Goal: Task Accomplishment & Management: Use online tool/utility

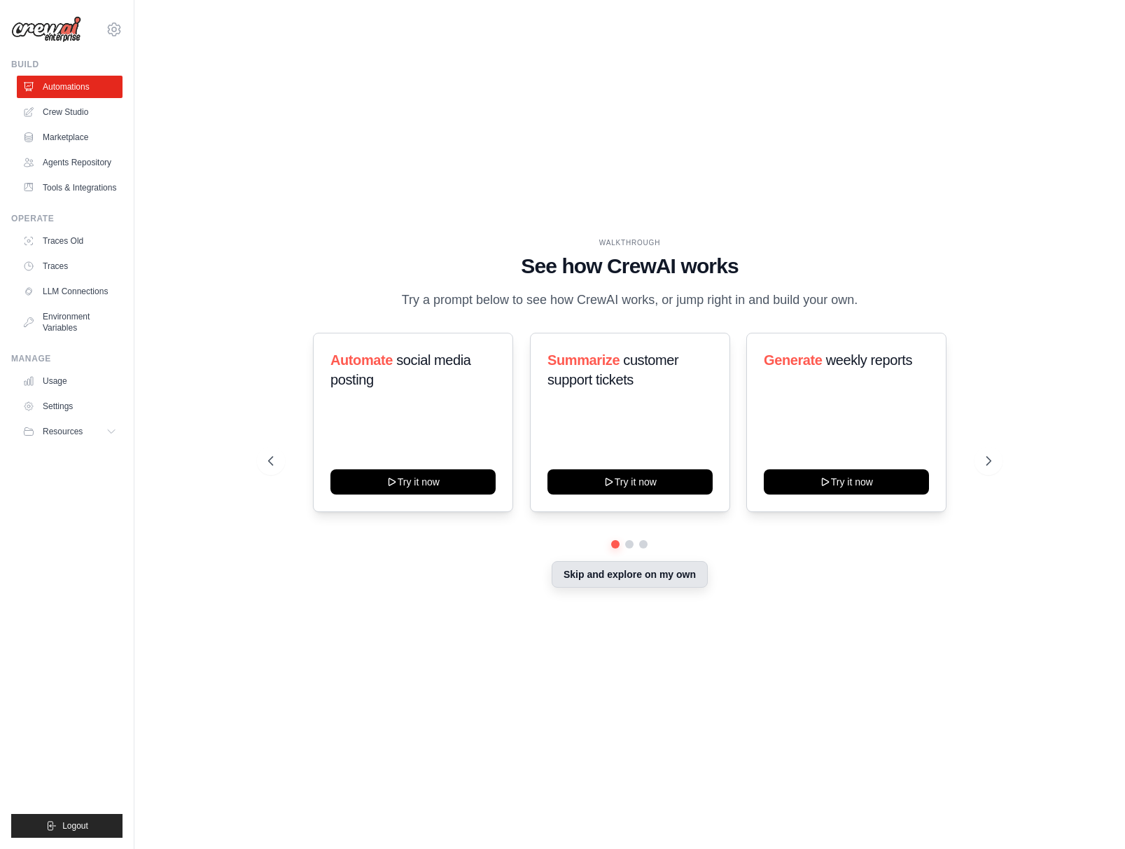
click at [613, 567] on button "Skip and explore on my own" at bounding box center [630, 574] width 156 height 27
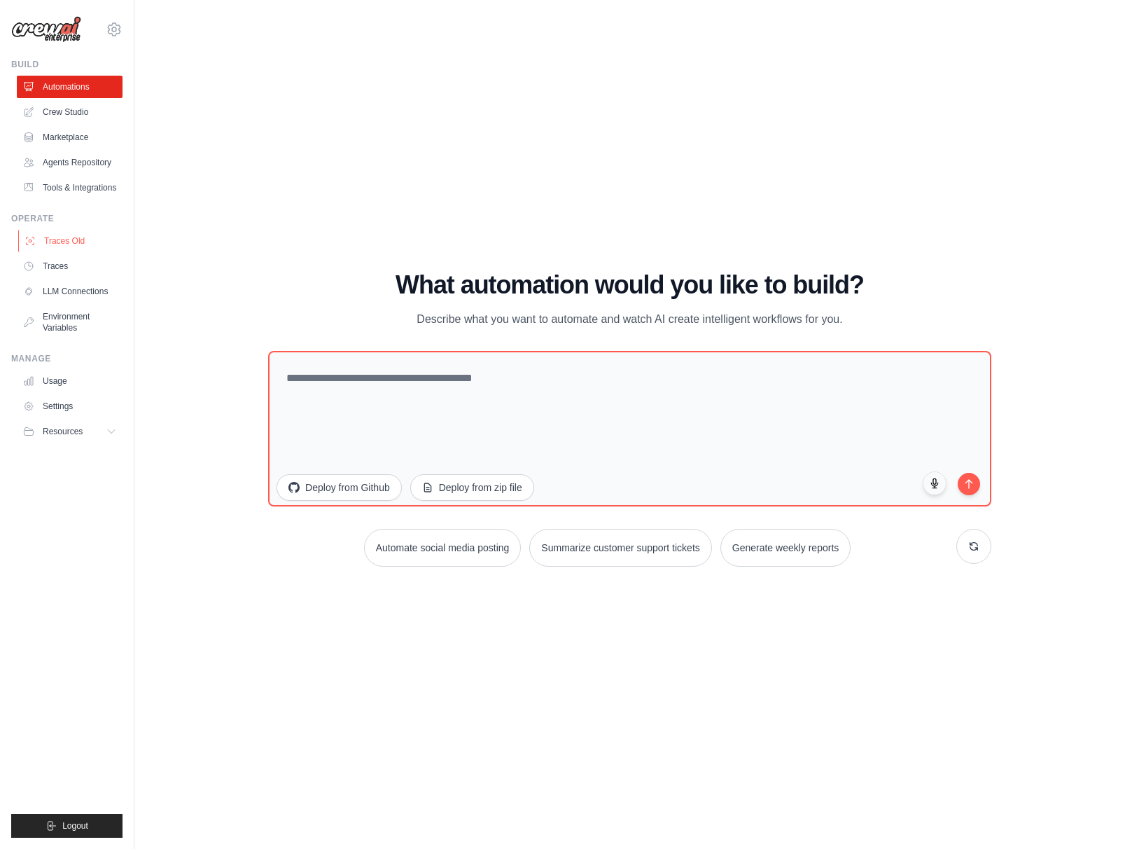
click at [81, 242] on link "Traces Old" at bounding box center [71, 241] width 106 height 22
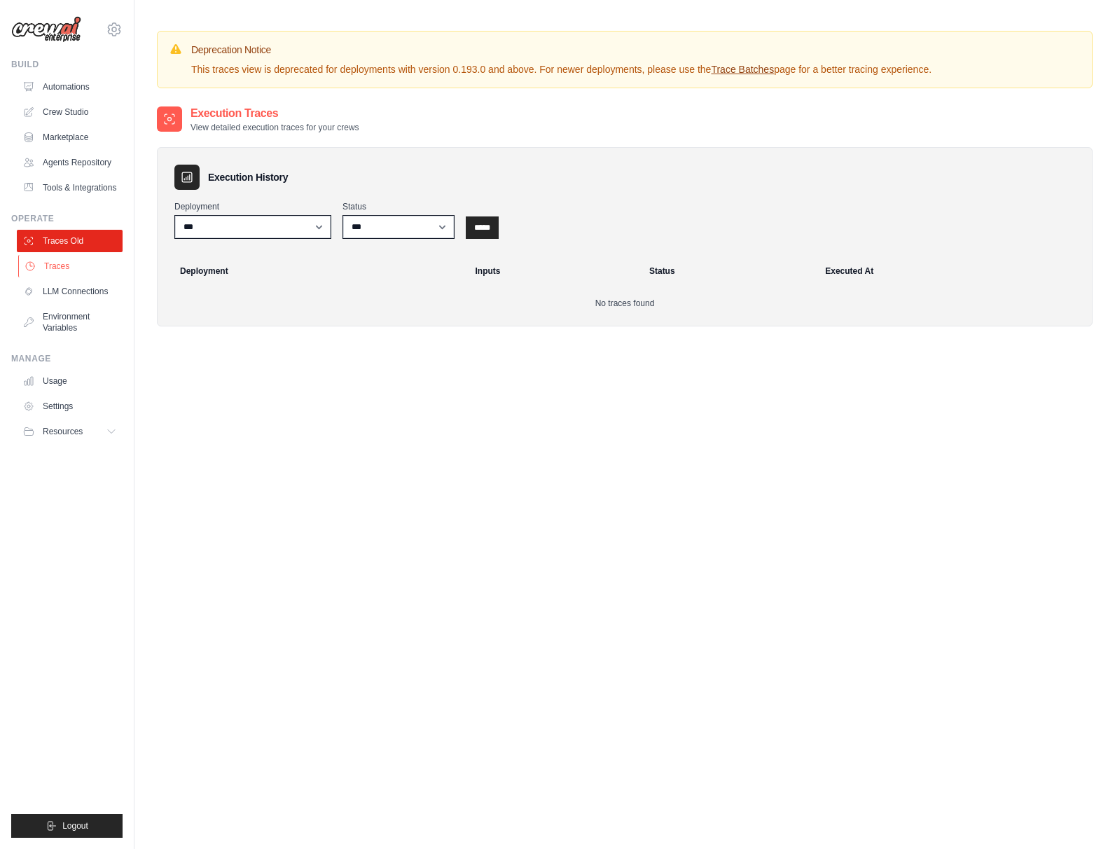
click at [48, 277] on link "Traces" at bounding box center [71, 266] width 106 height 22
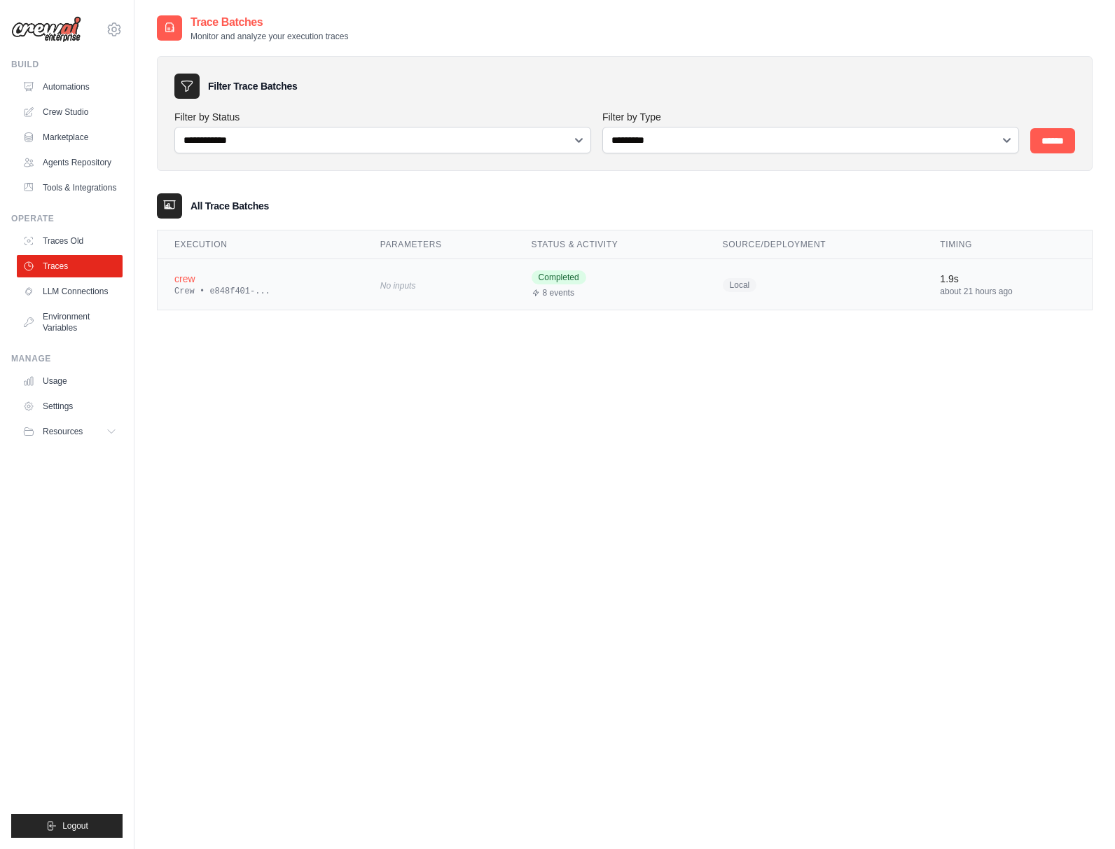
click at [252, 294] on div "Crew • e848f401-..." at bounding box center [260, 291] width 172 height 11
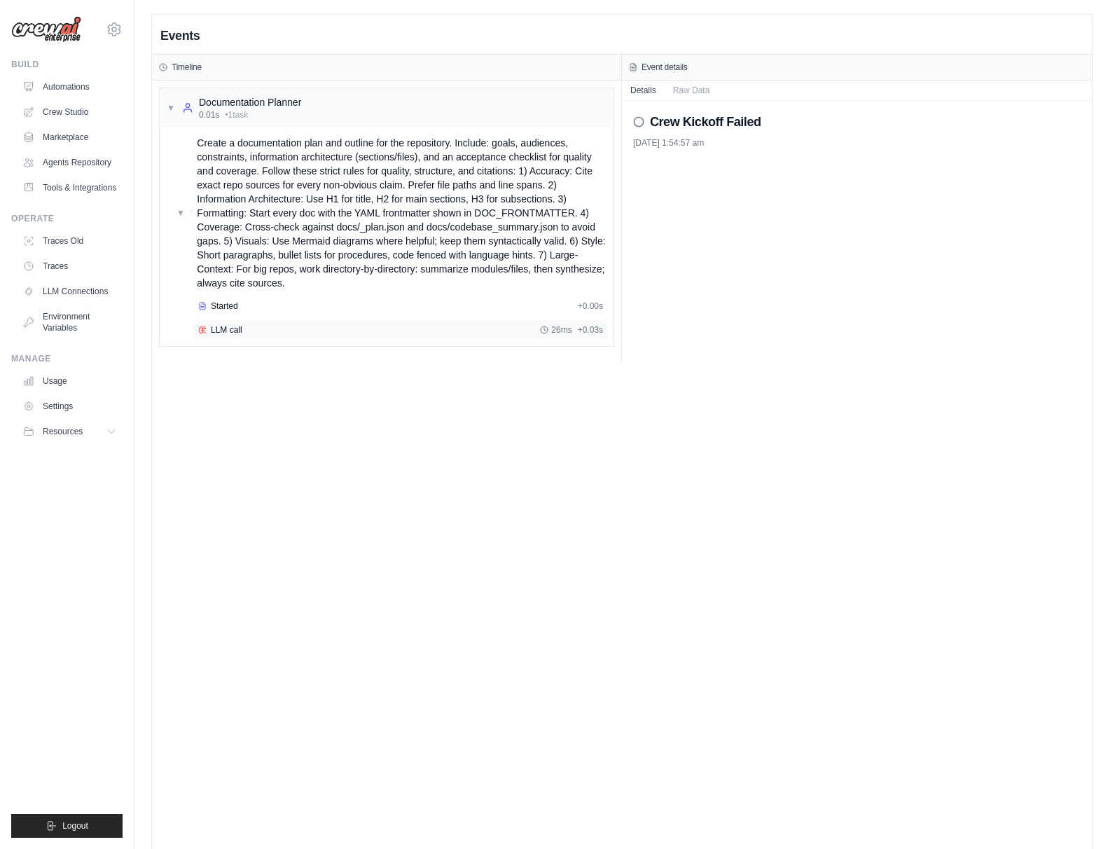
click at [248, 322] on div "LLM call 26ms + 0.03s" at bounding box center [400, 329] width 414 height 21
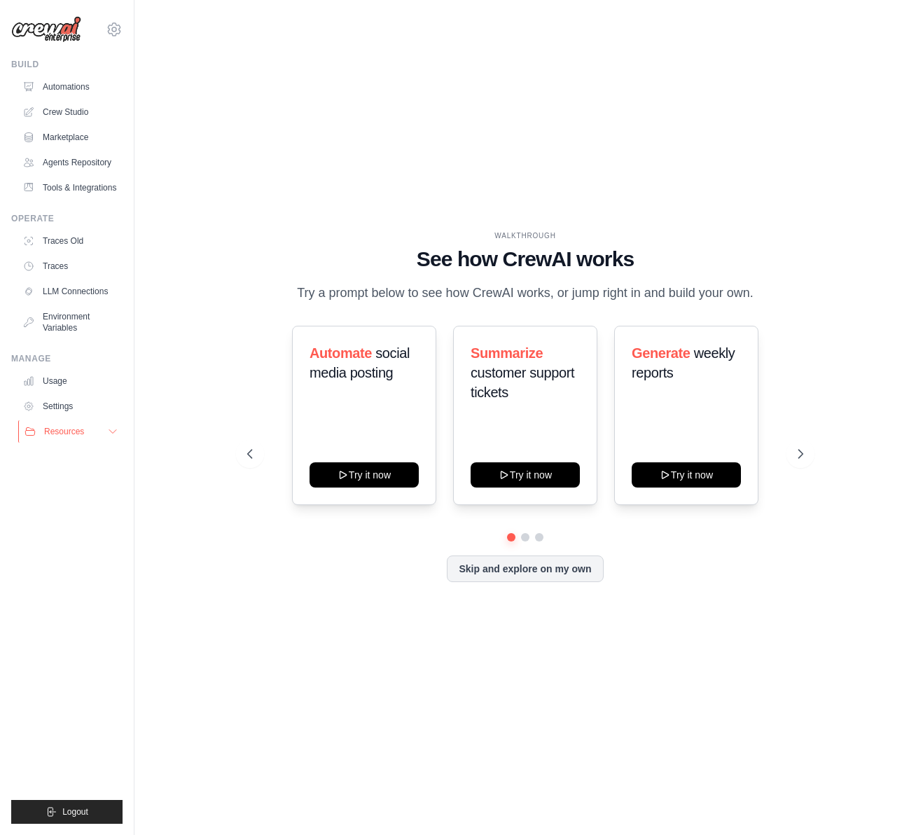
click at [68, 434] on span "Resources" at bounding box center [64, 431] width 40 height 11
click at [64, 389] on link "Usage" at bounding box center [71, 381] width 106 height 22
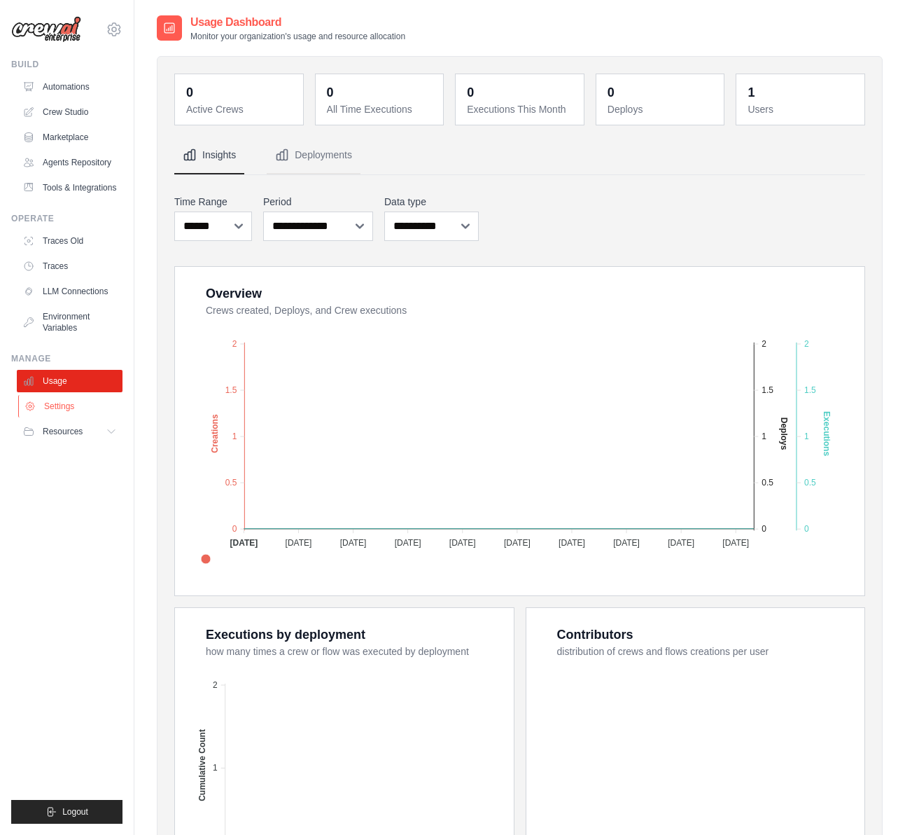
click at [82, 399] on link "Settings" at bounding box center [71, 406] width 106 height 22
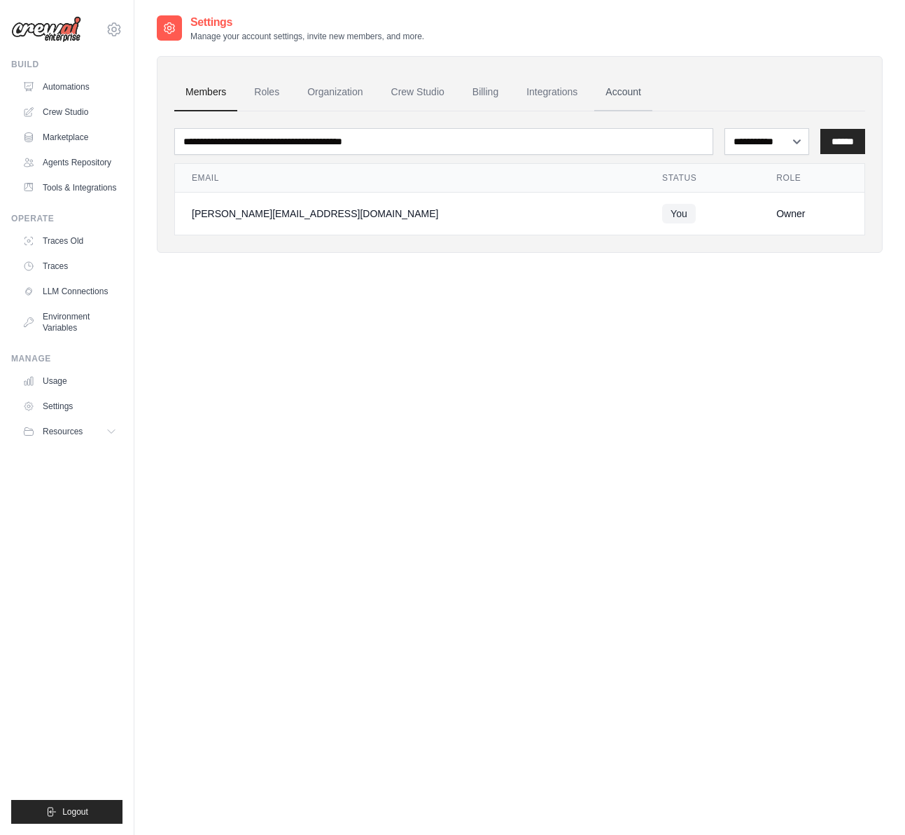
click at [599, 91] on link "Account" at bounding box center [623, 93] width 58 height 38
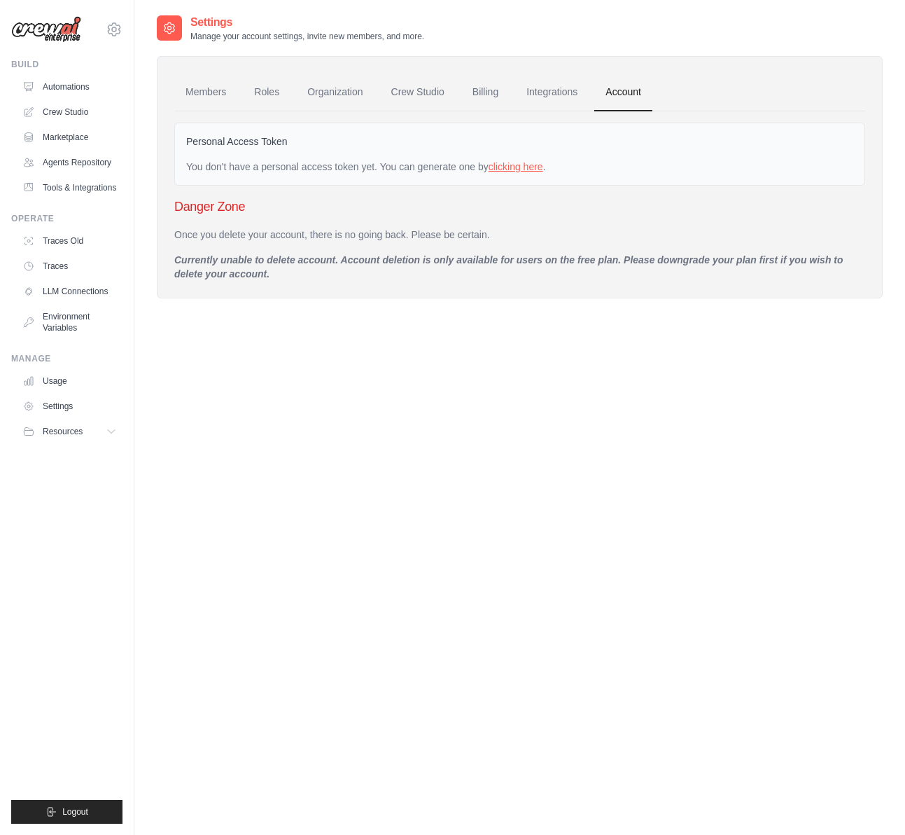
click at [510, 168] on link "clicking here" at bounding box center [516, 166] width 55 height 11
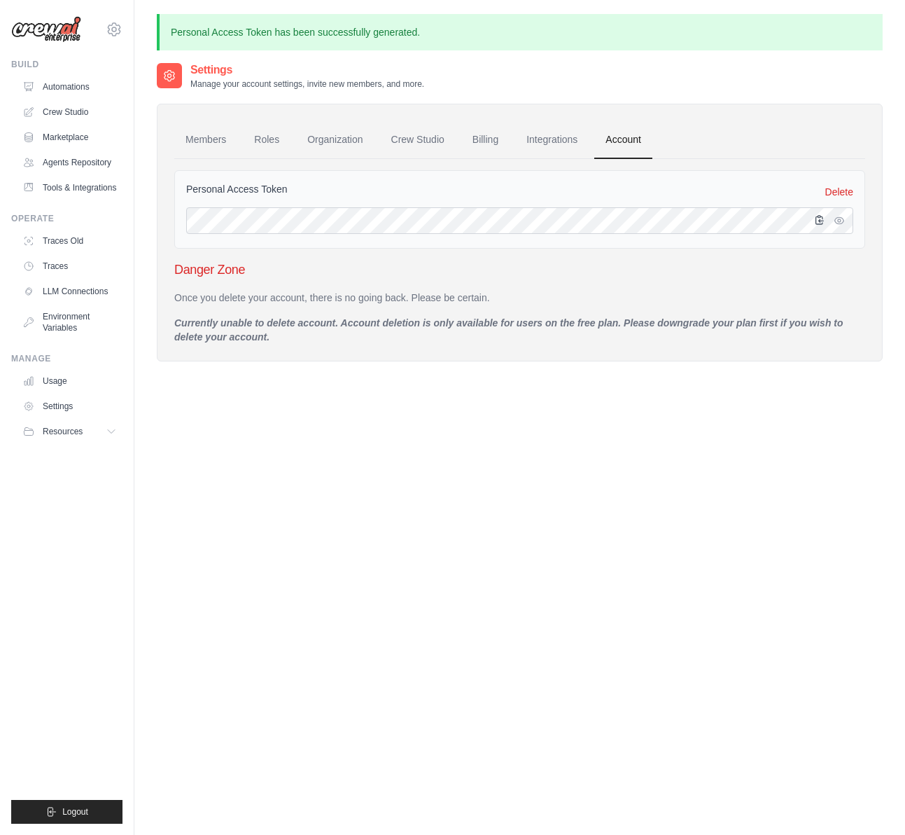
click at [817, 222] on icon "button" at bounding box center [819, 219] width 11 height 11
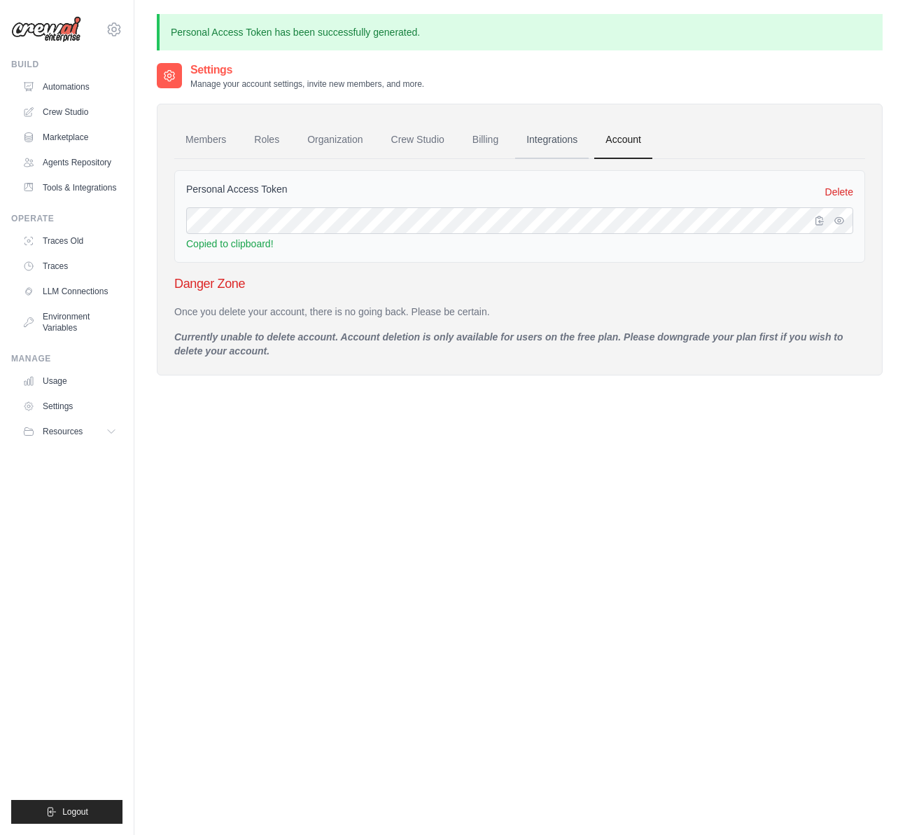
click at [549, 143] on link "Integrations" at bounding box center [552, 140] width 74 height 38
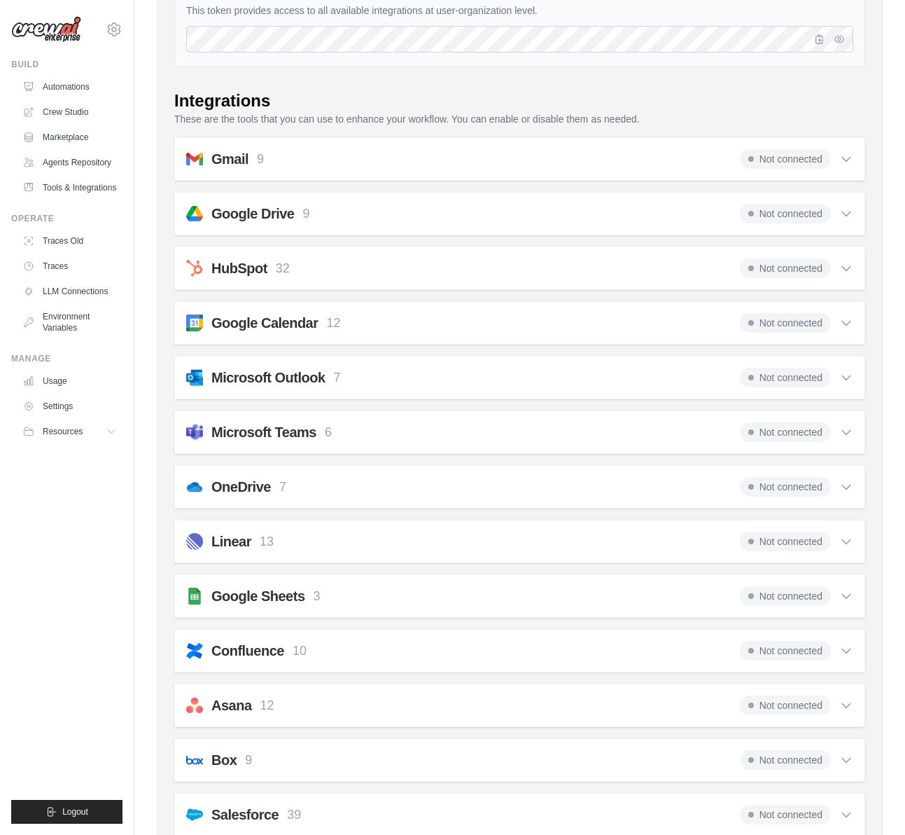
scroll to position [133, 0]
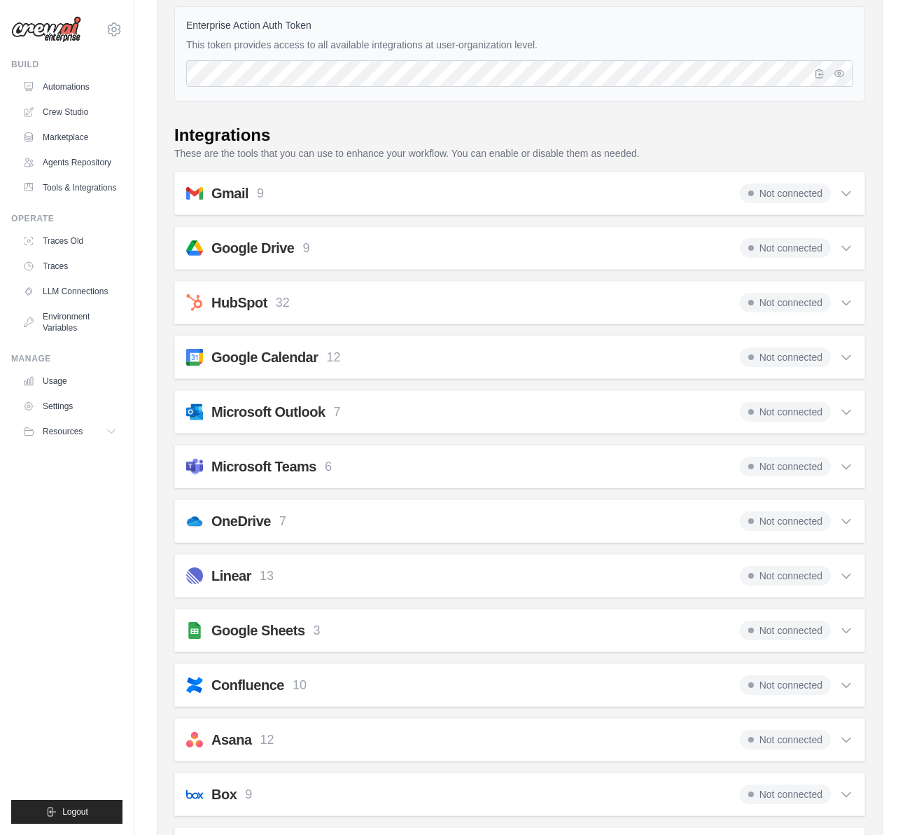
click at [846, 195] on icon at bounding box center [846, 194] width 8 height 4
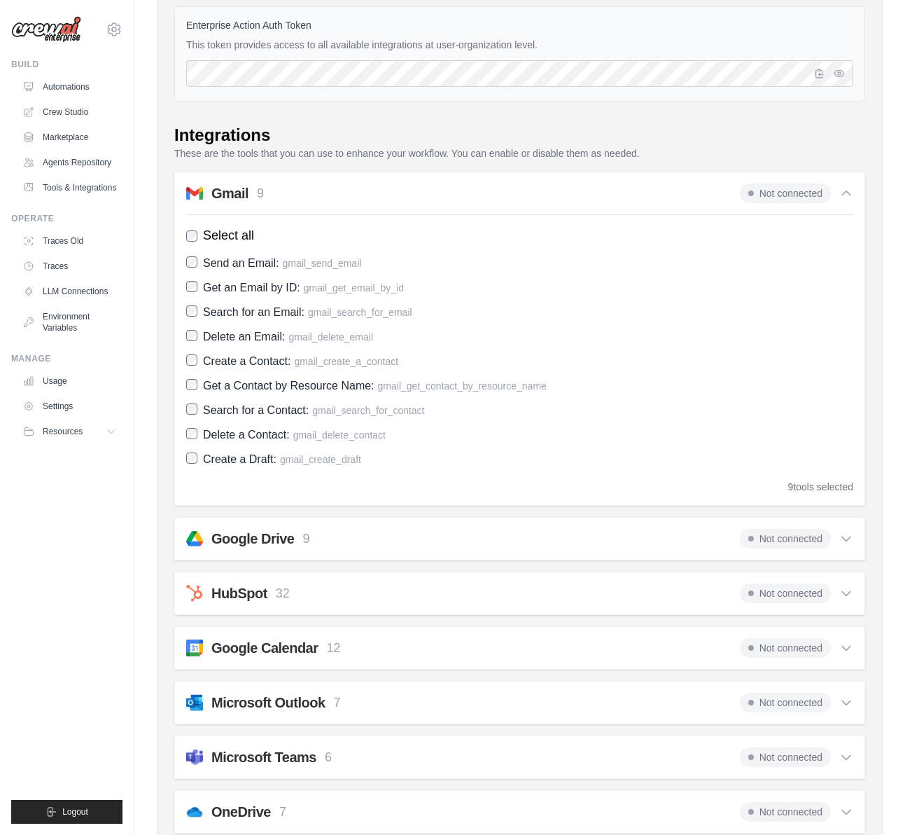
click at [846, 195] on icon at bounding box center [846, 193] width 14 height 14
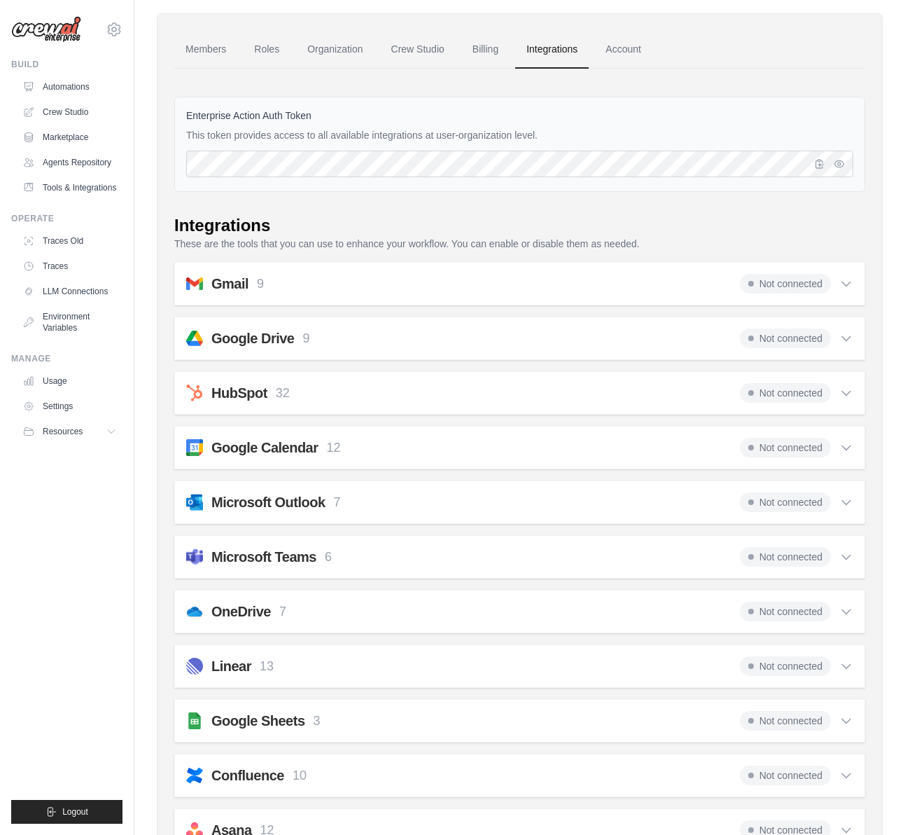
scroll to position [0, 0]
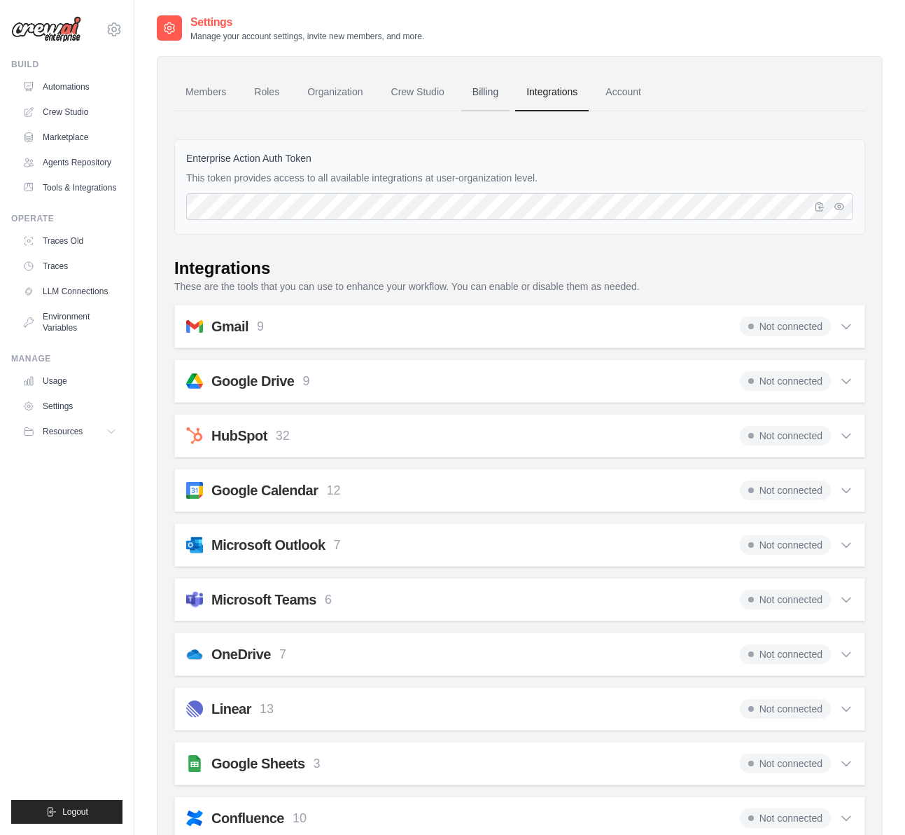
click at [498, 92] on link "Billing" at bounding box center [485, 93] width 48 height 38
click at [403, 90] on link "Crew Studio" at bounding box center [418, 93] width 76 height 38
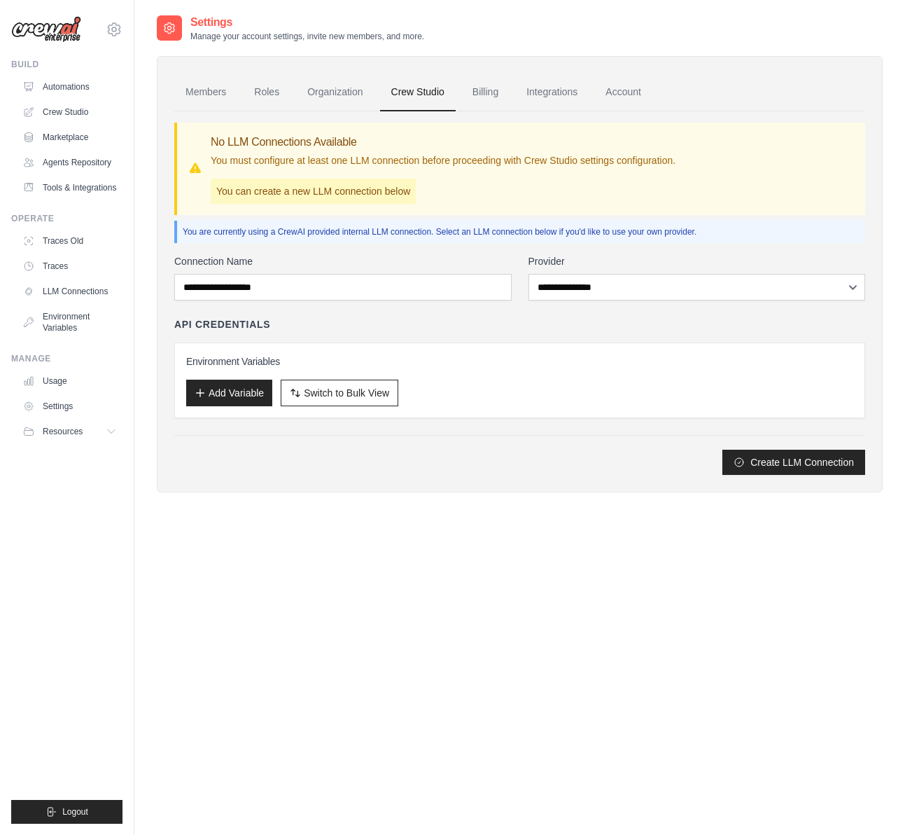
click at [428, 301] on div "**********" at bounding box center [519, 364] width 691 height 221
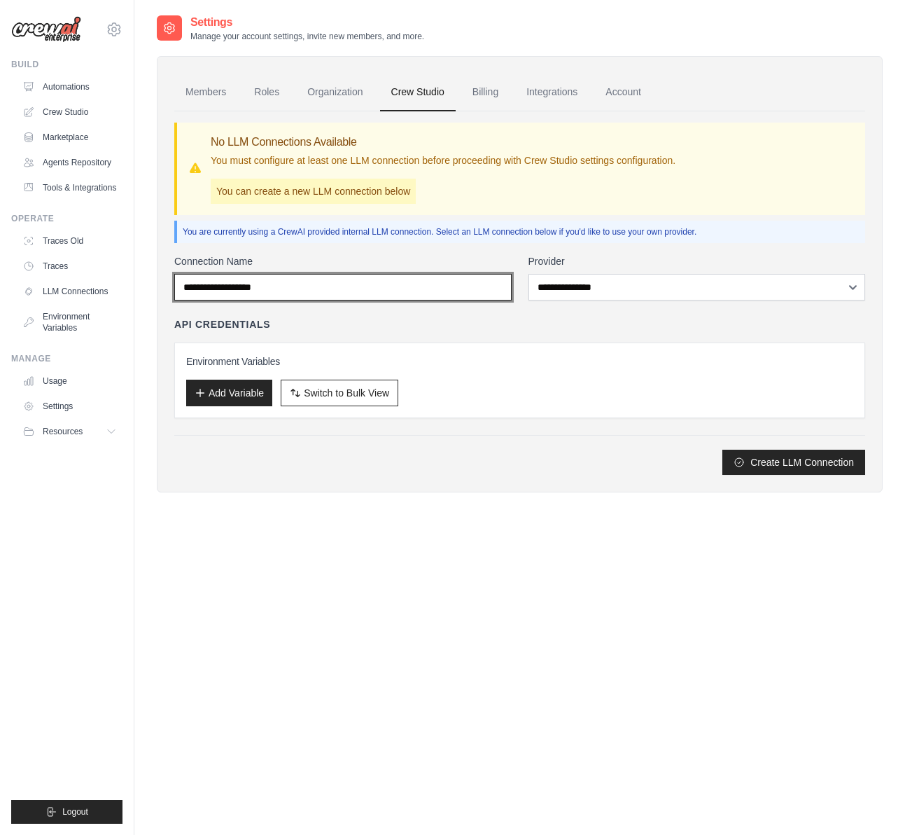
click at [421, 286] on input "Connection Name" at bounding box center [342, 287] width 337 height 27
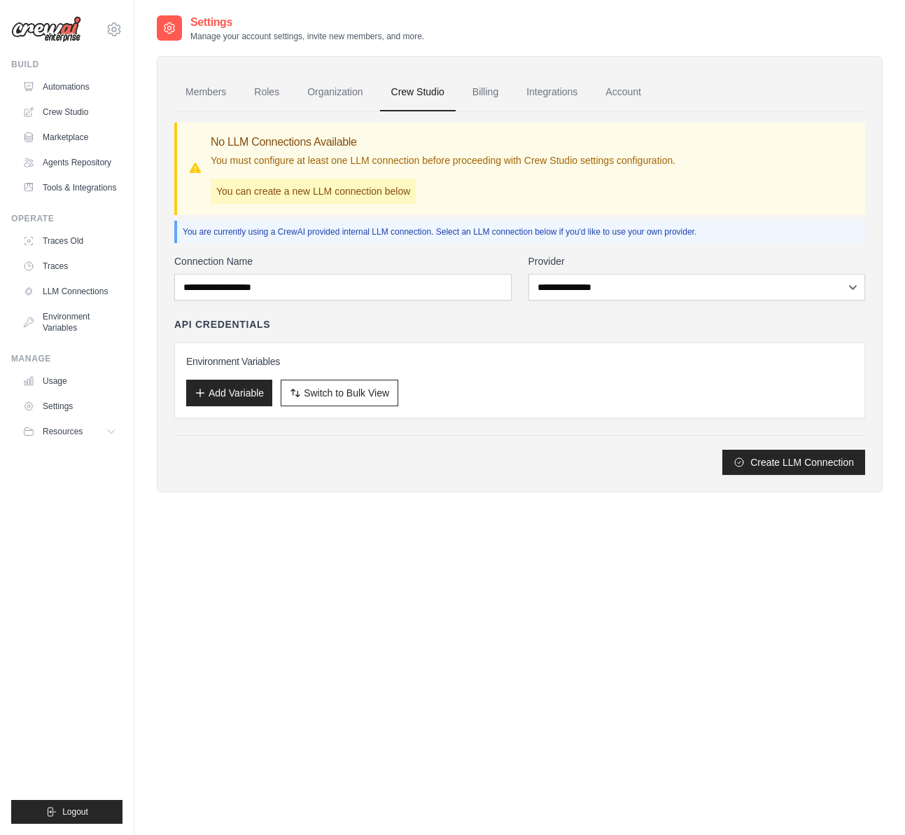
click at [319, 190] on p "You can create a new LLM connection below" at bounding box center [313, 191] width 205 height 25
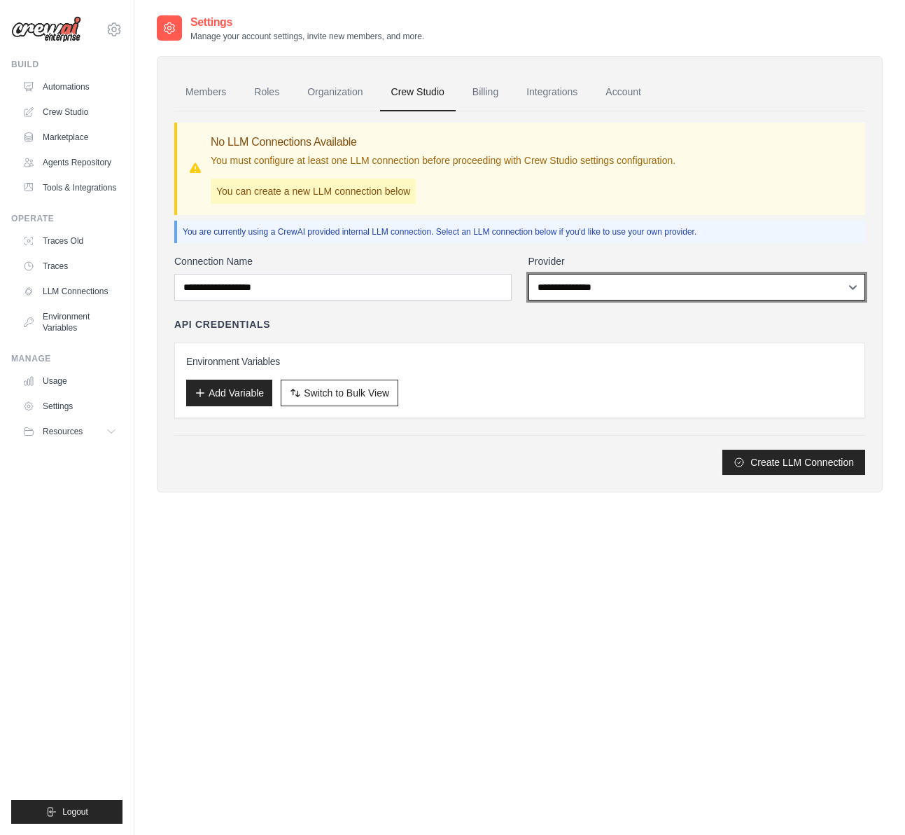
click at [649, 286] on select "**********" at bounding box center [697, 287] width 337 height 27
select select "*****"
click at [529, 274] on select "**********" at bounding box center [697, 287] width 337 height 27
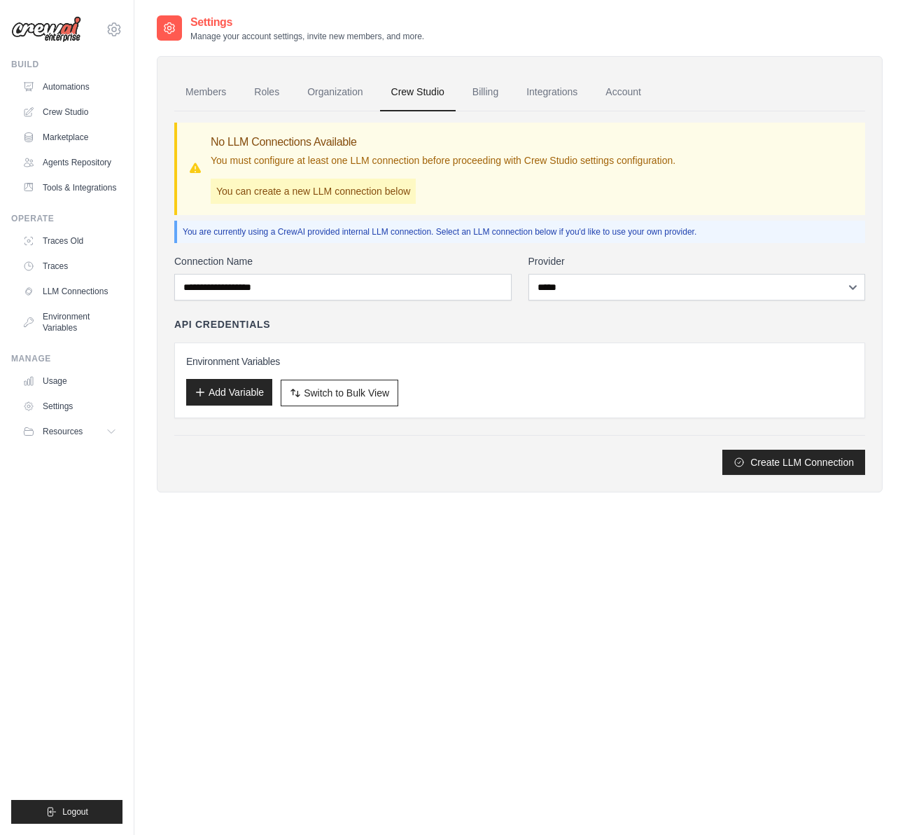
click at [236, 394] on button "Add Variable" at bounding box center [229, 392] width 86 height 27
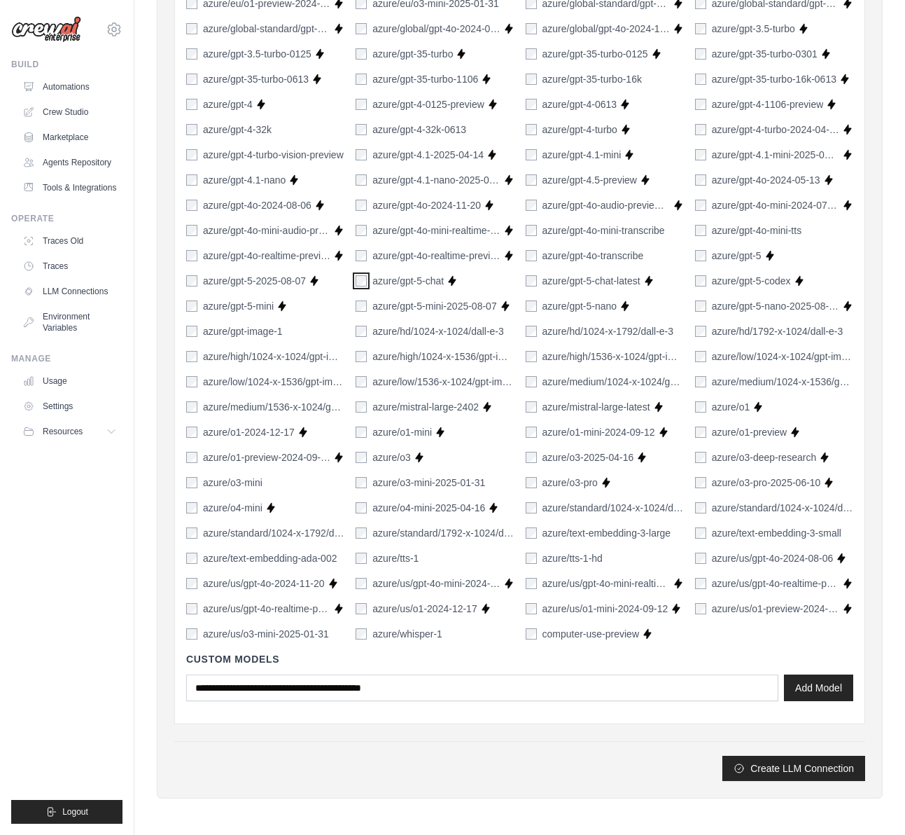
scroll to position [18, 0]
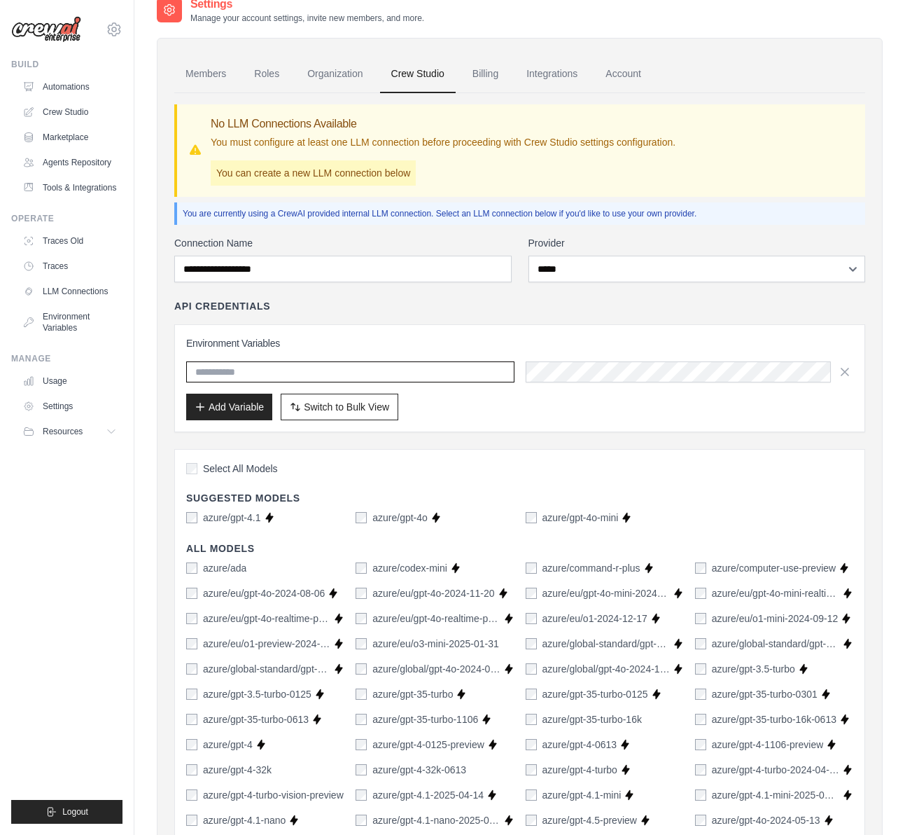
click at [226, 368] on input "text" at bounding box center [350, 371] width 328 height 21
paste input "**********"
type input "**********"
click at [251, 409] on button "Add Variable" at bounding box center [229, 406] width 86 height 27
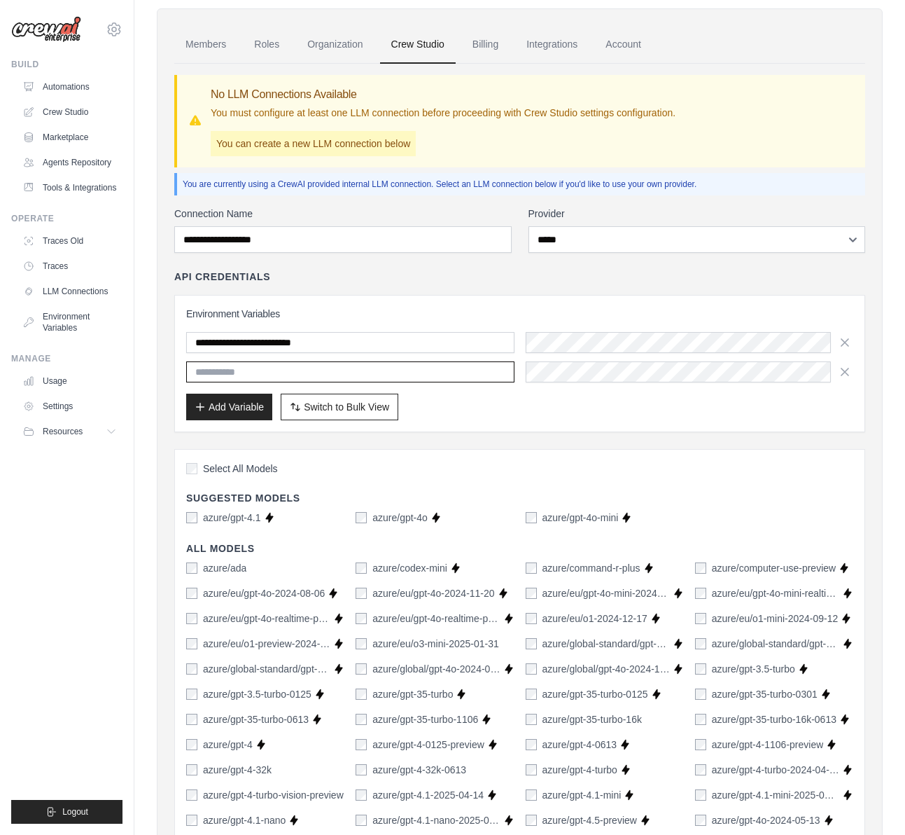
click at [227, 376] on input "text" at bounding box center [350, 371] width 328 height 21
paste input "**********"
type input "**********"
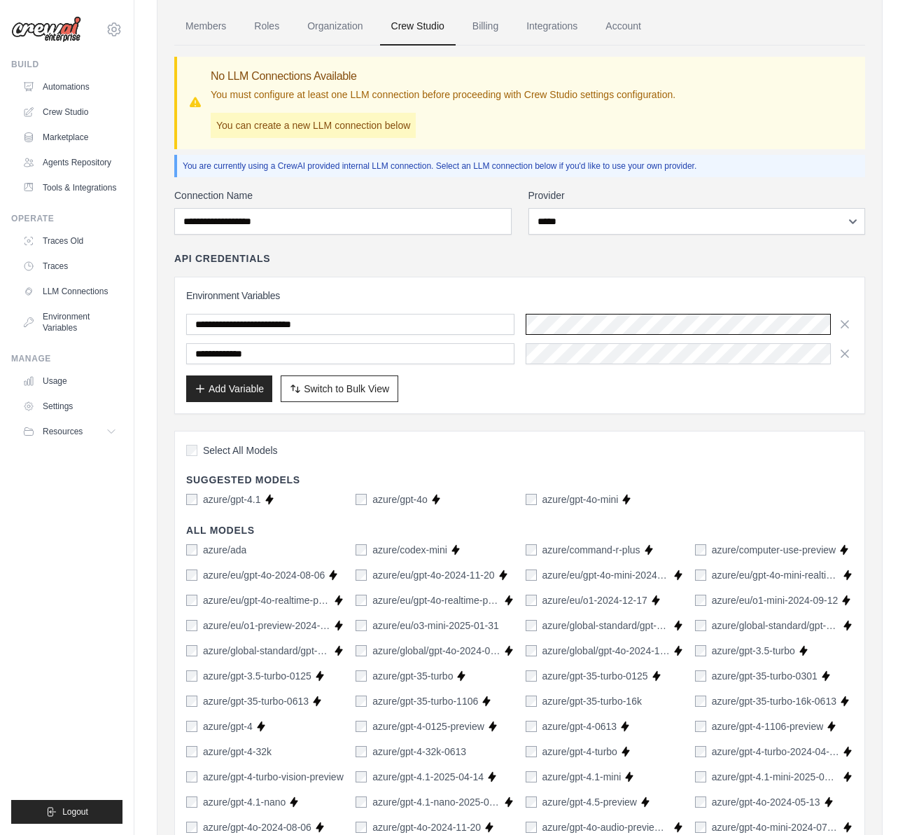
scroll to position [0, 0]
click at [591, 342] on div "**********" at bounding box center [519, 339] width 667 height 50
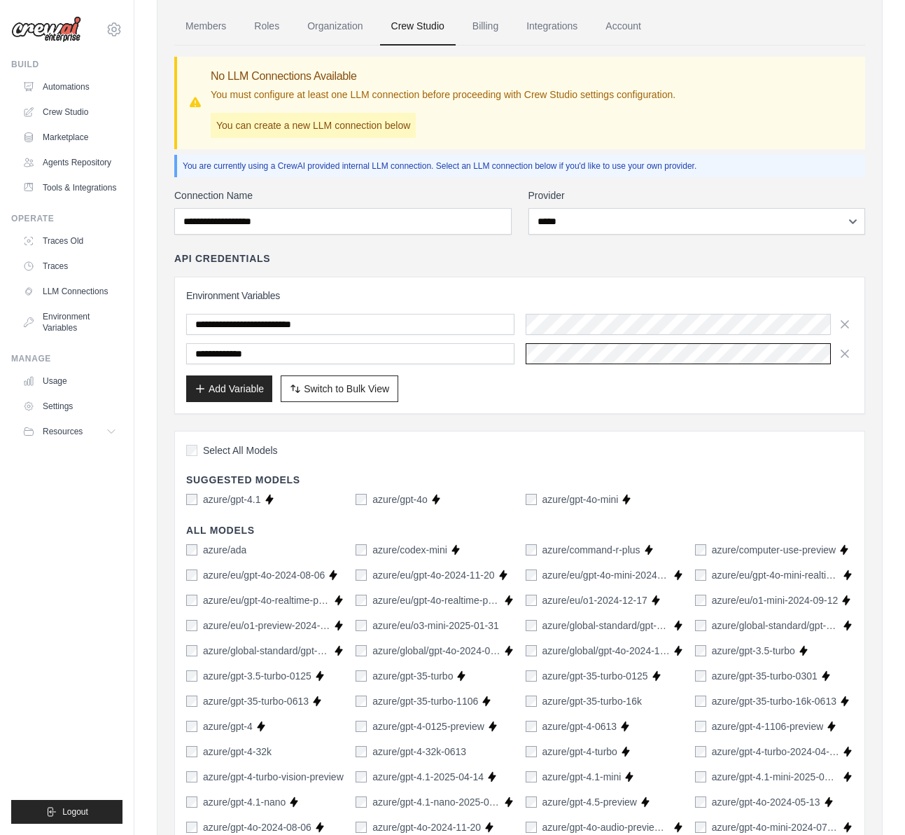
scroll to position [688, 0]
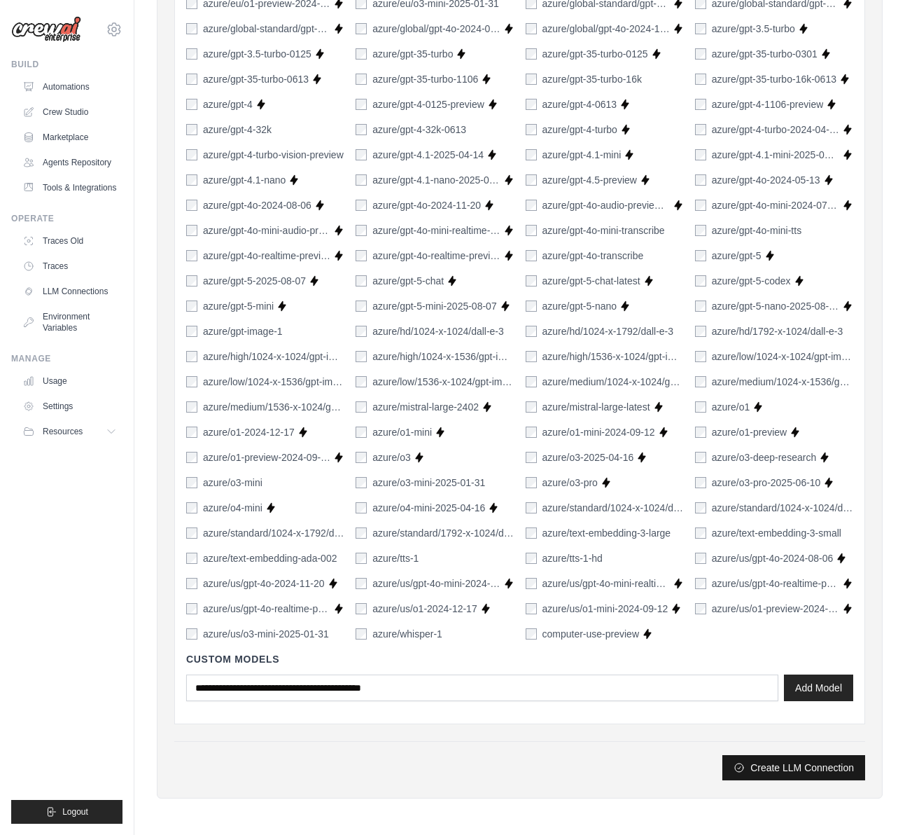
click at [772, 762] on button "Create LLM Connection" at bounding box center [794, 767] width 143 height 25
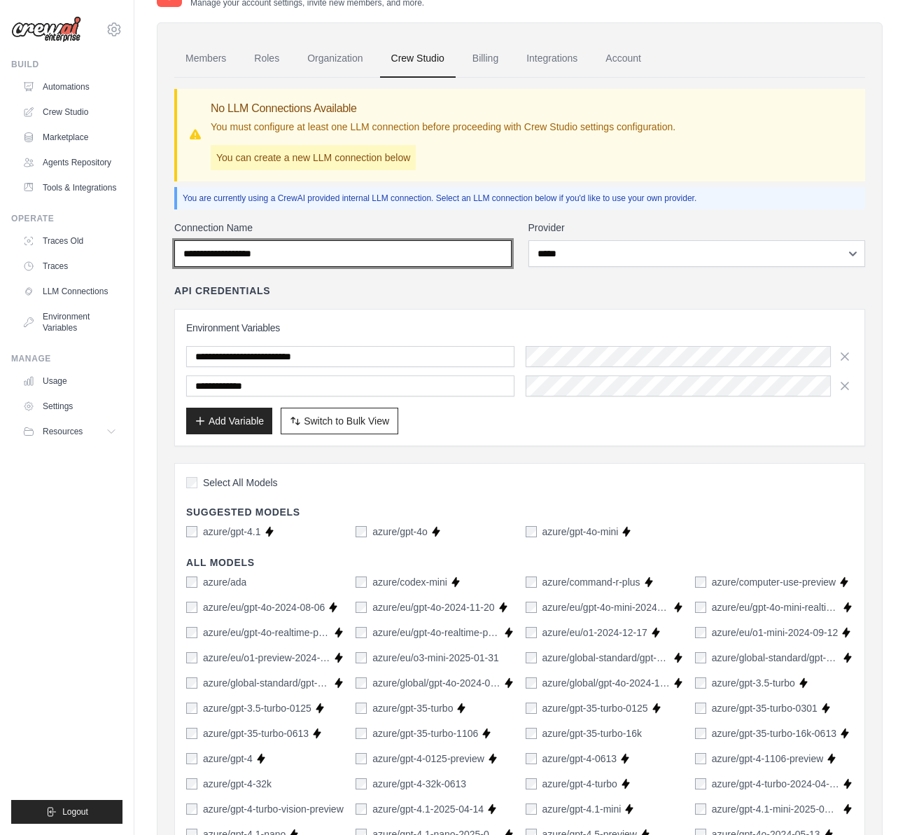
scroll to position [0, 0]
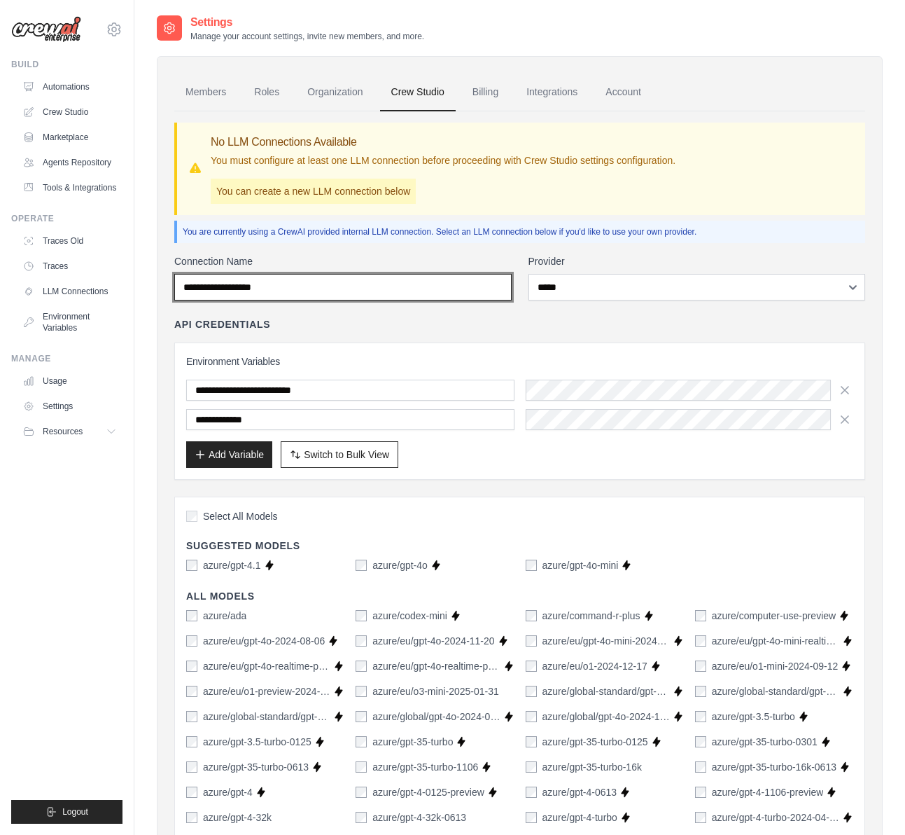
click at [241, 279] on input "Connection Name" at bounding box center [342, 287] width 337 height 27
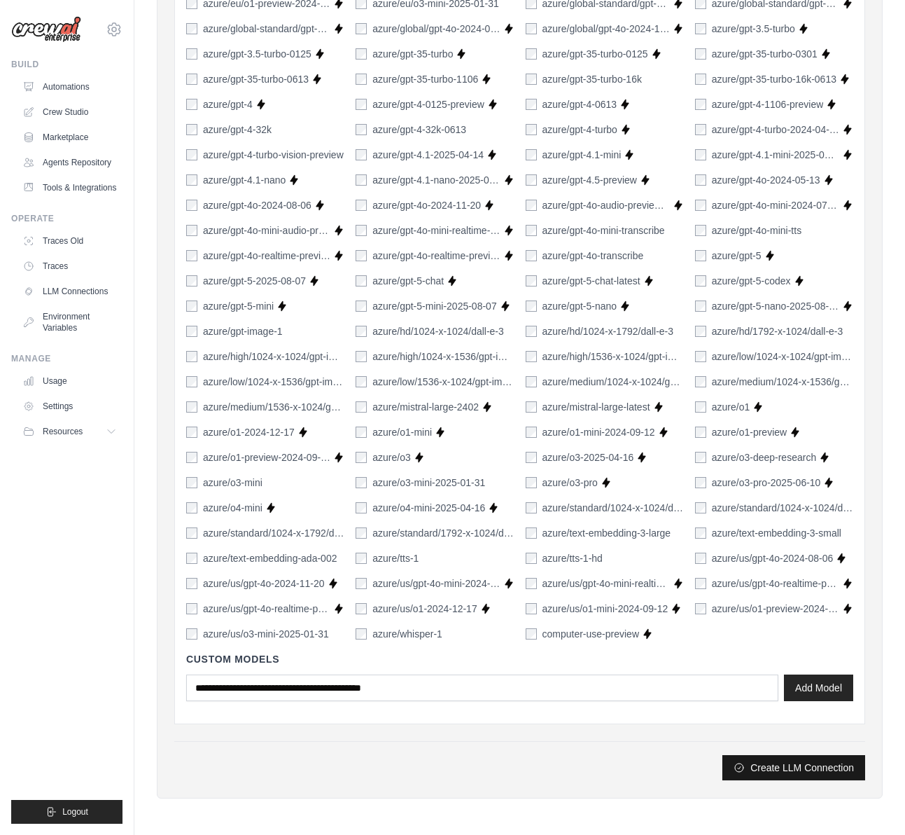
type input "**********"
click at [761, 769] on button "Create LLM Connection" at bounding box center [794, 767] width 143 height 25
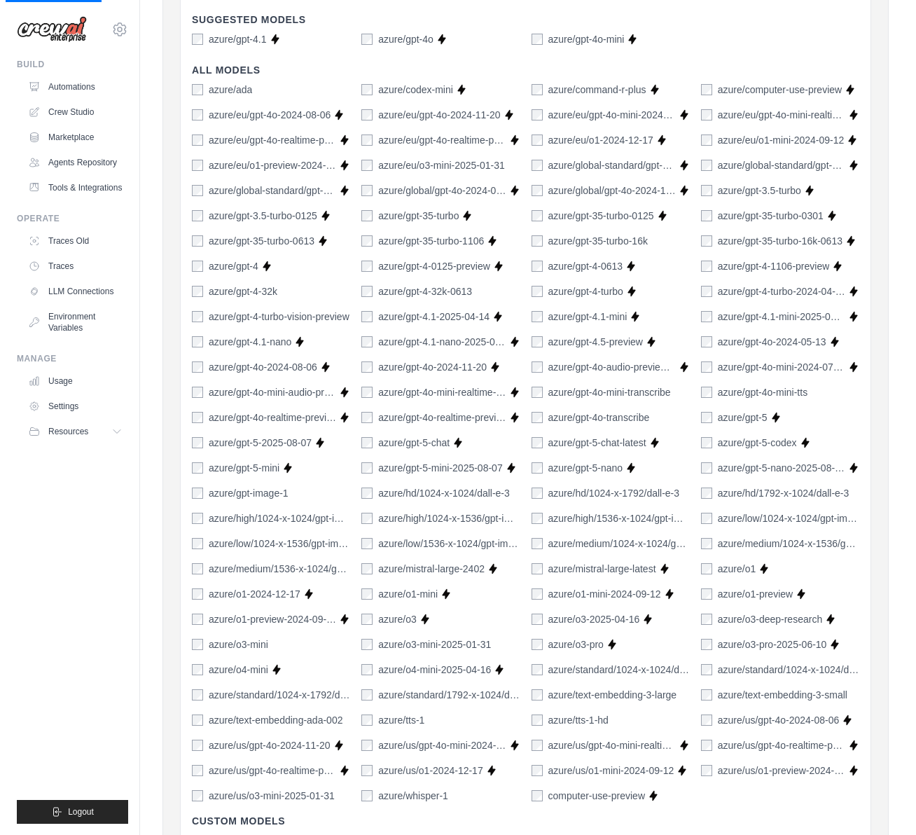
scroll to position [0, 0]
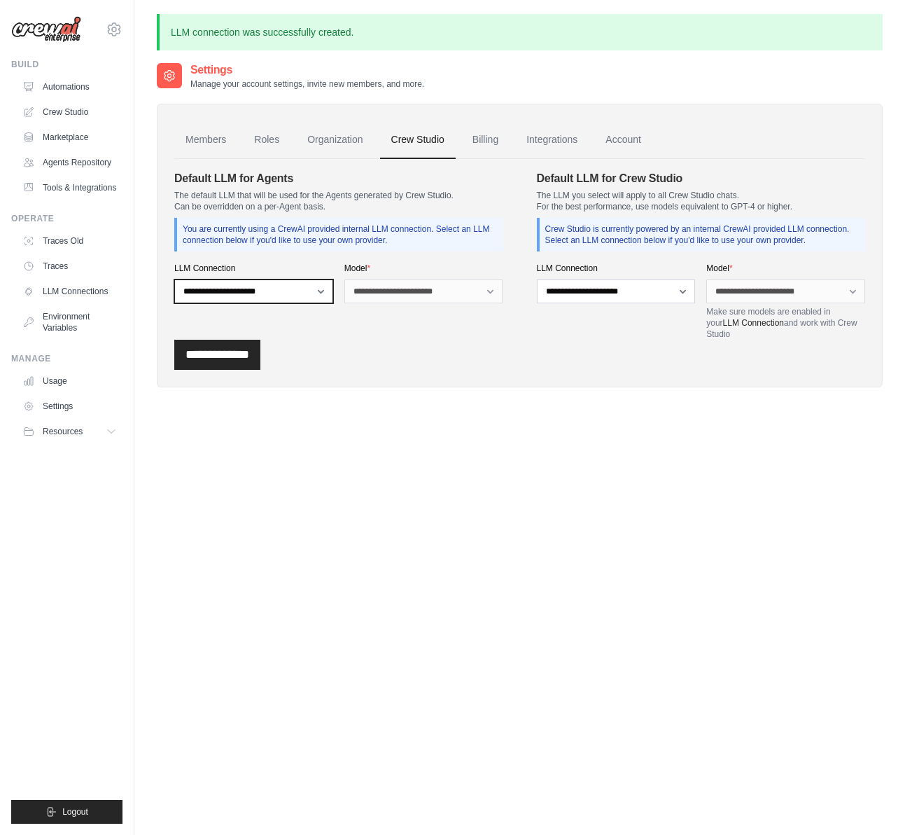
click at [272, 295] on select "**********" at bounding box center [253, 291] width 159 height 24
select select "******"
click at [174, 279] on select "**********" at bounding box center [253, 291] width 159 height 24
click at [461, 295] on select "**********" at bounding box center [423, 291] width 159 height 24
select select "**********"
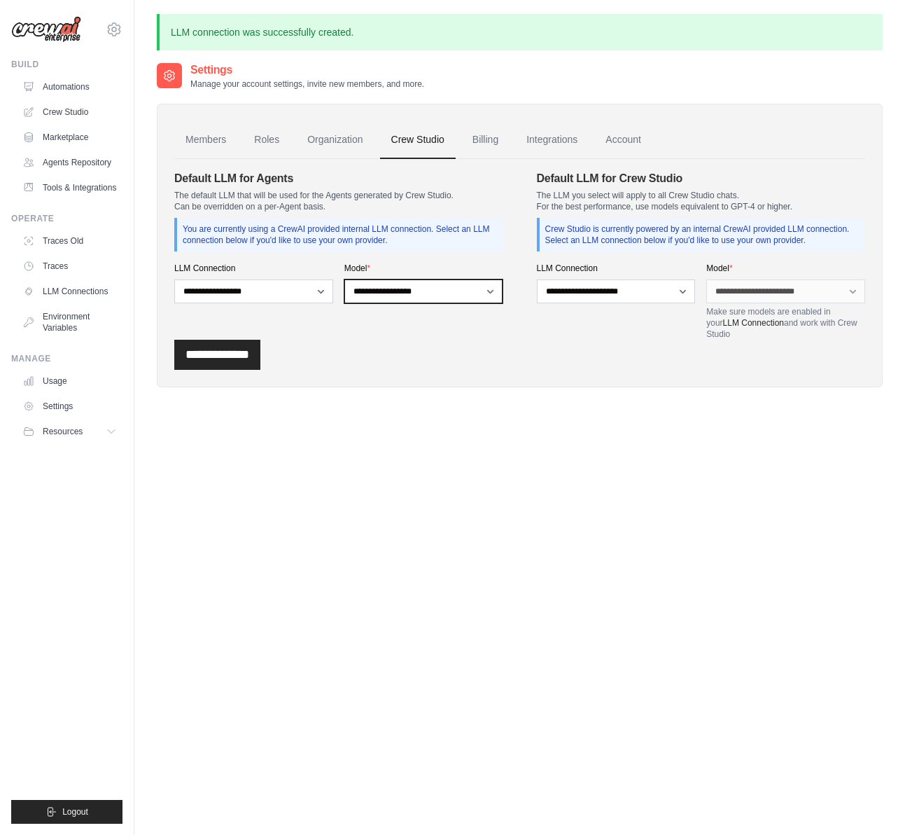
click at [344, 279] on select "**********" at bounding box center [423, 291] width 159 height 24
click at [644, 293] on select "**********" at bounding box center [616, 291] width 159 height 24
select select "******"
click at [537, 279] on select "**********" at bounding box center [616, 291] width 159 height 24
click at [851, 292] on select "**********" at bounding box center [785, 291] width 159 height 24
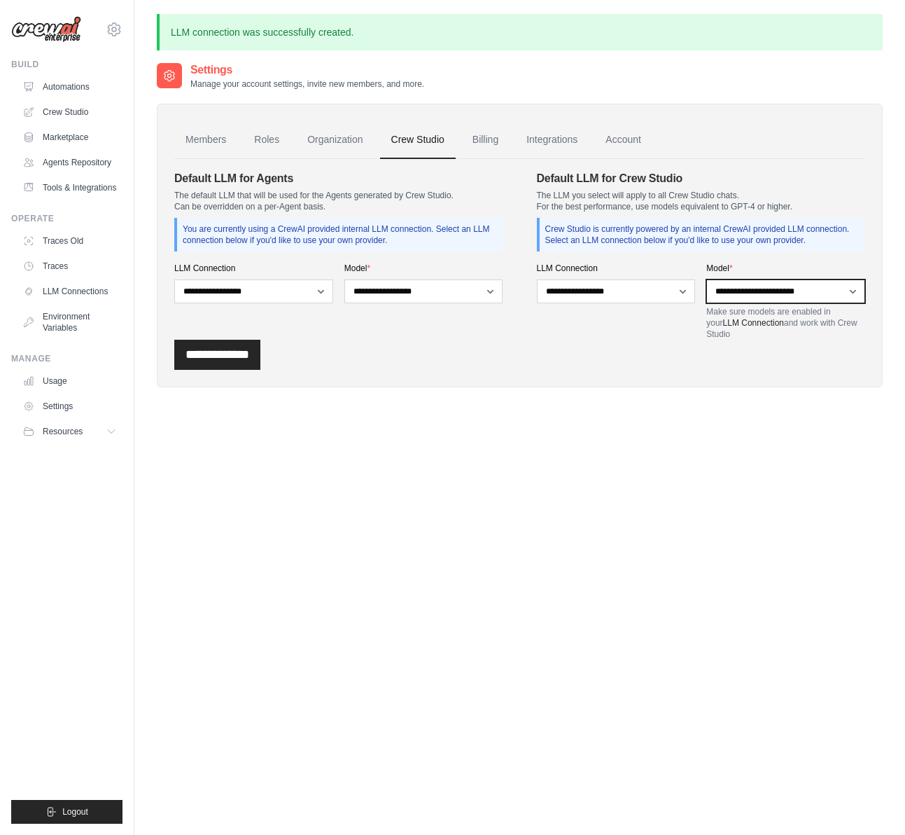
select select "**********"
click at [706, 279] on select "**********" at bounding box center [785, 291] width 159 height 24
click at [741, 323] on link "LLM Connection" at bounding box center [753, 323] width 61 height 10
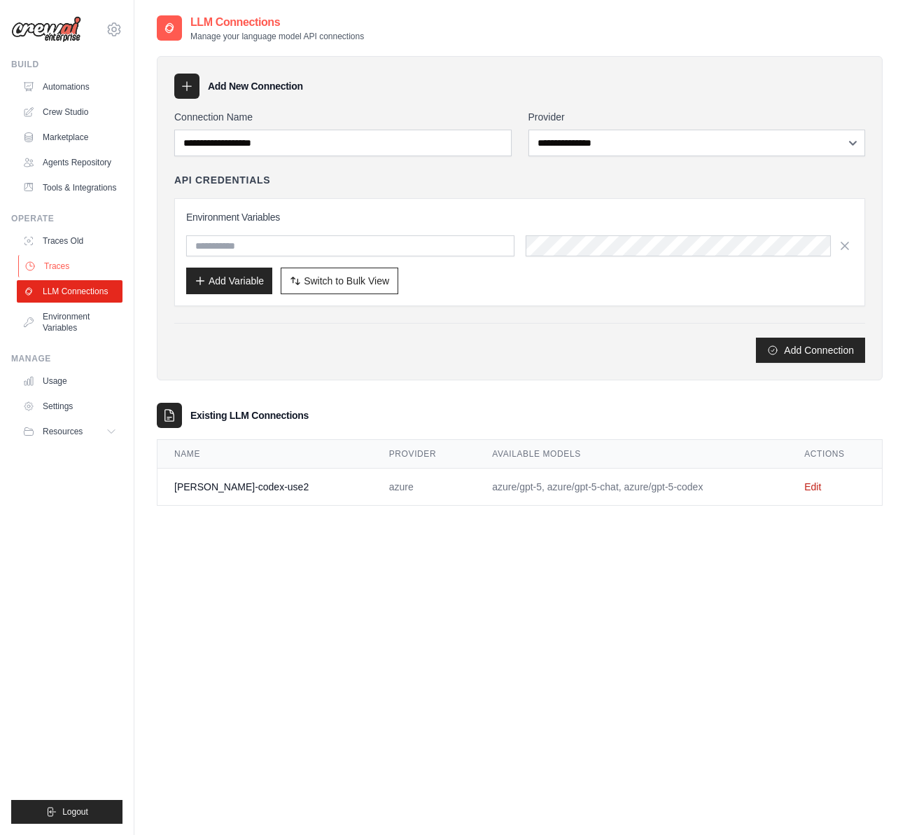
click at [62, 255] on link "Traces" at bounding box center [71, 266] width 106 height 22
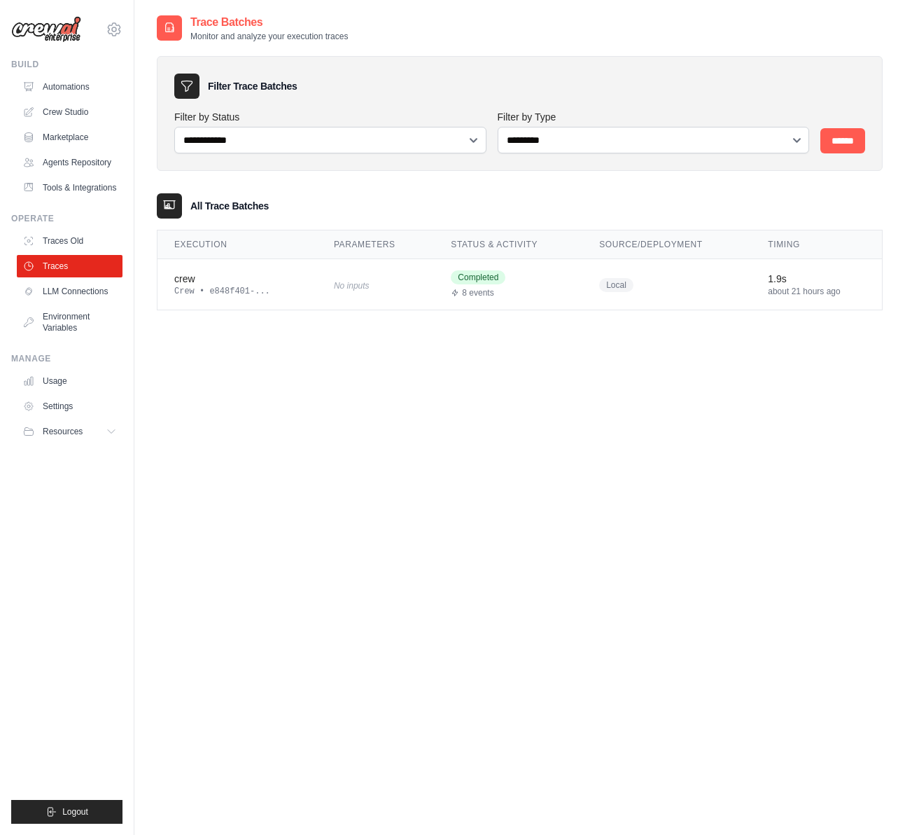
click at [51, 312] on link "Environment Variables" at bounding box center [70, 322] width 106 height 34
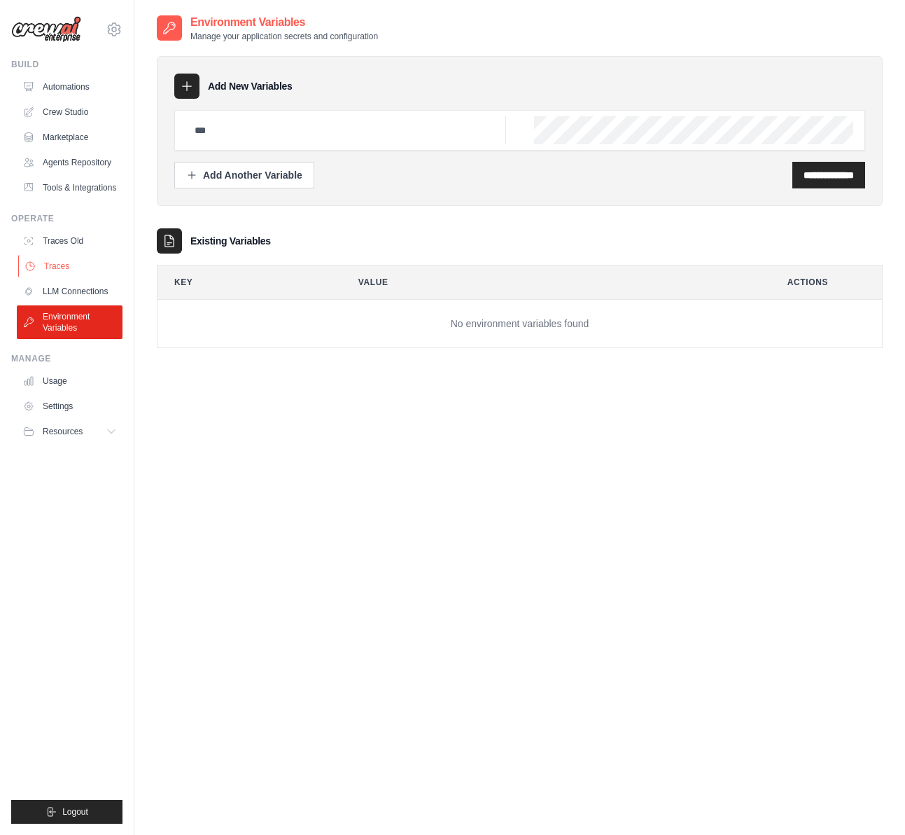
click at [64, 275] on link "Traces" at bounding box center [71, 266] width 106 height 22
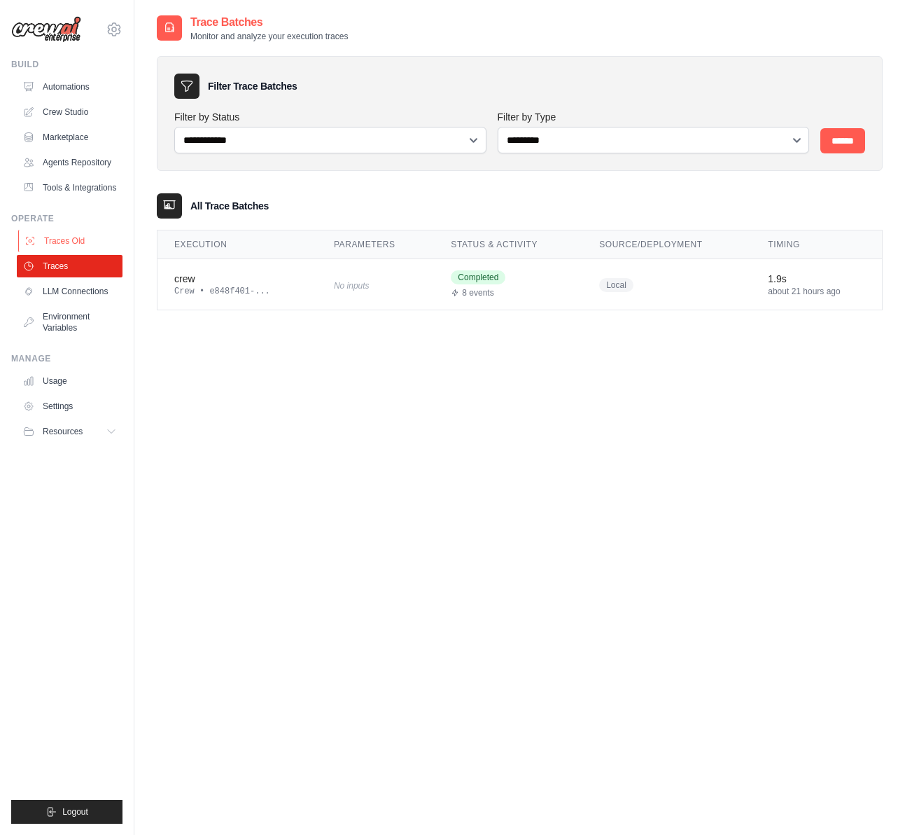
click at [55, 232] on link "Traces Old" at bounding box center [71, 241] width 106 height 22
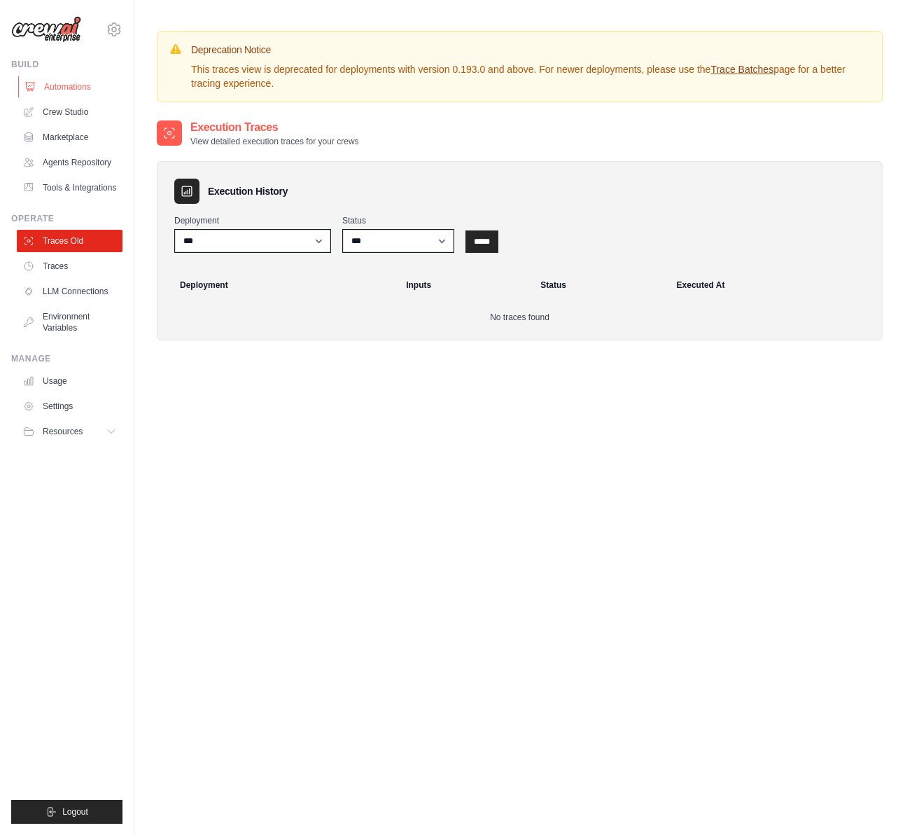
click at [55, 86] on link "Automations" at bounding box center [71, 87] width 106 height 22
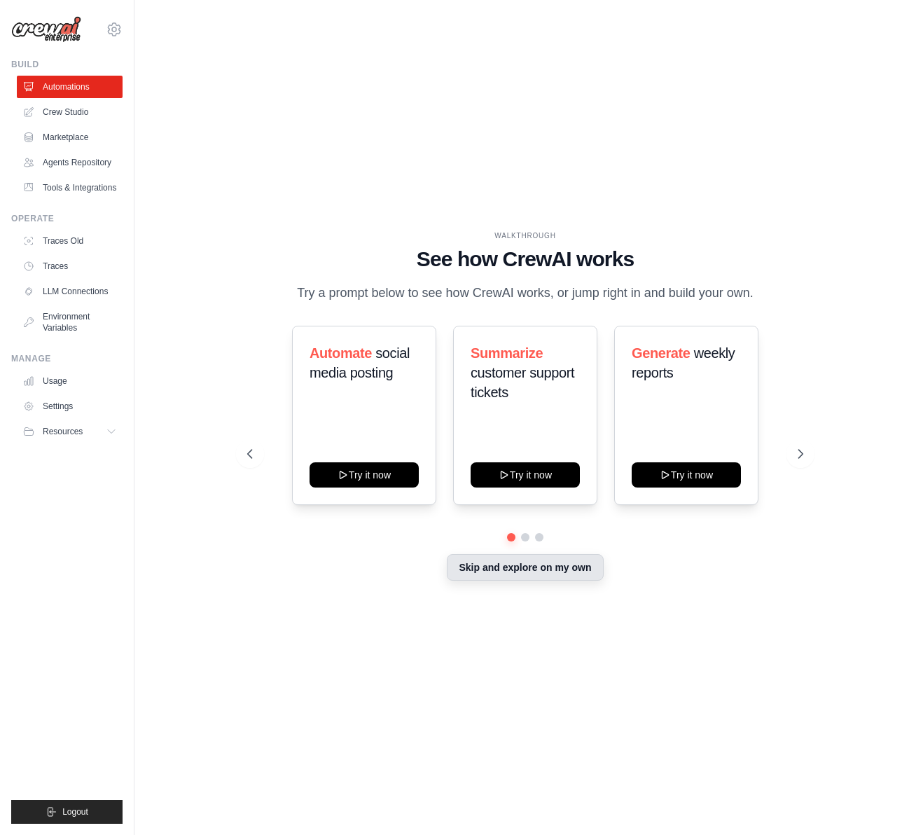
click at [488, 566] on button "Skip and explore on my own" at bounding box center [525, 567] width 156 height 27
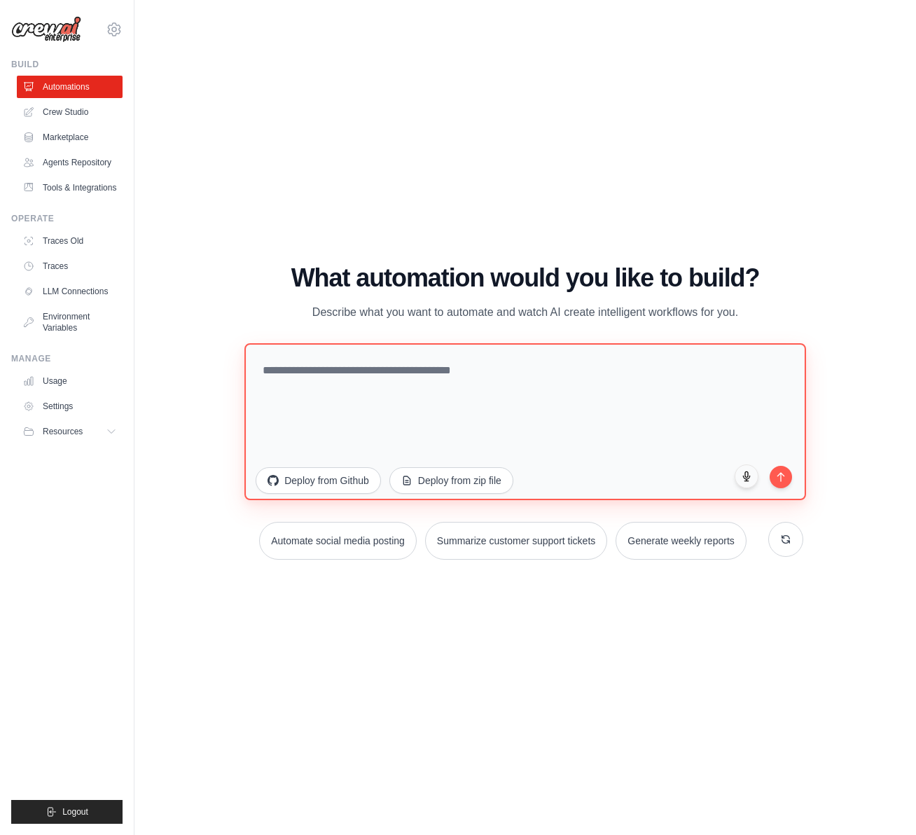
click at [307, 407] on textarea at bounding box center [524, 421] width 561 height 157
type textarea "*"
click at [597, 410] on textarea "**********" at bounding box center [524, 421] width 561 height 157
paste textarea "**********"
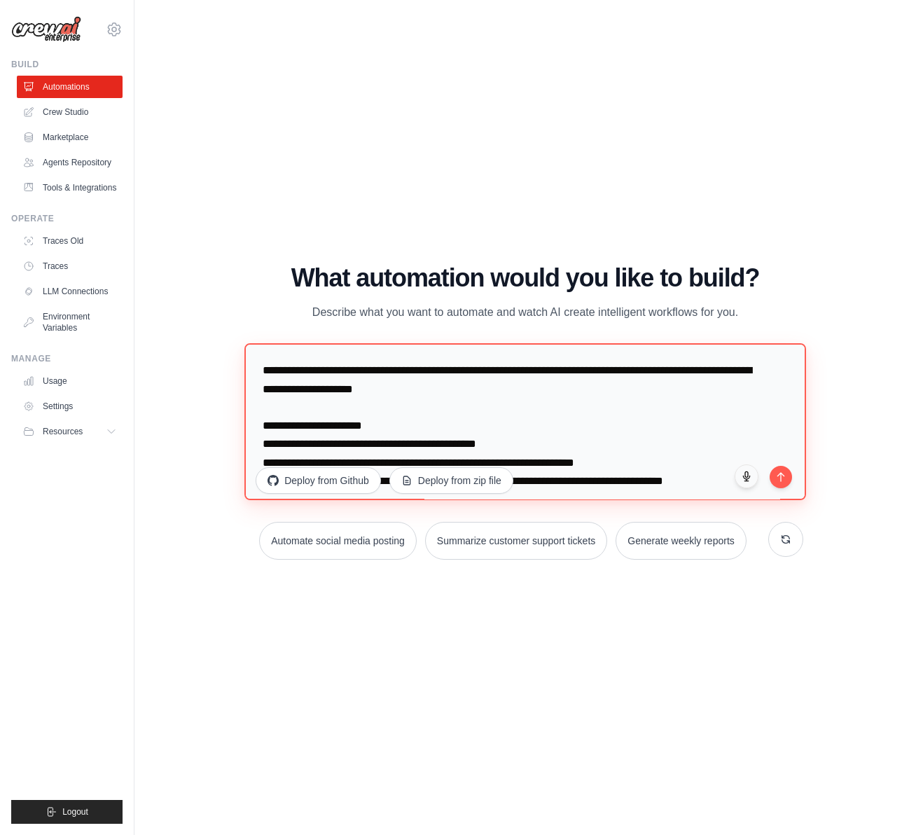
scroll to position [1008, 0]
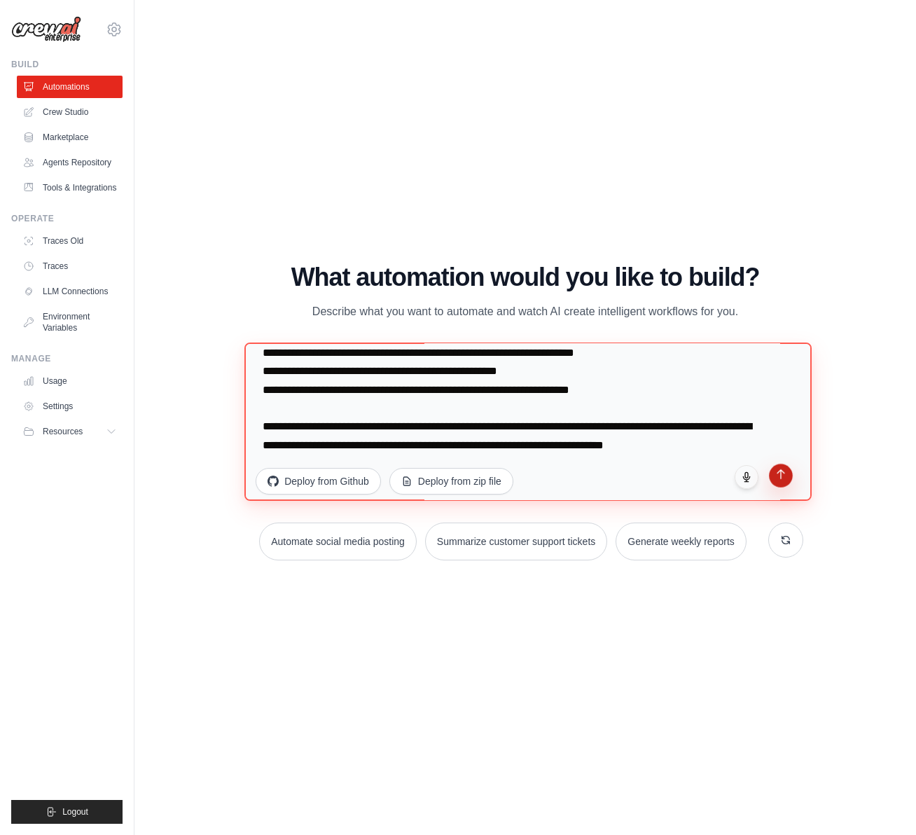
type textarea "**********"
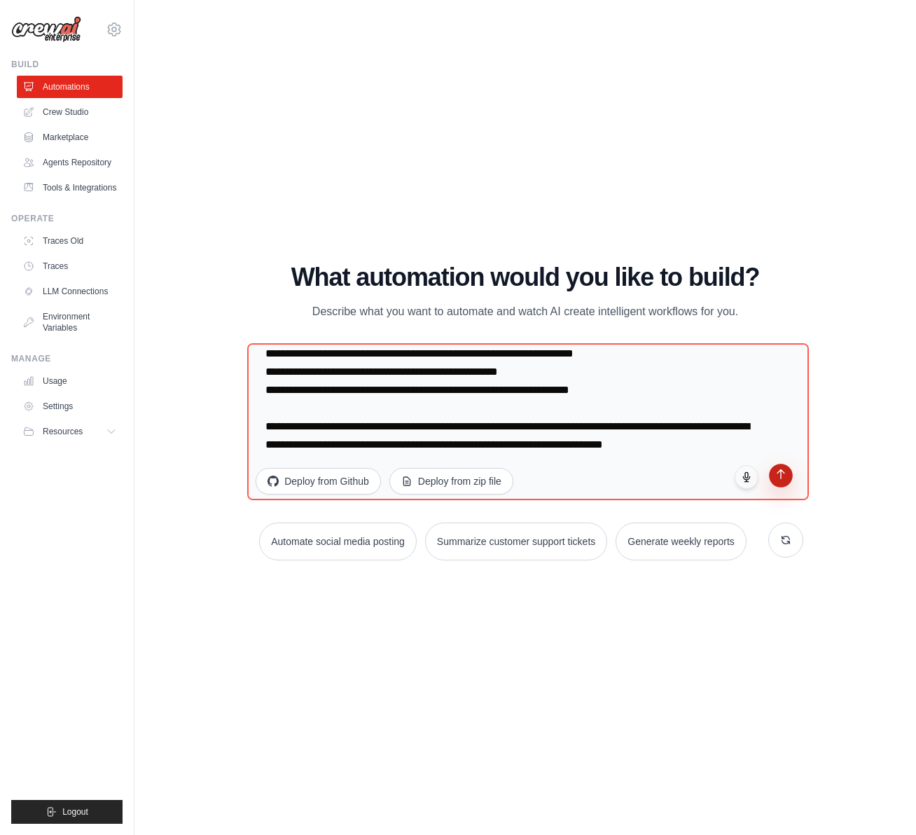
click at [781, 475] on icon "submit" at bounding box center [780, 474] width 12 height 12
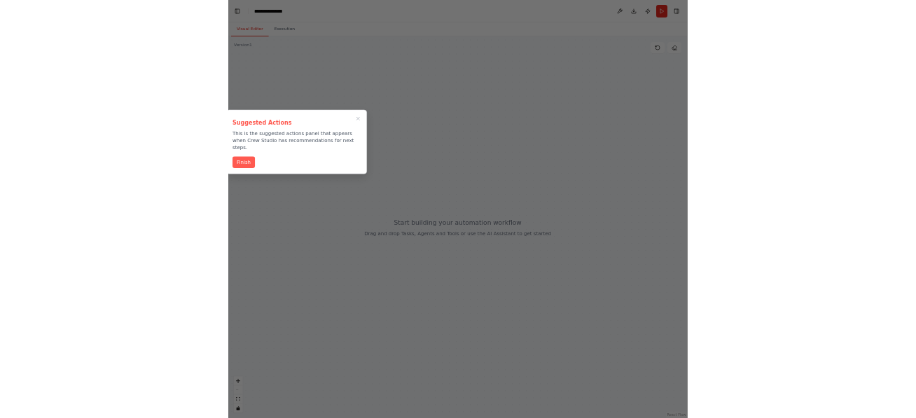
scroll to position [40970, 0]
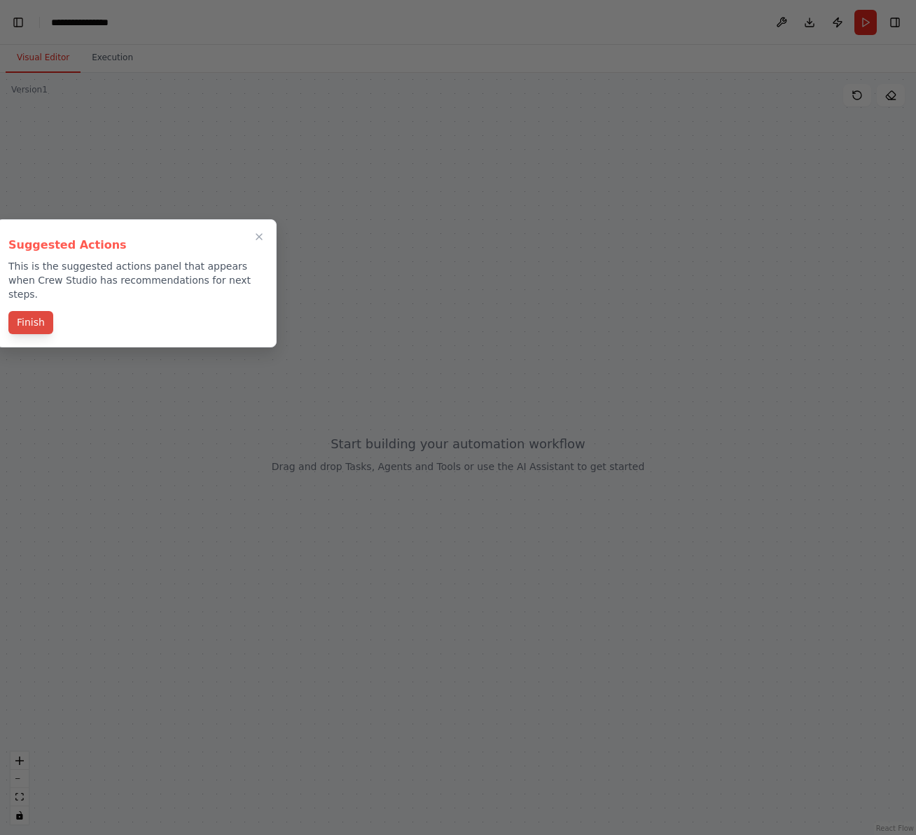
click at [40, 311] on button "Finish" at bounding box center [30, 322] width 45 height 23
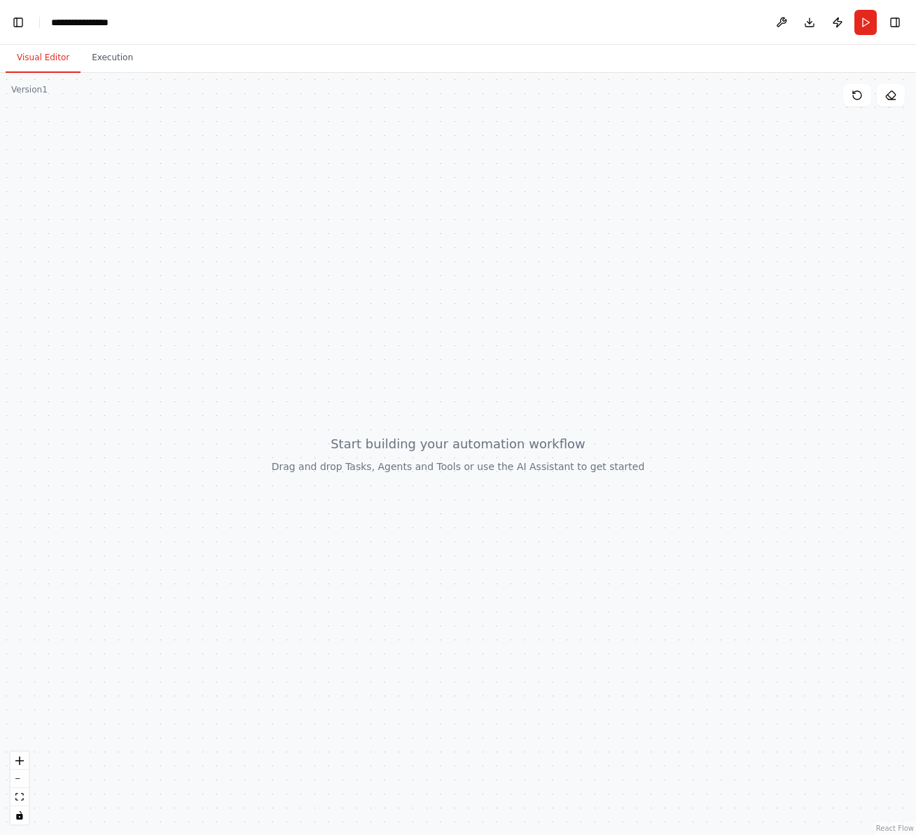
click at [30, 25] on header "**********" at bounding box center [458, 22] width 916 height 45
click at [20, 20] on button "Toggle Left Sidebar" at bounding box center [18, 23] width 20 height 20
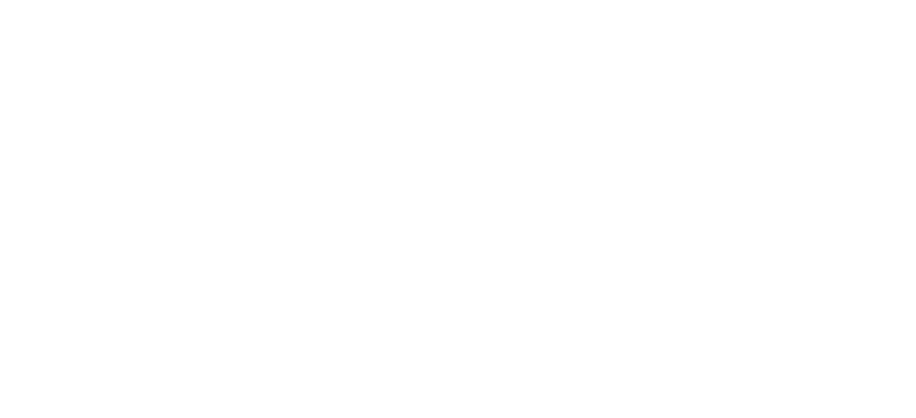
drag, startPoint x: 440, startPoint y: 221, endPoint x: 449, endPoint y: 216, distance: 10.0
click at [449, 0] on html at bounding box center [458, 0] width 916 height 0
drag, startPoint x: 280, startPoint y: 161, endPoint x: 176, endPoint y: 155, distance: 104.5
click at [176, 0] on html at bounding box center [458, 0] width 916 height 0
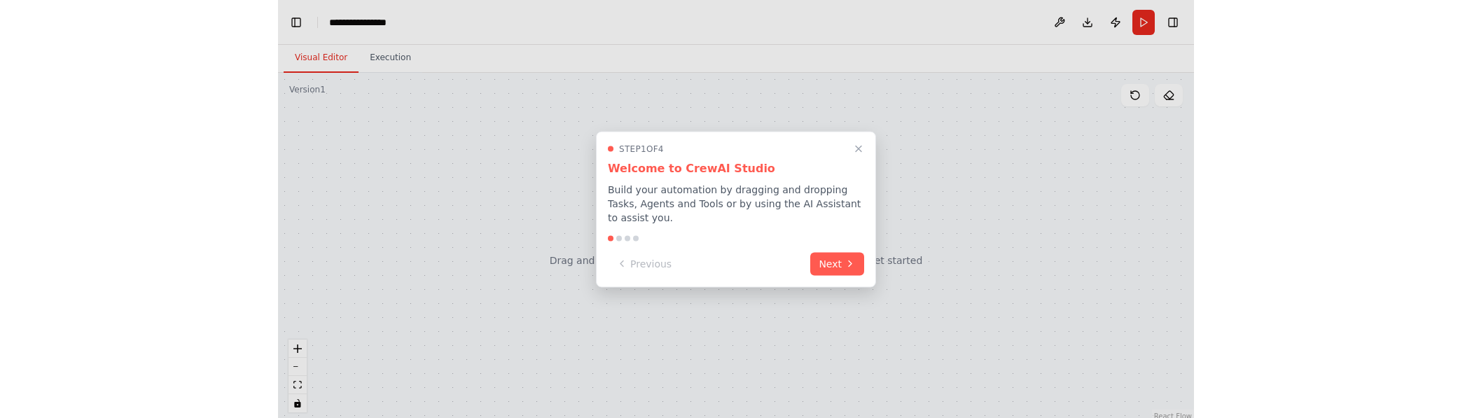
scroll to position [0, 28]
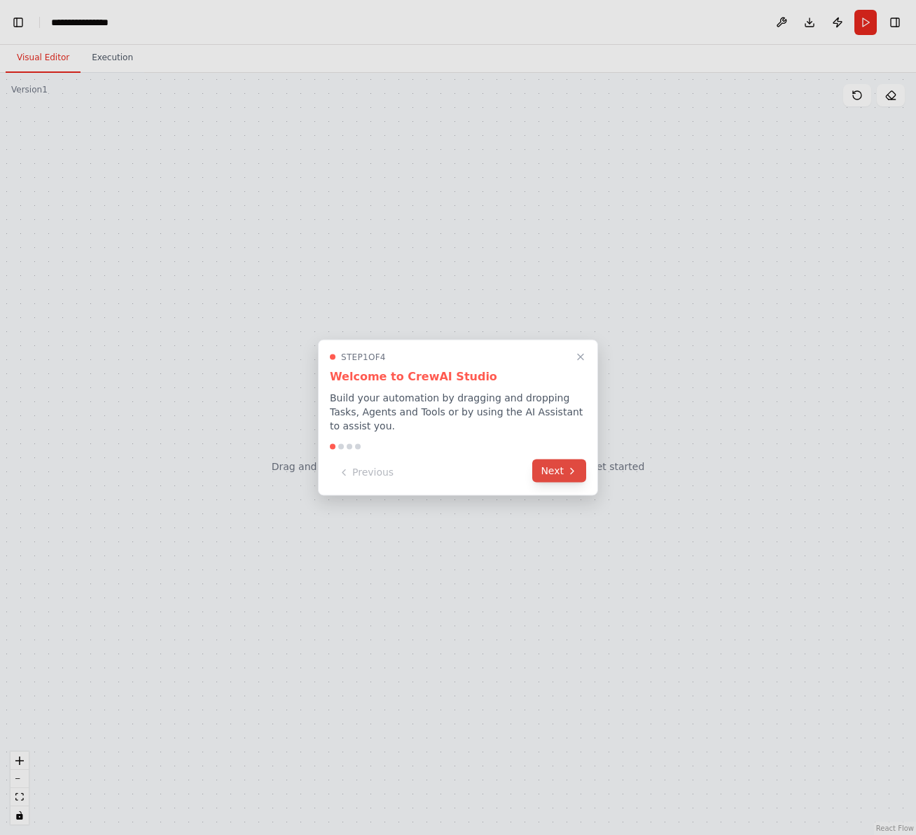
click at [558, 417] on button "Next" at bounding box center [559, 470] width 54 height 23
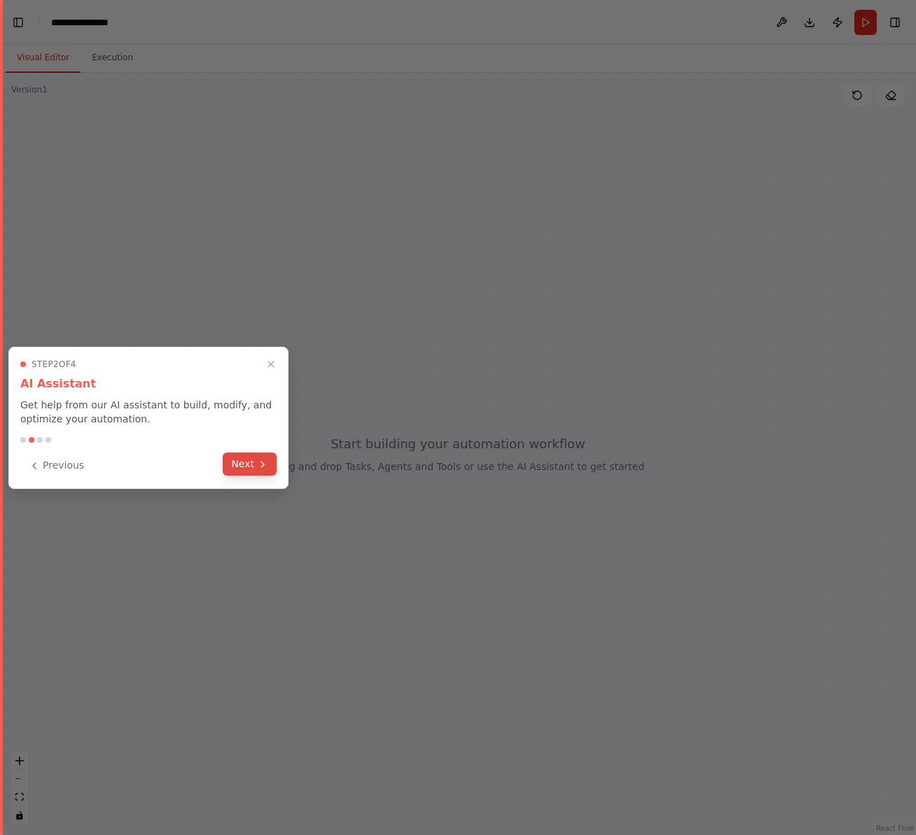
click at [249, 417] on button "Next" at bounding box center [250, 463] width 54 height 23
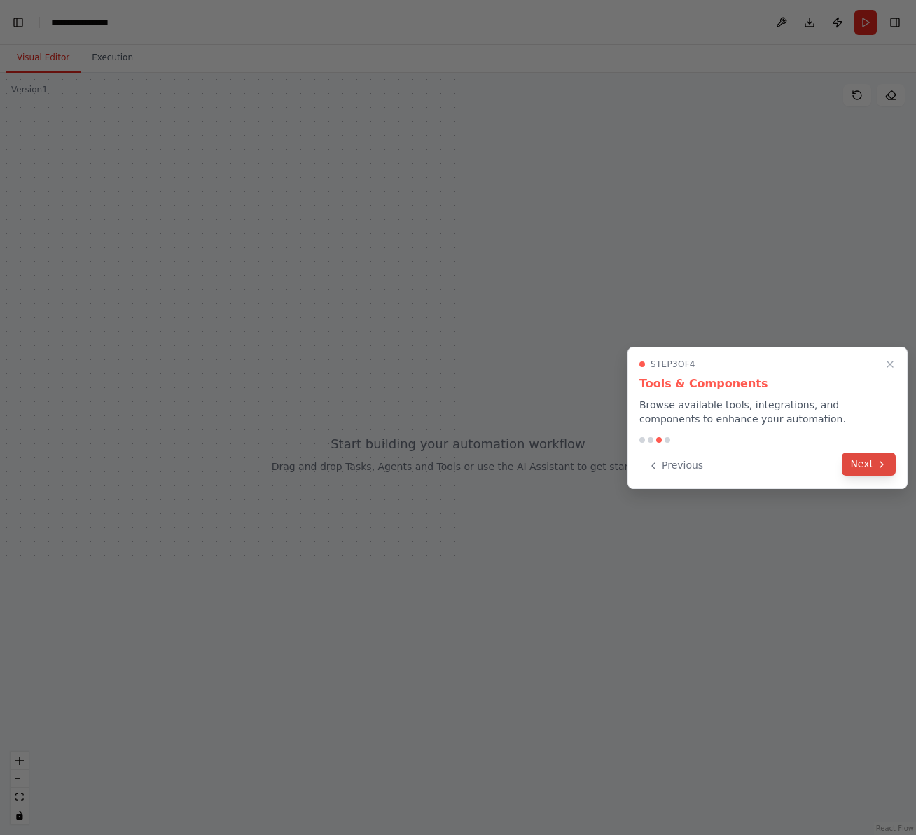
click at [860, 417] on button "Next" at bounding box center [869, 463] width 54 height 23
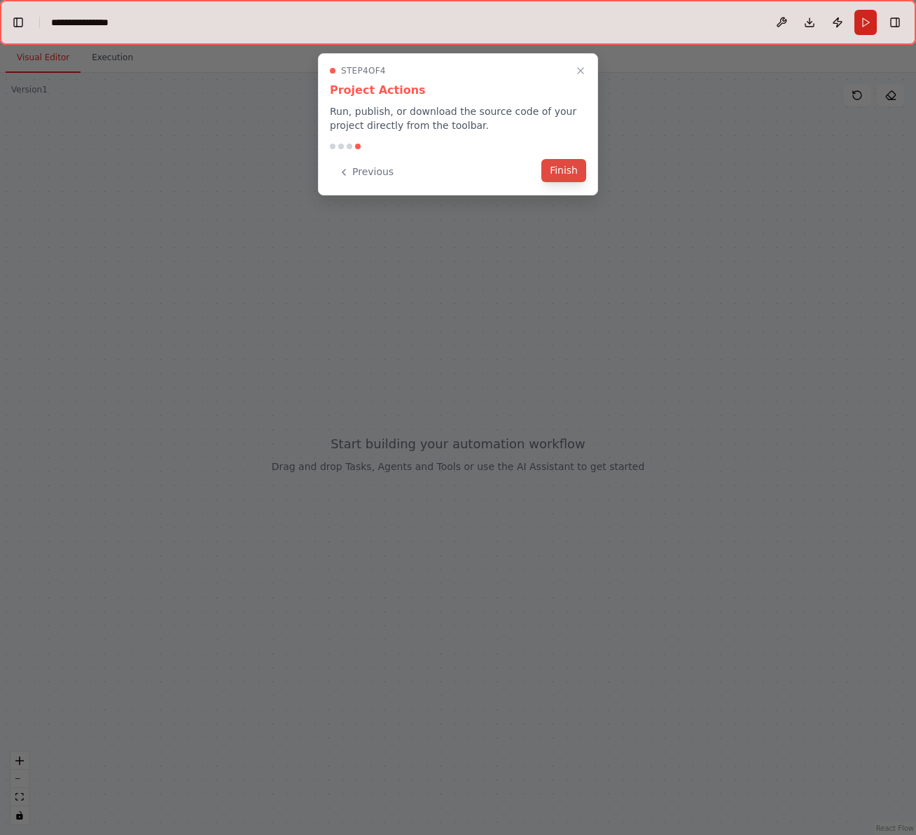
click at [569, 176] on button "Finish" at bounding box center [563, 170] width 45 height 23
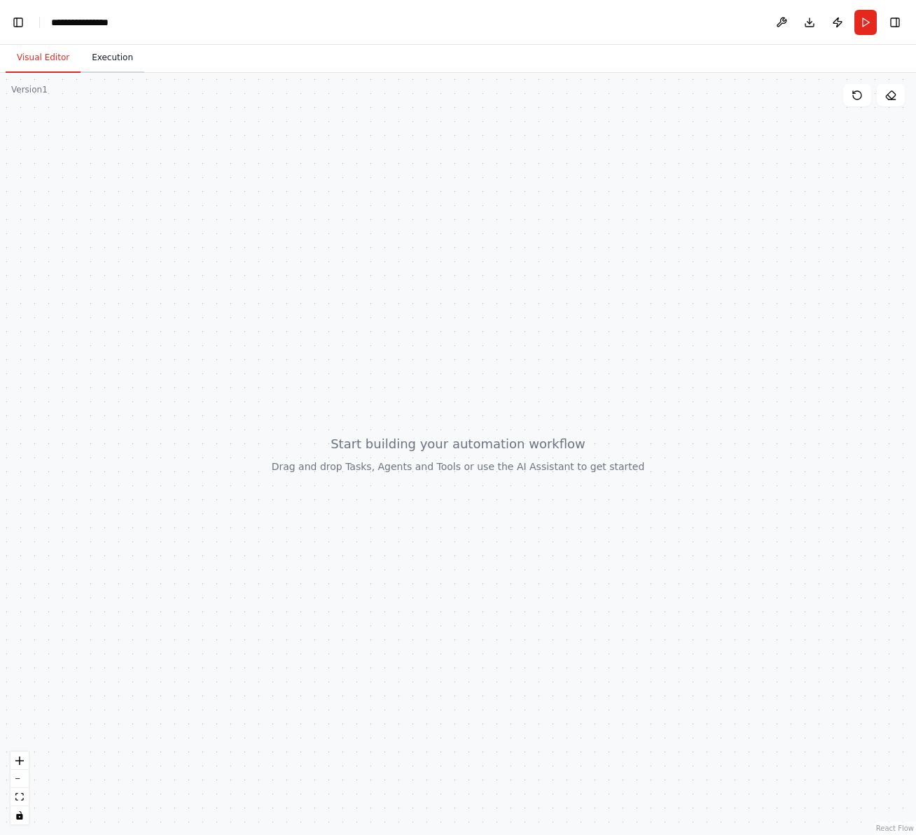
click at [120, 60] on button "Execution" at bounding box center [113, 57] width 64 height 29
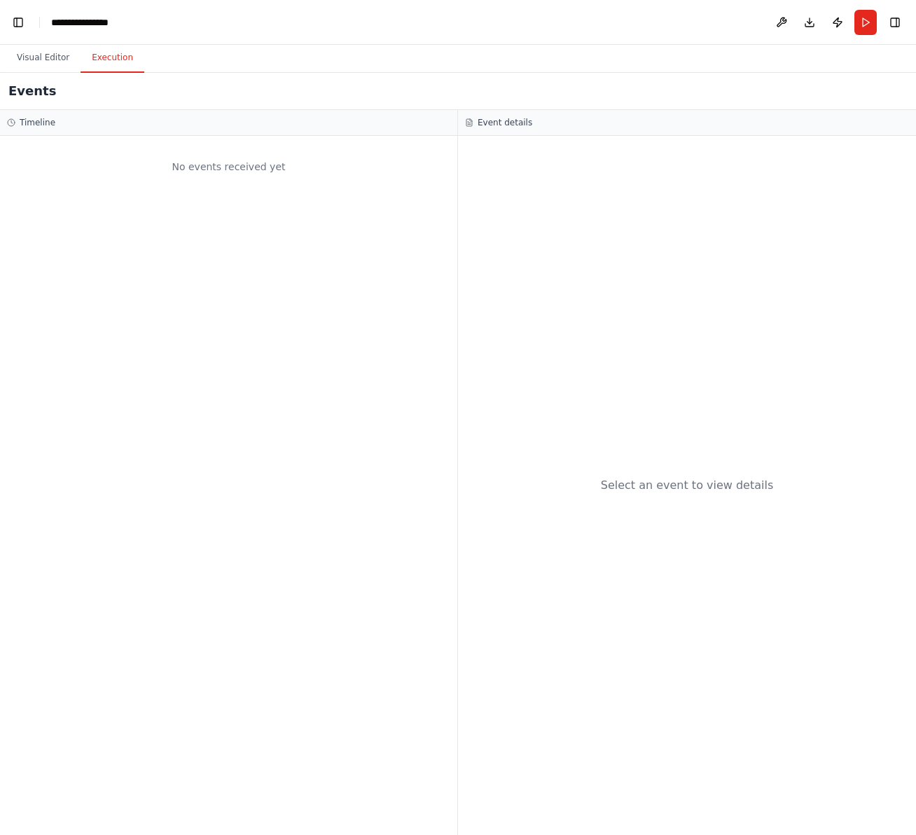
click at [181, 181] on div "No events received yet" at bounding box center [228, 167] width 443 height 48
click at [42, 74] on div "Events" at bounding box center [458, 91] width 916 height 37
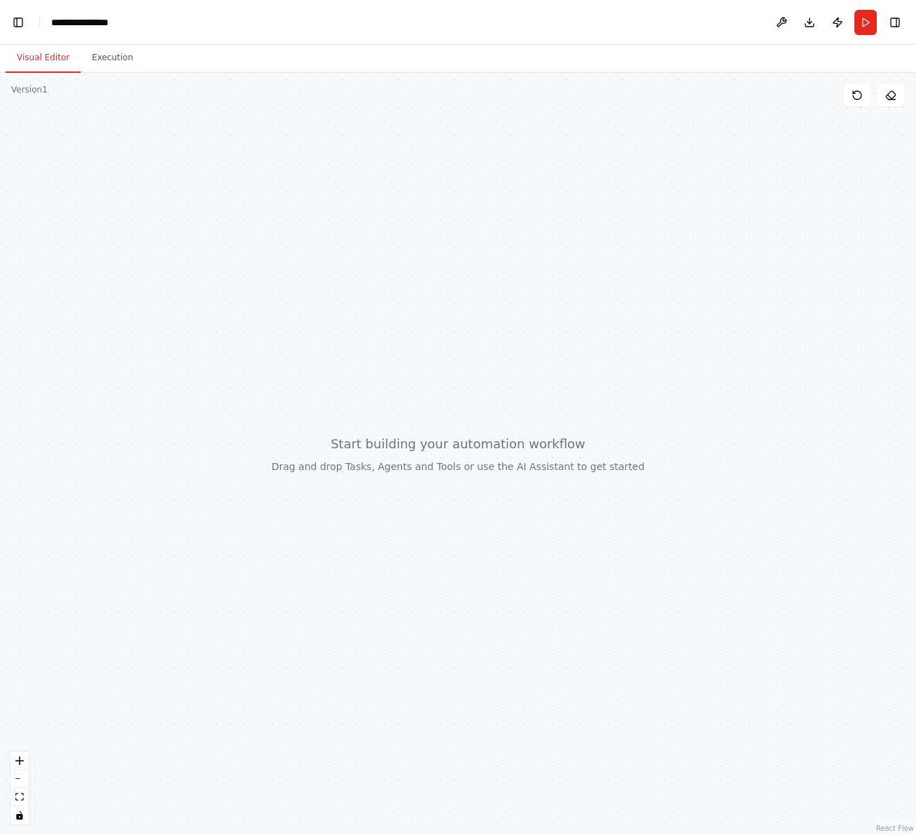
click at [41, 68] on button "Visual Editor" at bounding box center [43, 57] width 75 height 29
click at [13, 29] on button "Toggle Left Sidebar" at bounding box center [18, 23] width 20 height 20
click at [669, 22] on button at bounding box center [662, 22] width 22 height 25
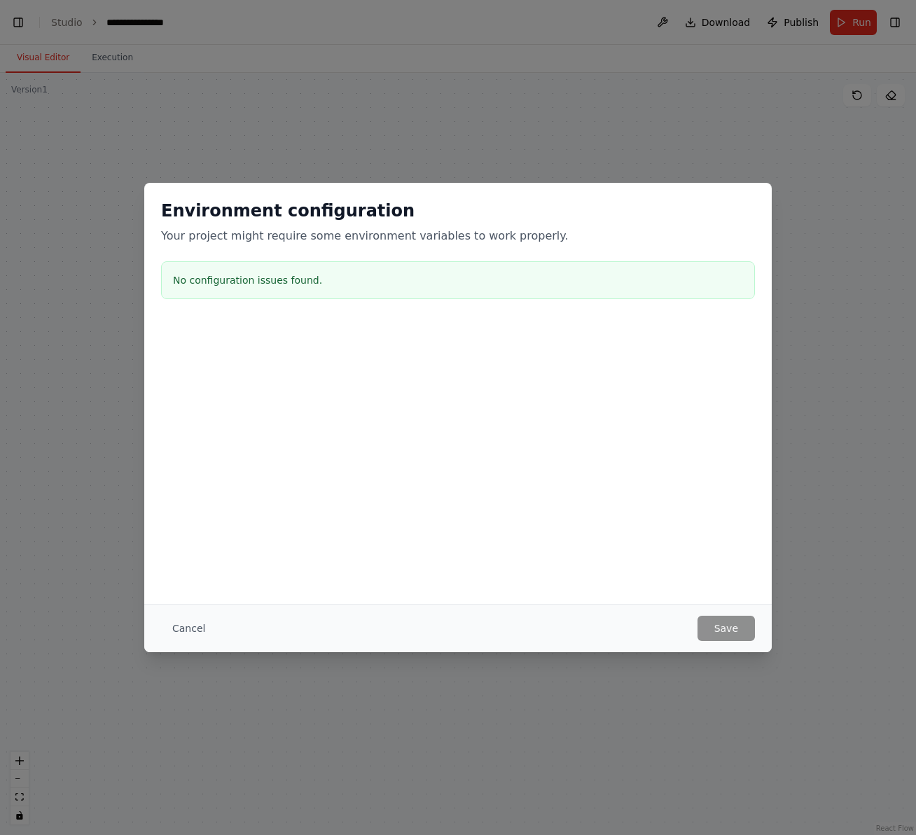
click at [167, 417] on div "Cancel Save" at bounding box center [457, 628] width 627 height 48
click at [190, 417] on button "Cancel" at bounding box center [188, 627] width 55 height 25
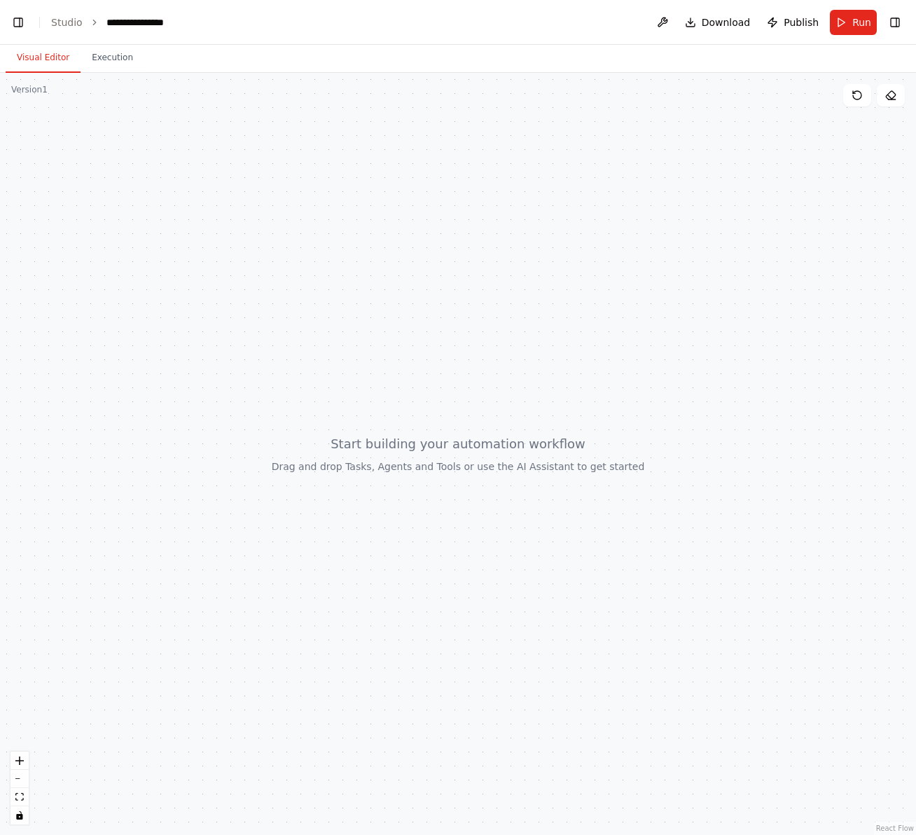
click at [25, 92] on div "Version 1" at bounding box center [29, 89] width 36 height 11
drag, startPoint x: 338, startPoint y: 449, endPoint x: 415, endPoint y: 332, distance: 140.0
click at [415, 332] on div at bounding box center [458, 454] width 916 height 762
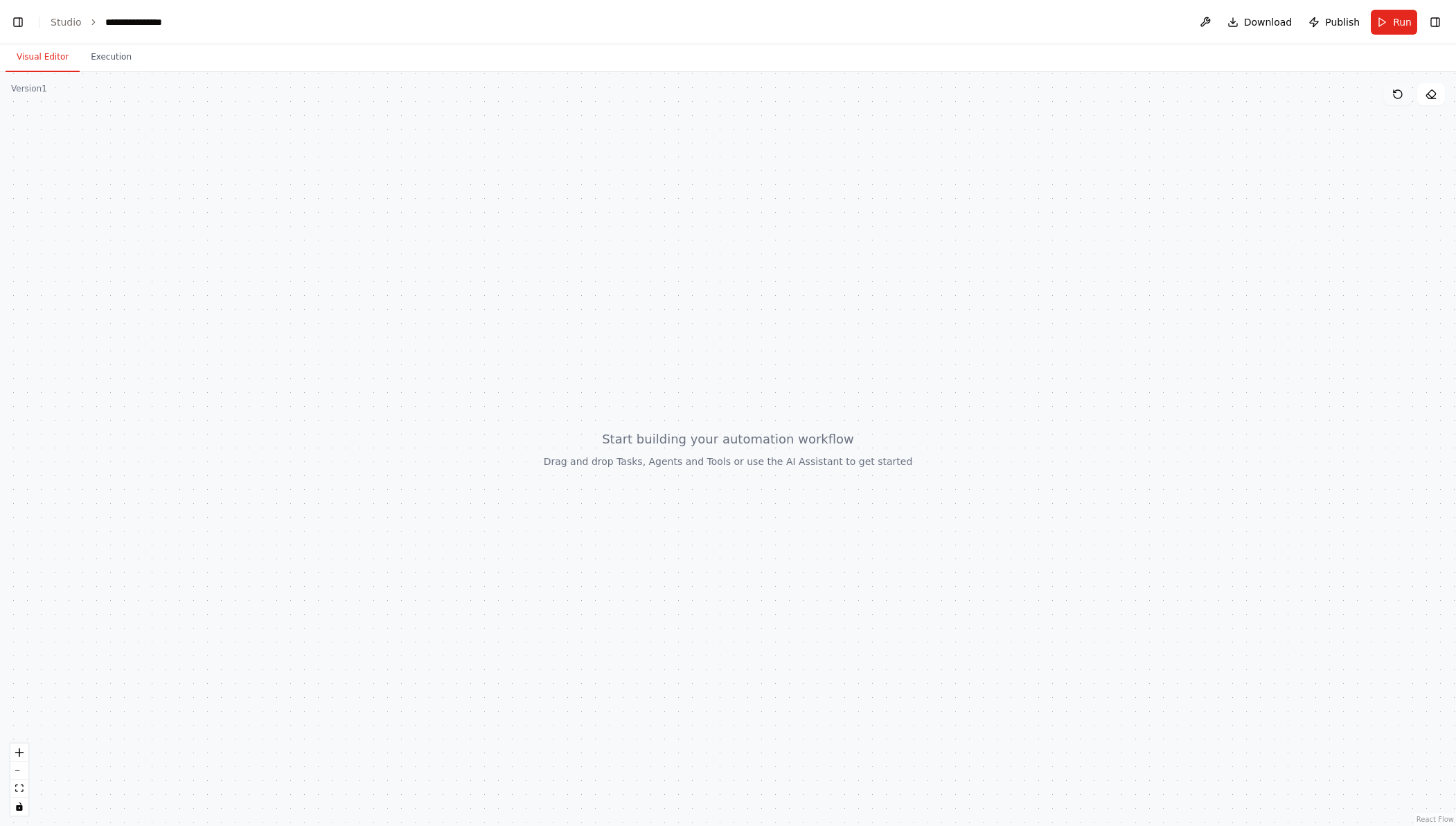
click at [905, 95] on button at bounding box center [1398, 94] width 28 height 22
click at [905, 29] on button "Toggle Right Sidebar" at bounding box center [1435, 23] width 20 height 20
click at [905, 27] on button "Toggle Right Sidebar" at bounding box center [1435, 23] width 20 height 20
click at [341, 246] on div at bounding box center [728, 449] width 1456 height 754
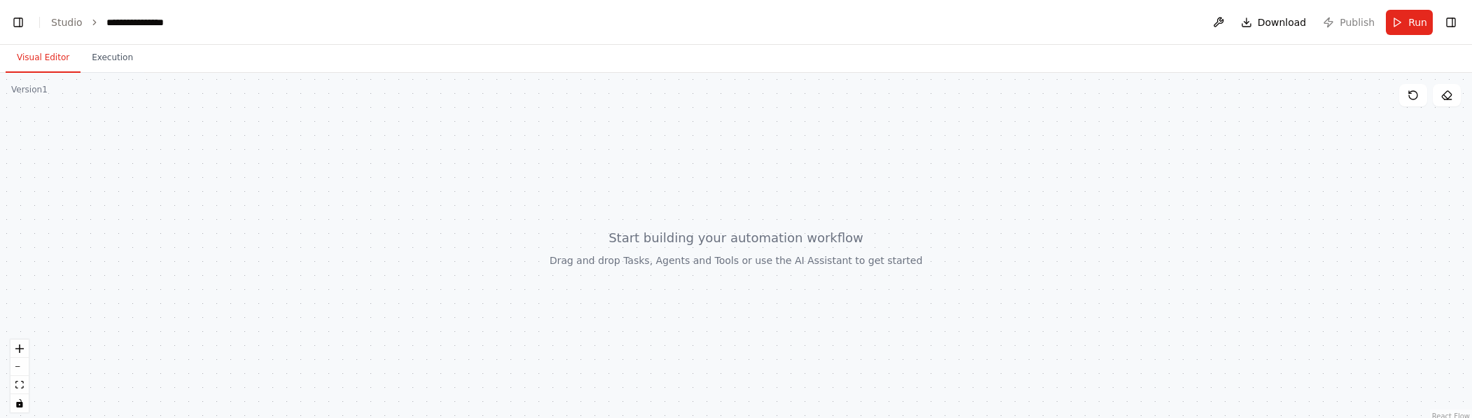
click at [29, 23] on header "**********" at bounding box center [736, 22] width 1472 height 45
click at [21, 22] on button "Toggle Left Sidebar" at bounding box center [18, 23] width 20 height 20
click at [20, 23] on button "Toggle Left Sidebar" at bounding box center [18, 23] width 20 height 20
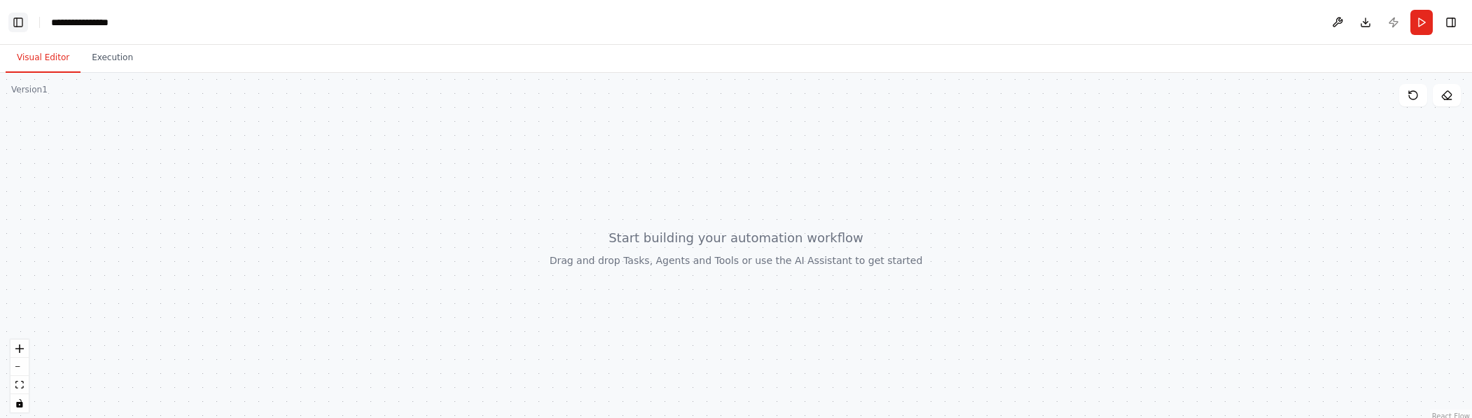
click at [20, 23] on button "Toggle Left Sidebar" at bounding box center [18, 23] width 20 height 20
click at [66, 24] on link "Studio" at bounding box center [67, 22] width 32 height 11
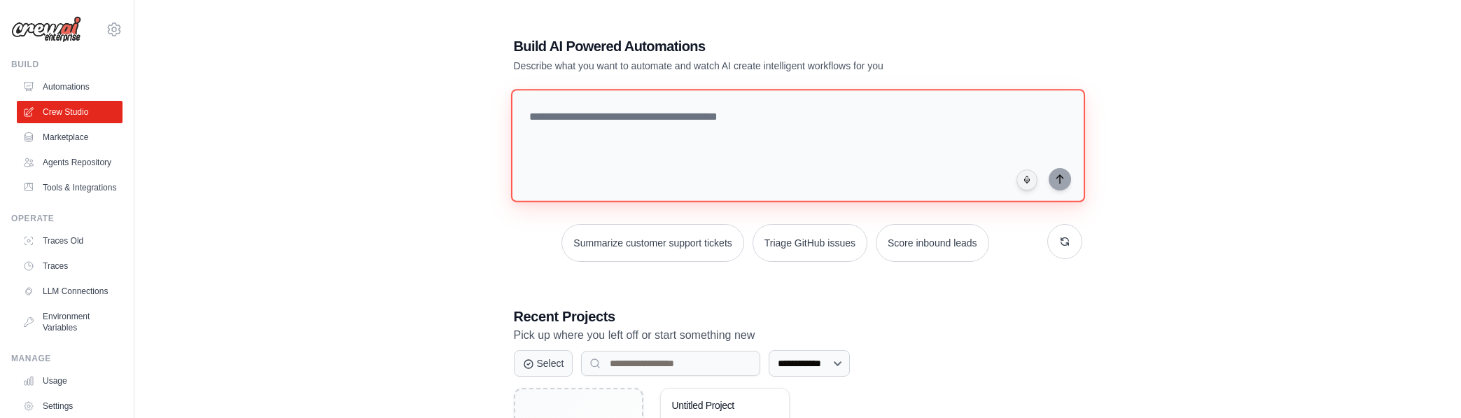
click at [587, 125] on textarea at bounding box center [797, 145] width 574 height 113
paste textarea "******"
type textarea "******"
type textarea "****"
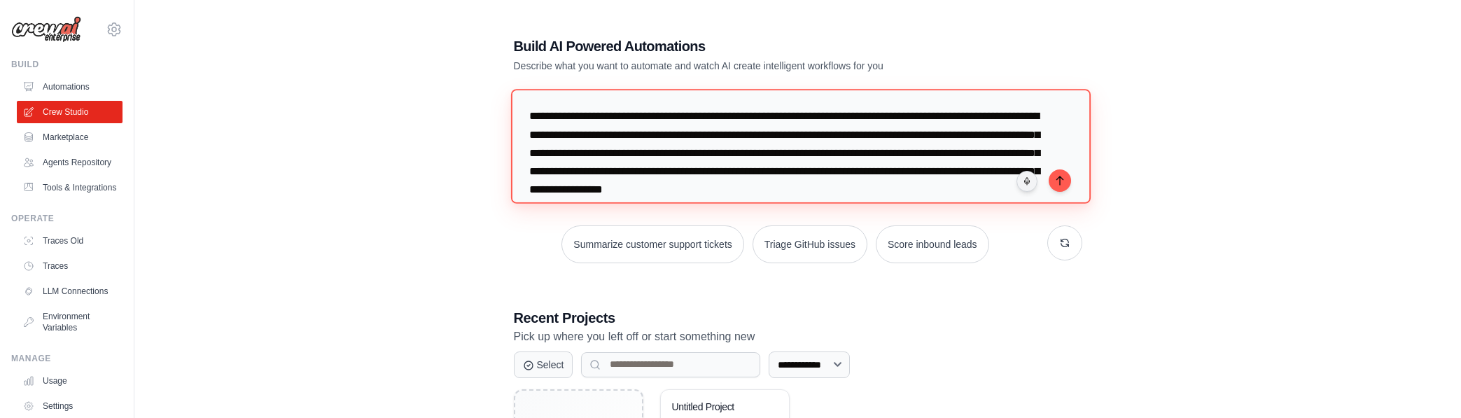
scroll to position [14, 0]
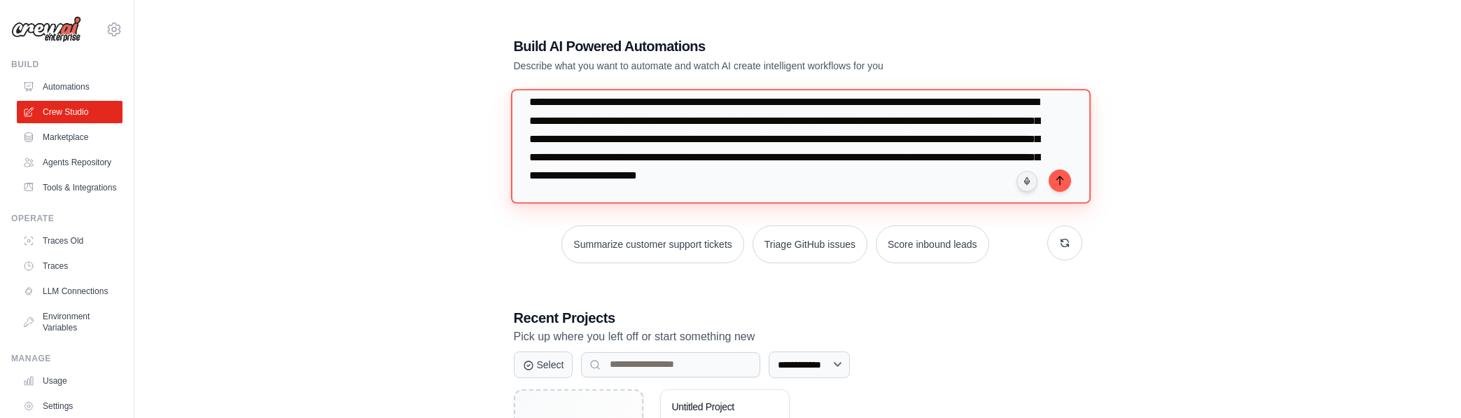
click at [1064, 165] on textarea "**********" at bounding box center [800, 146] width 580 height 114
type textarea "**********"
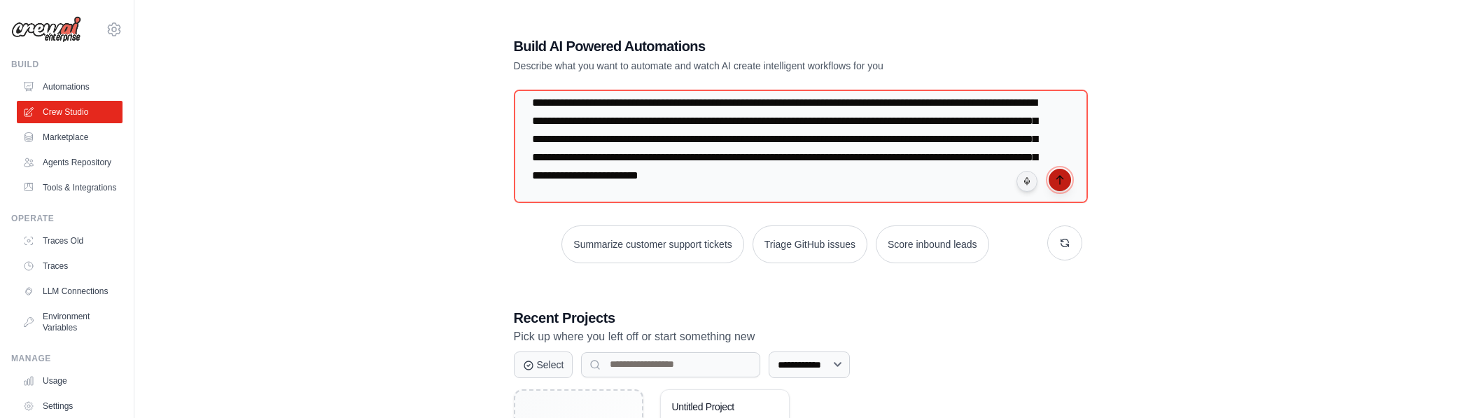
click at [1064, 186] on button "submit" at bounding box center [1060, 180] width 22 height 22
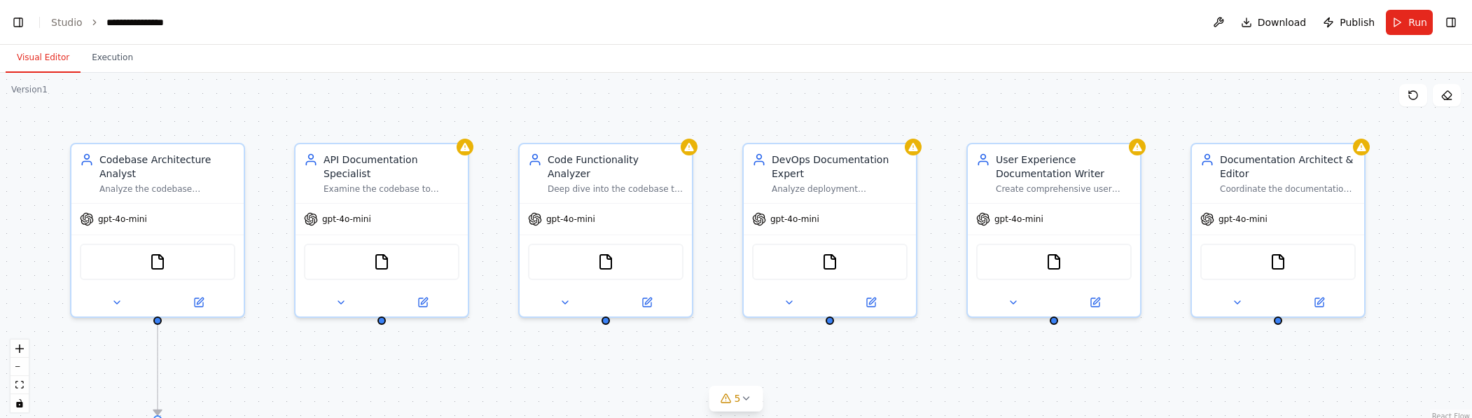
scroll to position [12232, 0]
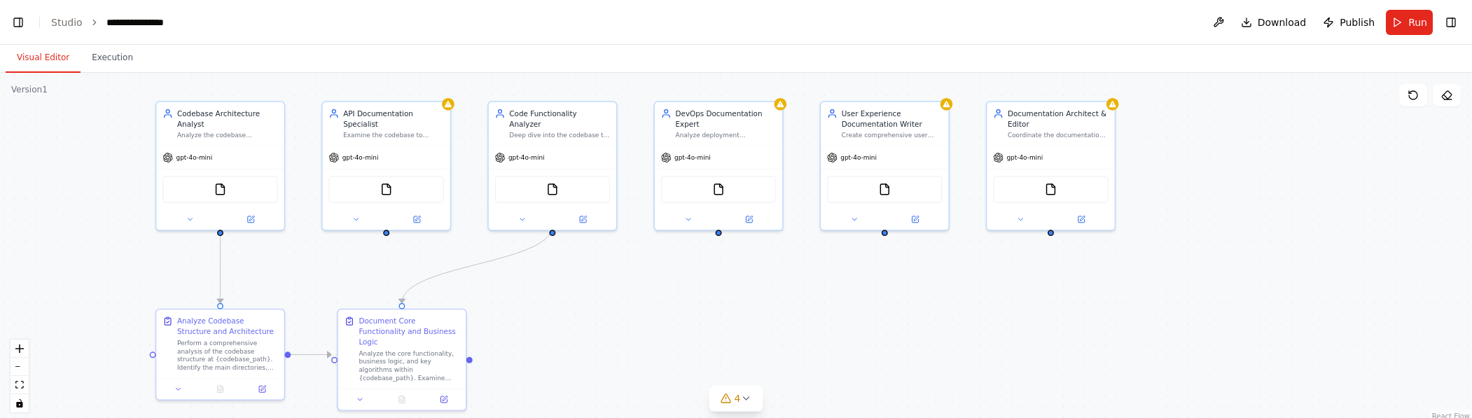
drag, startPoint x: 1028, startPoint y: 378, endPoint x: 863, endPoint y: 277, distance: 193.0
click at [863, 277] on div ".deletable-edge-delete-btn { width: 20px; height: 20px; border: 0px solid #ffff…" at bounding box center [736, 248] width 1472 height 350
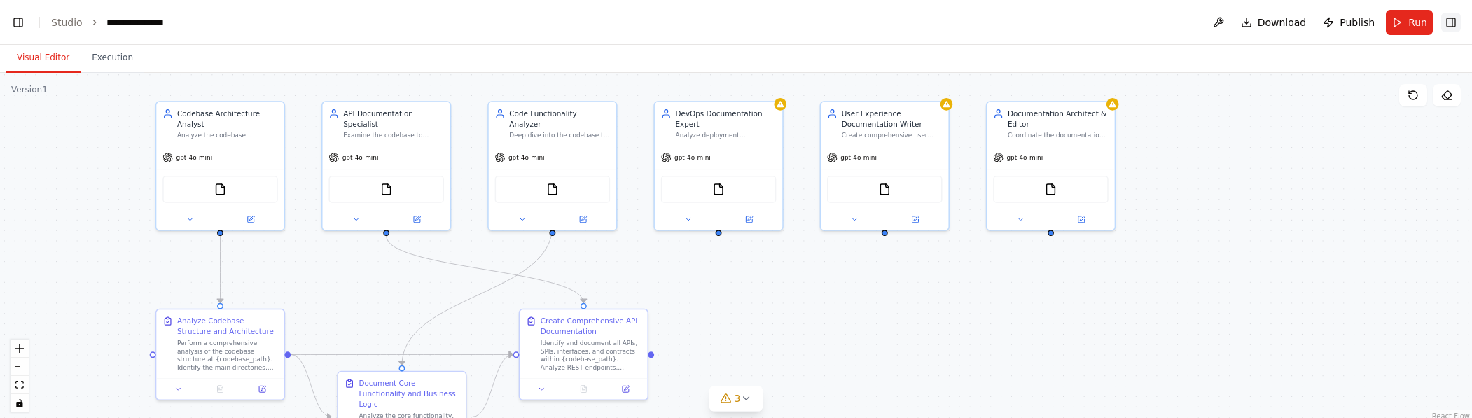
click at [1446, 20] on button "Toggle Right Sidebar" at bounding box center [1451, 23] width 20 height 20
click at [1453, 23] on button "Toggle Right Sidebar" at bounding box center [1451, 23] width 20 height 20
click at [18, 22] on button "Toggle Left Sidebar" at bounding box center [18, 23] width 20 height 20
click at [181, 22] on header "**********" at bounding box center [736, 22] width 1472 height 45
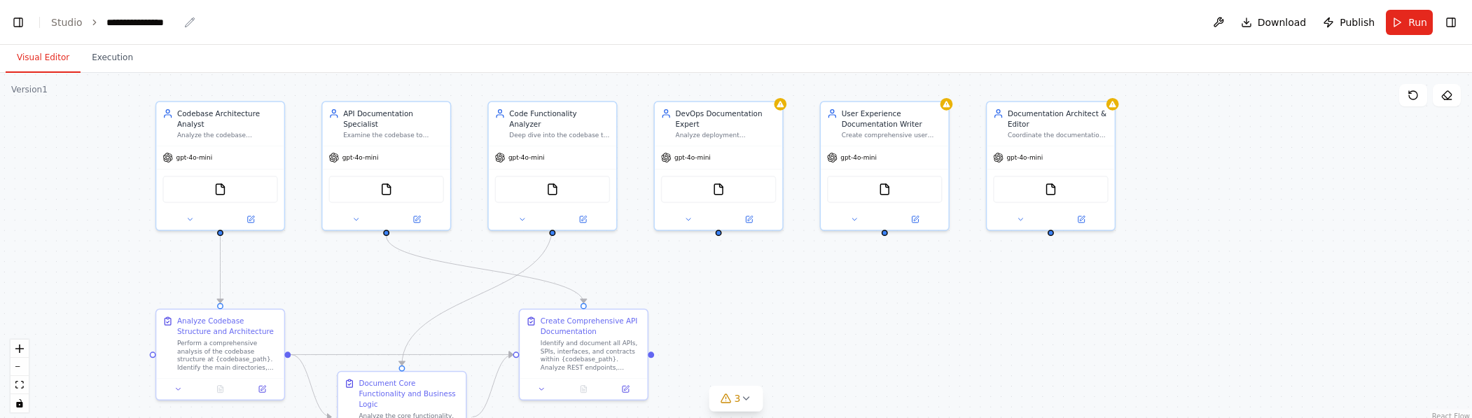
click at [168, 22] on div "**********" at bounding box center [142, 22] width 72 height 14
click at [117, 243] on div ".deletable-edge-delete-btn { width: 20px; height: 20px; border: 0px solid #ffff…" at bounding box center [736, 248] width 1472 height 350
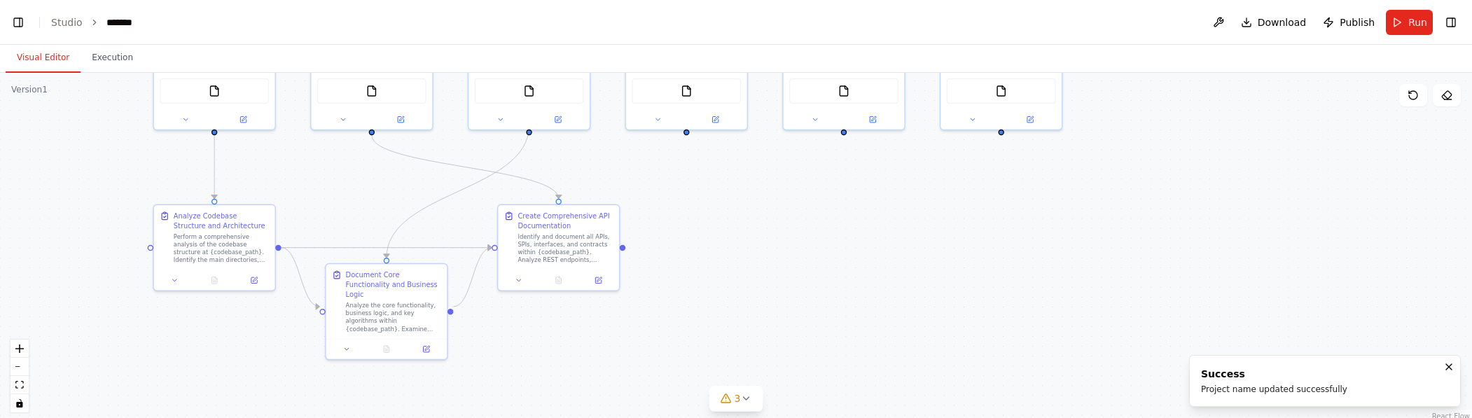
drag, startPoint x: 793, startPoint y: 349, endPoint x: 748, endPoint y: 240, distance: 117.4
click at [748, 240] on div ".deletable-edge-delete-btn { width: 20px; height: 20px; border: 0px solid #ffff…" at bounding box center [736, 248] width 1472 height 350
click at [746, 398] on icon at bounding box center [745, 398] width 11 height 11
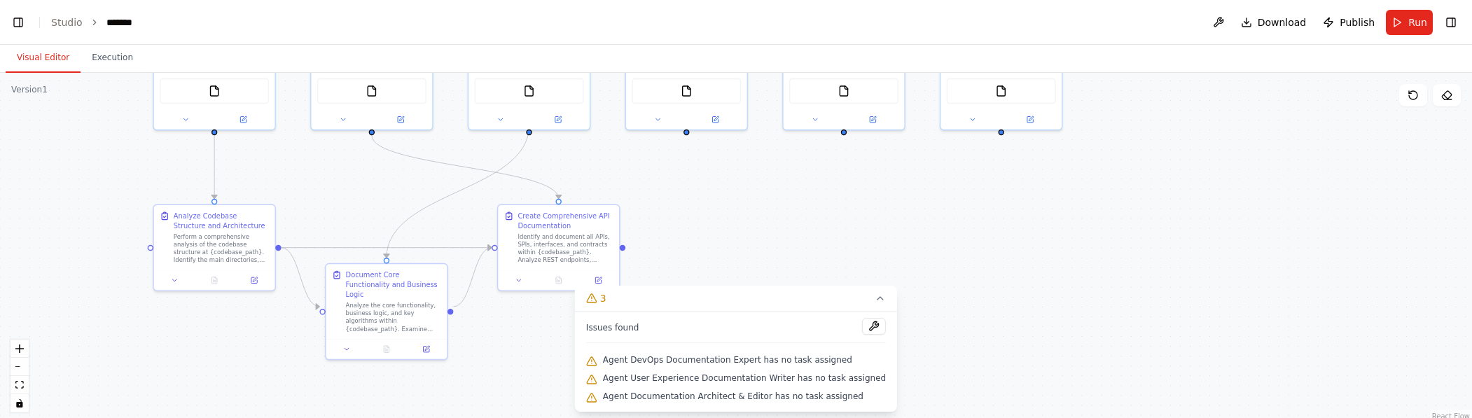
drag, startPoint x: 662, startPoint y: 295, endPoint x: 795, endPoint y: 331, distance: 137.1
click at [795, 332] on div "3 Issues found Agent DevOps Documentation Expert has no task assigned Agent Use…" at bounding box center [736, 349] width 322 height 126
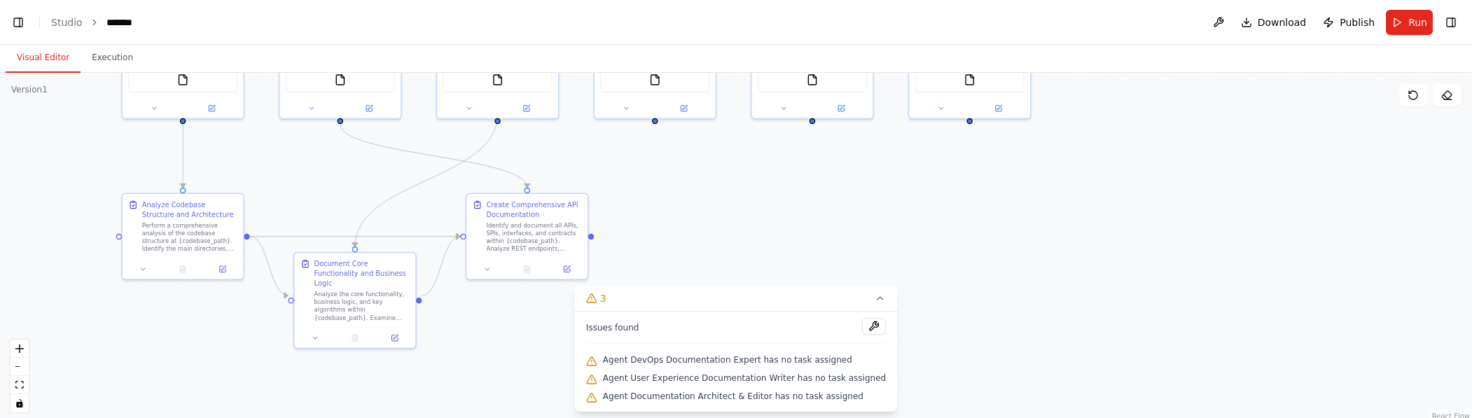
drag, startPoint x: 749, startPoint y: 213, endPoint x: 718, endPoint y: 202, distance: 33.4
click at [718, 202] on div ".deletable-edge-delete-btn { width: 20px; height: 20px; border: 0px solid #ffff…" at bounding box center [736, 248] width 1472 height 350
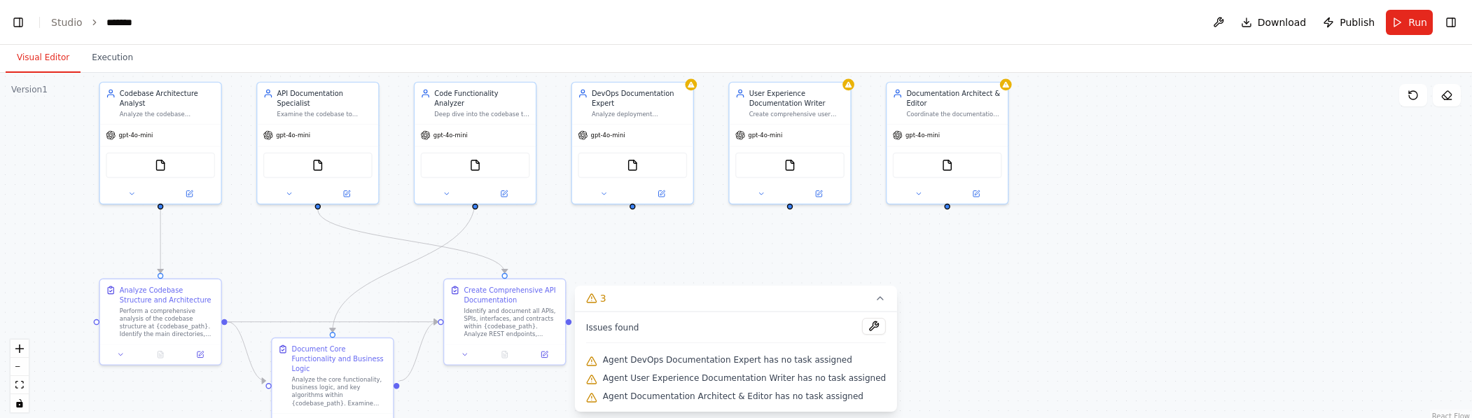
drag, startPoint x: 751, startPoint y: 248, endPoint x: 730, endPoint y: 333, distance: 88.1
click at [730, 333] on div "Version 1 Show Tools Hide Agents .deletable-edge-delete-btn { width: 20px; heig…" at bounding box center [736, 248] width 1472 height 350
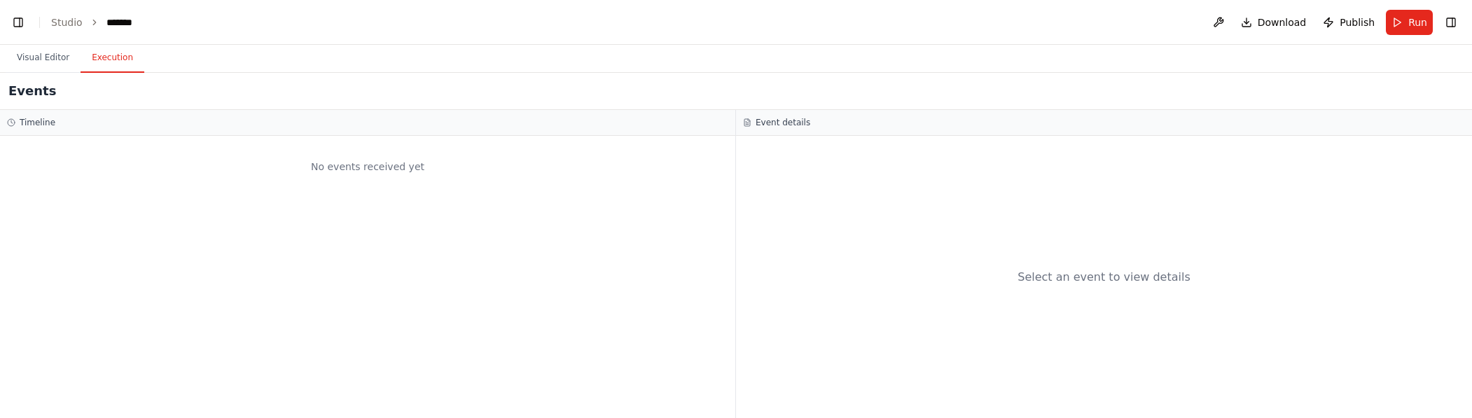
click at [95, 53] on button "Execution" at bounding box center [113, 57] width 64 height 29
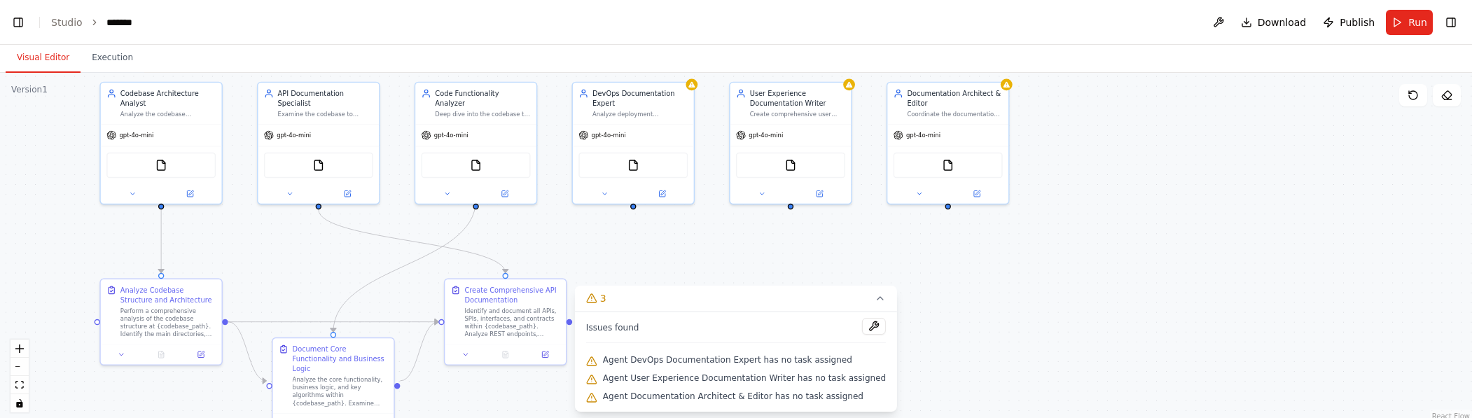
click at [62, 61] on button "Visual Editor" at bounding box center [43, 57] width 75 height 29
click at [1254, 29] on button "Download" at bounding box center [1273, 22] width 77 height 25
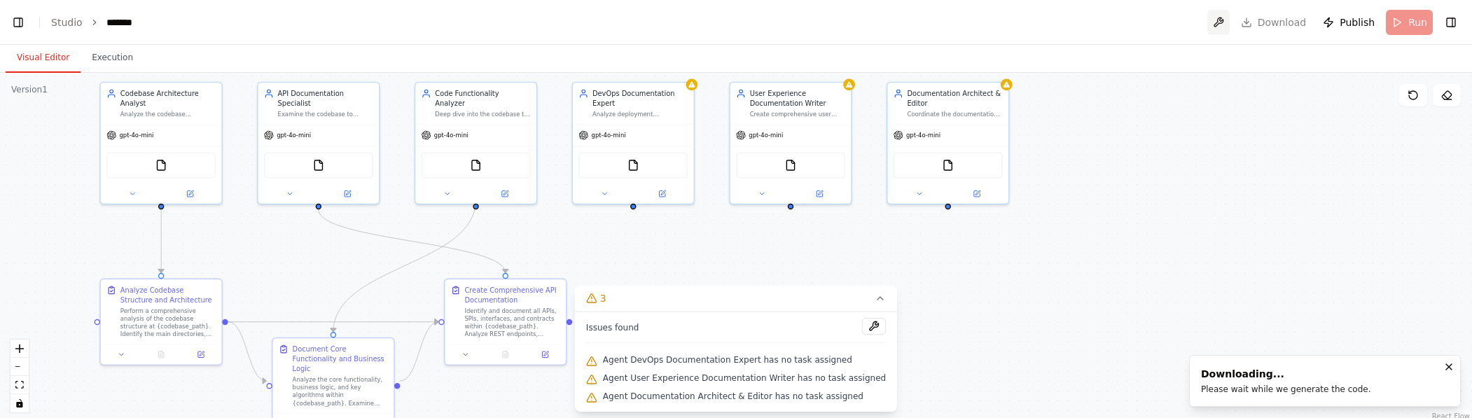
click at [1219, 20] on button at bounding box center [1218, 22] width 22 height 25
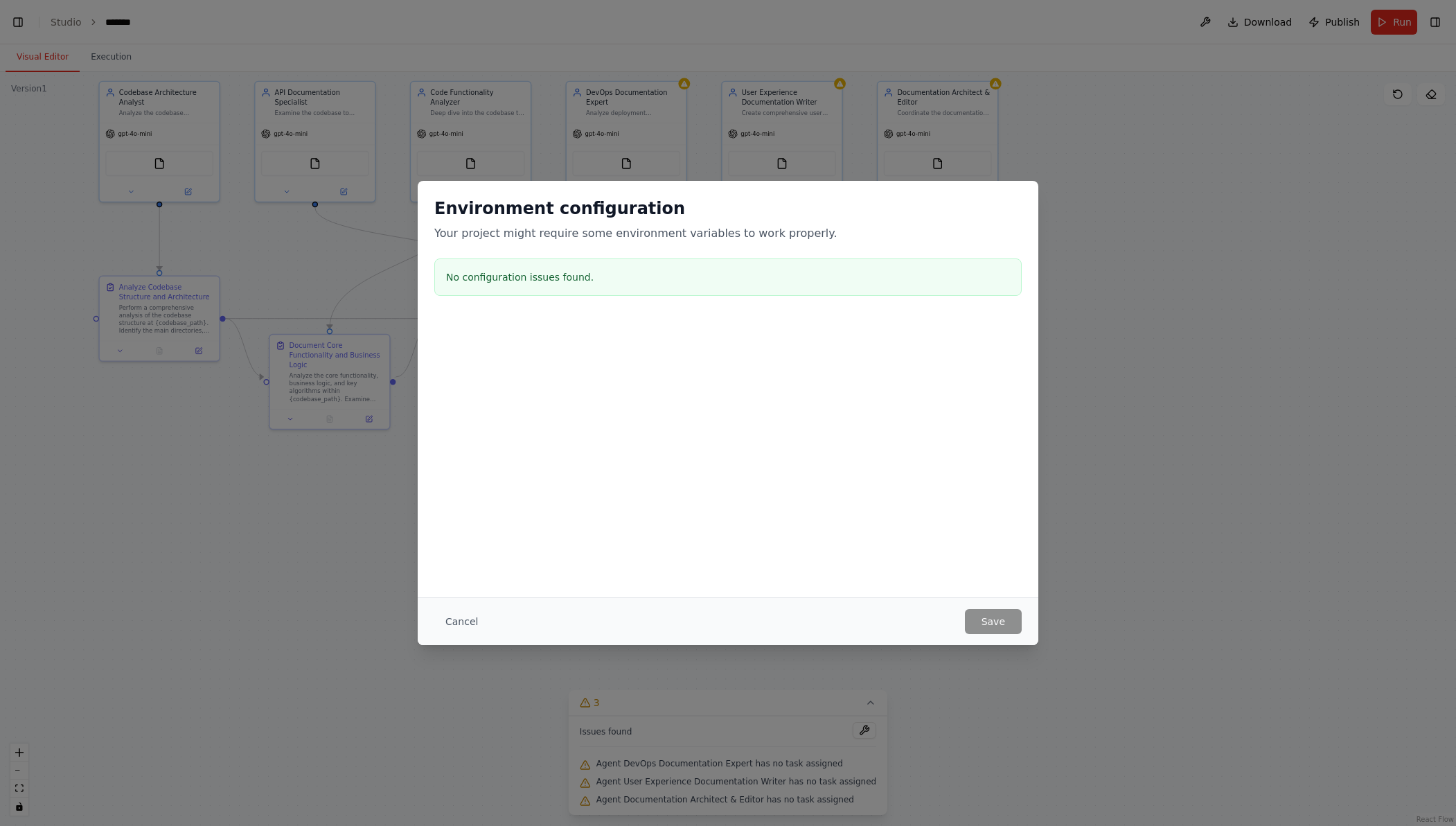
scroll to position [11761, 0]
click at [437, 413] on button "Cancel" at bounding box center [461, 620] width 54 height 25
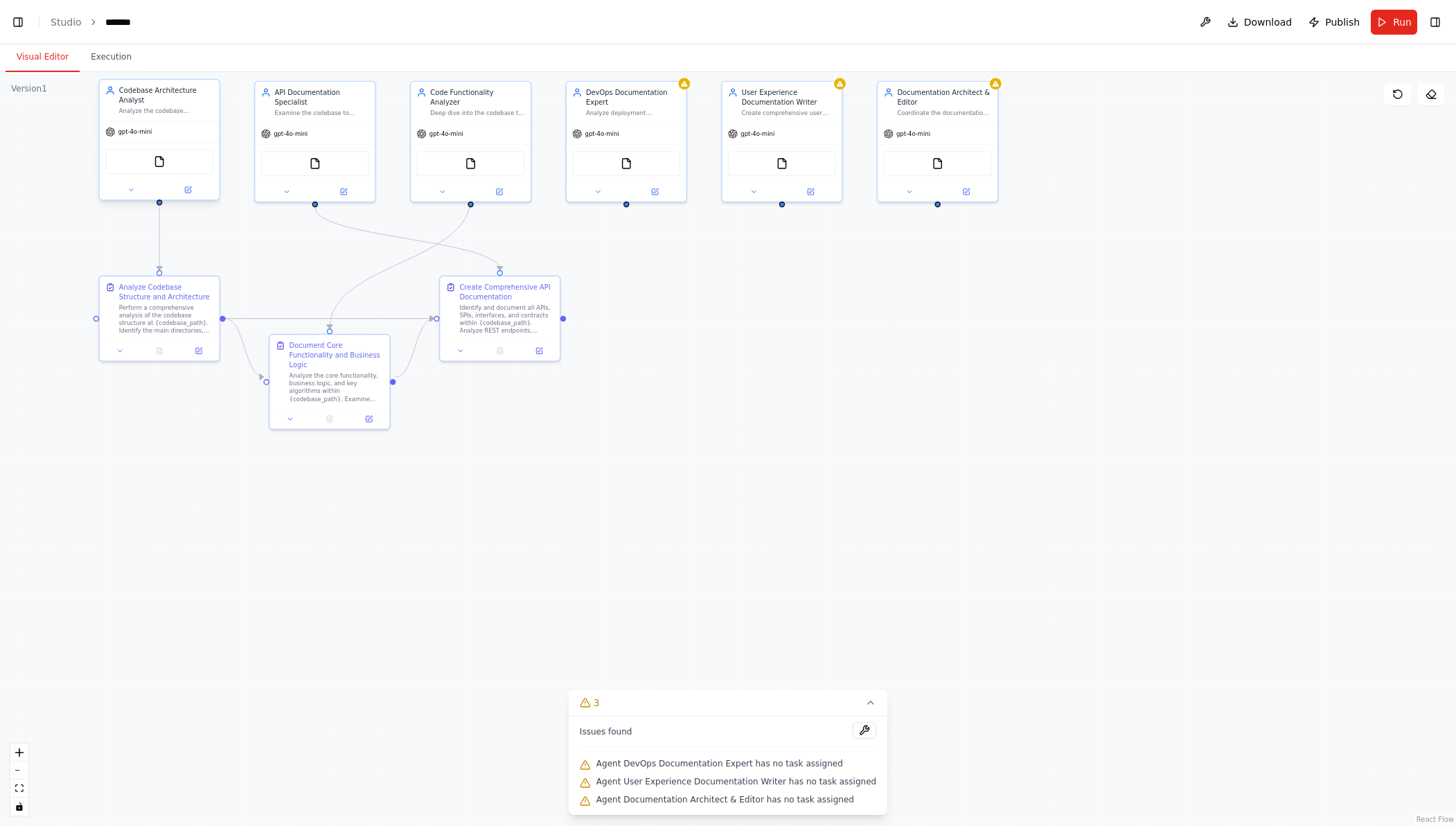
click at [186, 139] on div "gpt-4o-mini" at bounding box center [159, 133] width 120 height 22
click at [126, 133] on span "gpt-4o-mini" at bounding box center [135, 133] width 34 height 8
click at [175, 123] on div "gpt-4o-mini" at bounding box center [159, 133] width 120 height 22
click at [198, 183] on div at bounding box center [159, 190] width 120 height 20
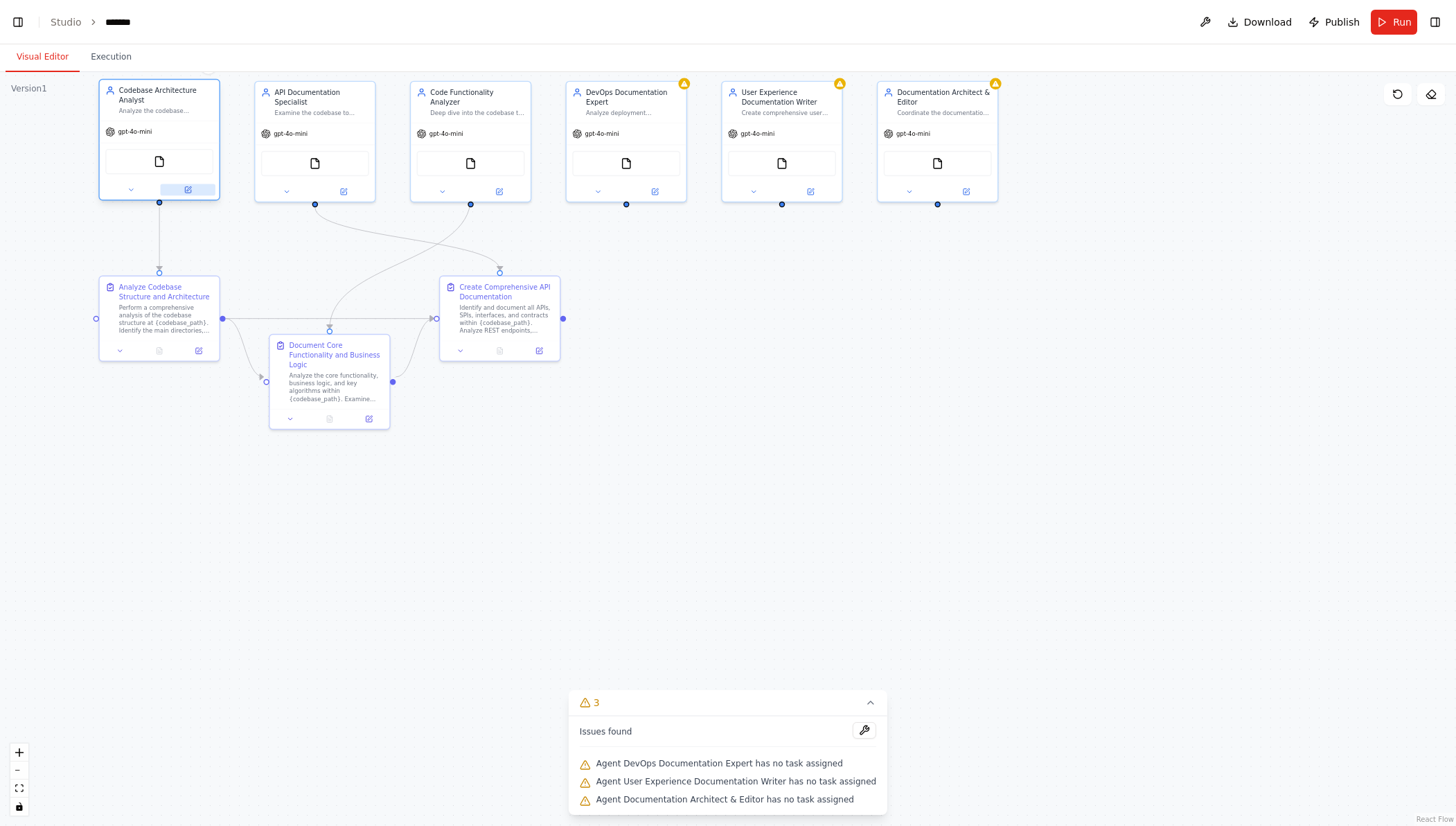
click at [194, 189] on button at bounding box center [187, 190] width 54 height 12
click at [188, 193] on icon at bounding box center [188, 190] width 6 height 6
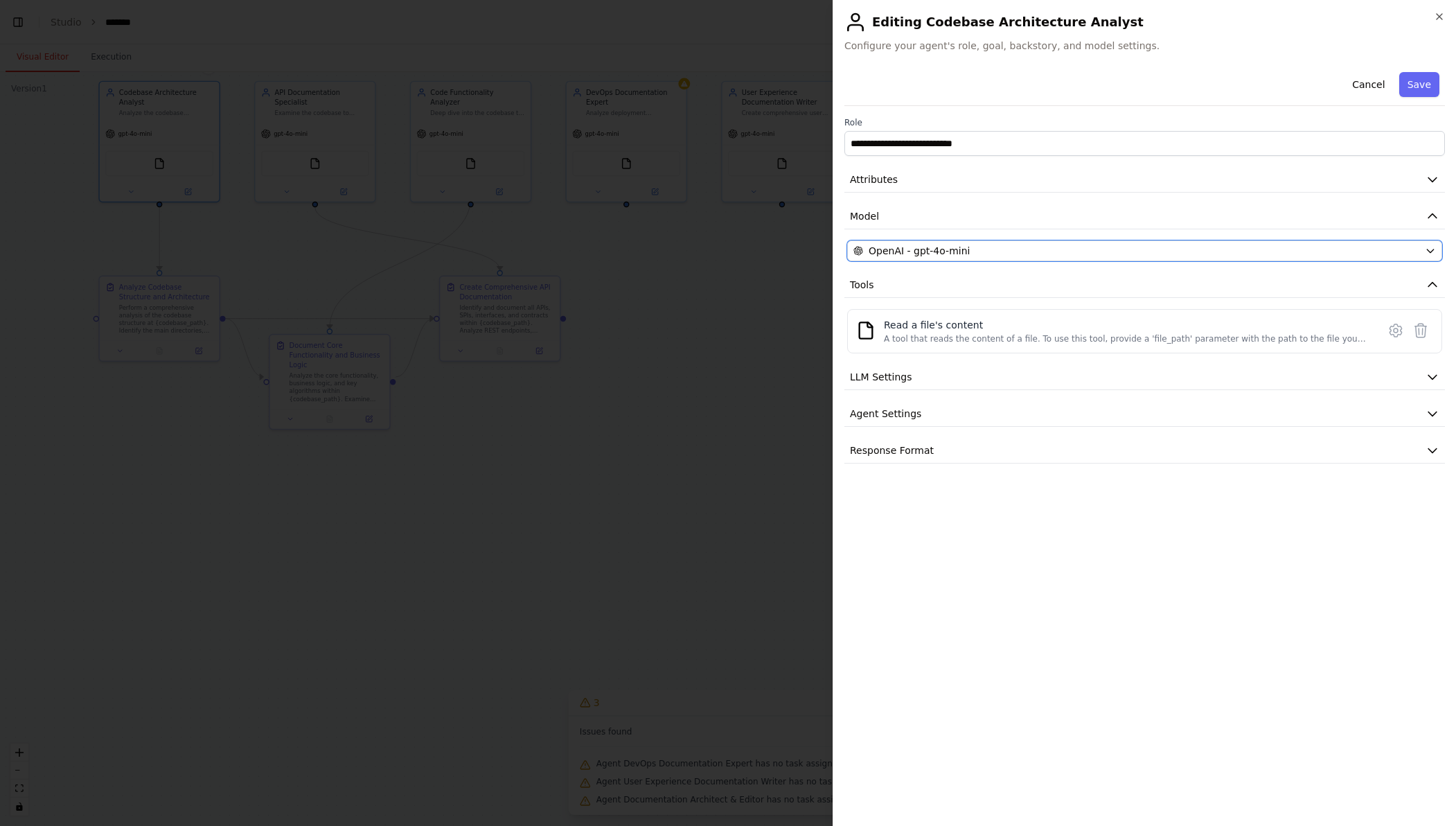
drag, startPoint x: 955, startPoint y: 239, endPoint x: 958, endPoint y: 255, distance: 16.3
click at [955, 240] on button "OpenAI - gpt-4o-mini" at bounding box center [1143, 250] width 594 height 21
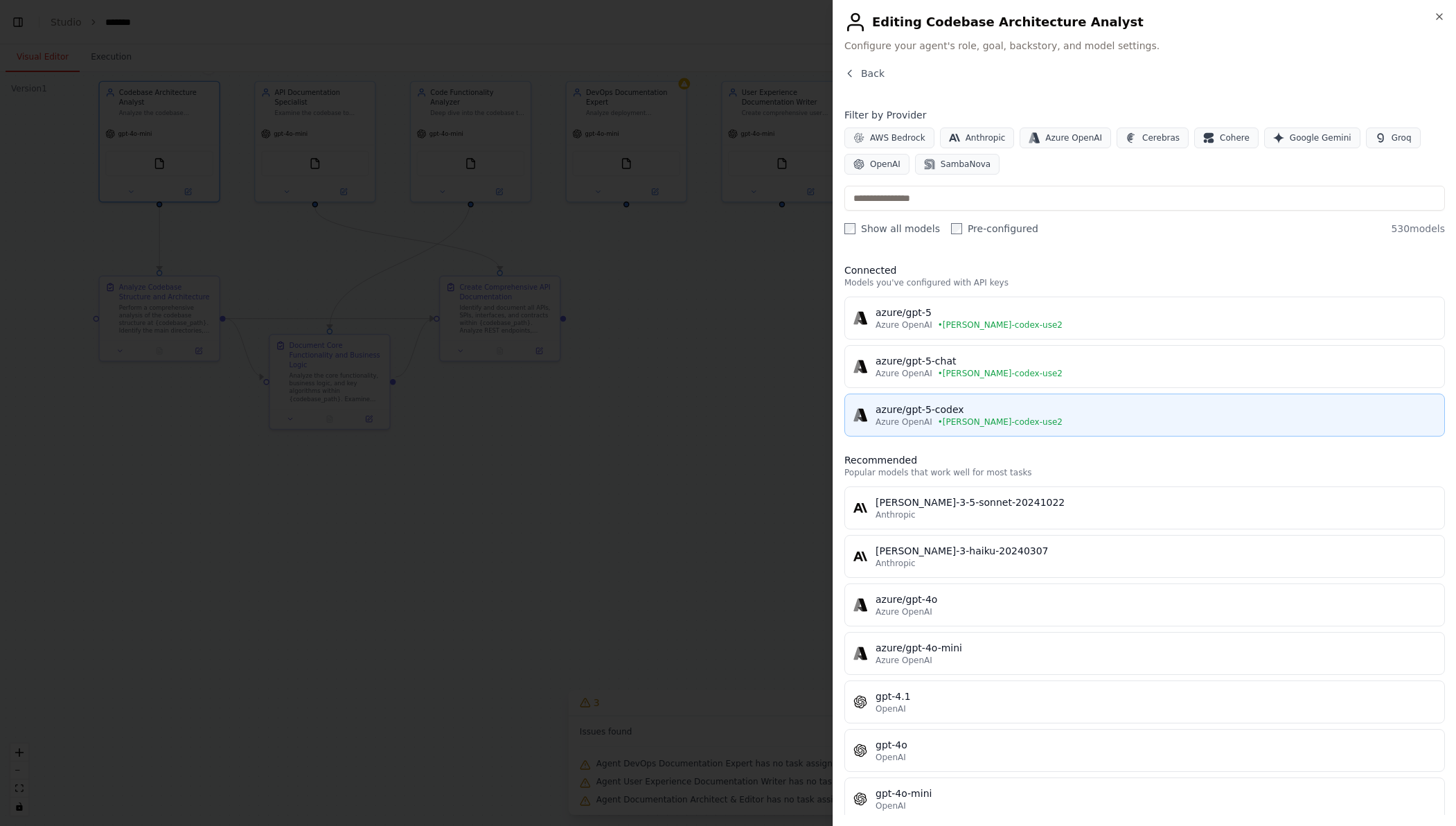
click at [959, 413] on span "• jessup-codex-use2" at bounding box center [1000, 421] width 125 height 11
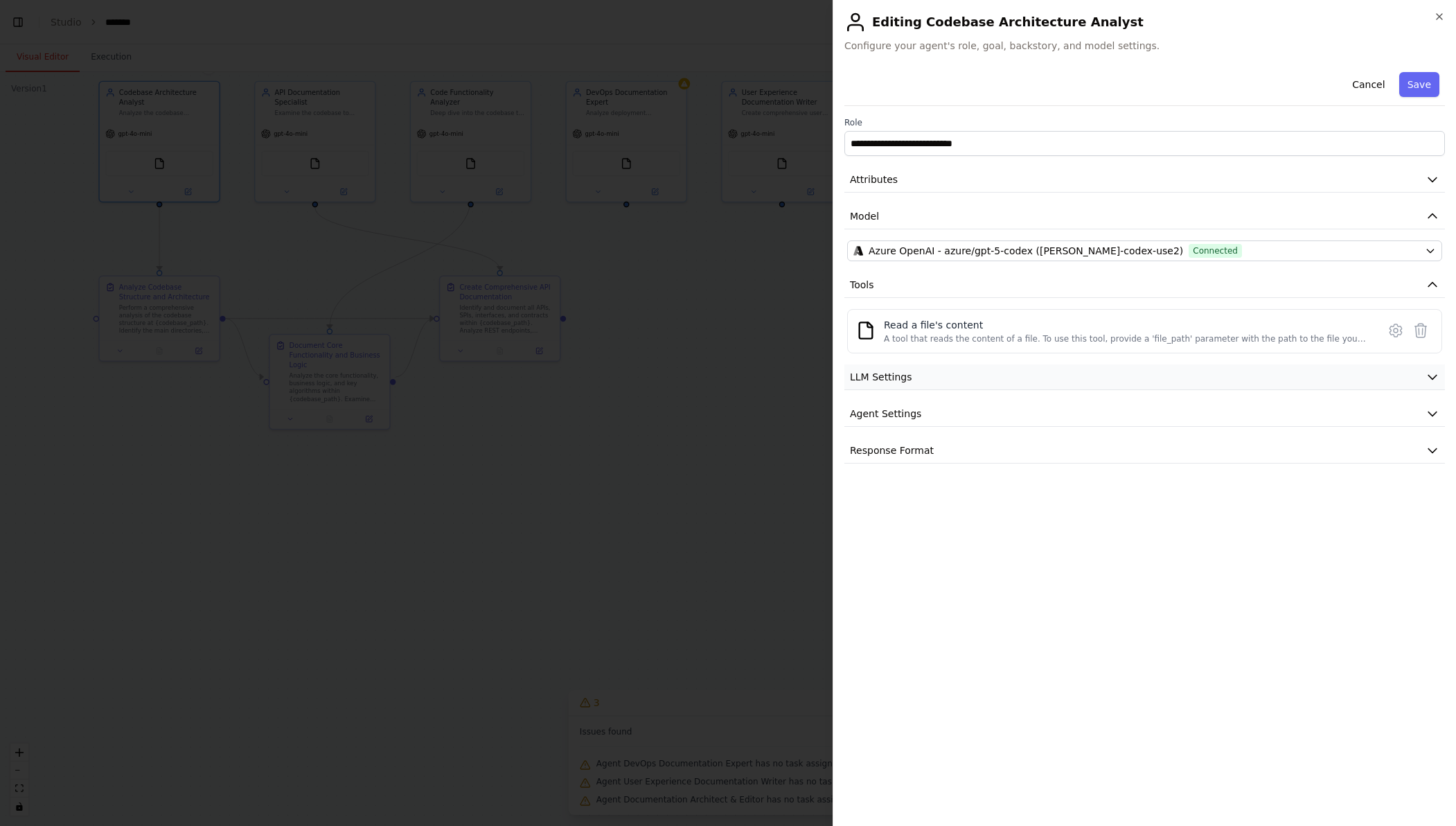
click at [999, 380] on button "LLM Settings" at bounding box center [1143, 377] width 600 height 26
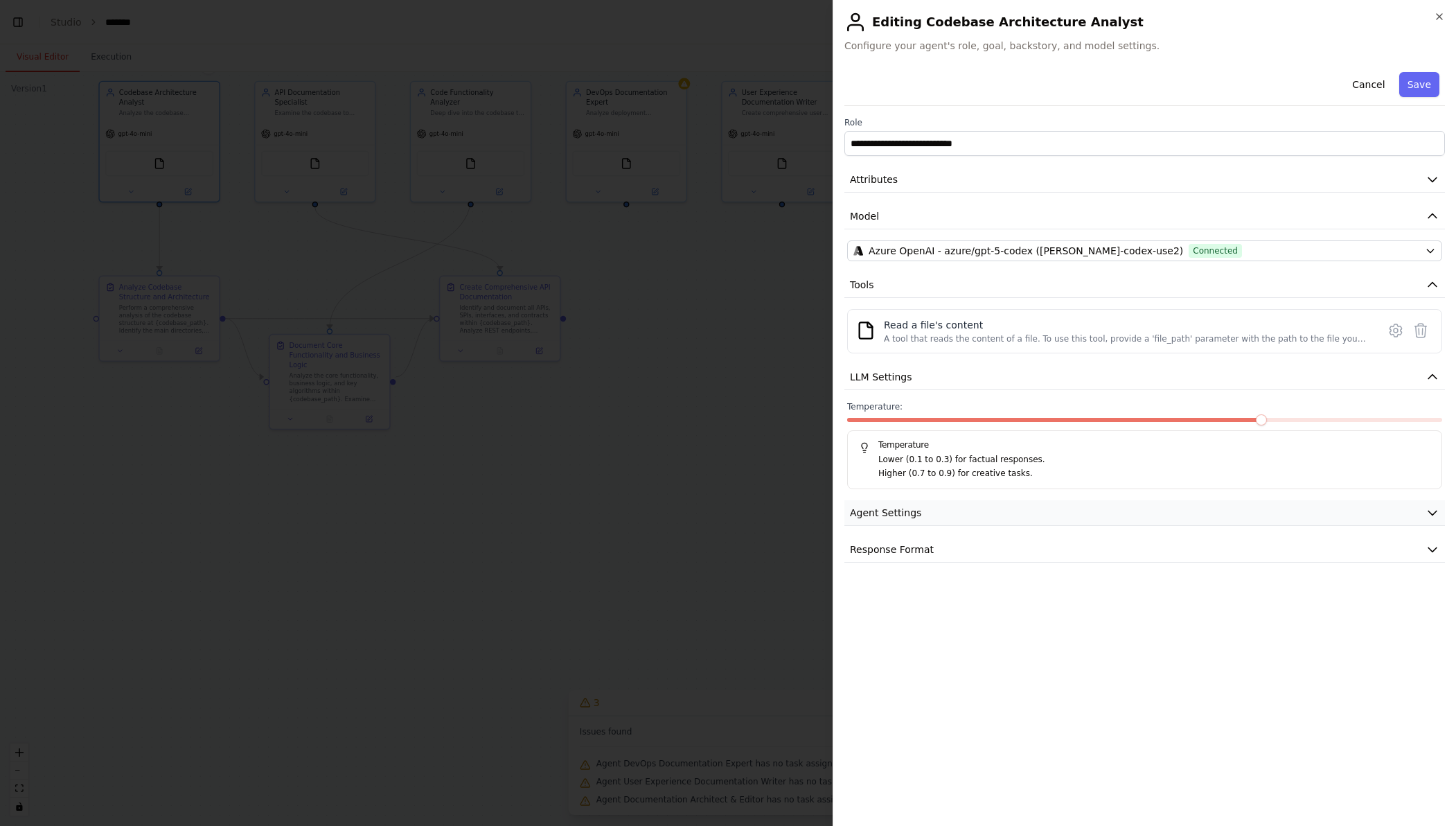
click at [1027, 413] on button "Agent Settings" at bounding box center [1143, 512] width 600 height 26
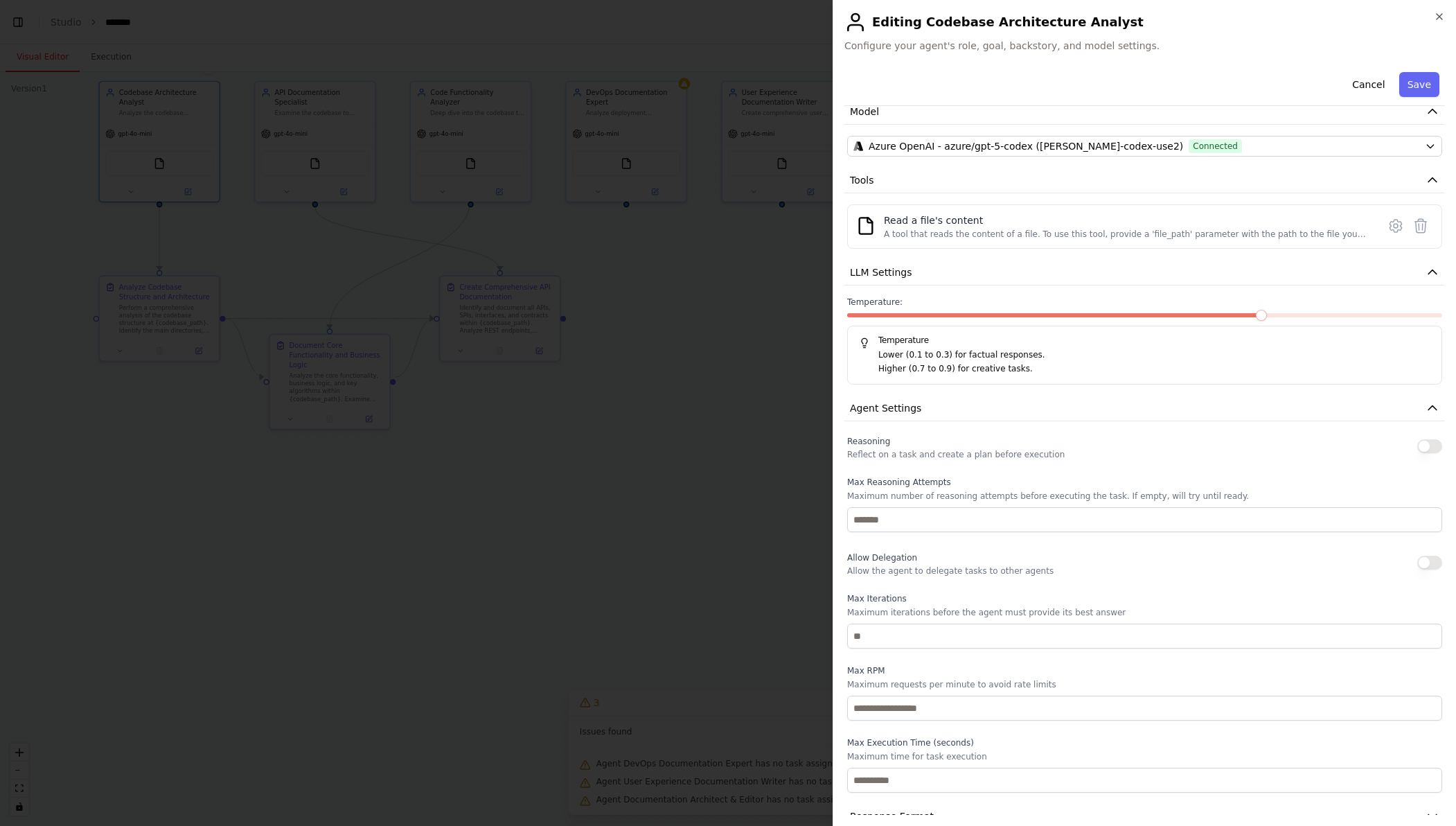
scroll to position [131, 0]
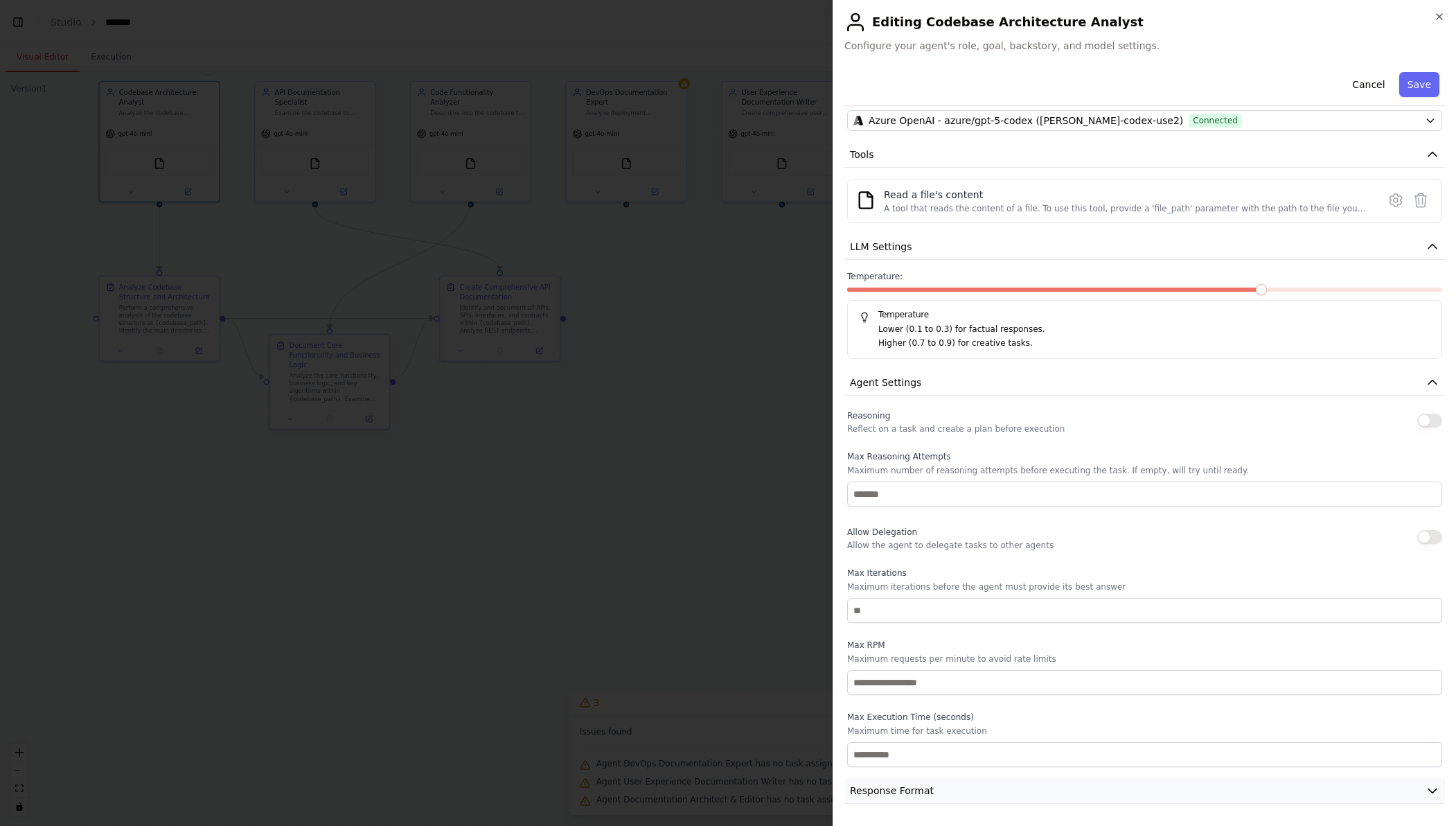
click at [964, 413] on button "Response Format" at bounding box center [1143, 790] width 600 height 26
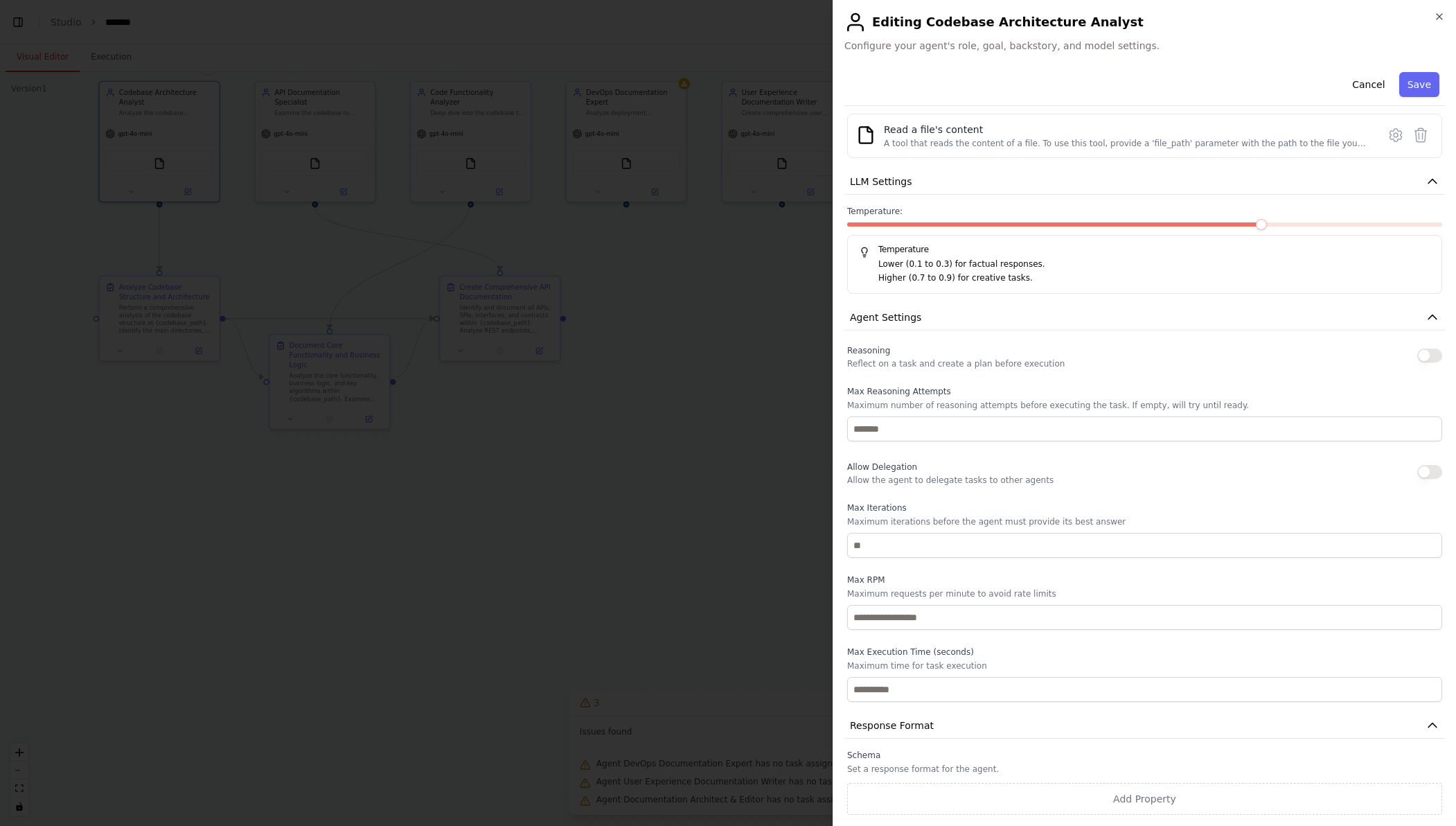
scroll to position [0, 0]
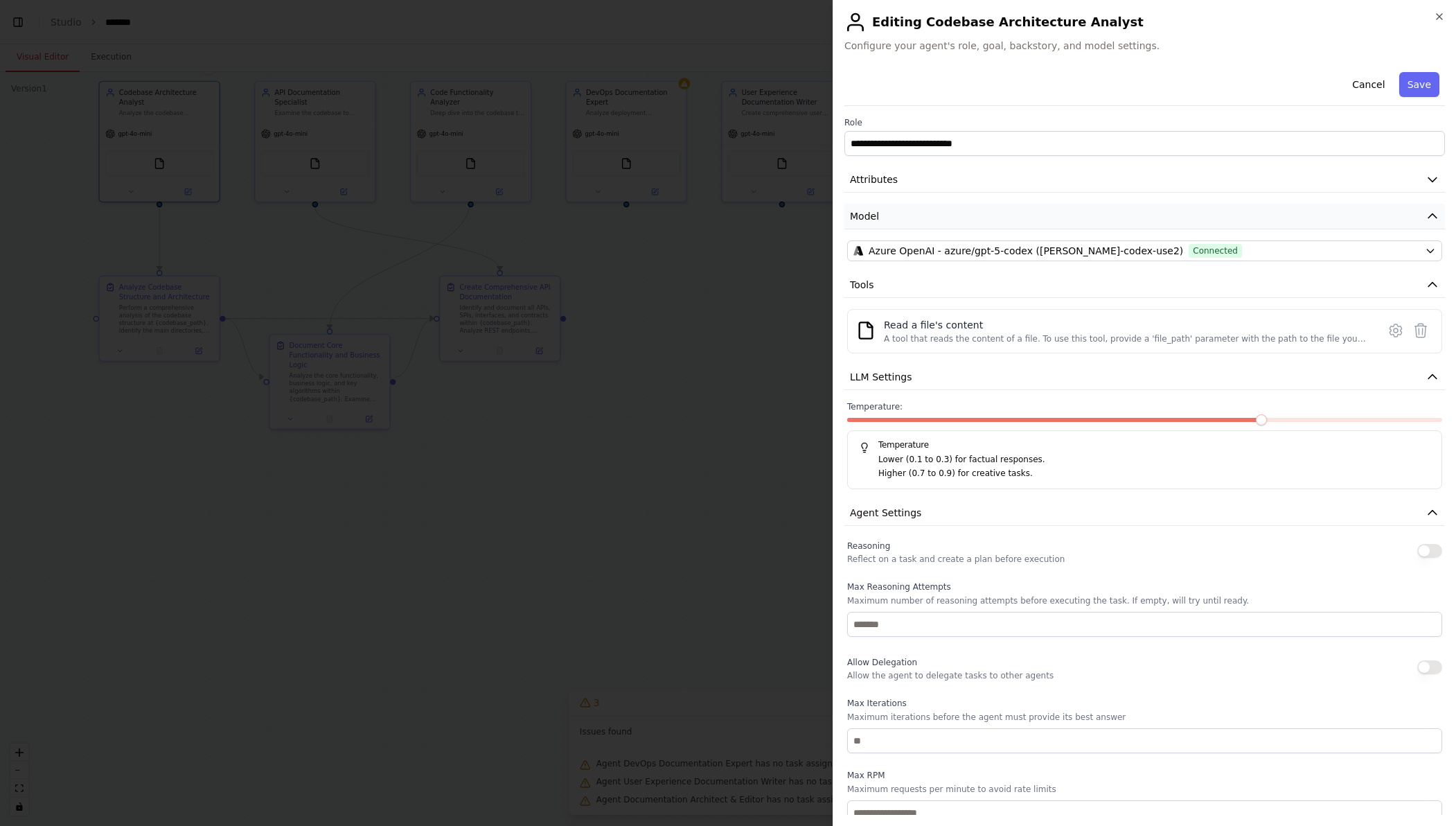
click at [899, 214] on button "Model" at bounding box center [1143, 217] width 600 height 26
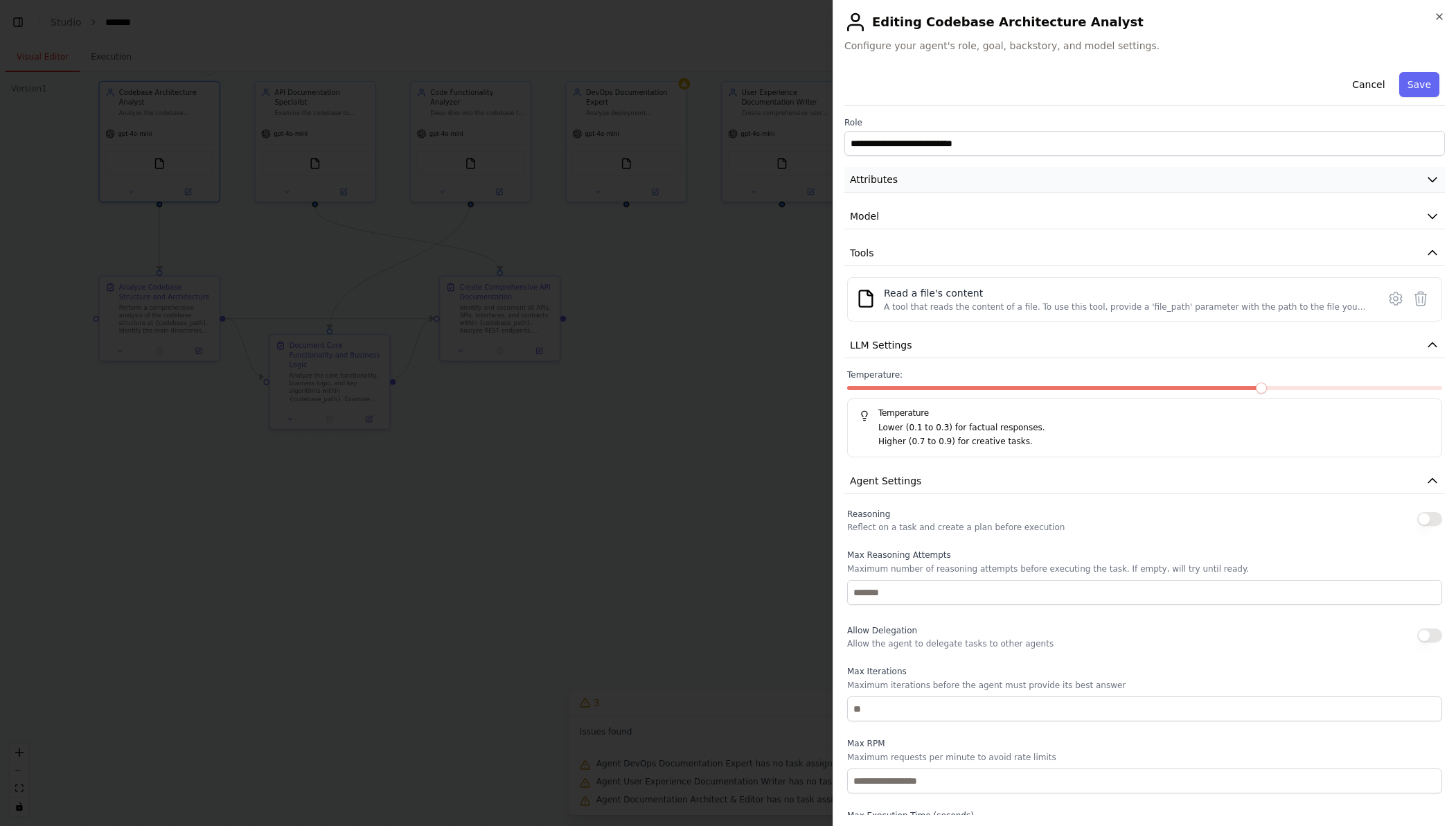
click at [899, 177] on button "Attributes" at bounding box center [1143, 180] width 600 height 26
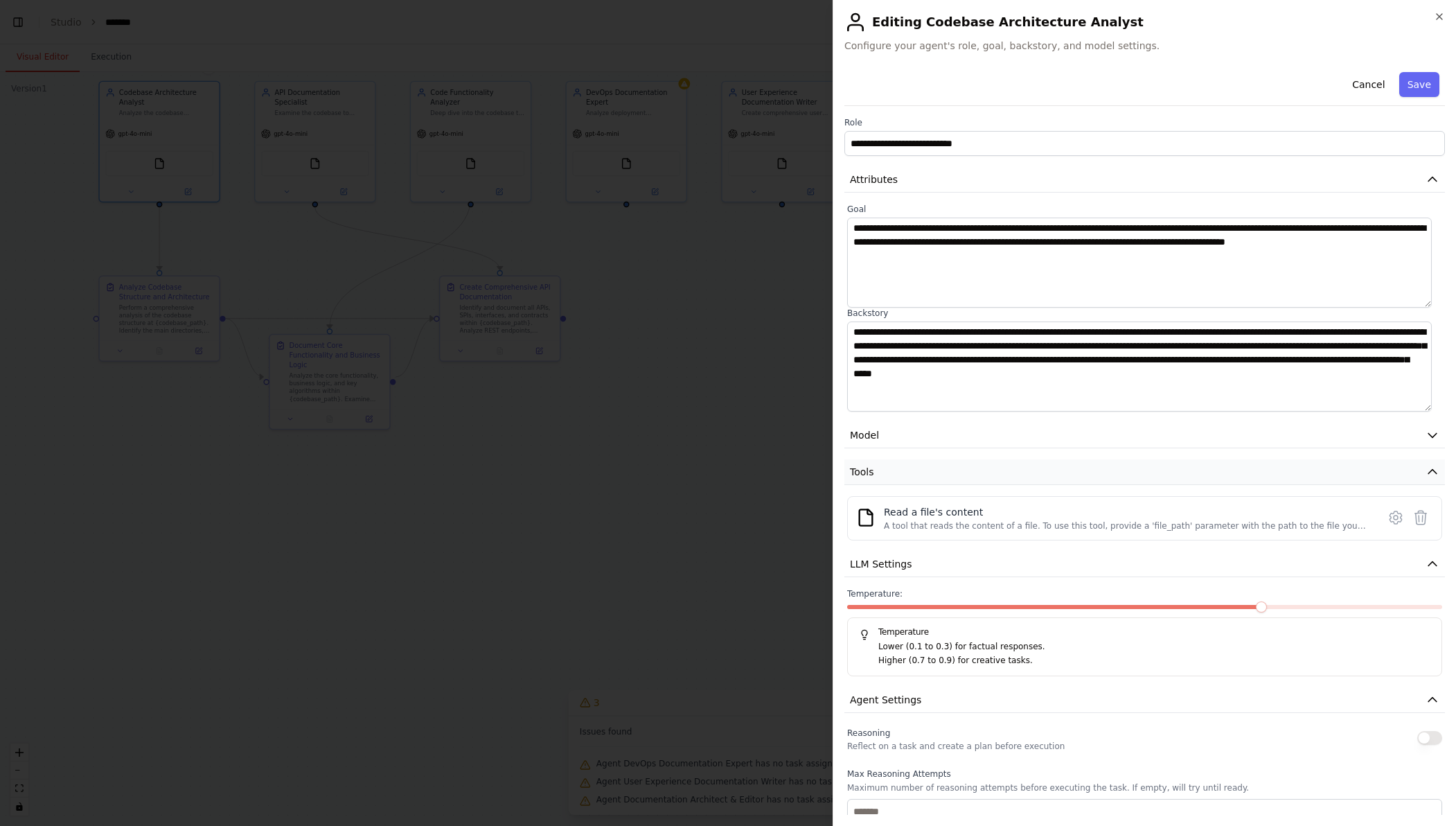
click at [871, 413] on span "Tools" at bounding box center [862, 472] width 25 height 14
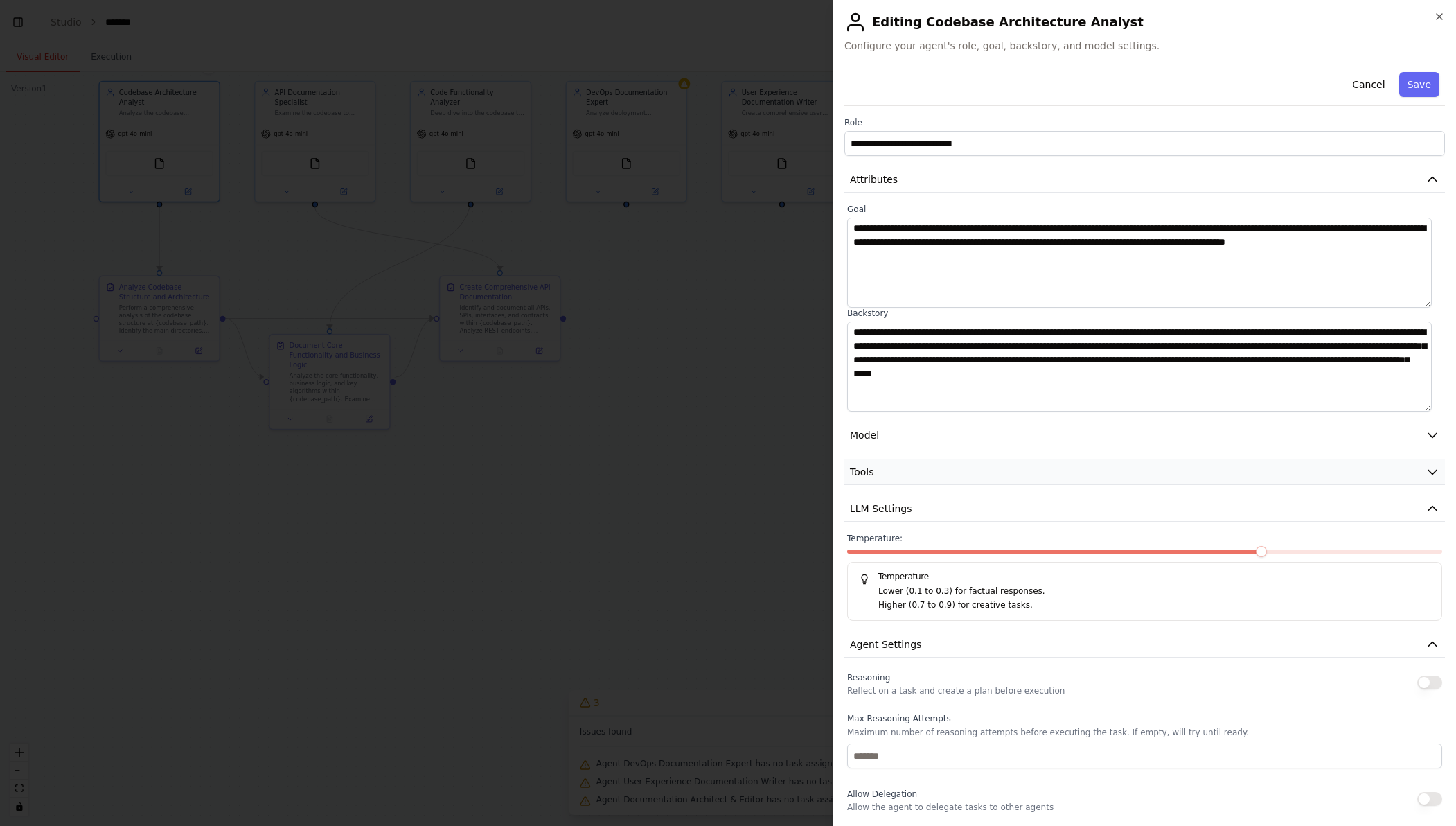
click at [880, 413] on button "Tools" at bounding box center [1143, 472] width 600 height 26
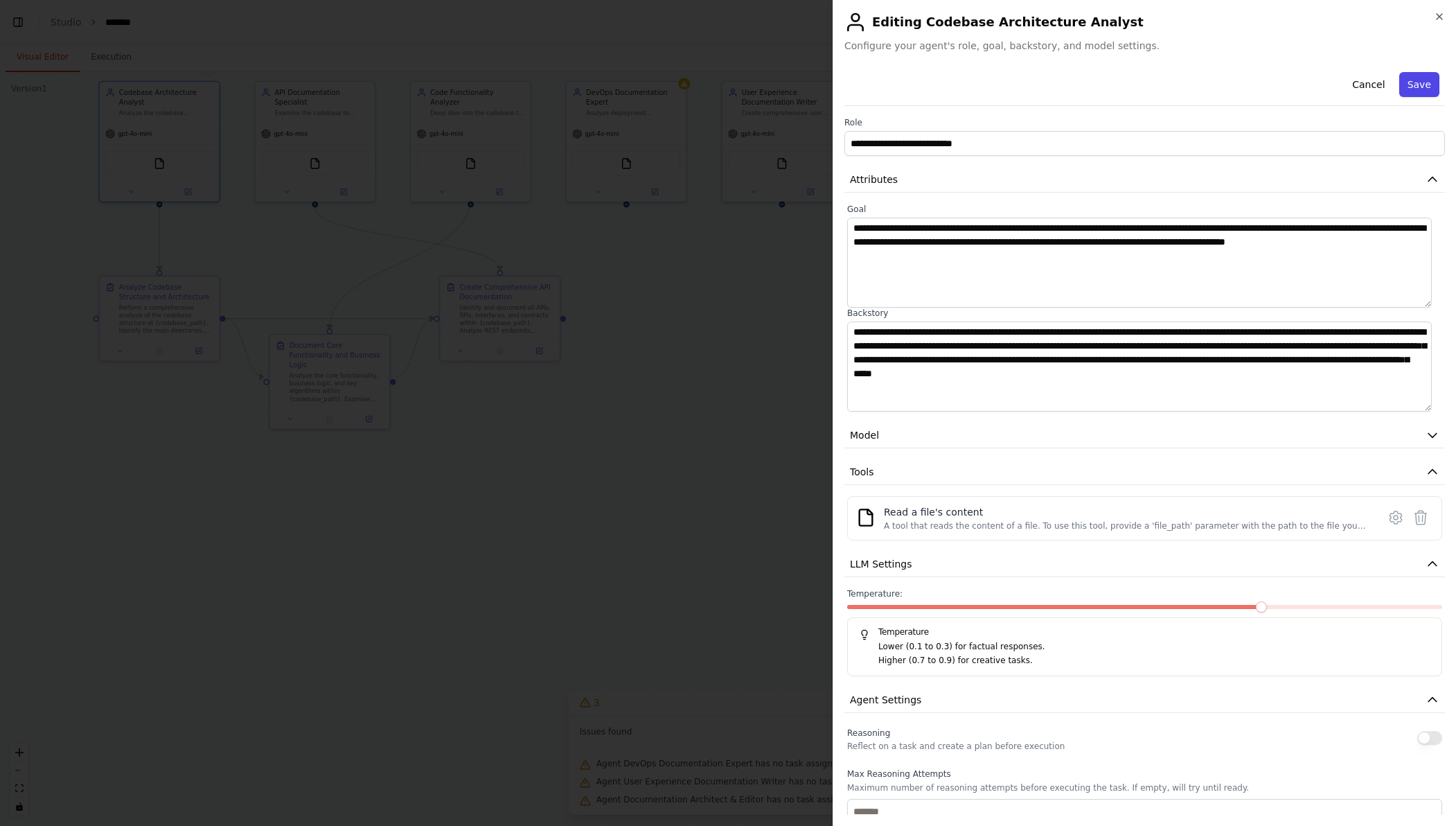
click at [1411, 82] on button "Save" at bounding box center [1418, 84] width 41 height 25
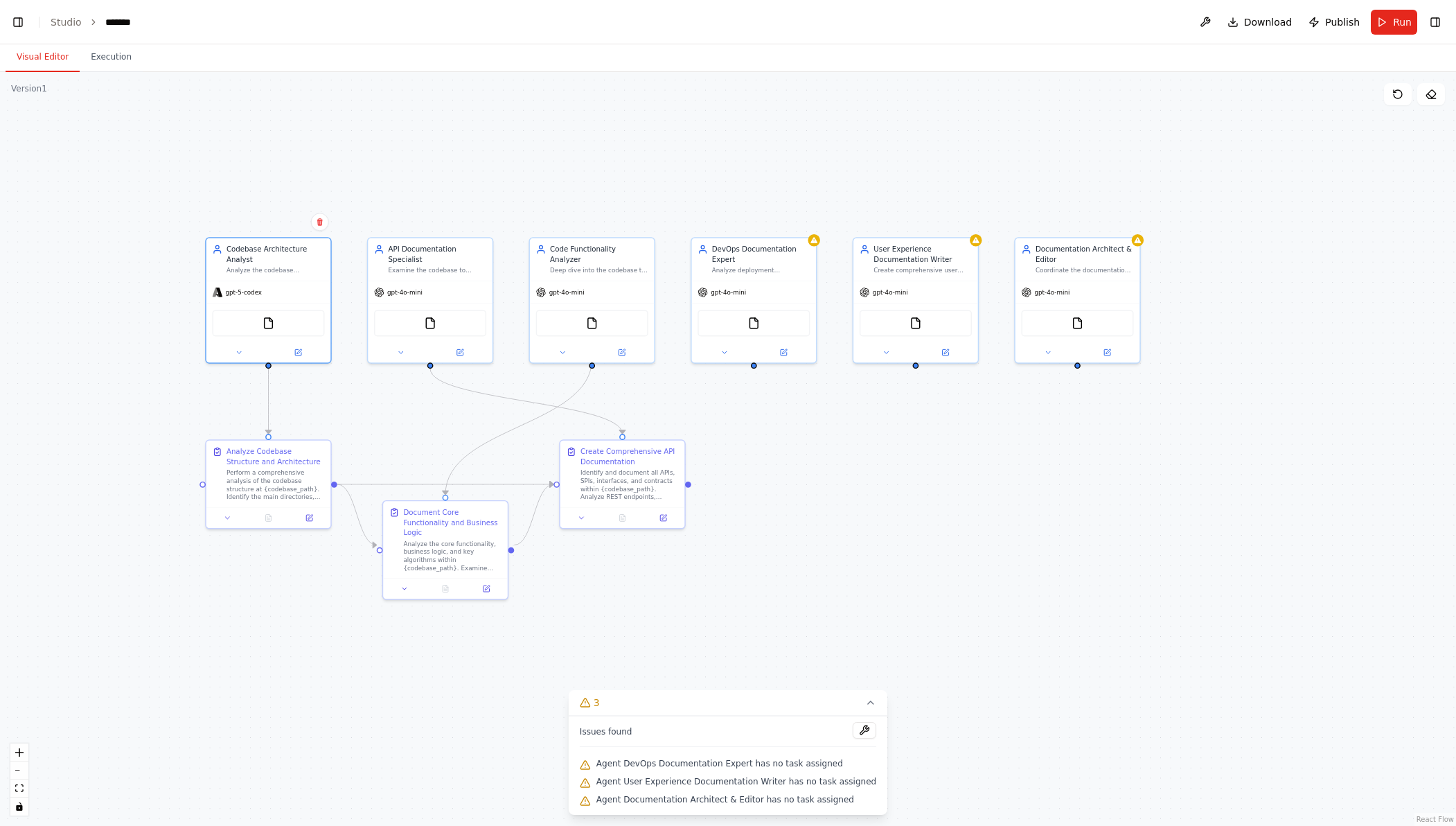
drag, startPoint x: 180, startPoint y: 264, endPoint x: 409, endPoint y: 435, distance: 285.8
click at [409, 413] on div ".deletable-edge-delete-btn { width: 20px; height: 20px; border: 0px solid #ffff…" at bounding box center [728, 449] width 1456 height 754
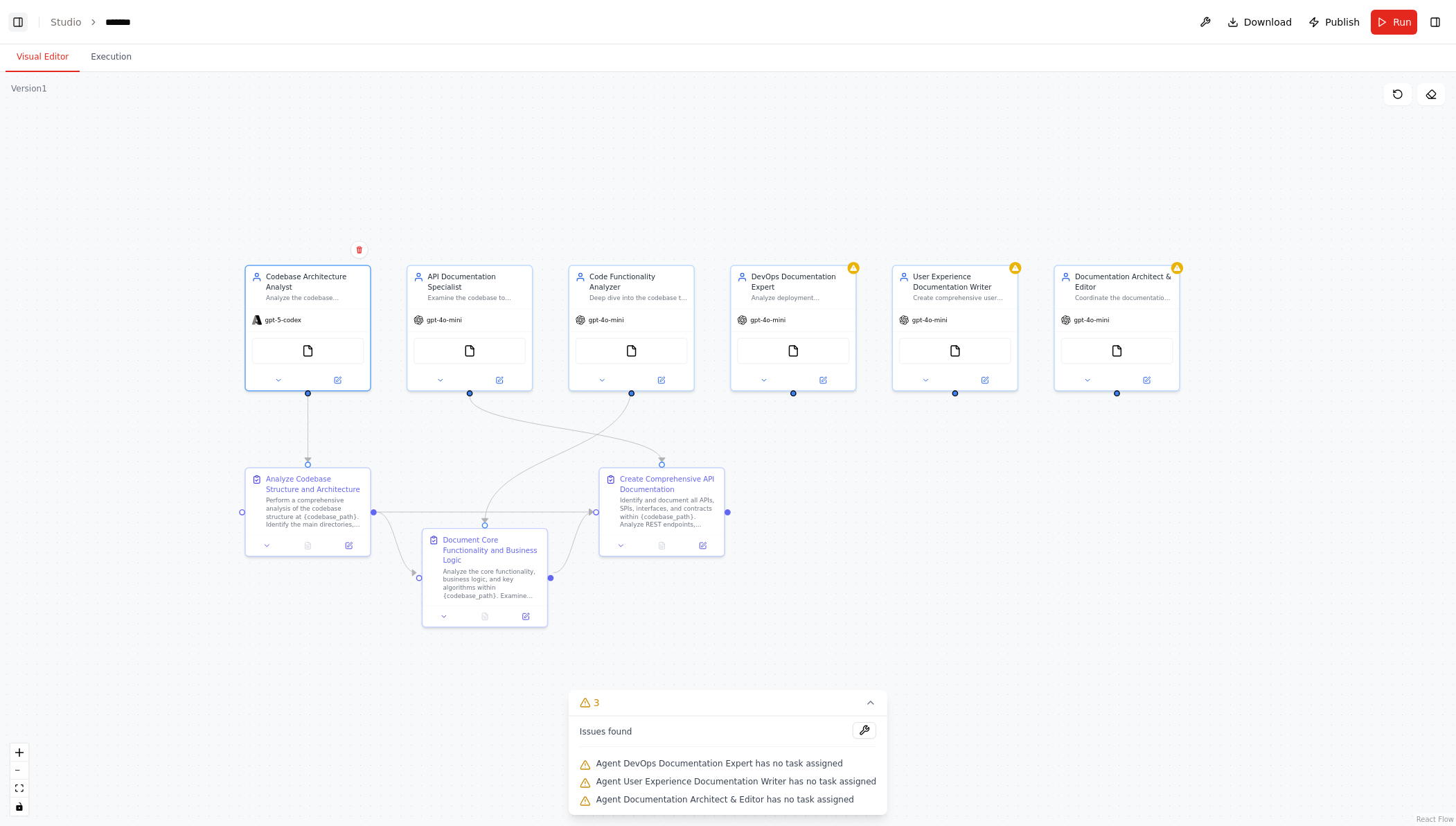
click at [19, 22] on button "Toggle Left Sidebar" at bounding box center [18, 23] width 20 height 20
click at [19, 25] on button "Toggle Left Sidebar" at bounding box center [18, 23] width 20 height 20
click at [59, 25] on link "Studio" at bounding box center [66, 22] width 32 height 11
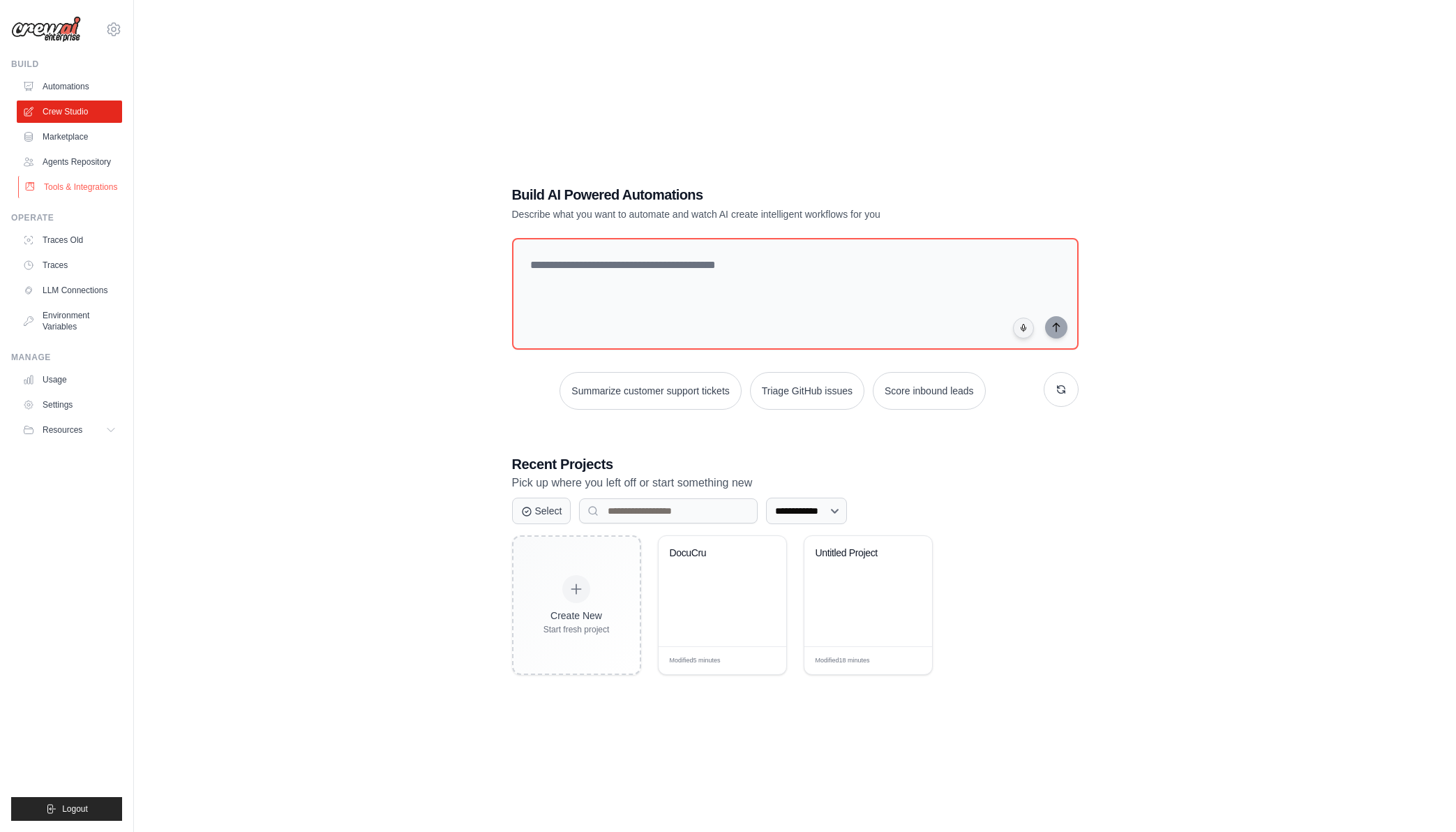
click at [83, 192] on link "Tools & Integrations" at bounding box center [71, 186] width 106 height 22
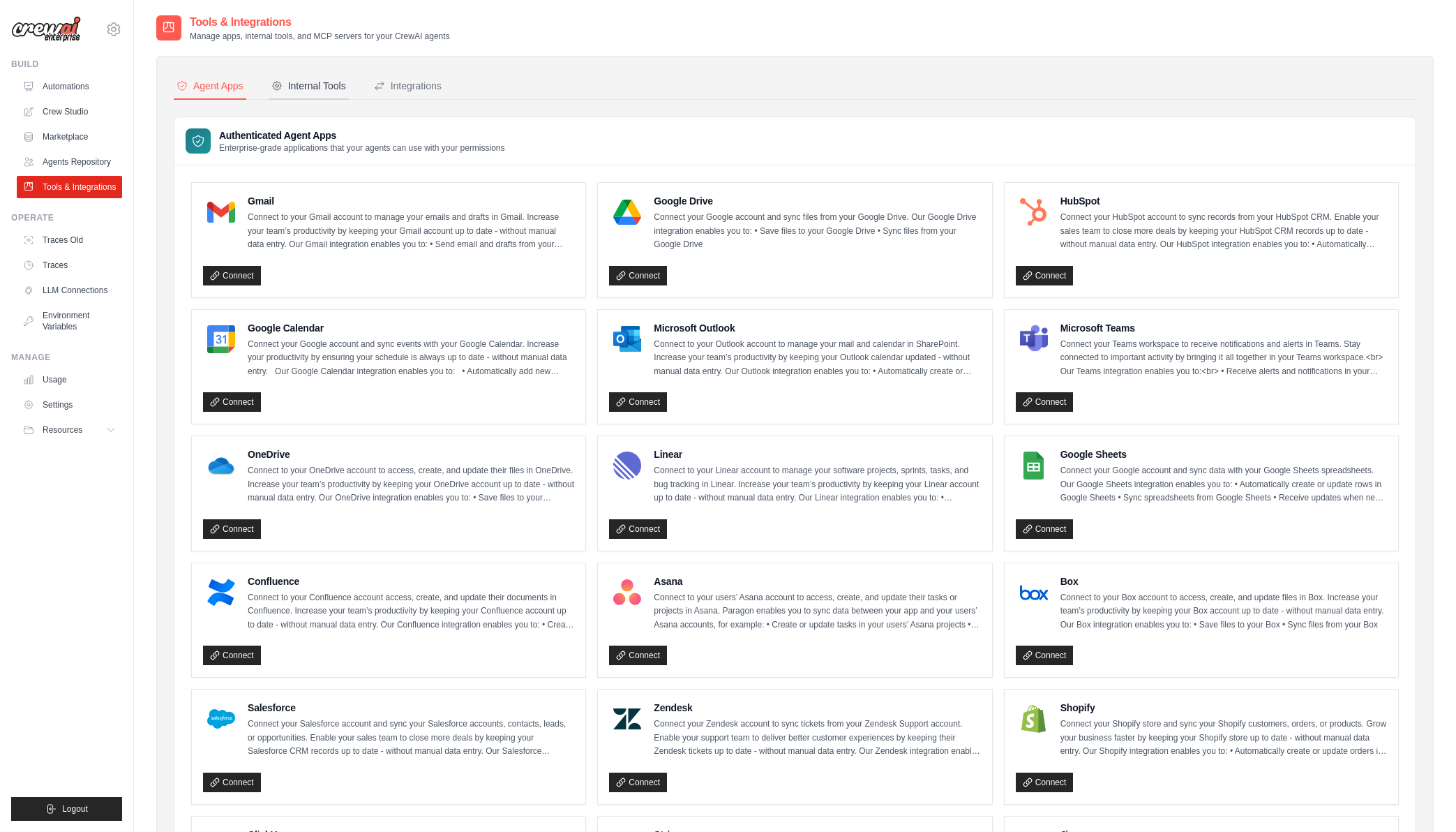
click at [313, 85] on div "Internal Tools" at bounding box center [308, 86] width 75 height 14
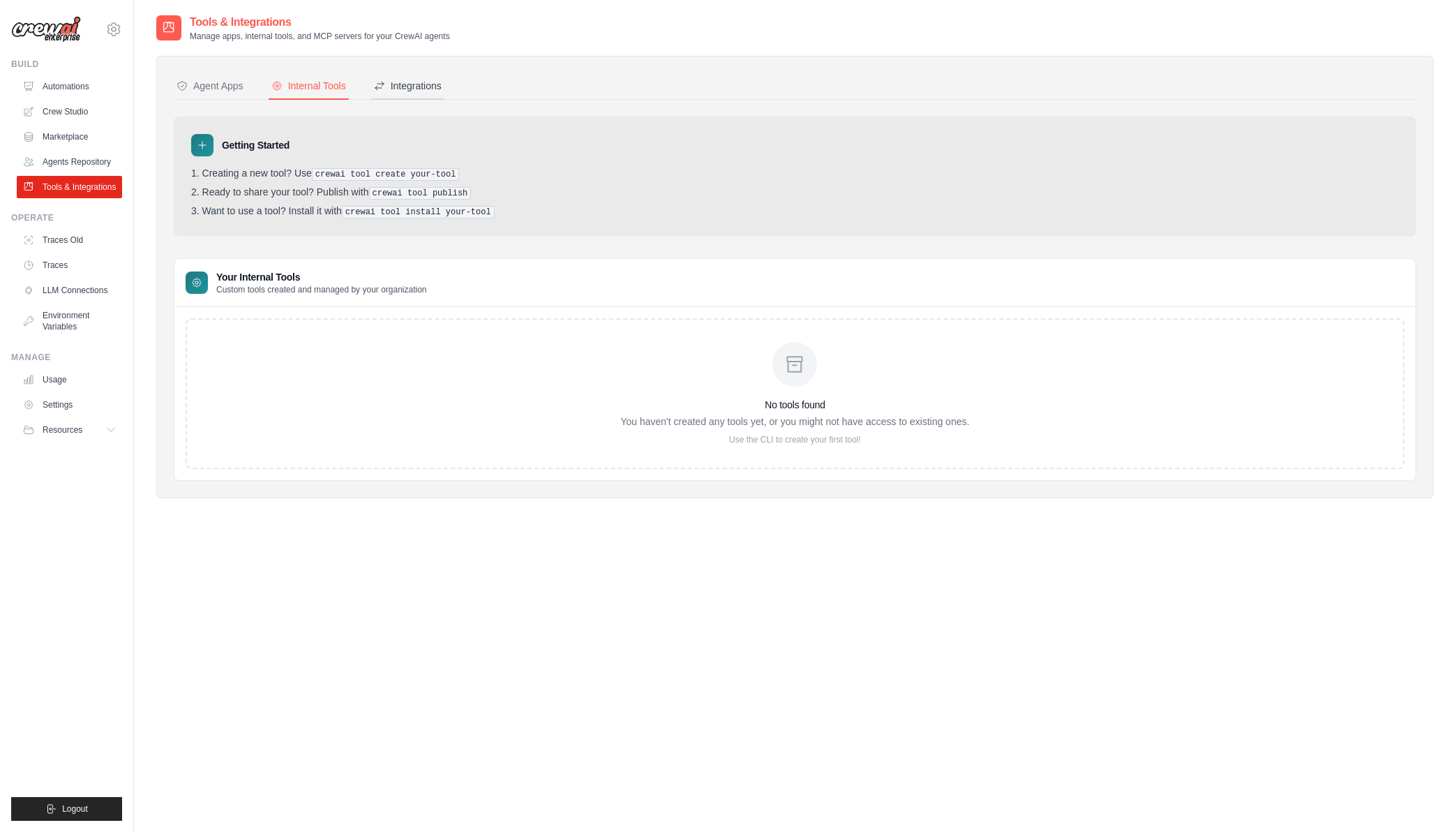
click at [413, 99] on button "Integrations" at bounding box center [408, 87] width 74 height 27
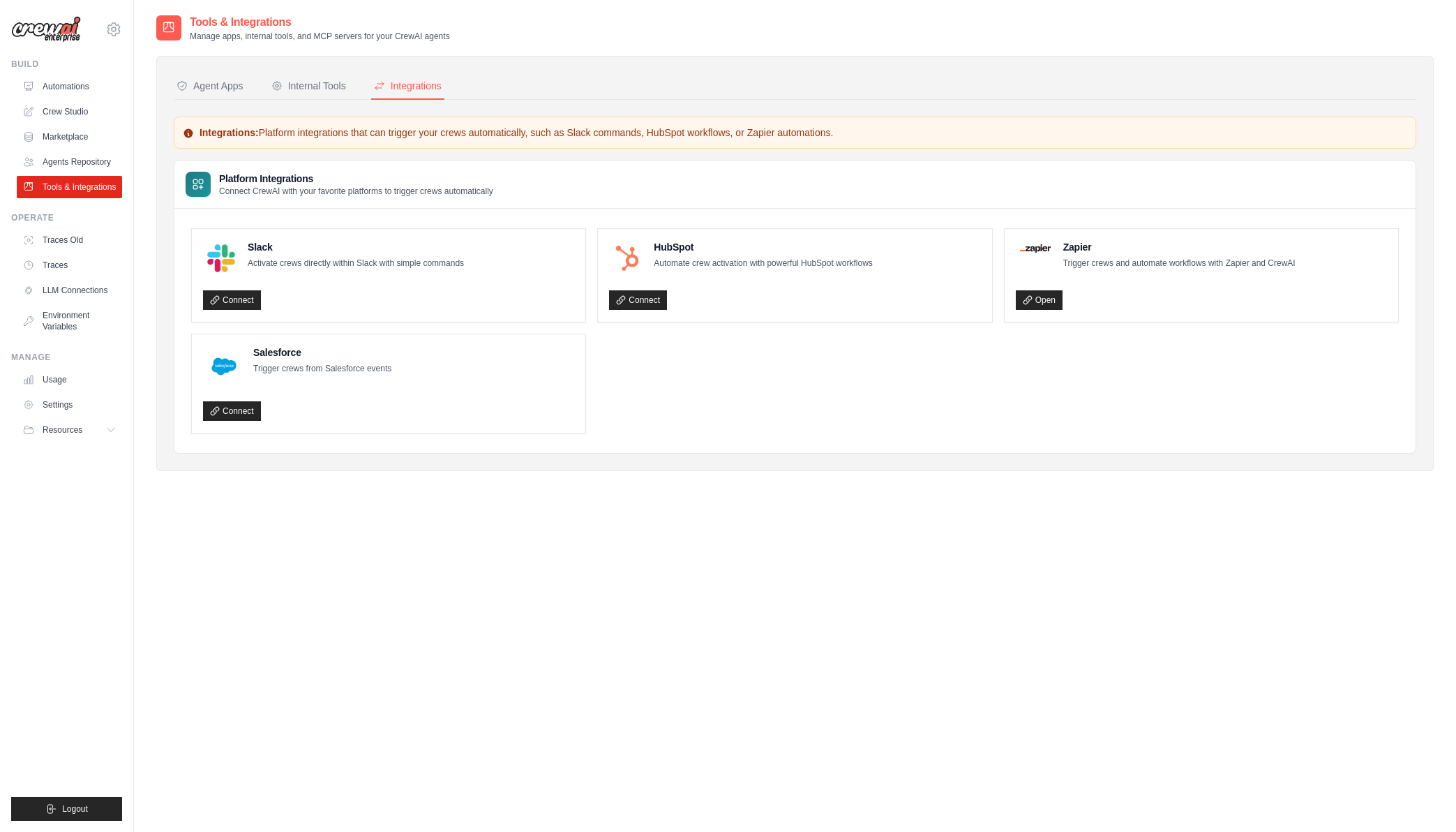
click at [298, 175] on h3 "Platform Integrations" at bounding box center [356, 178] width 274 height 14
click at [191, 84] on div "Agent Apps" at bounding box center [209, 86] width 67 height 14
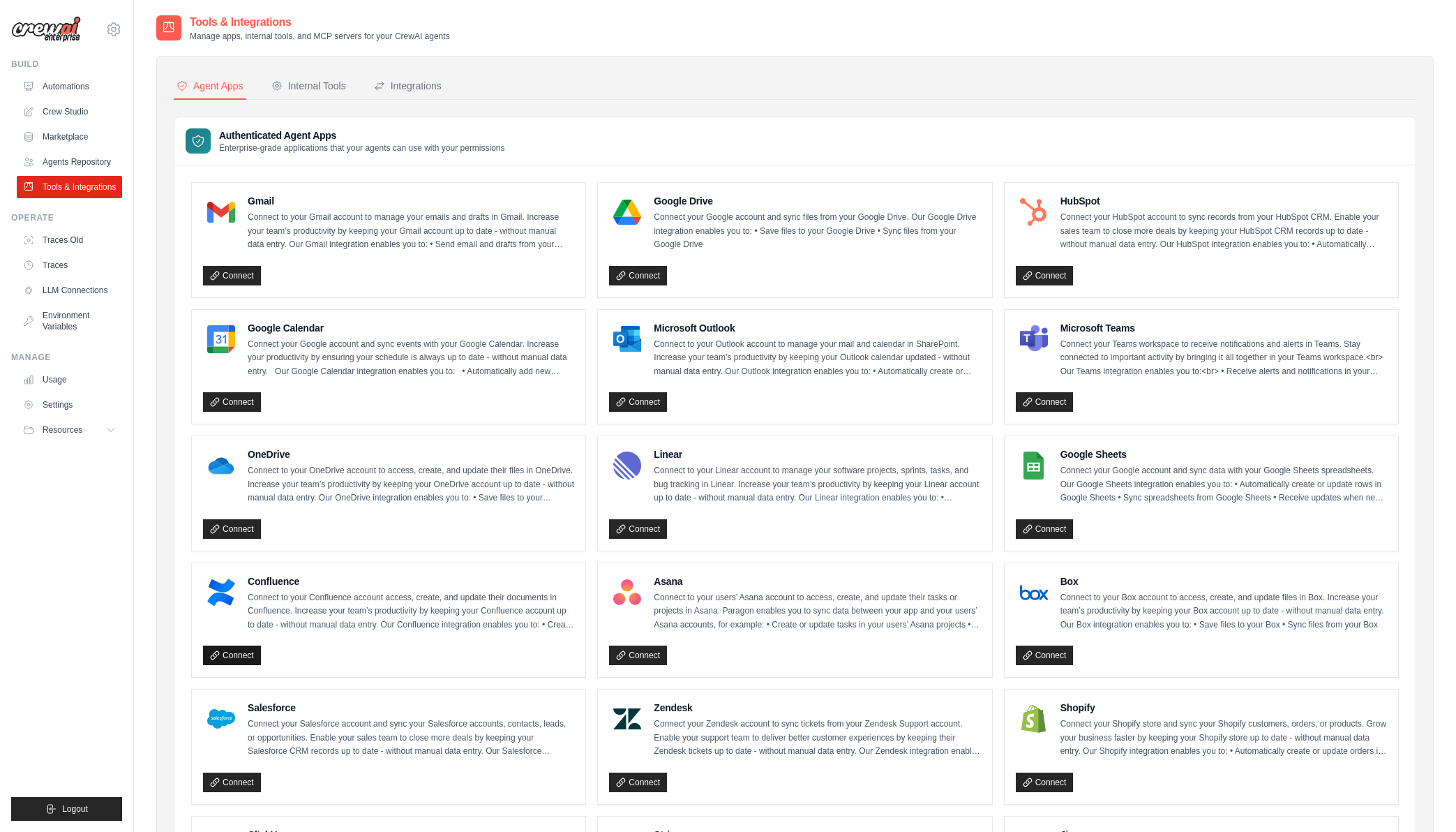
click at [252, 650] on link "Connect" at bounding box center [232, 656] width 58 height 20
click at [60, 111] on link "Crew Studio" at bounding box center [71, 112] width 106 height 22
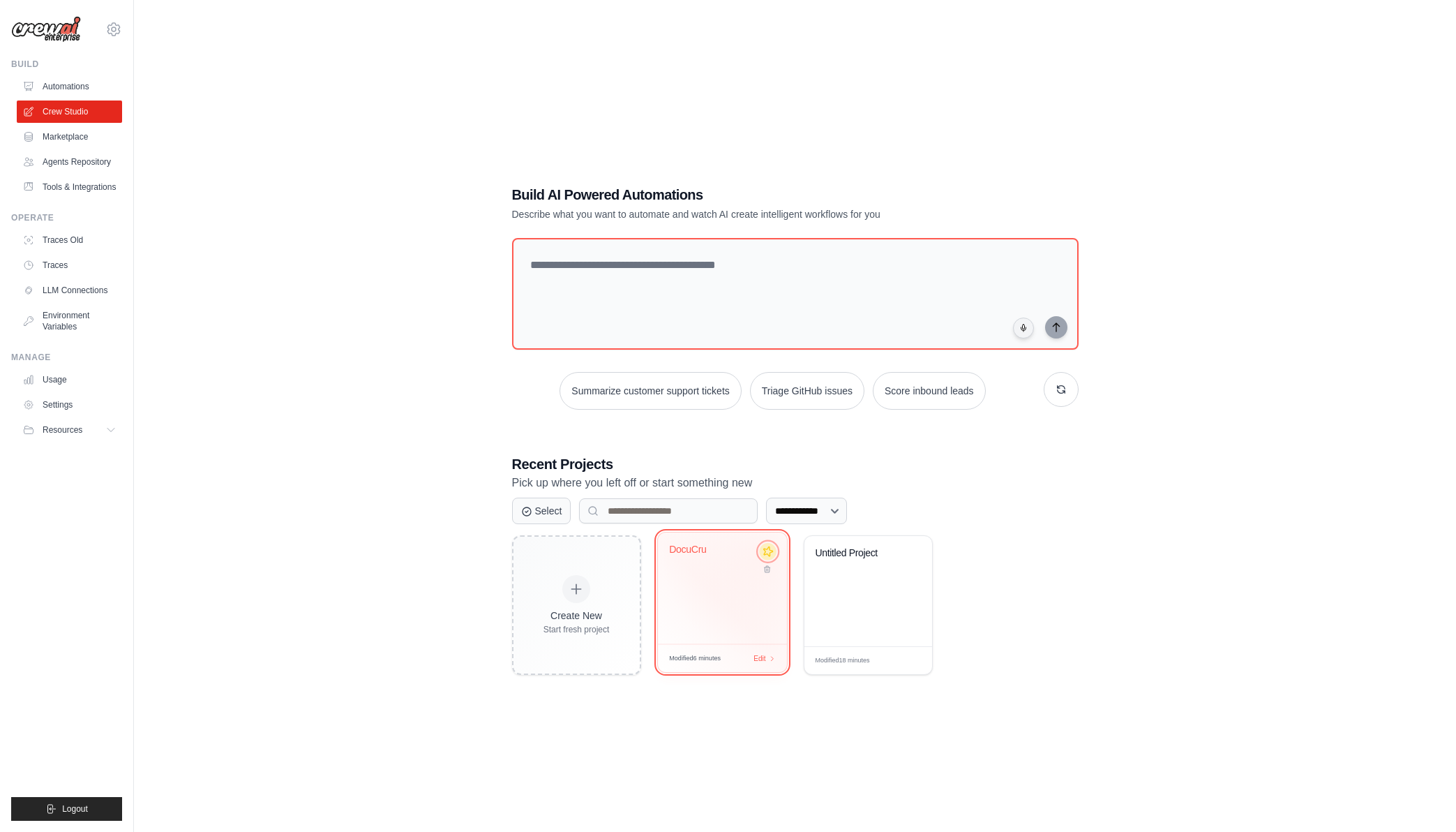
click at [765, 556] on icon at bounding box center [767, 551] width 15 height 15
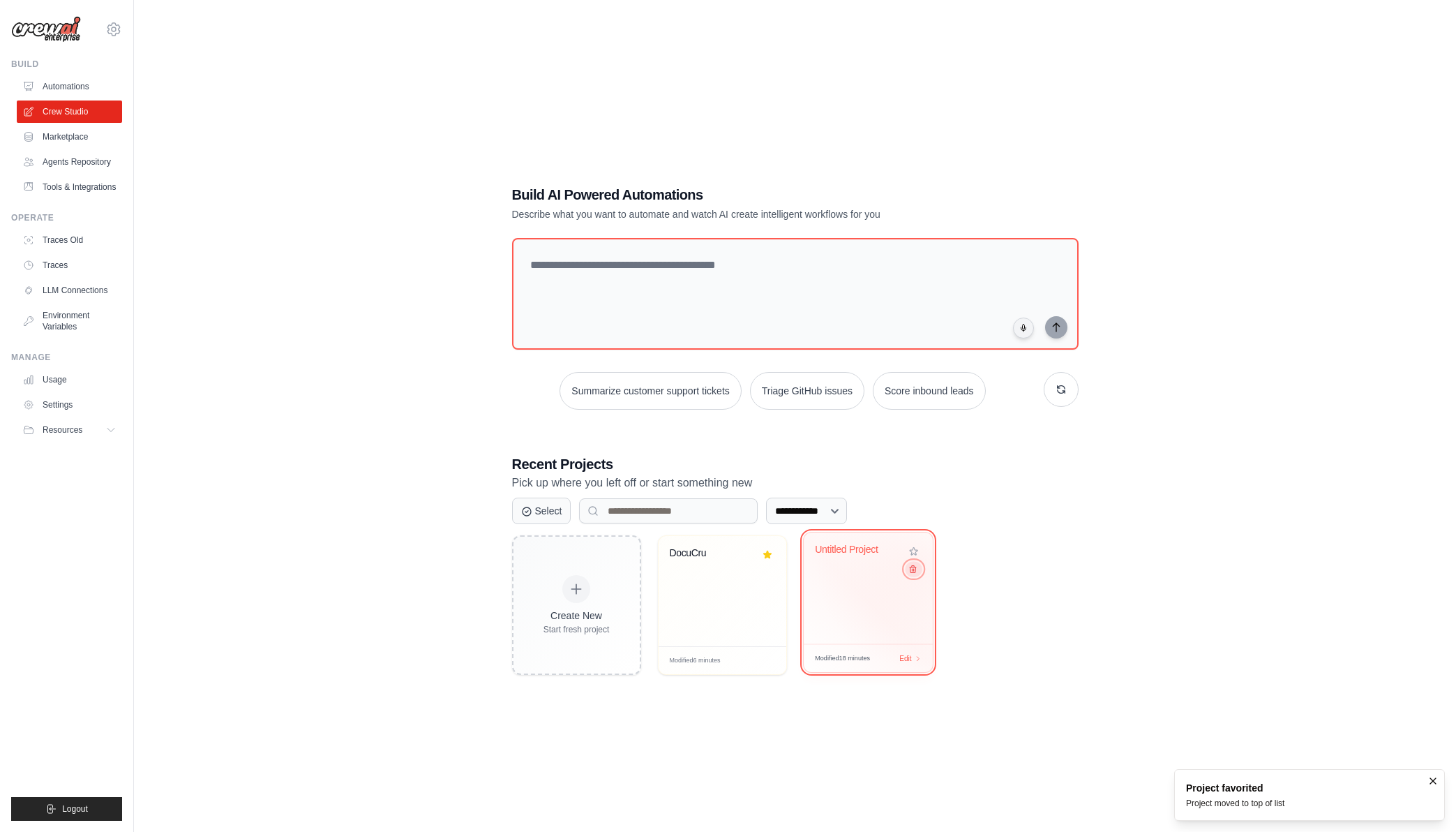
click at [920, 567] on button at bounding box center [913, 568] width 17 height 15
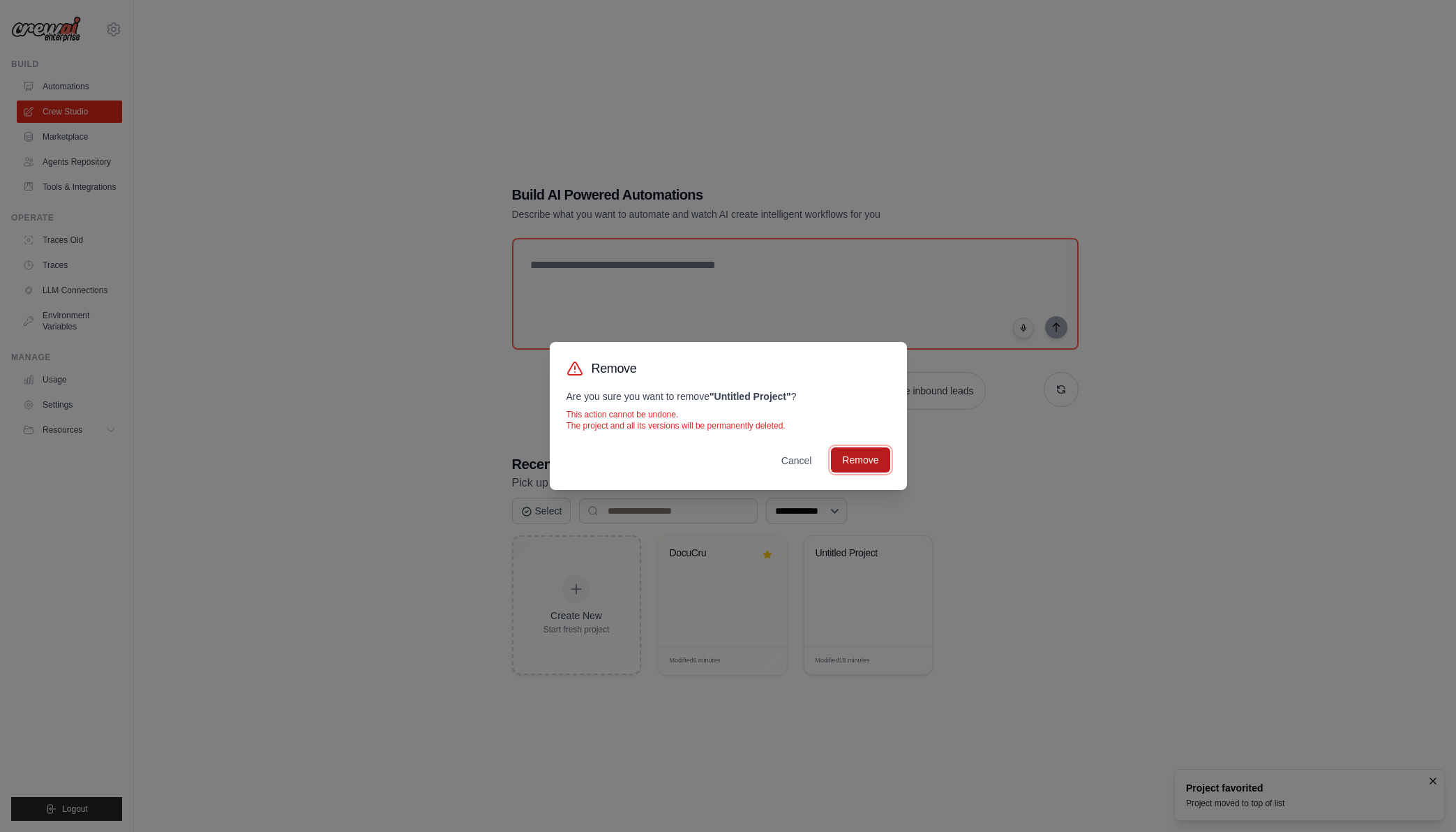
click at [850, 460] on button "Remove" at bounding box center [860, 459] width 59 height 25
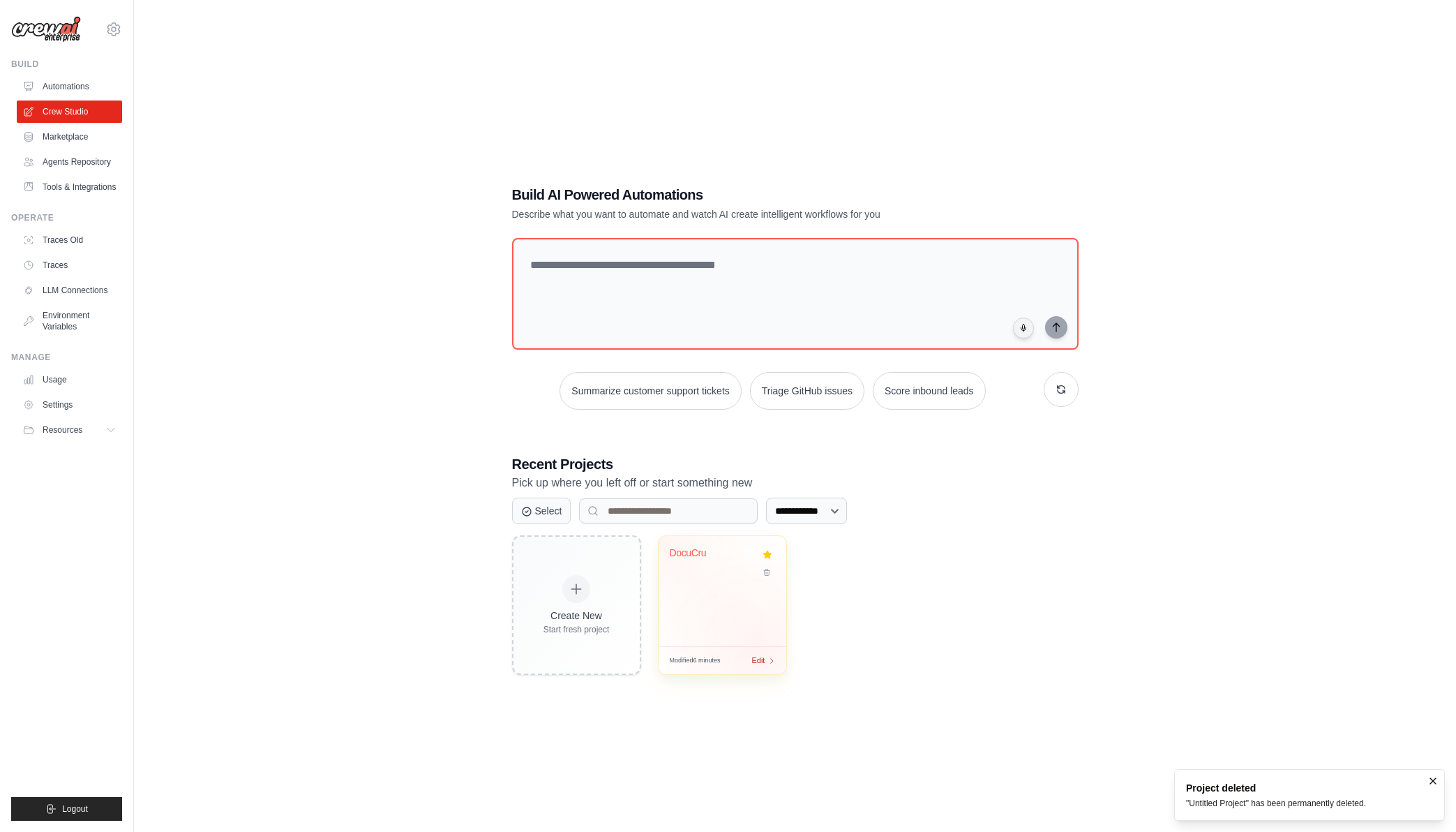
click at [763, 660] on span "Edit" at bounding box center [758, 661] width 13 height 12
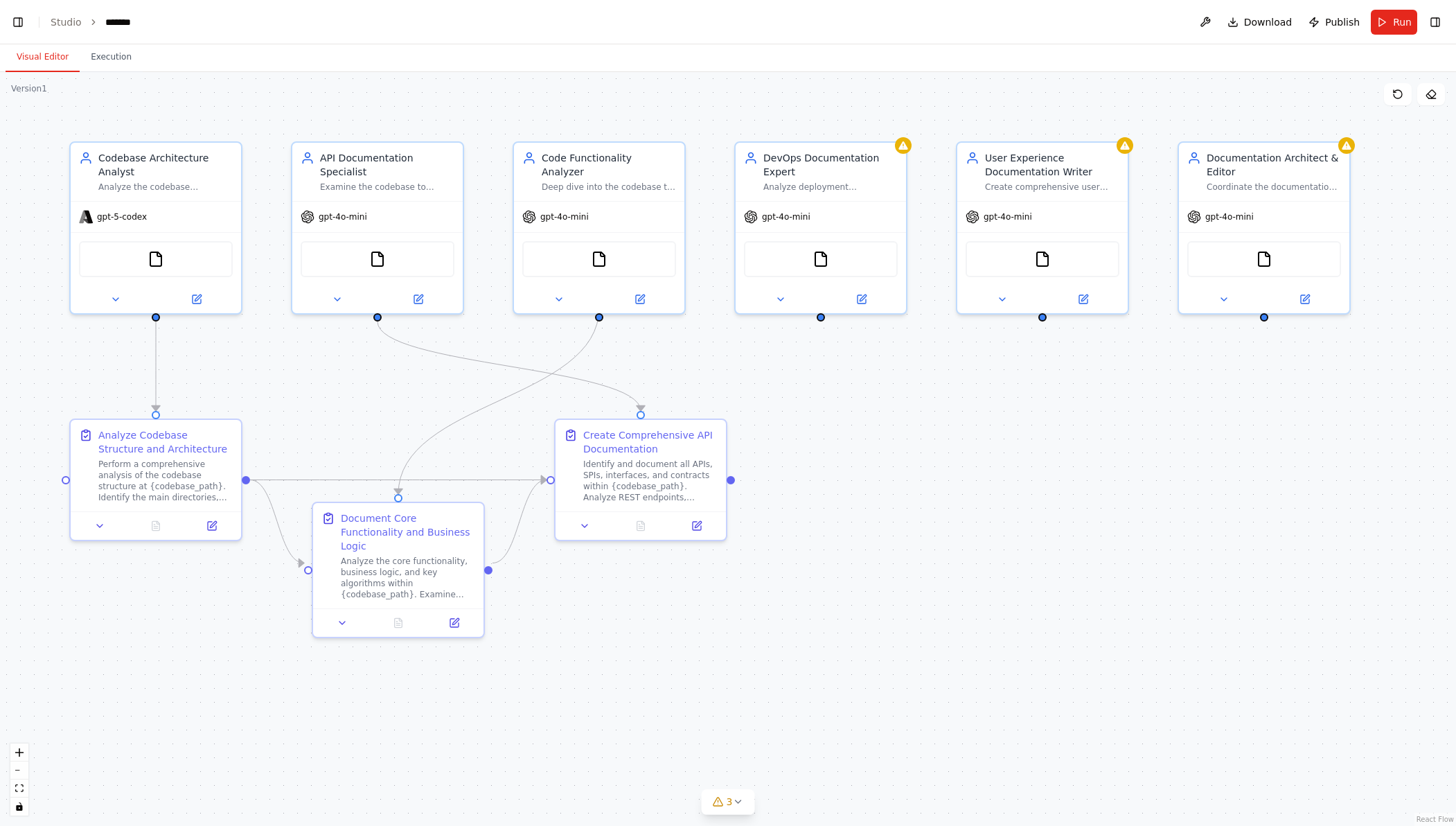
scroll to position [11716, 0]
click at [1436, 18] on button "Toggle Right Sidebar" at bounding box center [1435, 23] width 20 height 20
click at [1432, 818] on link "React Flow" at bounding box center [1435, 819] width 38 height 8
click at [25, 806] on button "toggle interactivity" at bounding box center [20, 806] width 18 height 18
click at [23, 806] on icon "toggle interactivity" at bounding box center [19, 806] width 8 height 8
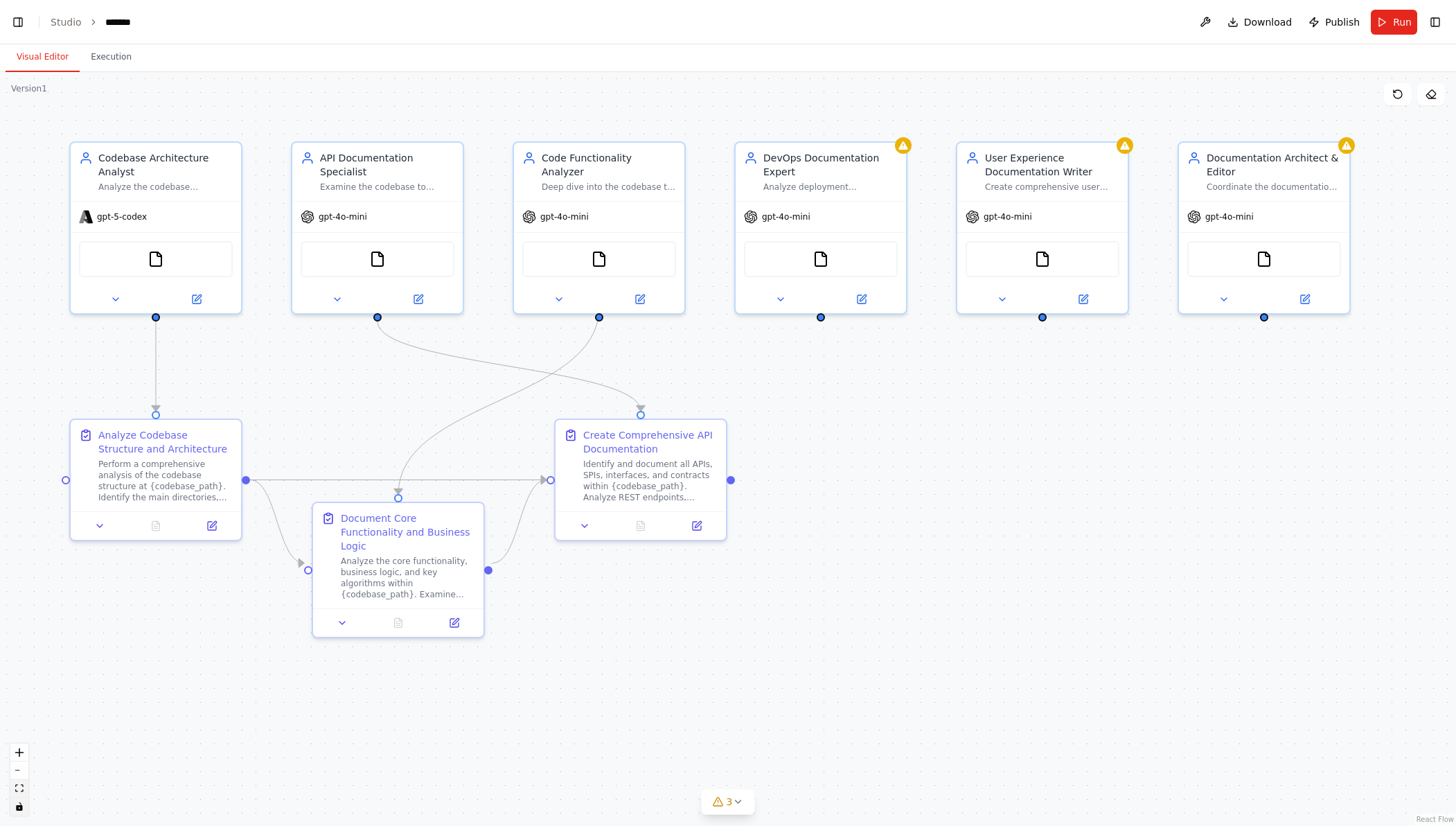
click at [16, 787] on icon "fit view" at bounding box center [19, 788] width 8 height 8
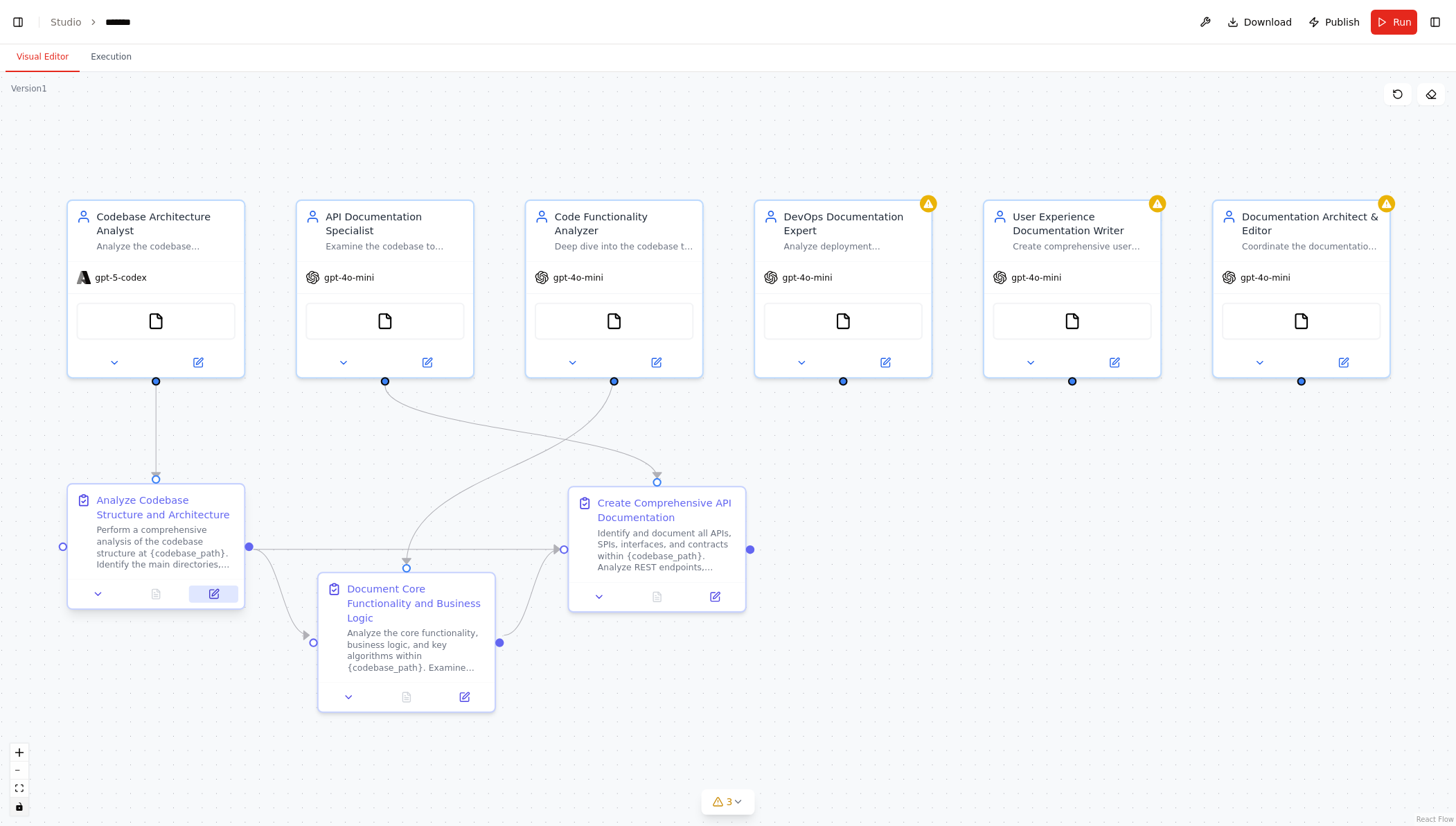
click at [209, 590] on icon at bounding box center [213, 594] width 8 height 8
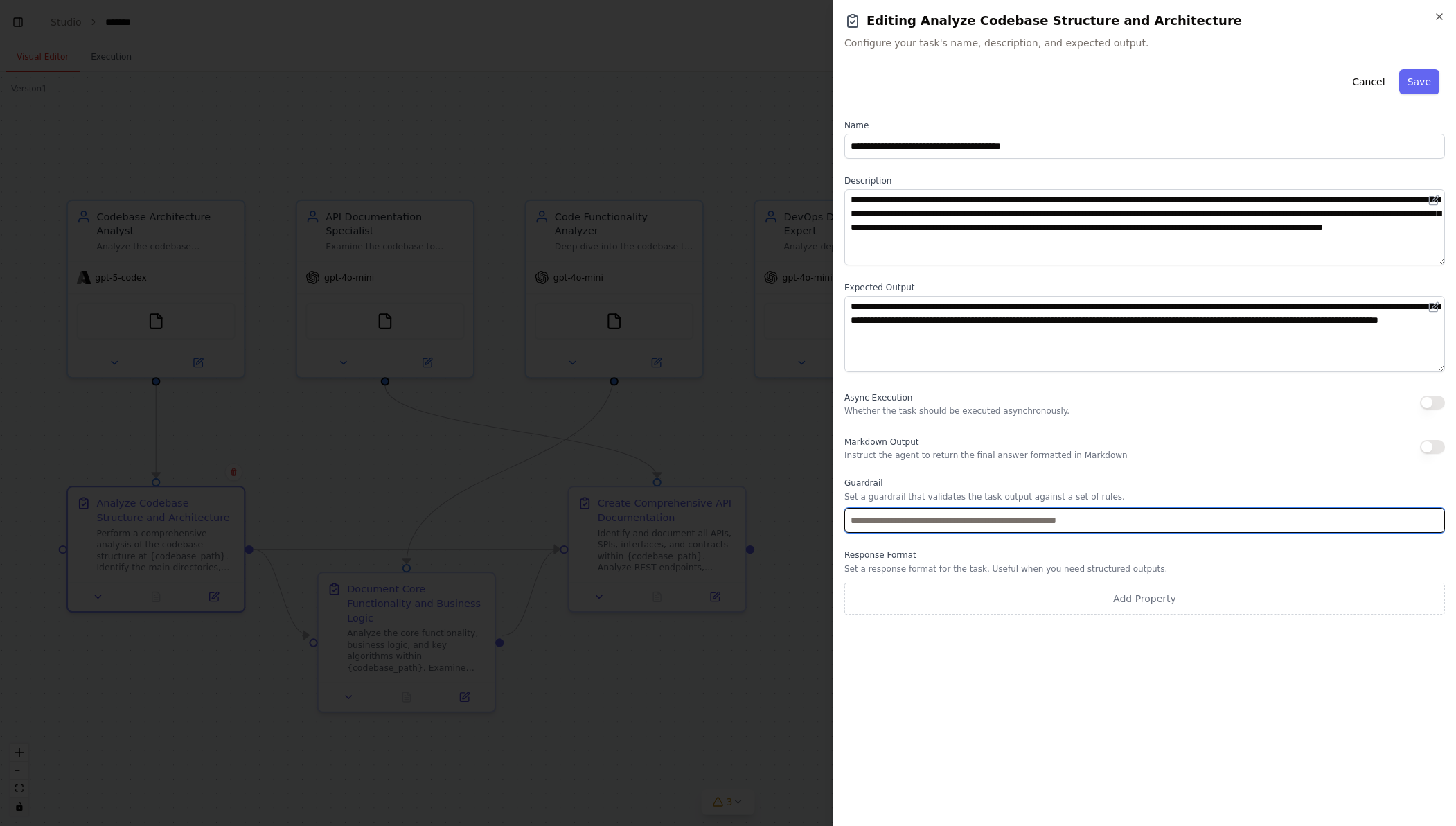
click at [900, 523] on input "text" at bounding box center [1143, 519] width 600 height 25
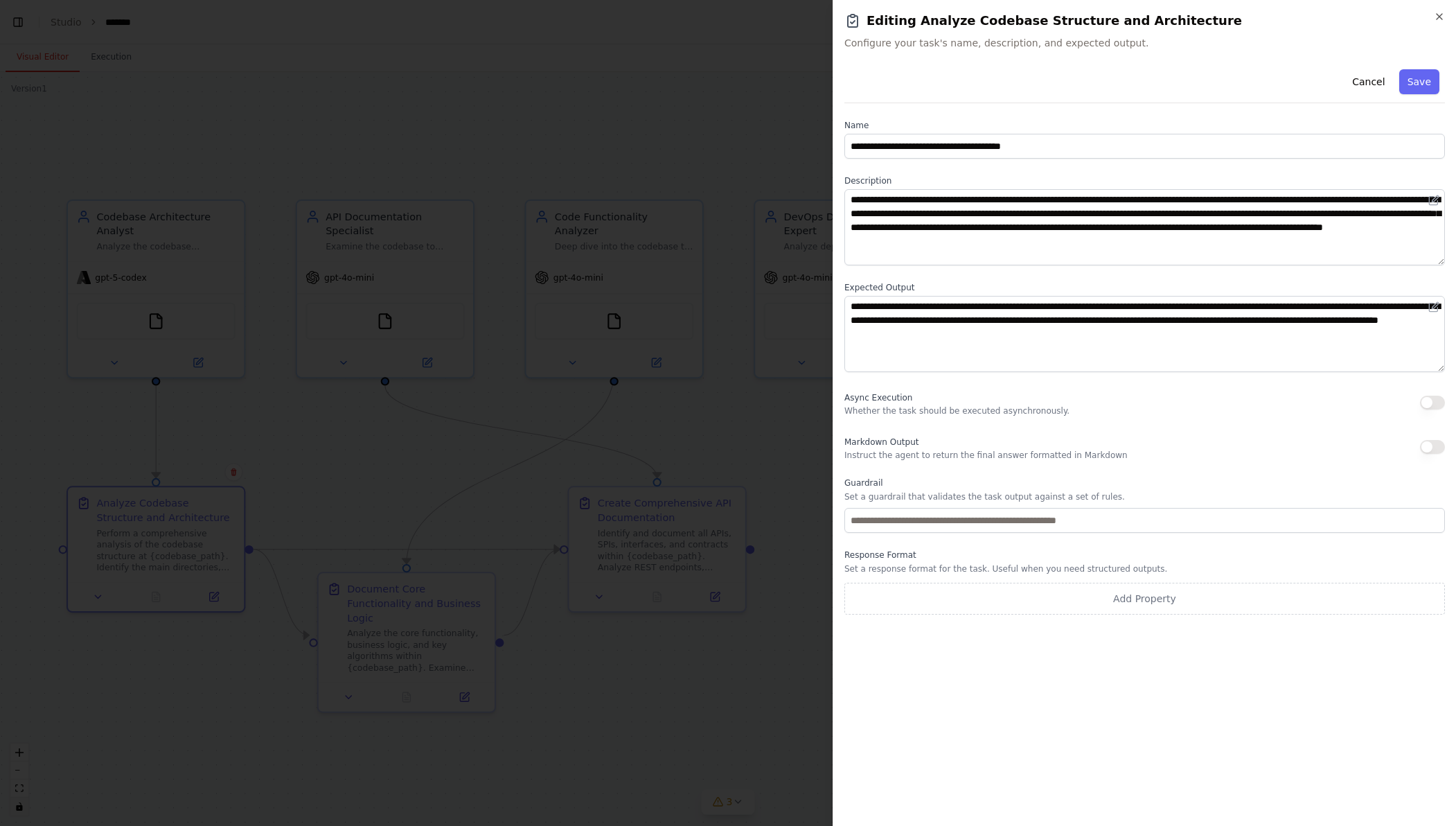
click at [1115, 456] on div "Markdown Output Instruct the agent to return the final answer formatted in [GEO…" at bounding box center [1143, 447] width 600 height 28
click at [1437, 454] on div "Markdown Output Instruct the agent to return the final answer formatted in [GEO…" at bounding box center [1143, 447] width 600 height 28
click at [1434, 448] on button "button" at bounding box center [1431, 447] width 25 height 14
click at [1427, 406] on button "button" at bounding box center [1431, 403] width 25 height 14
click at [1427, 405] on button "button" at bounding box center [1431, 403] width 25 height 14
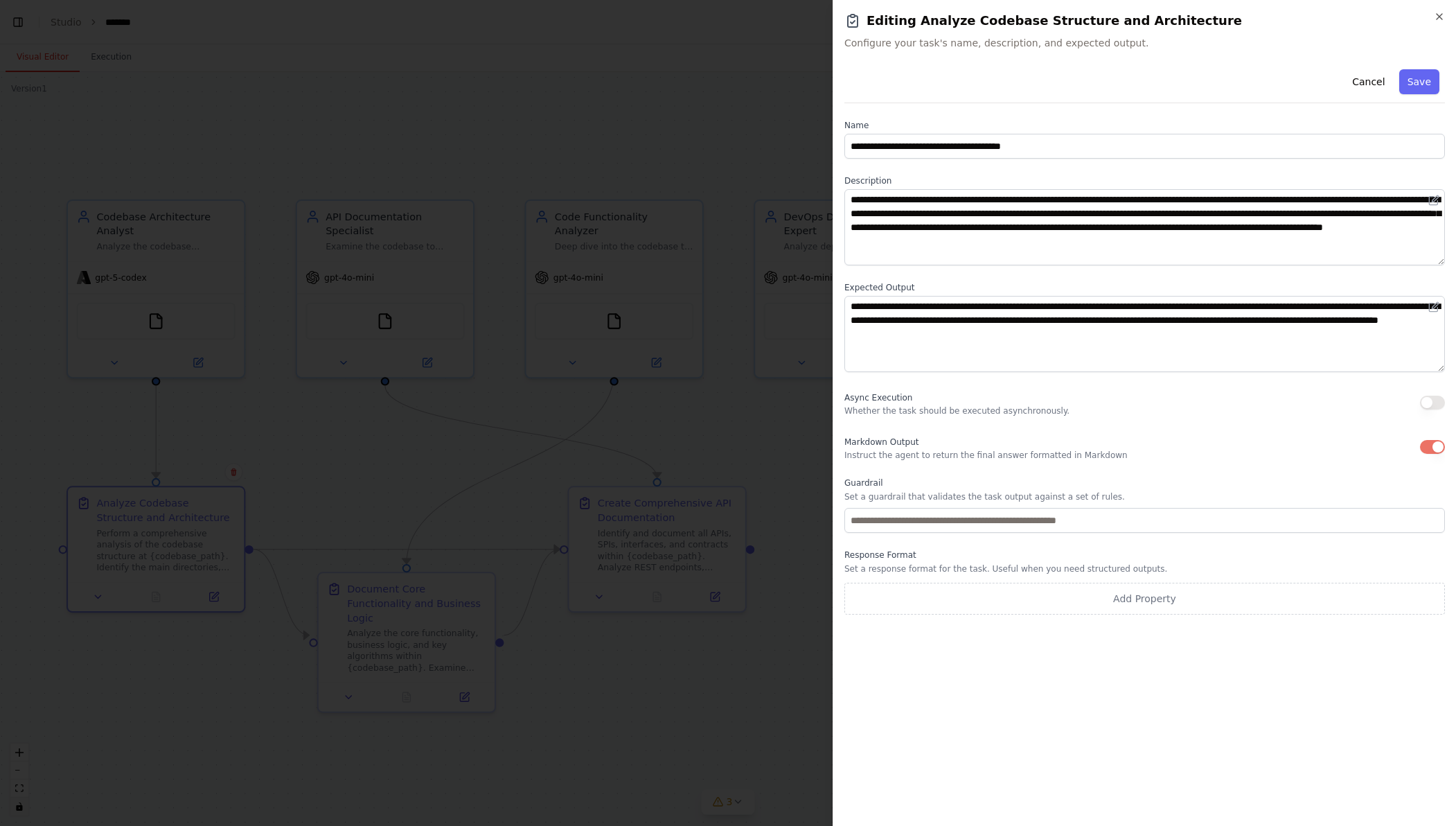
click at [1430, 453] on button "button" at bounding box center [1431, 447] width 25 height 14
click at [1422, 84] on button "Save" at bounding box center [1418, 81] width 41 height 25
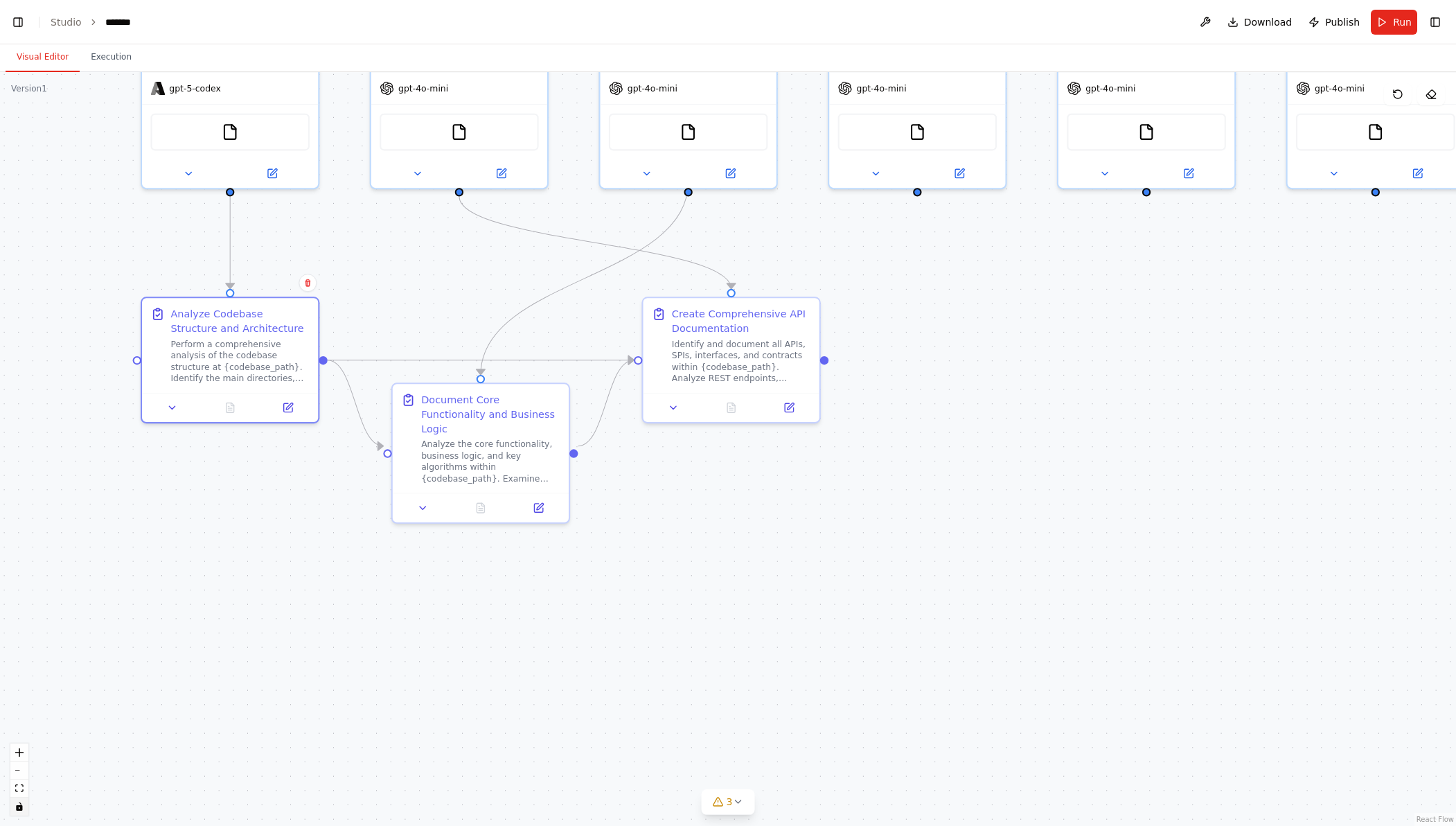
drag, startPoint x: 633, startPoint y: 723, endPoint x: 707, endPoint y: 534, distance: 203.0
click at [707, 534] on div ".deletable-edge-delete-btn { width: 20px; height: 20px; border: 0px solid #ffff…" at bounding box center [728, 449] width 1456 height 754
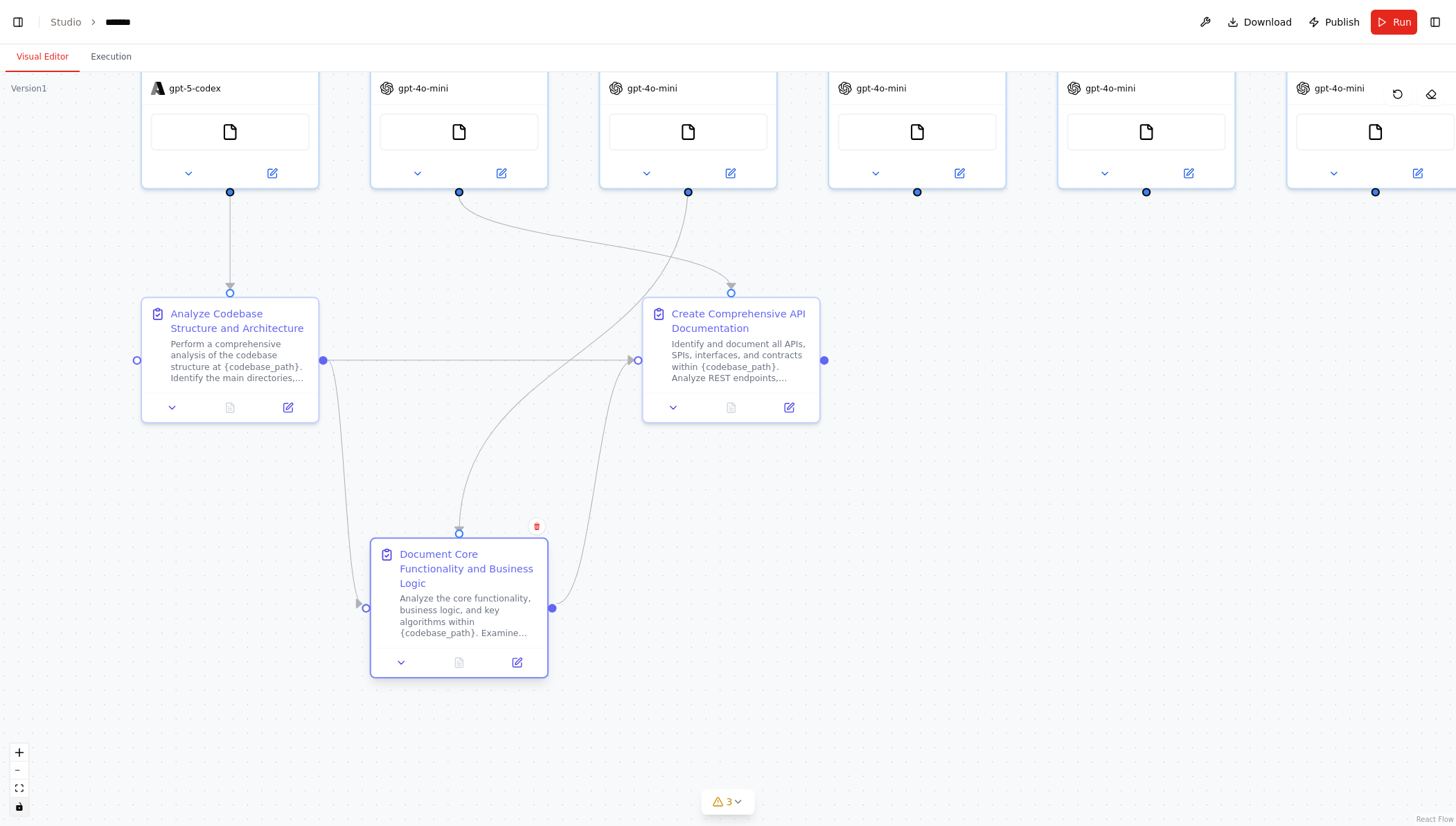
drag, startPoint x: 451, startPoint y: 461, endPoint x: 423, endPoint y: 625, distance: 166.4
click at [423, 625] on div "Document Core Functionality and Business Logic Analyze the core functionality, …" at bounding box center [459, 594] width 176 height 109
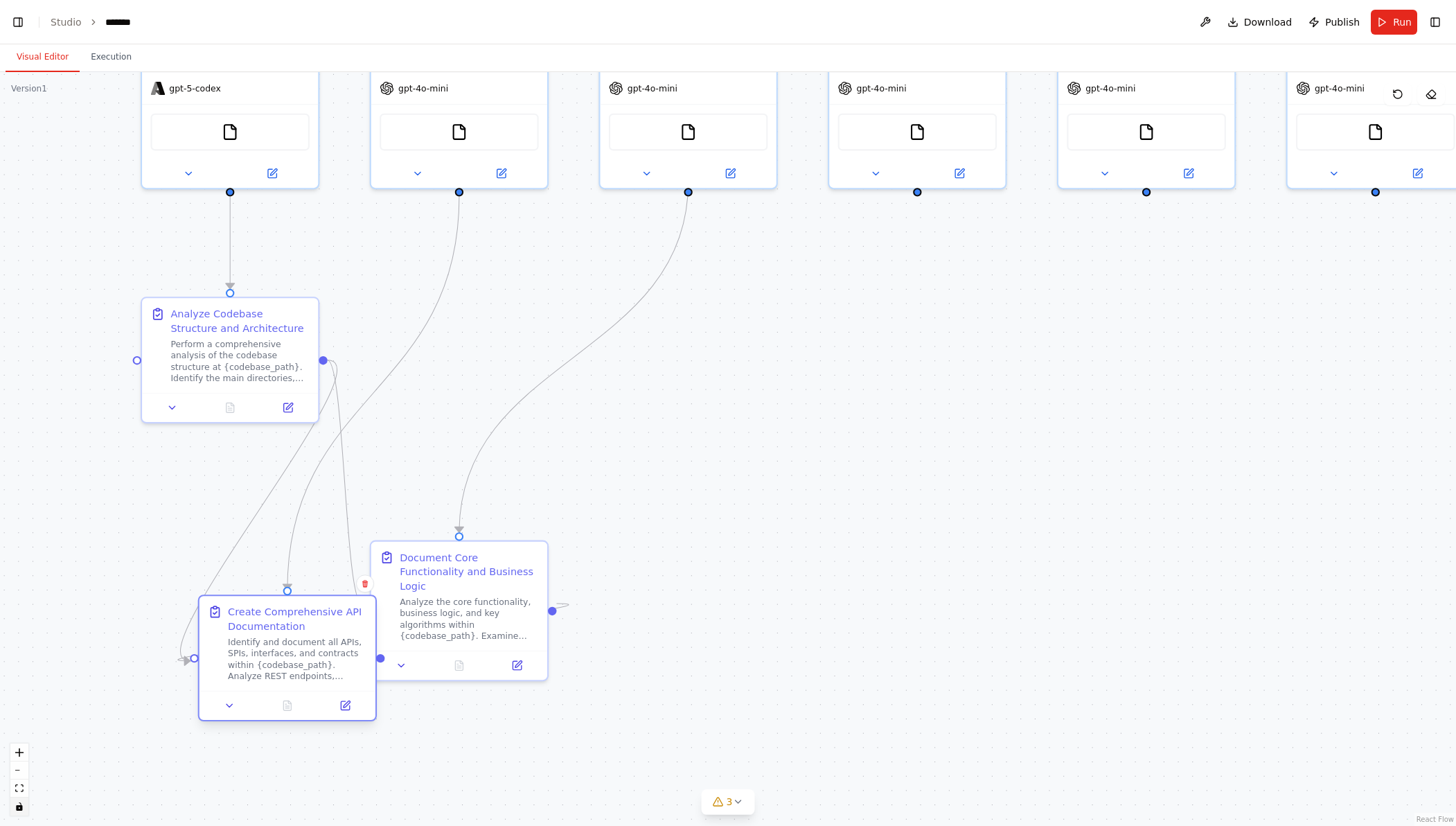
drag, startPoint x: 725, startPoint y: 336, endPoint x: 290, endPoint y: 633, distance: 526.7
click at [267, 647] on div "Create Comprehensive API Documentation Identify and document all APIs, SPIs, in…" at bounding box center [297, 643] width 139 height 77
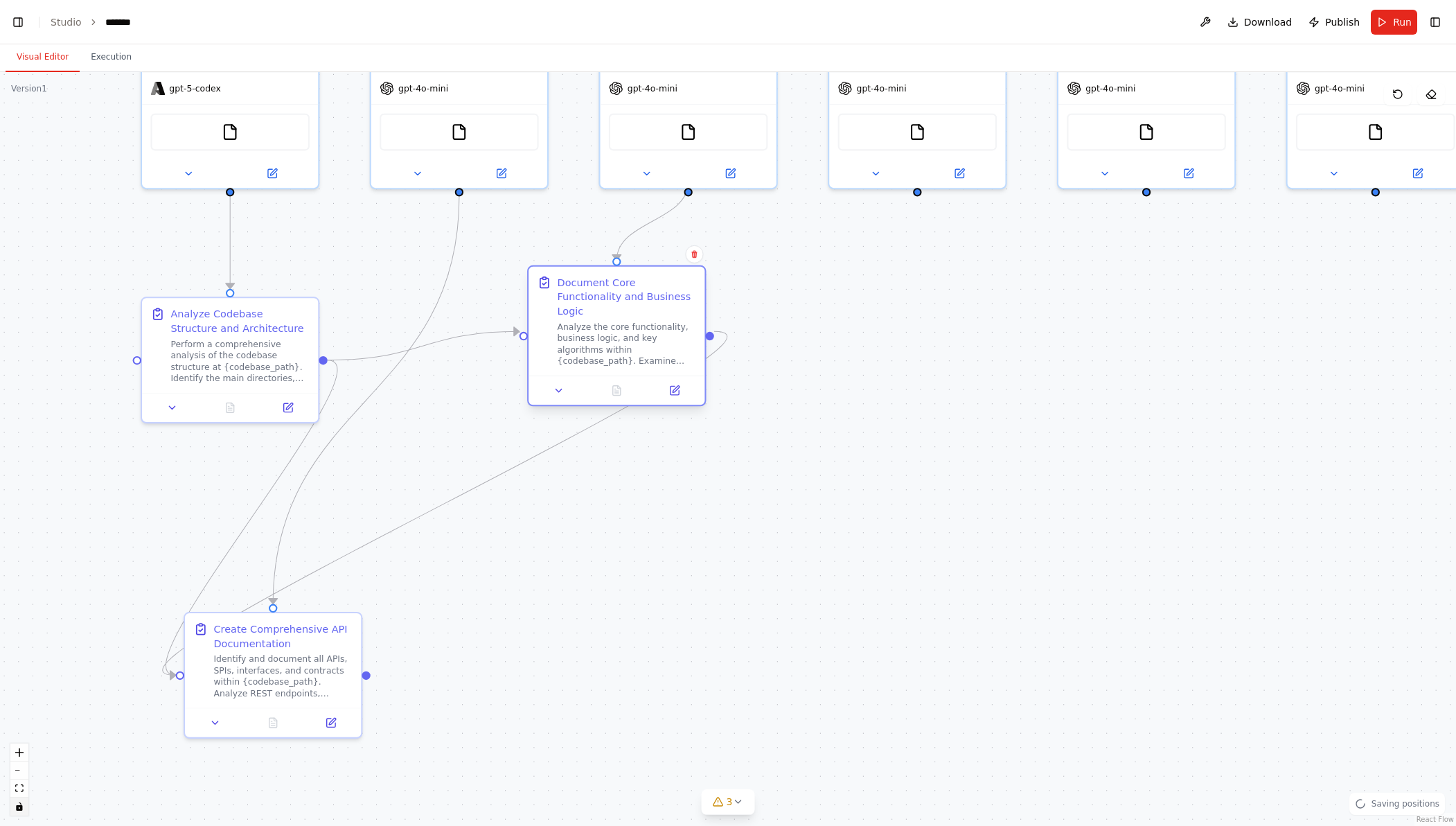
drag, startPoint x: 463, startPoint y: 611, endPoint x: 625, endPoint y: 338, distance: 317.4
click at [625, 338] on div "Analyze the core functionality, business logic, and key algorithms within {code…" at bounding box center [627, 343] width 139 height 46
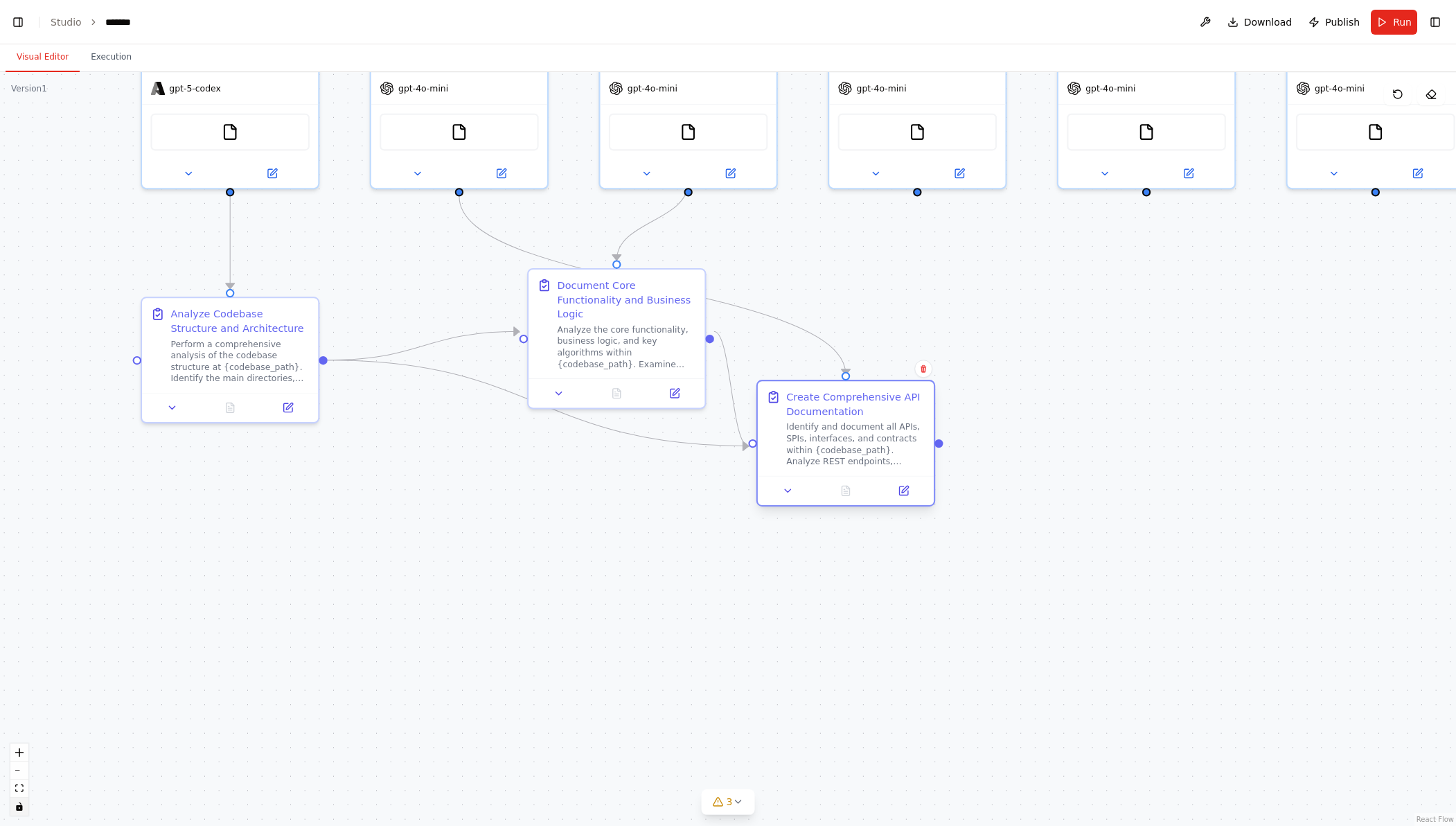
drag, startPoint x: 258, startPoint y: 704, endPoint x: 829, endPoint y: 472, distance: 616.3
click at [829, 472] on div "Create Comprehensive API Documentation Identify and document all APIs, SPIs, in…" at bounding box center [846, 443] width 179 height 127
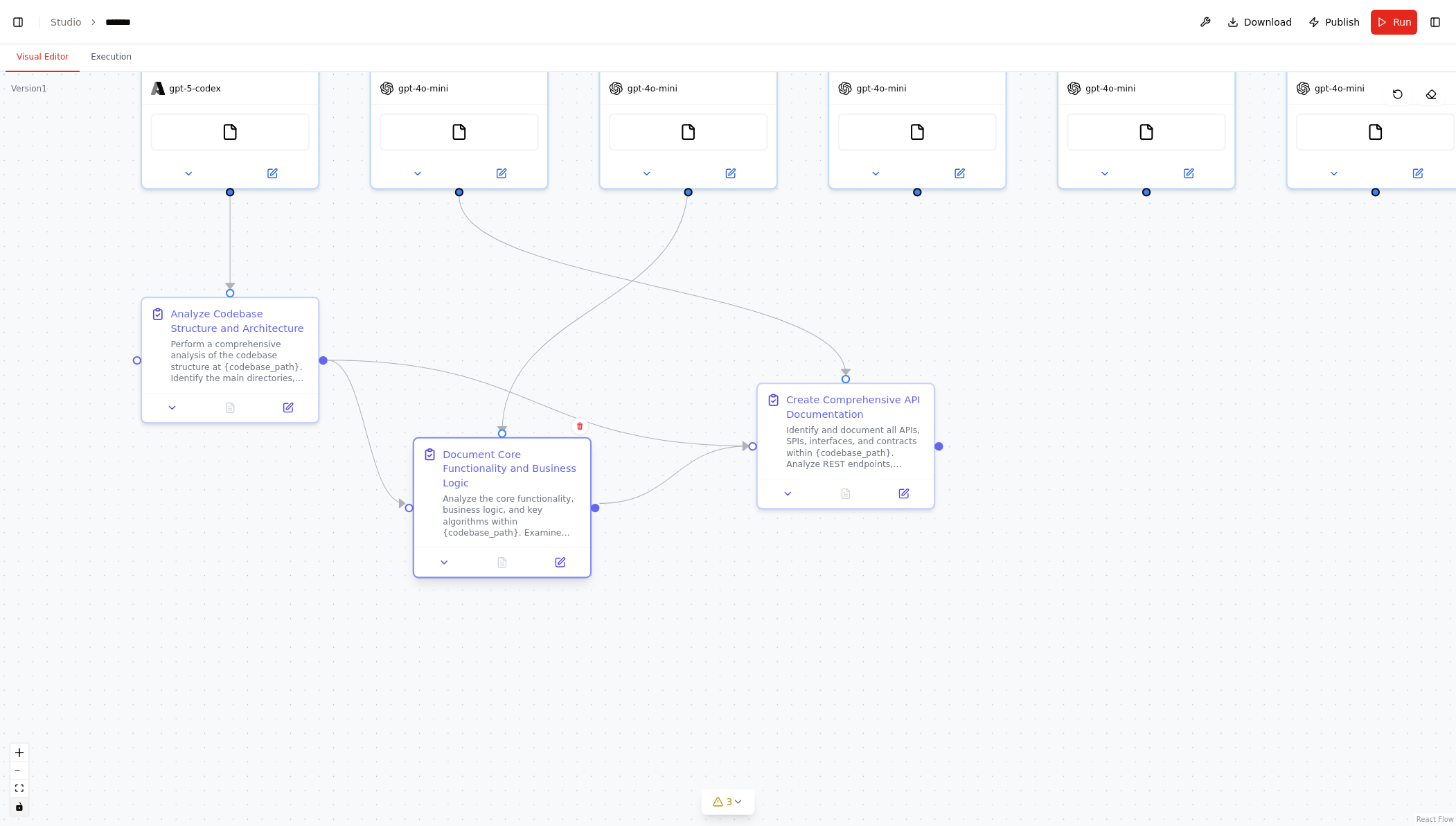
drag, startPoint x: 642, startPoint y: 333, endPoint x: 521, endPoint y: 510, distance: 214.4
click at [521, 510] on div "Analyze the core functionality, business logic, and key algorithms within {code…" at bounding box center [511, 515] width 139 height 46
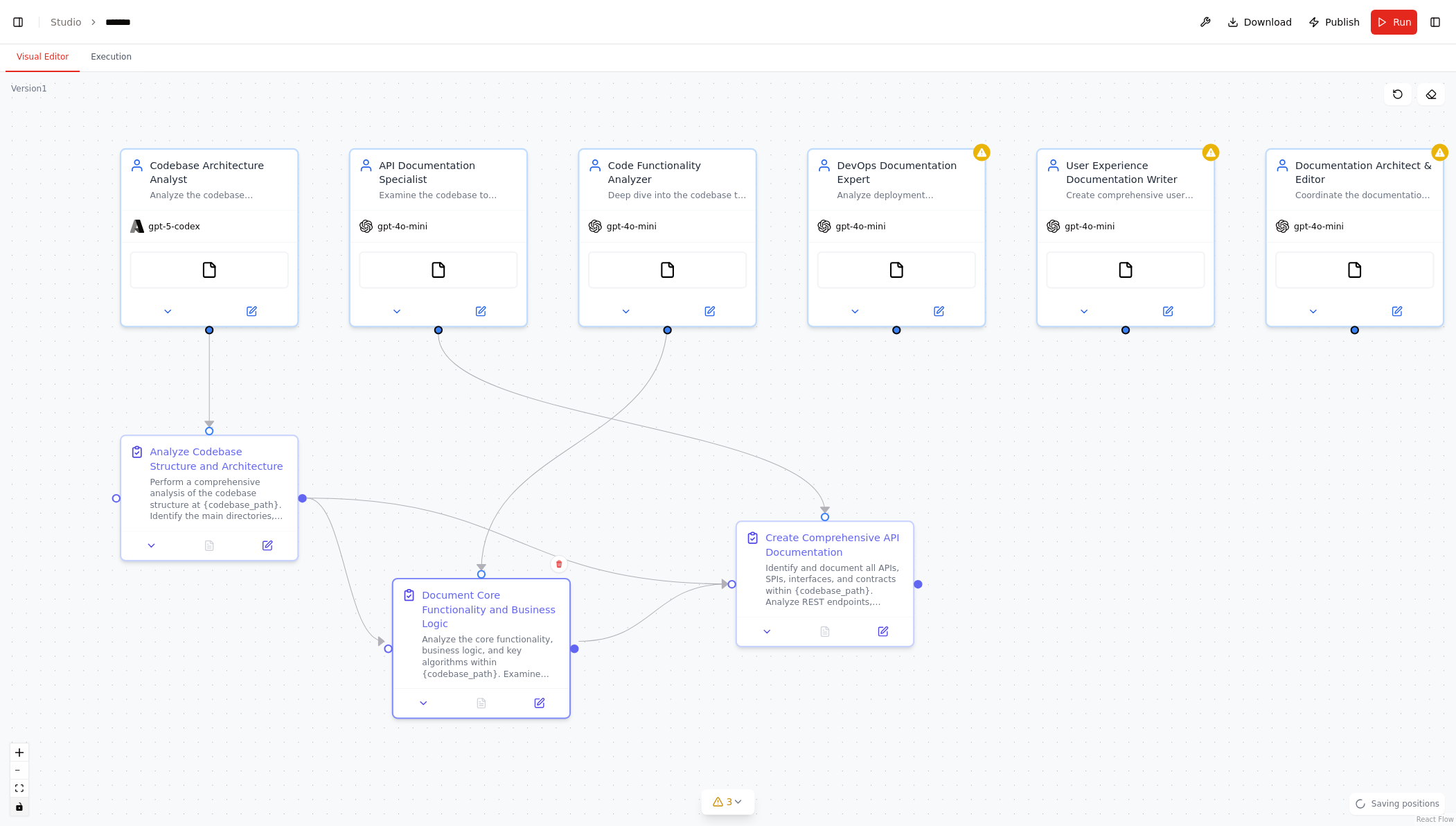
drag, startPoint x: 636, startPoint y: 367, endPoint x: 523, endPoint y: 456, distance: 143.8
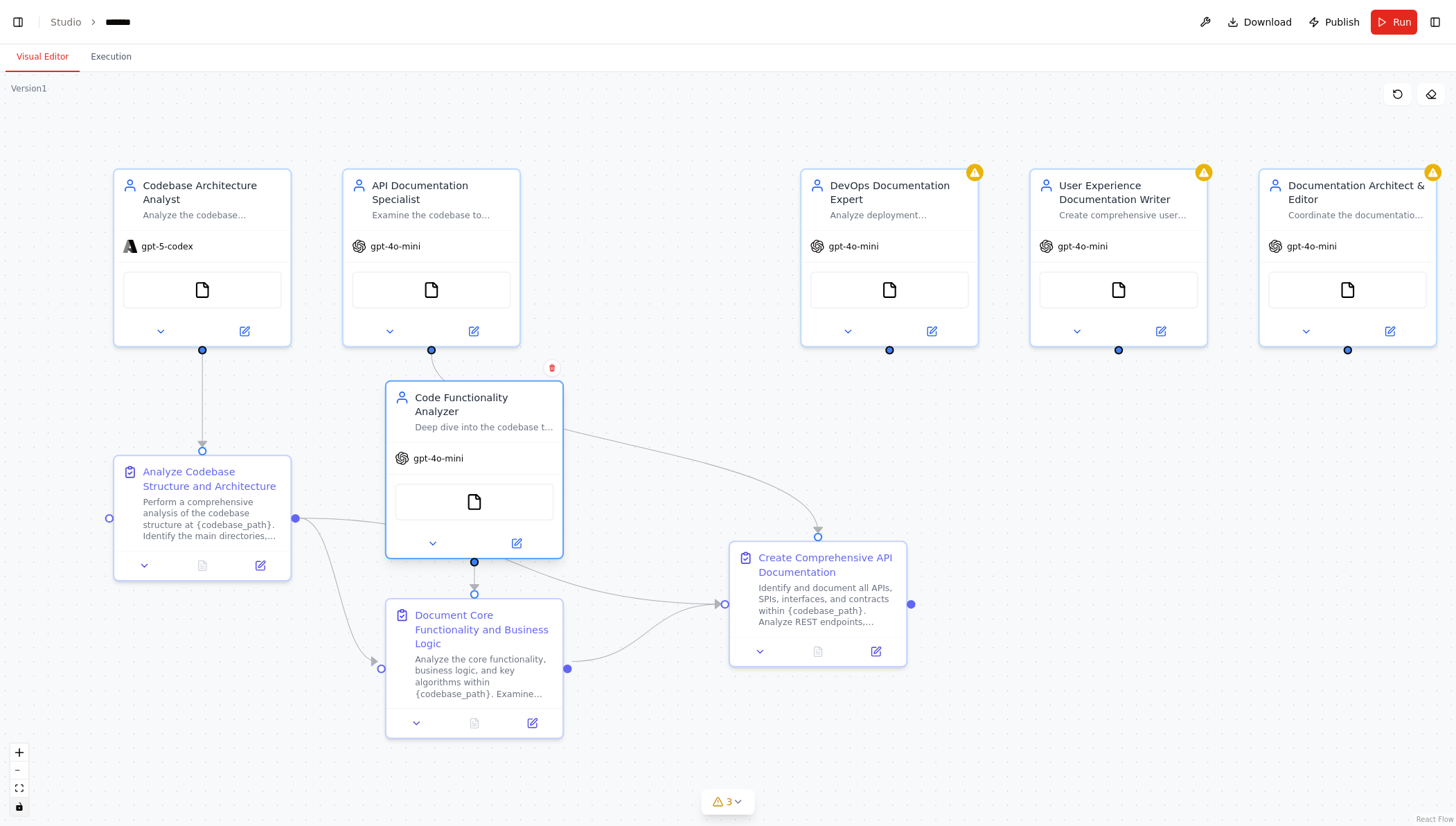
drag, startPoint x: 618, startPoint y: 205, endPoint x: 435, endPoint y: 416, distance: 279.3
click at [435, 416] on div "Code Functionality Analyzer Deep dive into the codebase to understand core func…" at bounding box center [475, 412] width 176 height 60
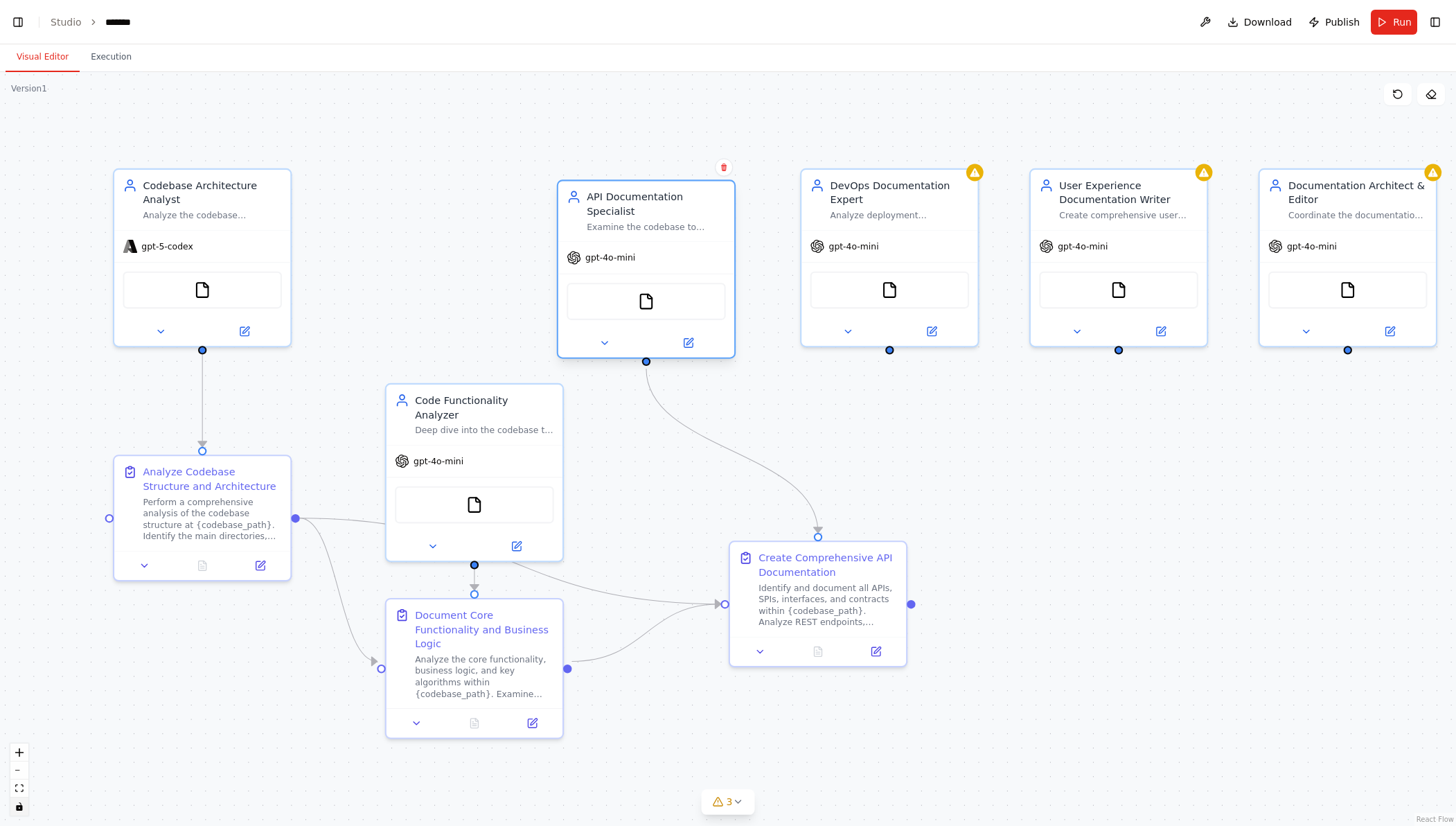
drag, startPoint x: 457, startPoint y: 210, endPoint x: 674, endPoint y: 229, distance: 217.8
click at [674, 229] on div "Examine the codebase to identify all APIs, SPIs, interfaces, and contracts. Cre…" at bounding box center [656, 227] width 139 height 12
click at [606, 340] on icon at bounding box center [604, 343] width 12 height 12
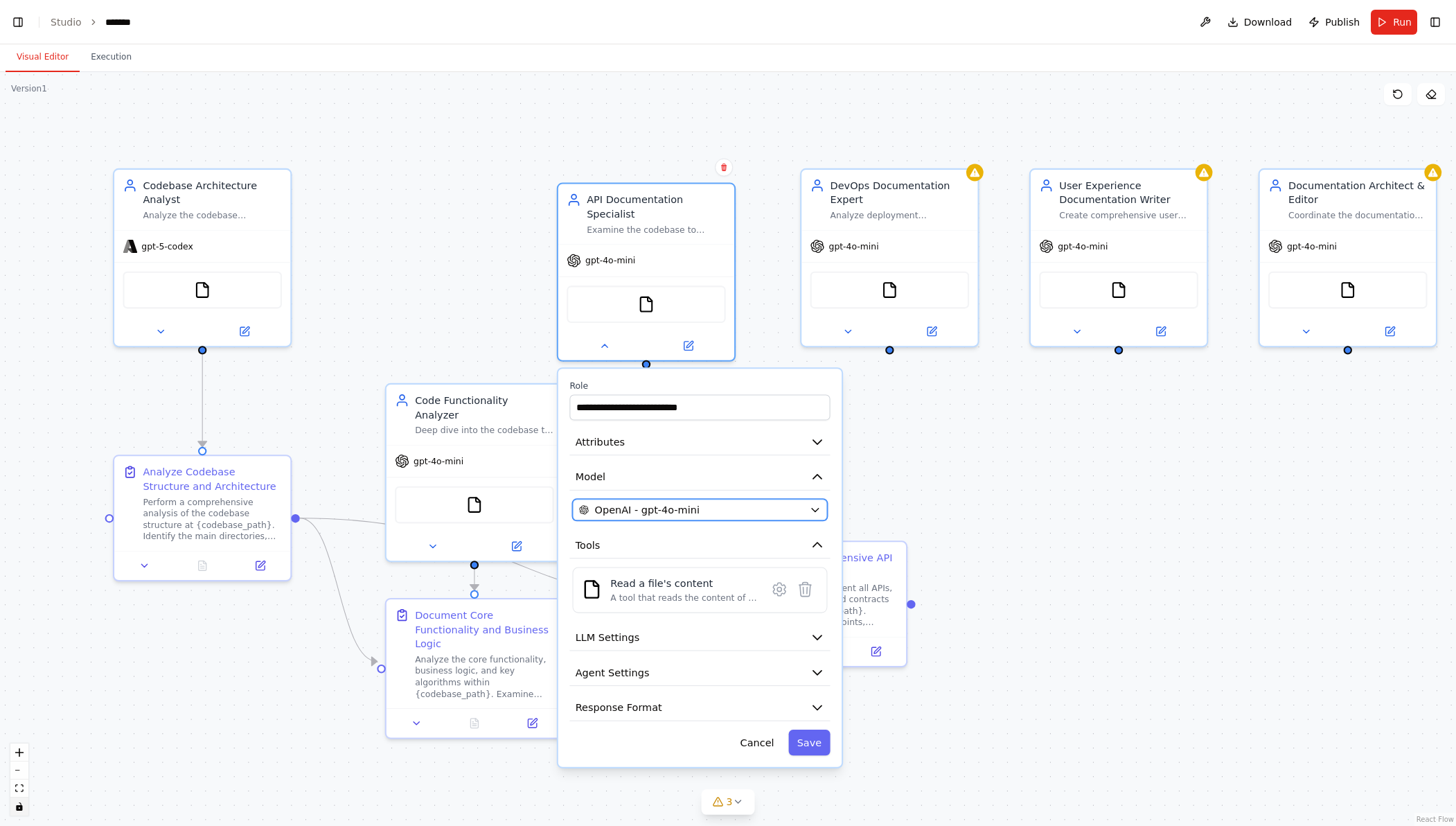
click at [805, 511] on button "OpenAI - gpt-4o-mini" at bounding box center [700, 509] width 255 height 22
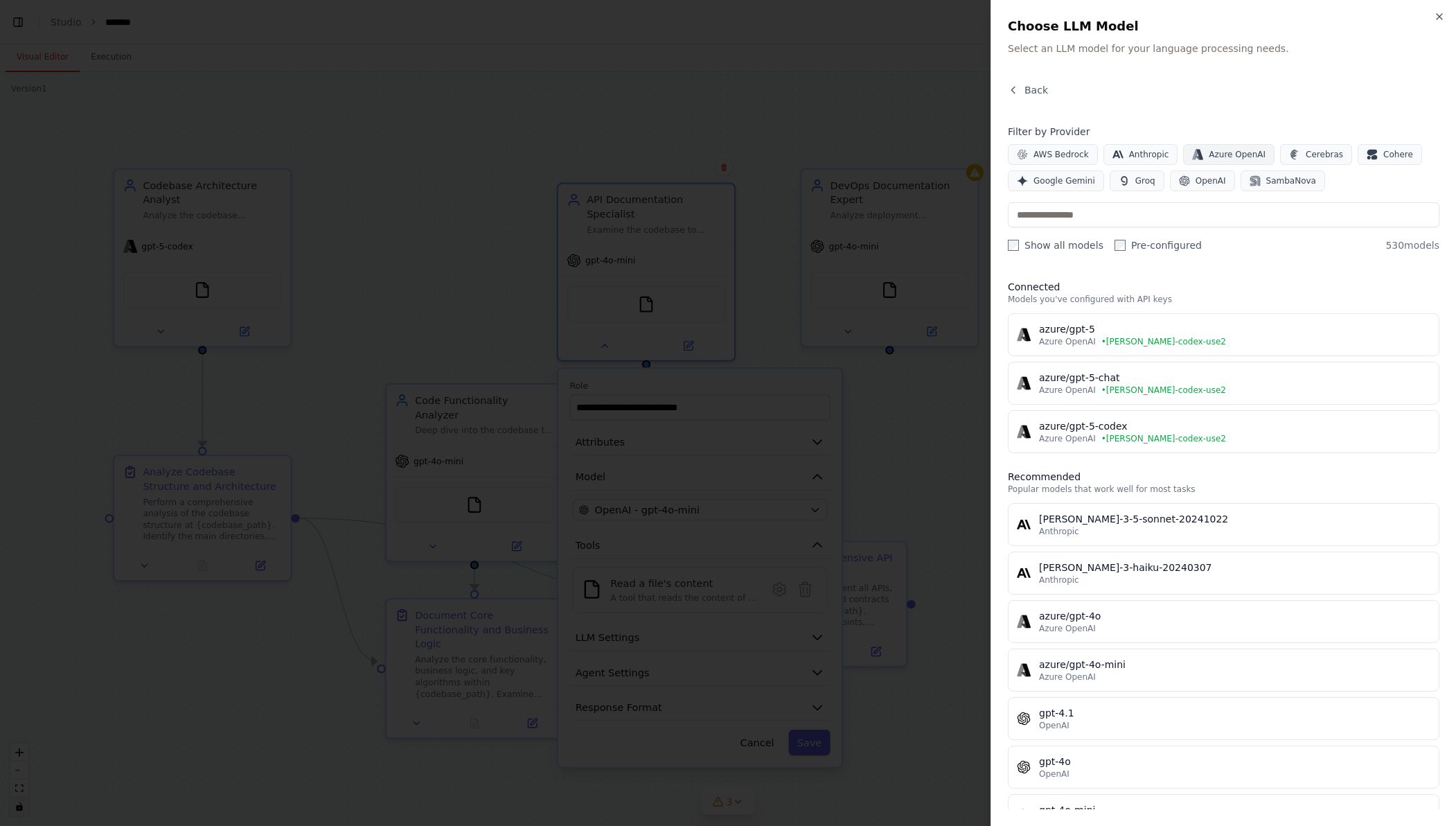
click at [1241, 150] on span "Azure OpenAI" at bounding box center [1236, 154] width 56 height 11
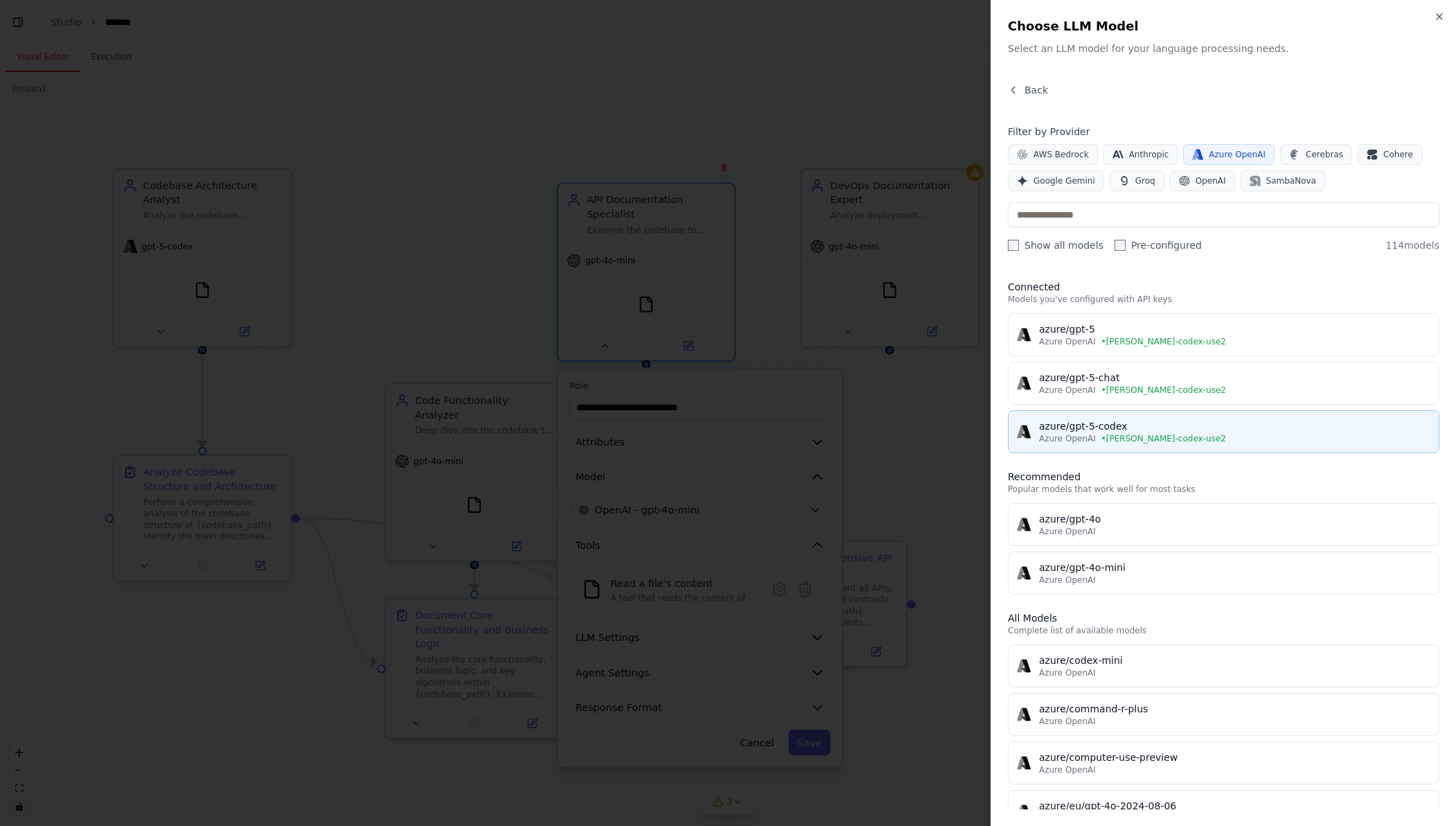
click at [1201, 437] on div "Azure OpenAI • [PERSON_NAME]-codex-use2" at bounding box center [1234, 438] width 392 height 11
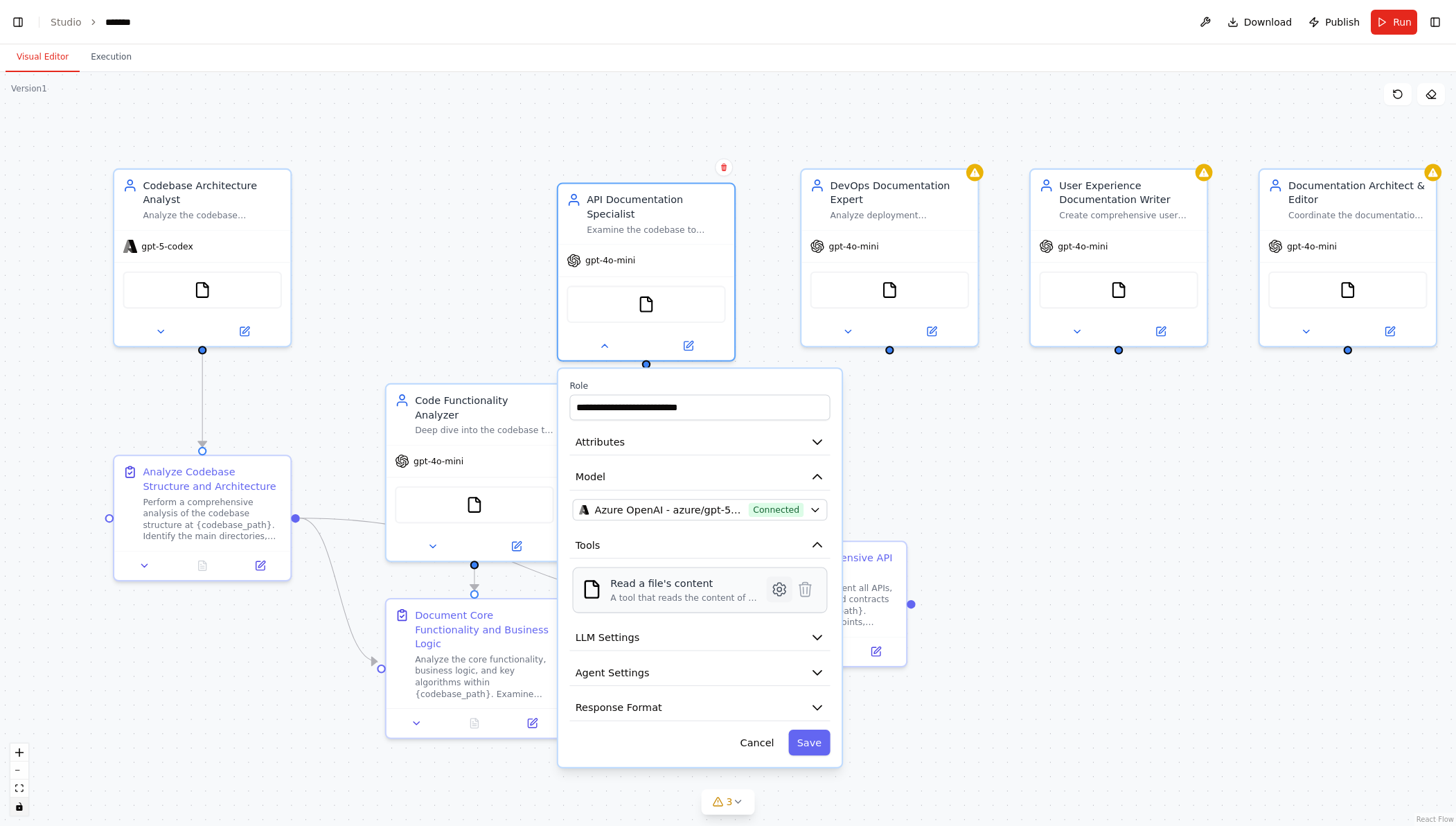
click at [786, 588] on icon at bounding box center [779, 590] width 18 height 18
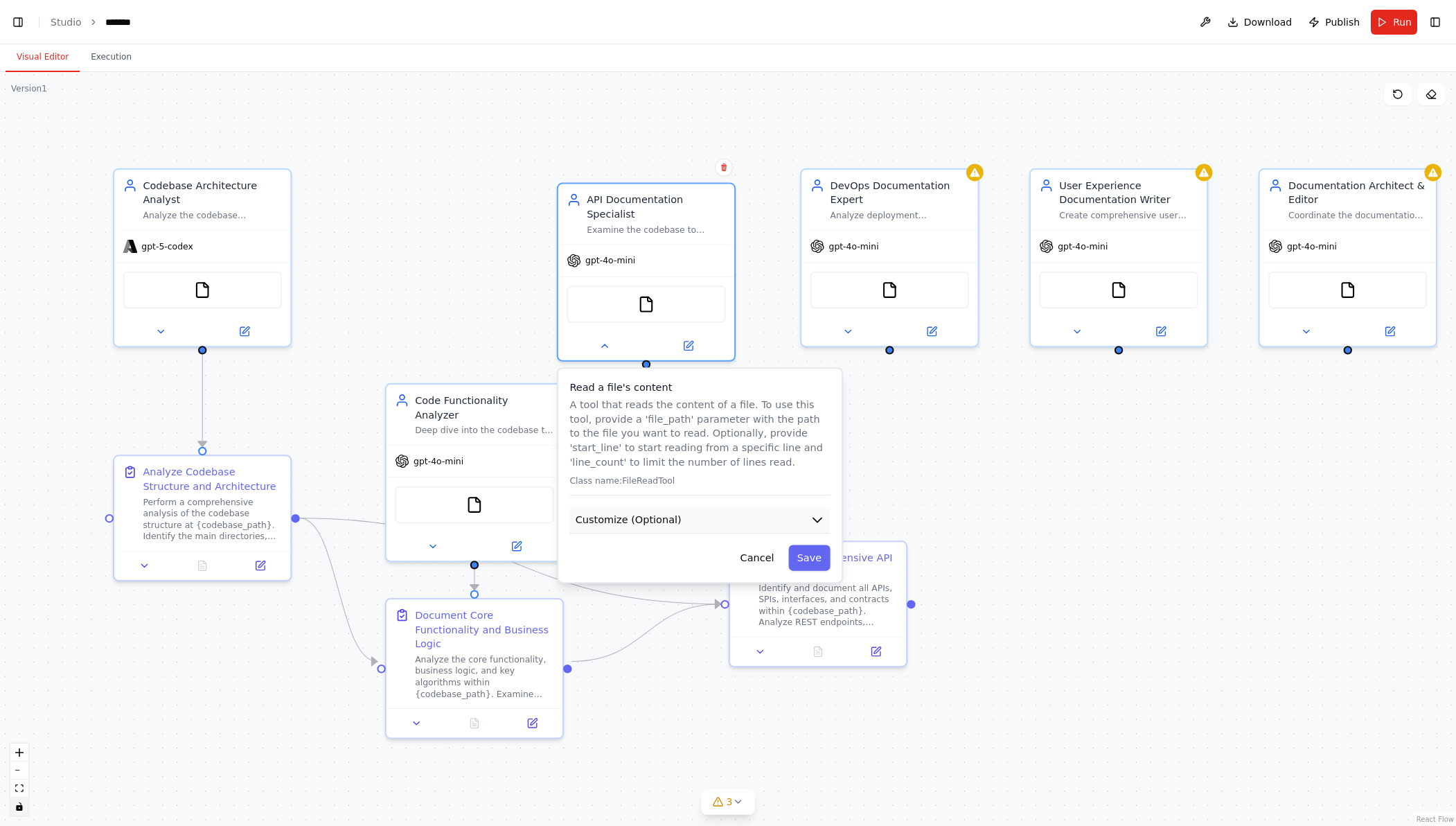
click at [734, 518] on button "Customize (Optional)" at bounding box center [698, 519] width 260 height 27
click at [826, 519] on button "Customize (Optional)" at bounding box center [698, 519] width 260 height 27
click at [822, 518] on icon "button" at bounding box center [817, 519] width 15 height 15
click at [761, 555] on button "Cancel" at bounding box center [757, 557] width 51 height 26
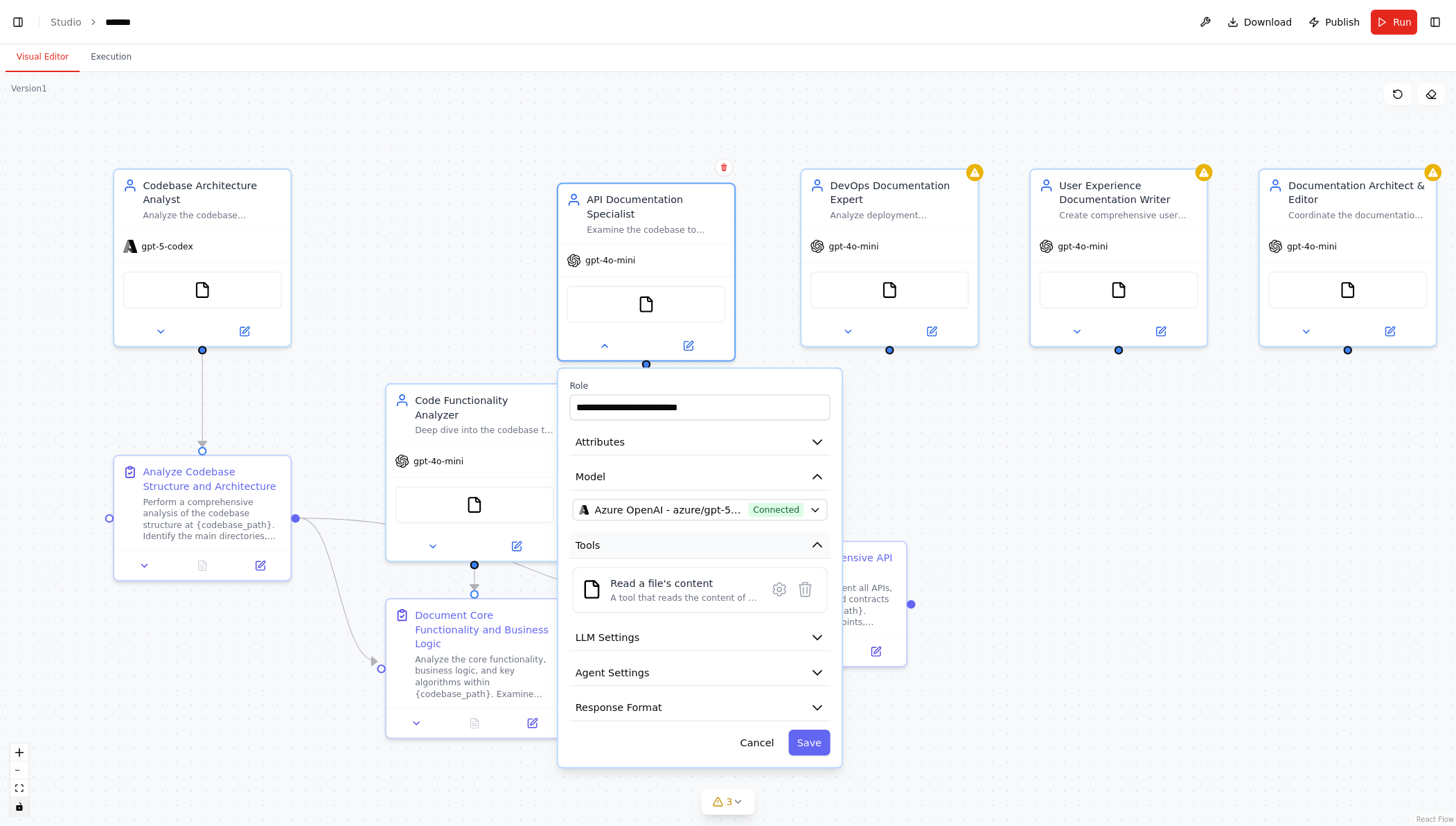
click at [620, 543] on button "Tools" at bounding box center [698, 545] width 260 height 27
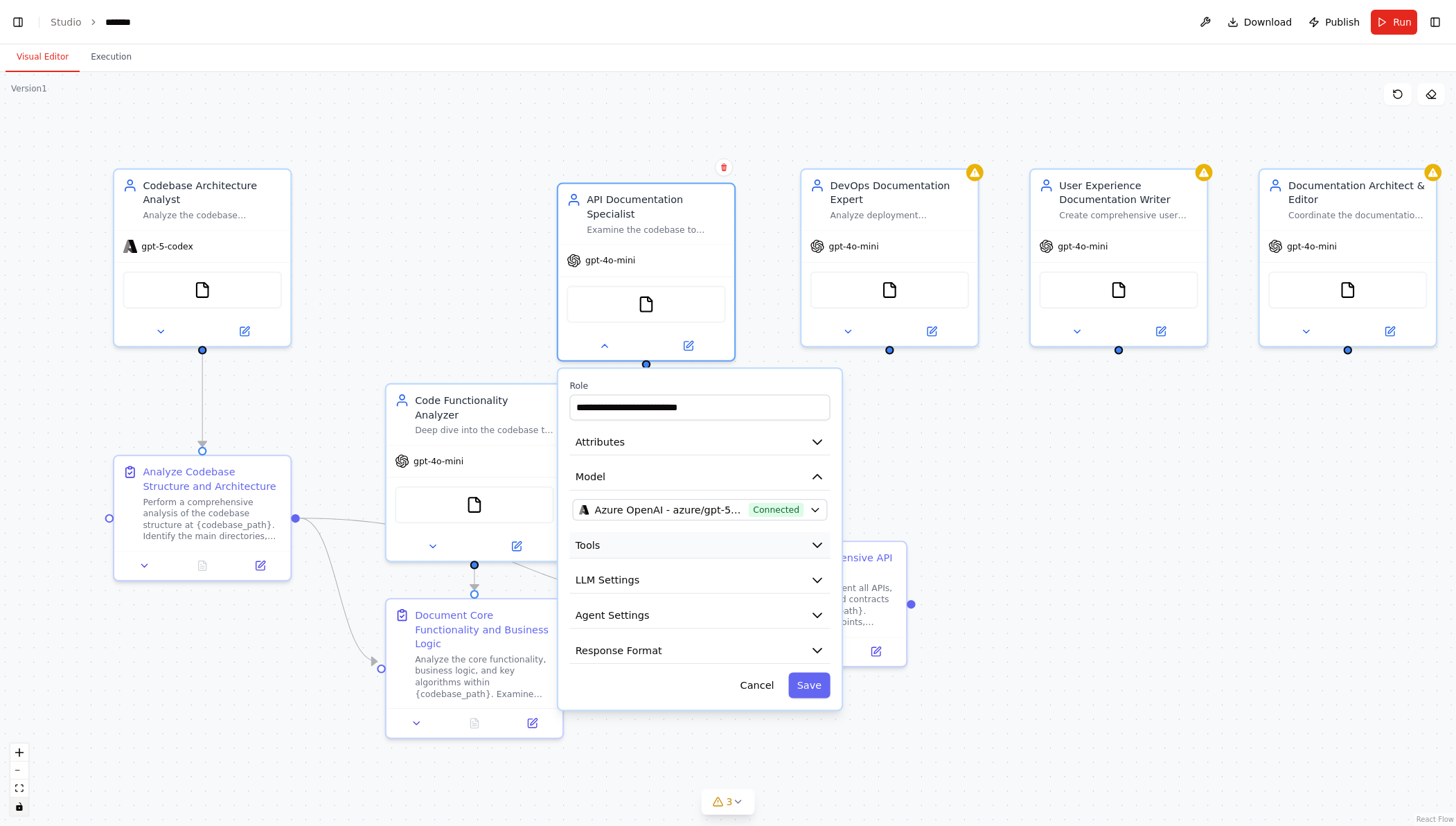
click at [620, 543] on button "Tools" at bounding box center [698, 545] width 260 height 27
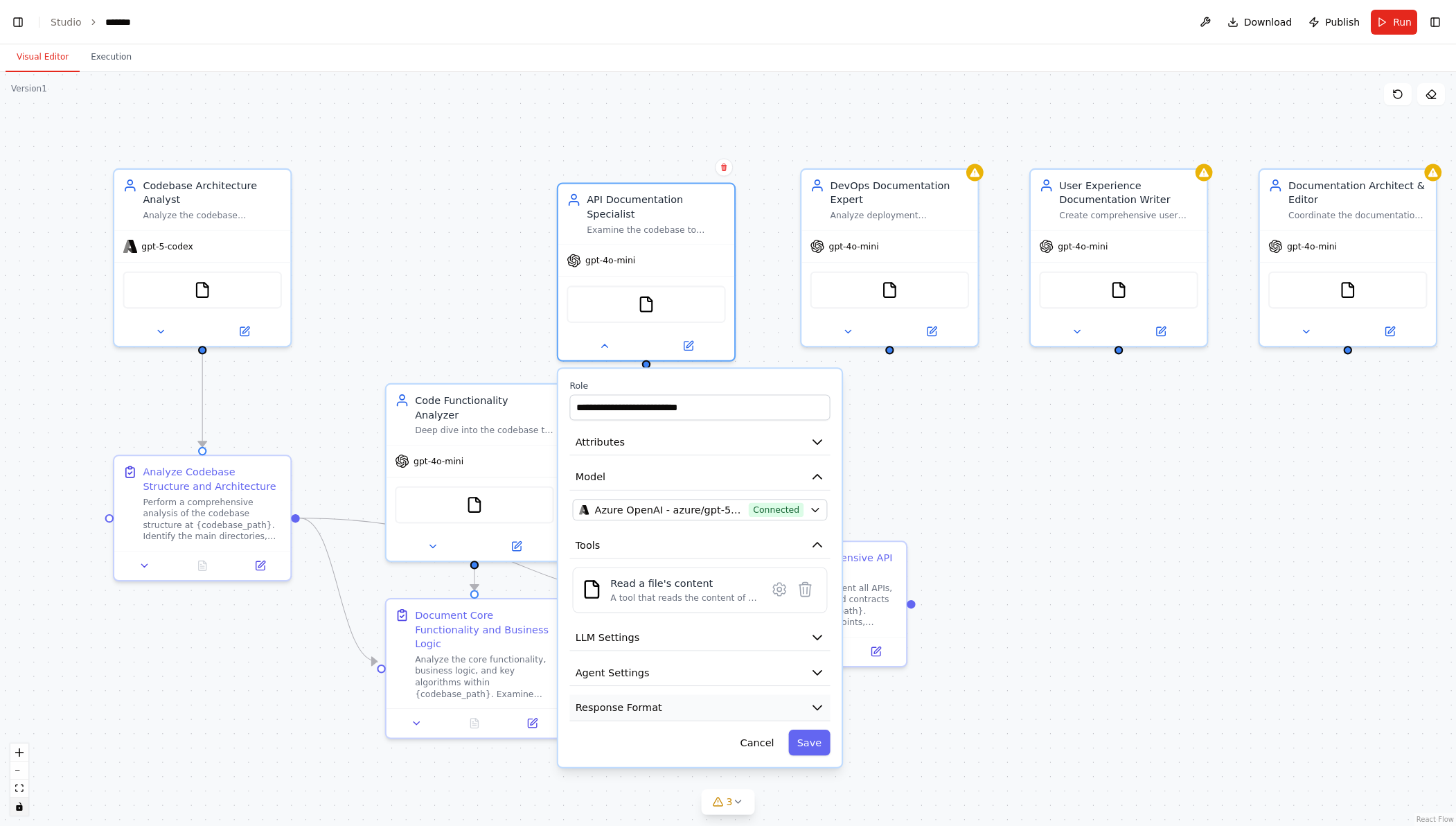
click at [717, 703] on button "Response Format" at bounding box center [698, 707] width 260 height 27
click at [694, 681] on button "Agent Settings" at bounding box center [698, 673] width 260 height 27
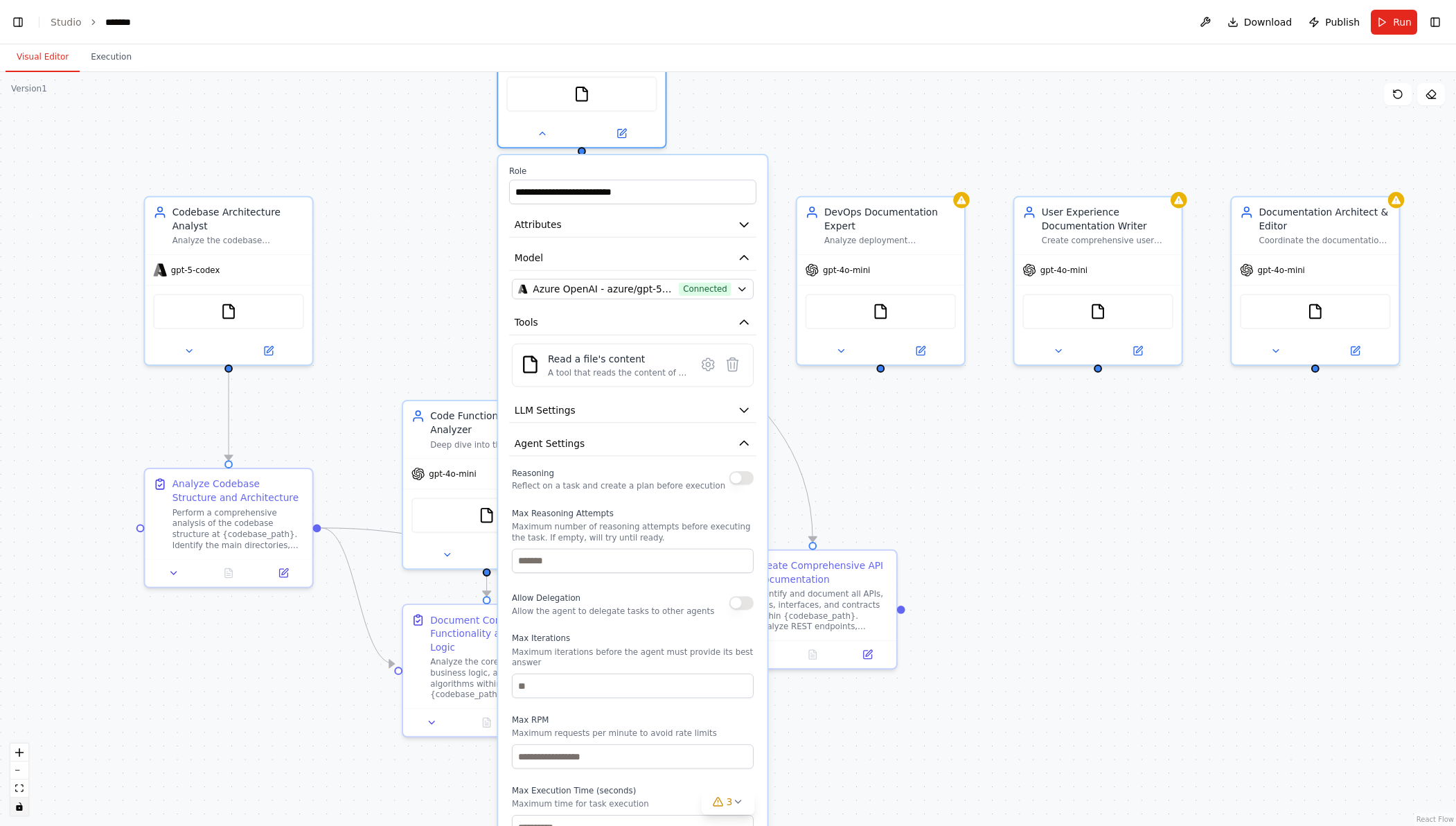
drag, startPoint x: 644, startPoint y: 408, endPoint x: 572, endPoint y: 177, distance: 242.0
click at [572, 177] on div "**********" at bounding box center [633, 185] width 247 height 39
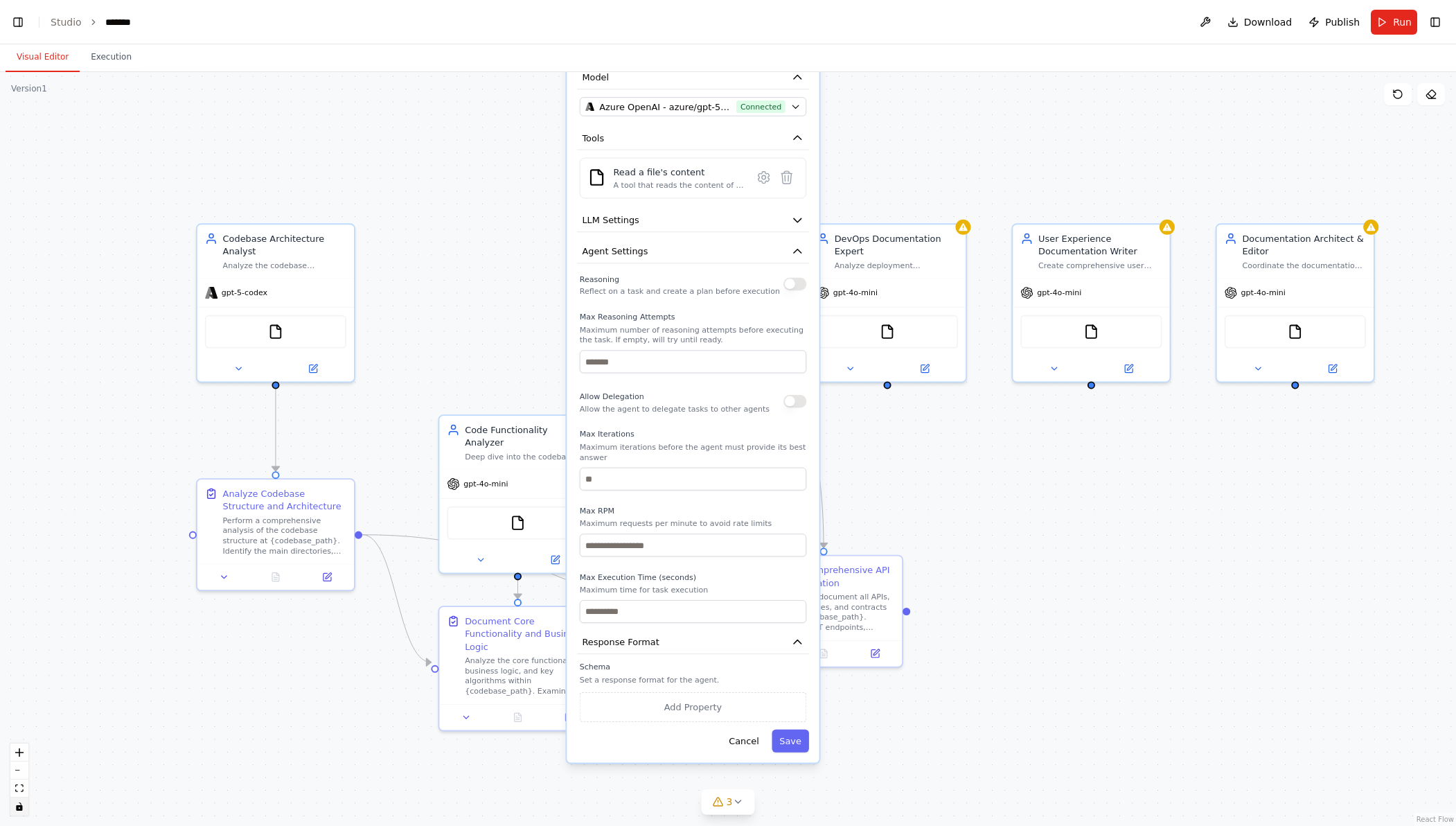
drag, startPoint x: 701, startPoint y: 658, endPoint x: 733, endPoint y: 449, distance: 211.4
click at [733, 449] on p "Maximum iterations before the agent must provide its best answer" at bounding box center [692, 452] width 227 height 20
click at [792, 401] on button "button" at bounding box center [794, 401] width 23 height 13
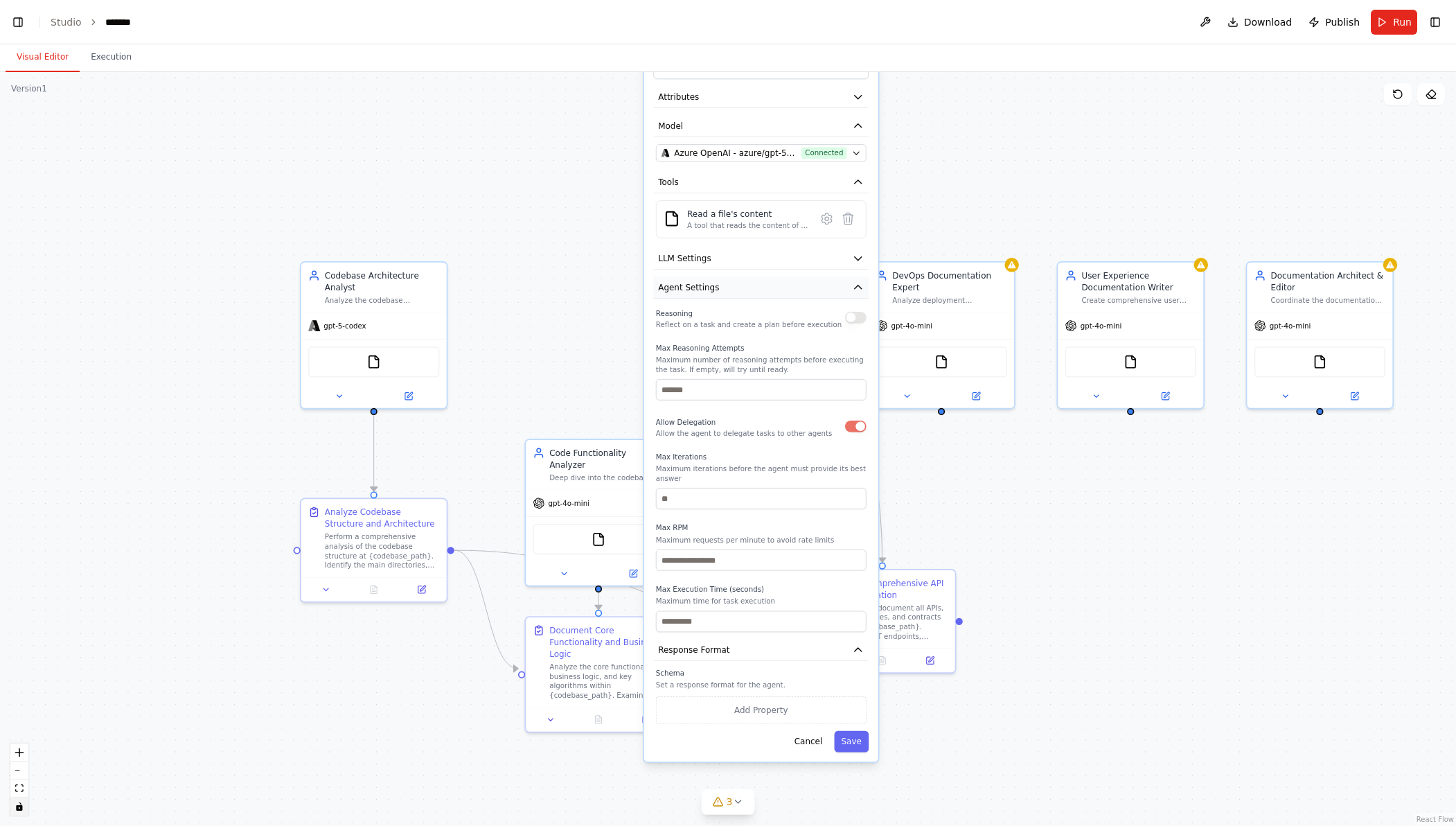
click at [724, 278] on button "Agent Settings" at bounding box center [761, 287] width 216 height 22
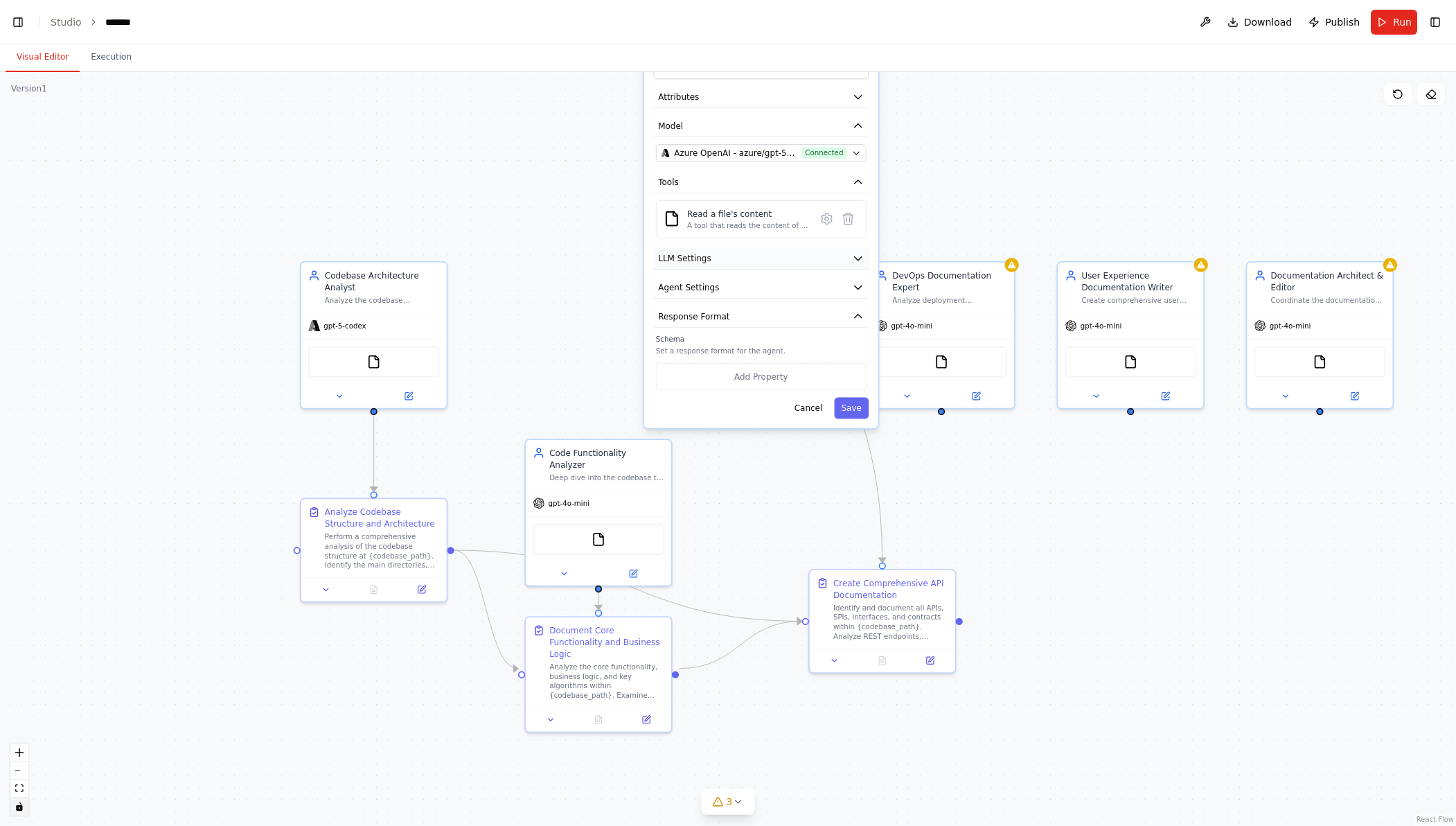
click at [722, 260] on button "LLM Settings" at bounding box center [761, 258] width 216 height 22
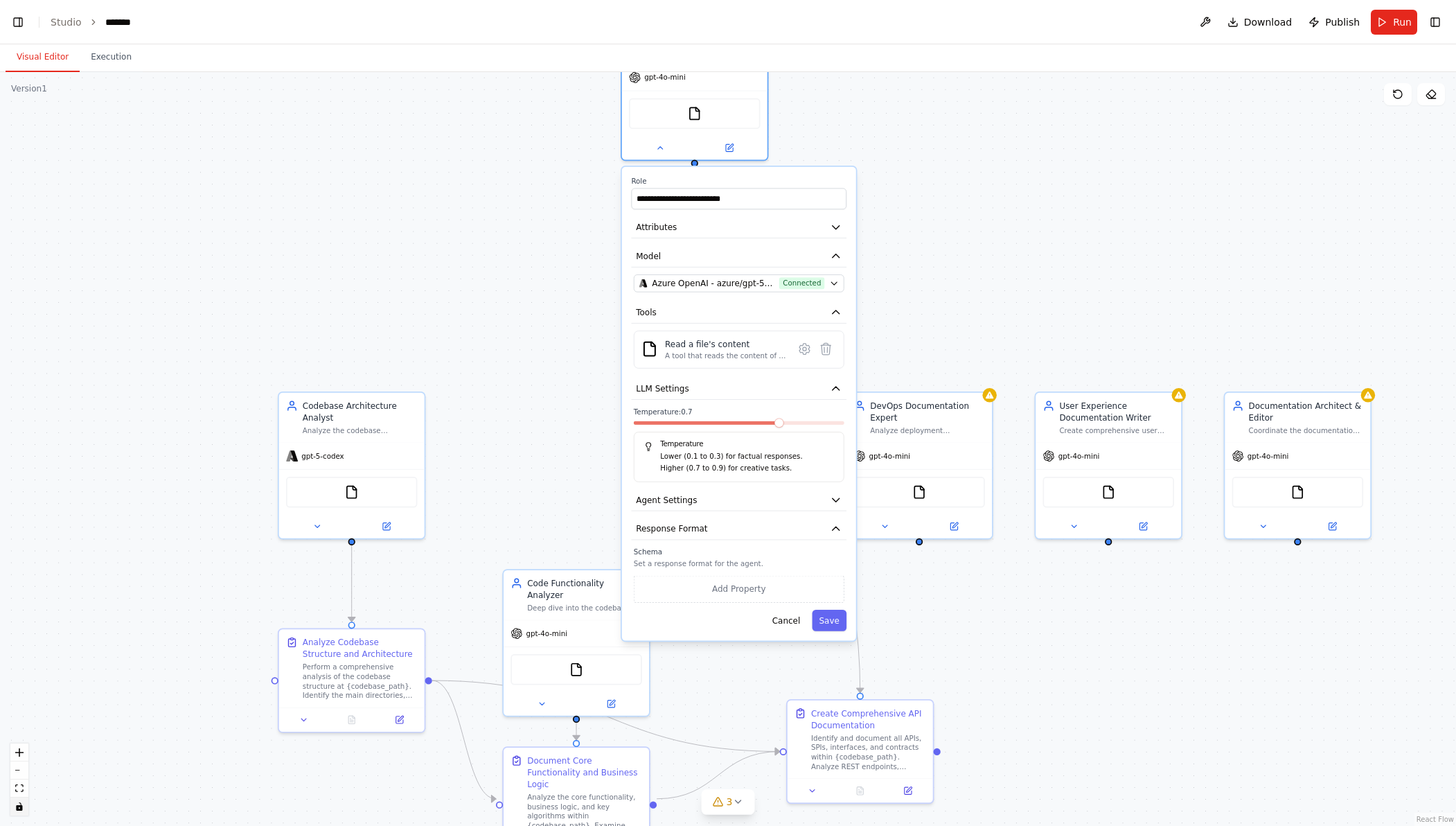
drag, startPoint x: 571, startPoint y: 344, endPoint x: 548, endPoint y: 475, distance: 133.0
click at [734, 423] on div at bounding box center [739, 425] width 211 height 8
click at [744, 422] on span at bounding box center [739, 423] width 10 height 10
click at [823, 618] on button "Save" at bounding box center [829, 620] width 35 height 22
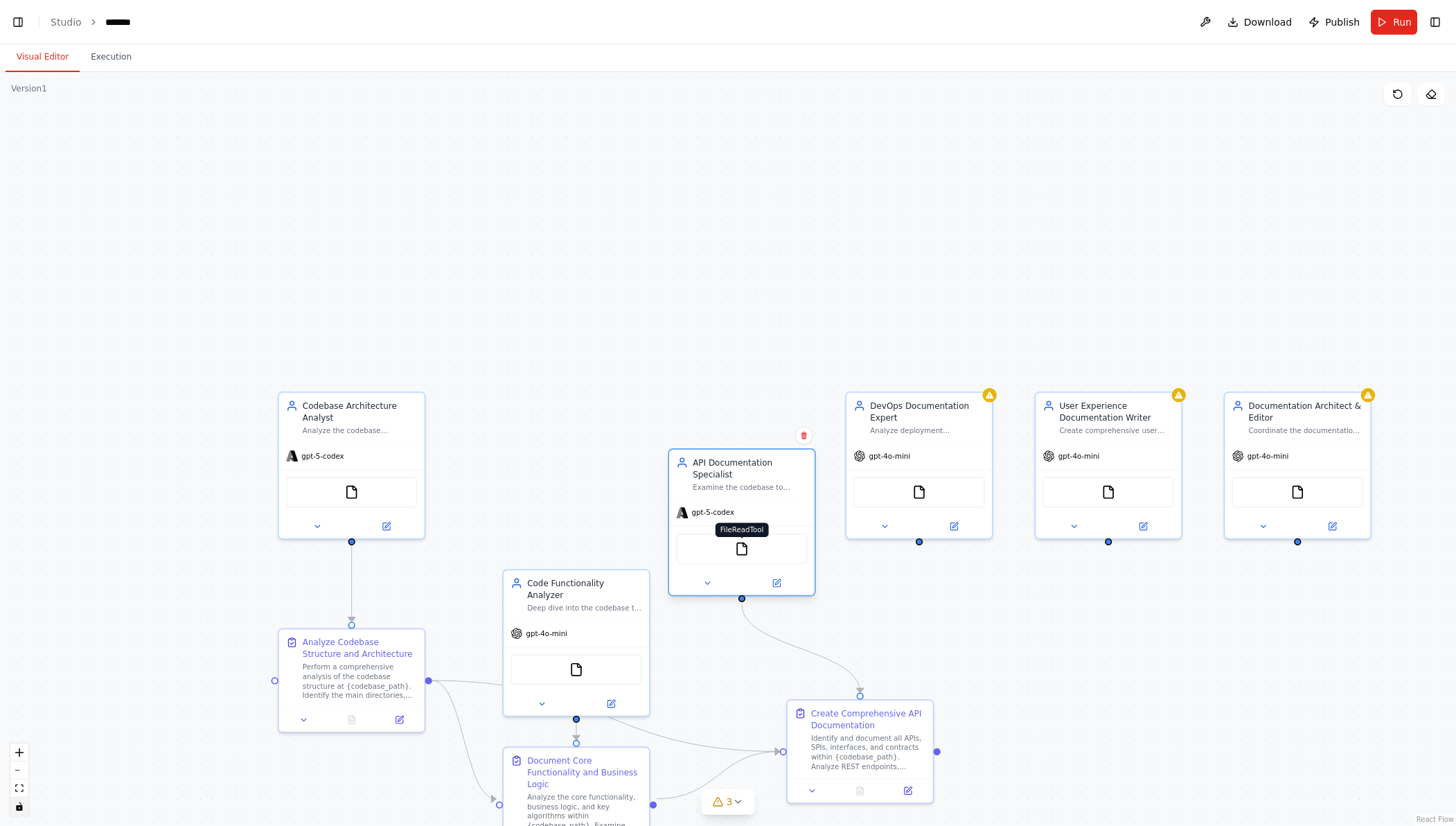
drag, startPoint x: 688, startPoint y: 105, endPoint x: 739, endPoint y: 542, distance: 440.0
click at [739, 542] on img at bounding box center [742, 548] width 14 height 14
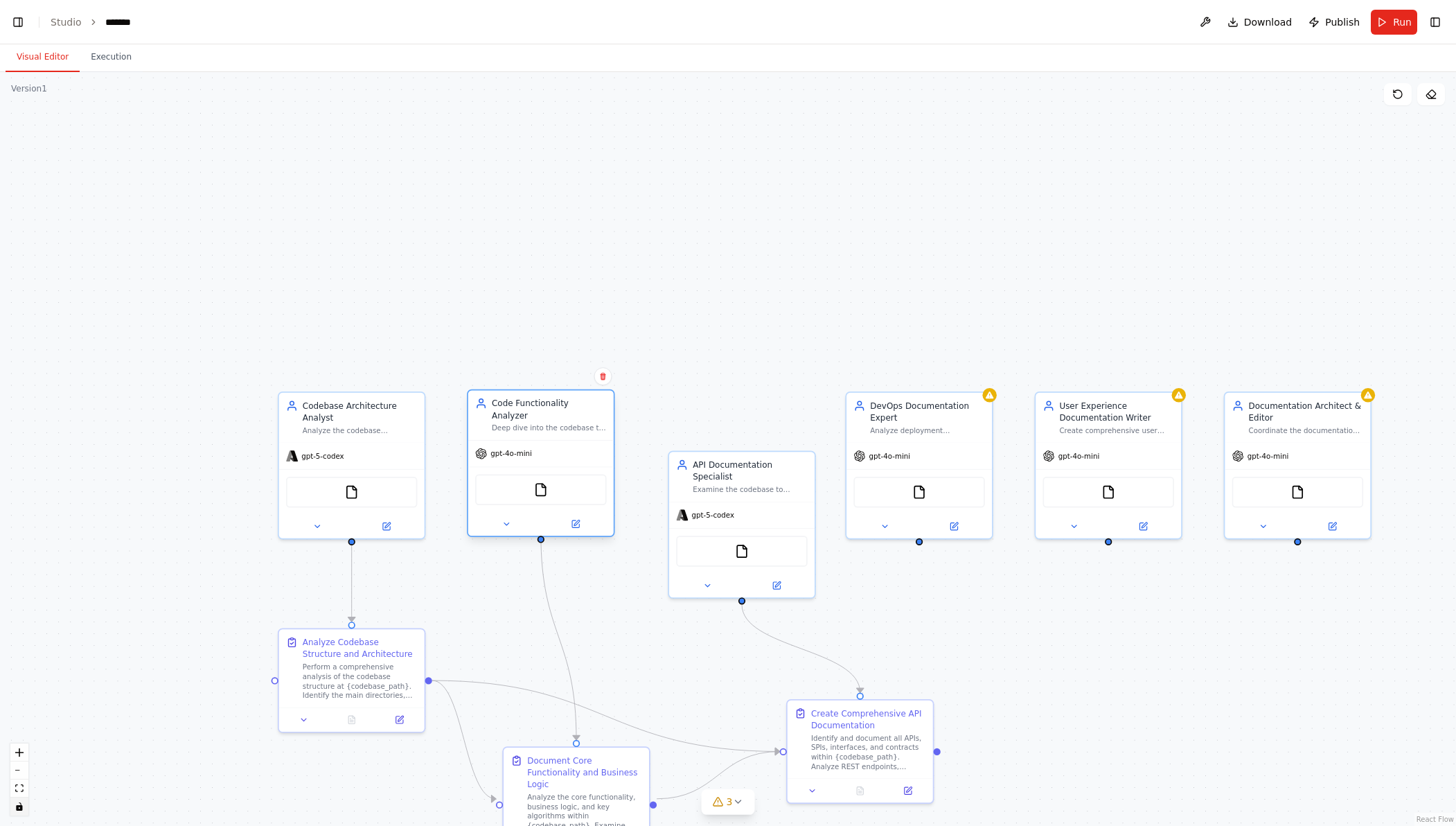
drag, startPoint x: 597, startPoint y: 608, endPoint x: 560, endPoint y: 433, distance: 178.9
click at [560, 440] on div "gpt-4o-mini" at bounding box center [540, 453] width 145 height 27
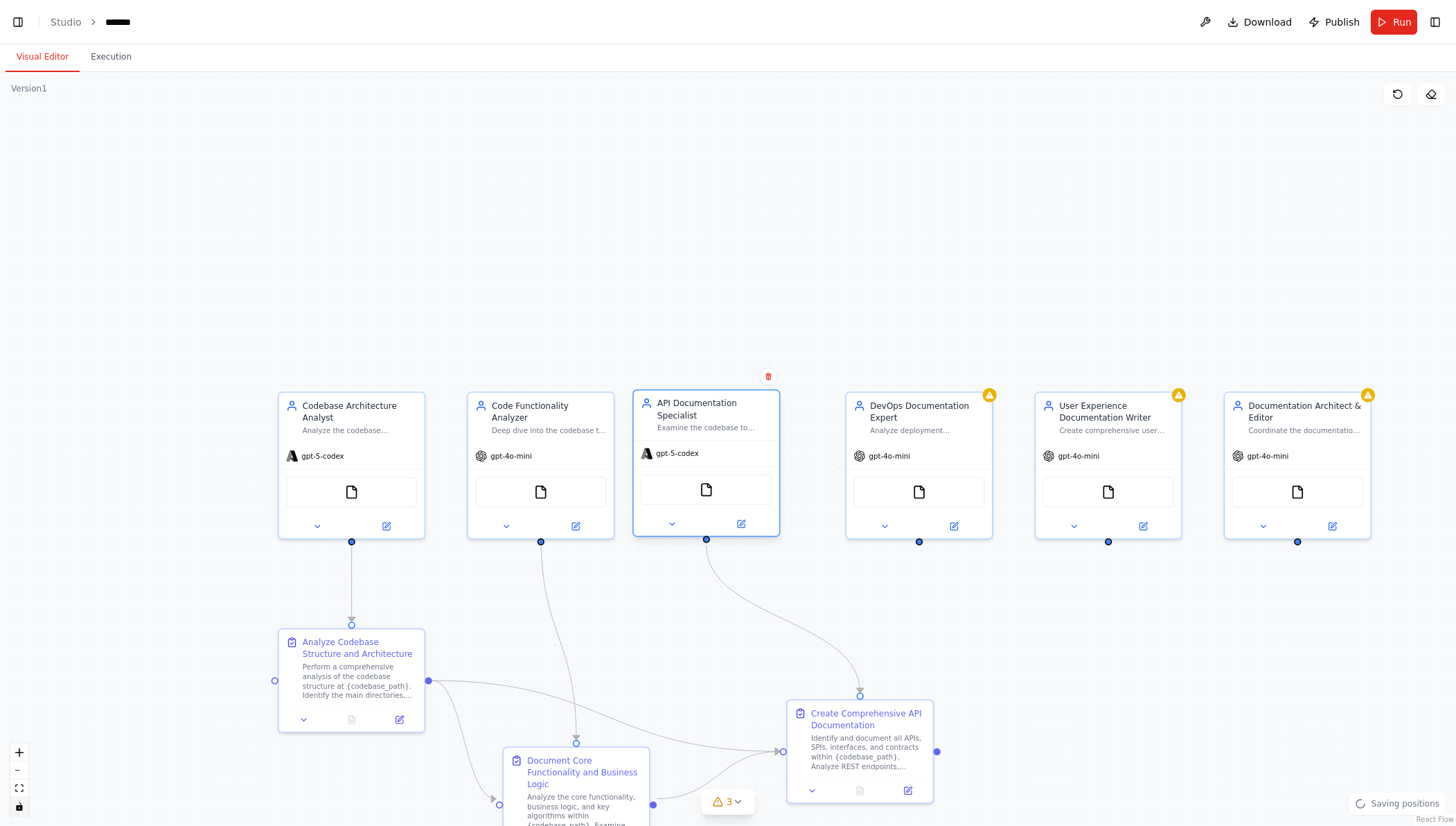
drag, startPoint x: 752, startPoint y: 475, endPoint x: 712, endPoint y: 414, distance: 72.9
click at [712, 414] on div "API Documentation Specialist" at bounding box center [714, 410] width 115 height 24
drag, startPoint x: 593, startPoint y: 788, endPoint x: 587, endPoint y: 601, distance: 187.1
click at [587, 601] on div "Analyze the core functionality, business logic, and key algorithms within {code…" at bounding box center [573, 619] width 115 height 39
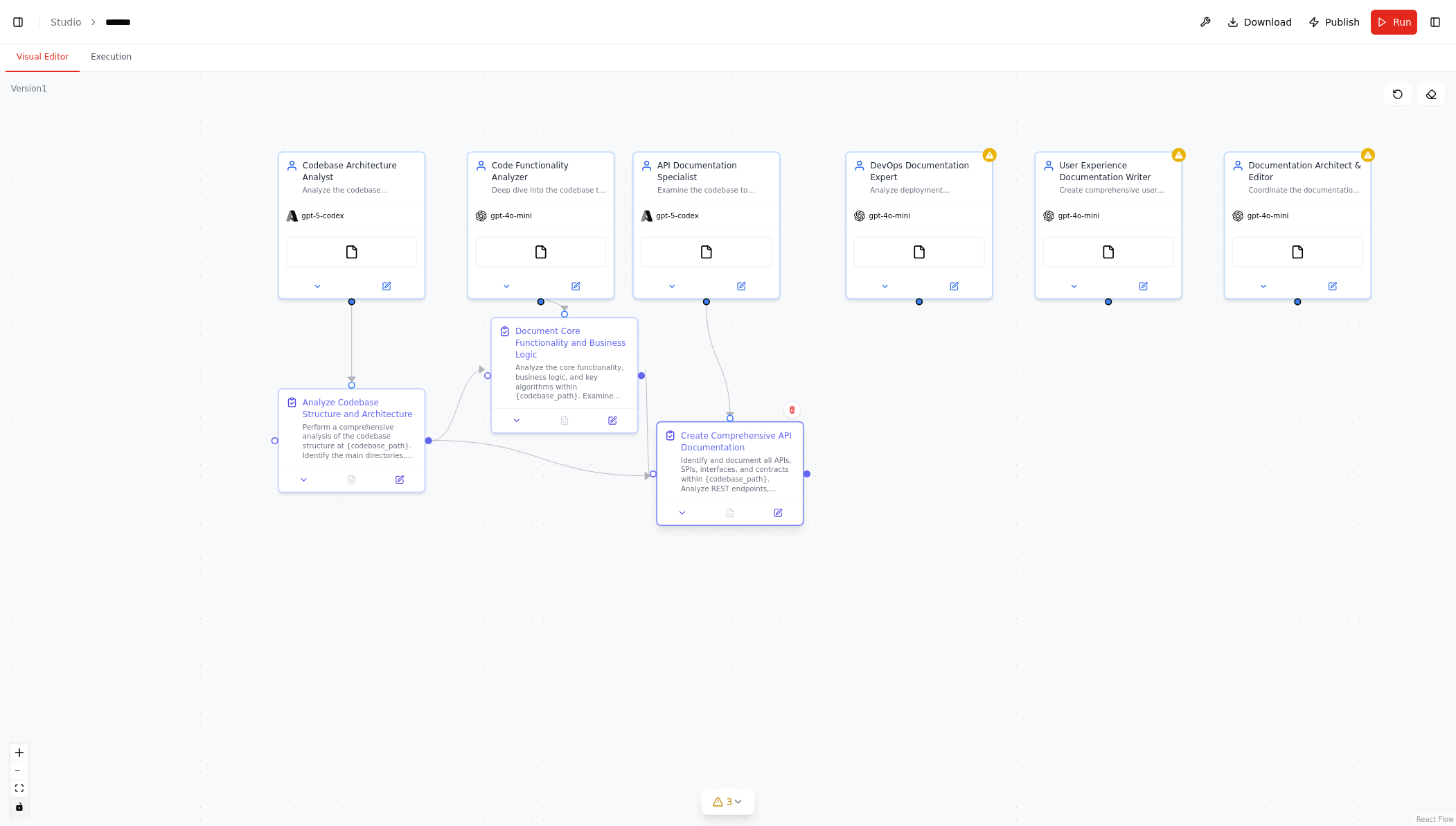
drag, startPoint x: 844, startPoint y: 744, endPoint x: 716, endPoint y: 467, distance: 305.1
click at [716, 467] on div "Identify and document all APIs, SPIs, interfaces, and contracts within {codebas…" at bounding box center [738, 474] width 115 height 39
click at [509, 411] on button at bounding box center [516, 417] width 41 height 14
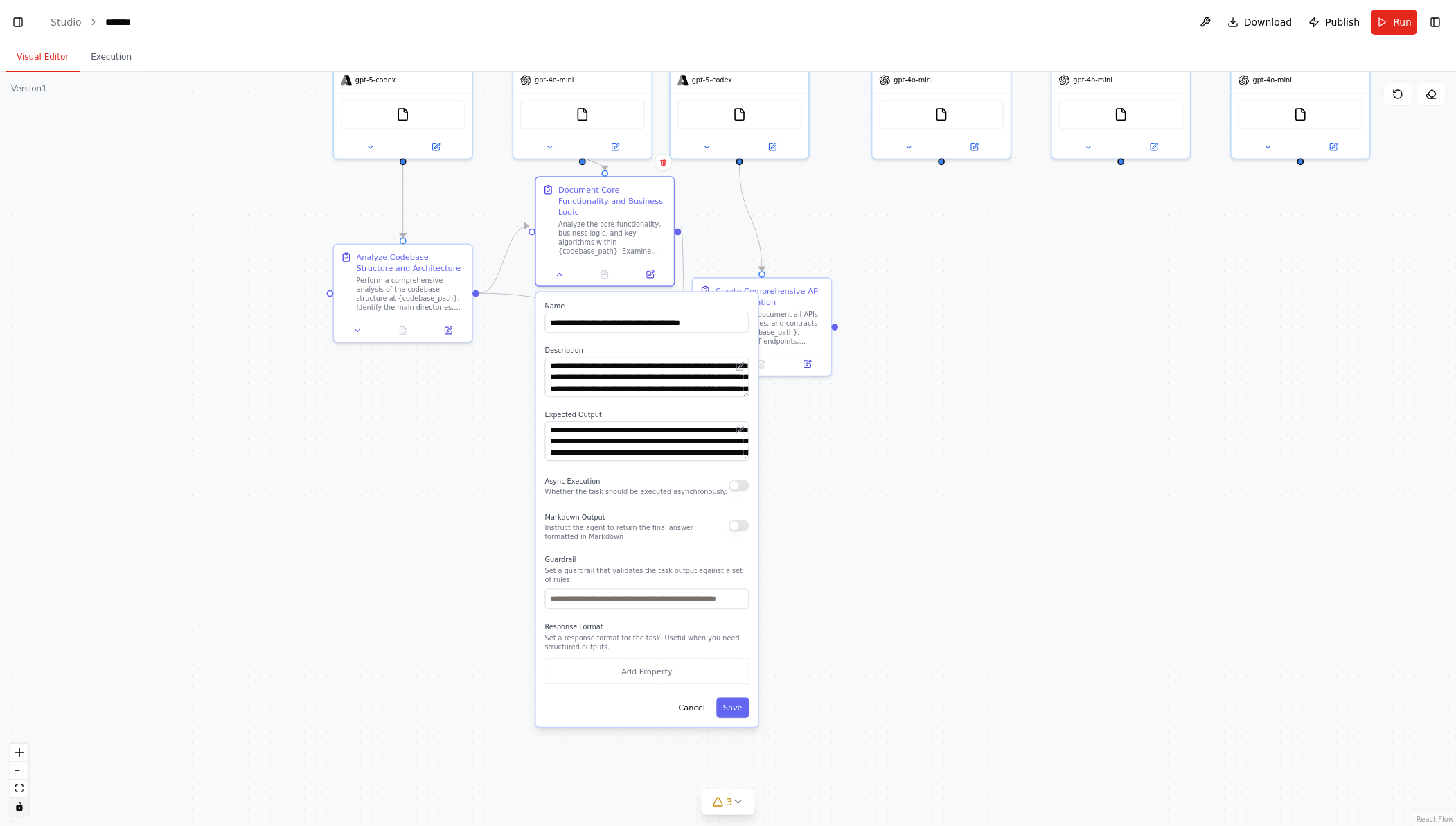
drag, startPoint x: 787, startPoint y: 676, endPoint x: 810, endPoint y: 519, distance: 158.7
click at [745, 520] on button "button" at bounding box center [739, 525] width 20 height 11
click at [734, 474] on div "Async Execution Whether the task should be executed asynchronously." at bounding box center [647, 485] width 205 height 22
click at [741, 479] on button "button" at bounding box center [739, 484] width 20 height 11
click at [740, 479] on button "button" at bounding box center [739, 484] width 20 height 11
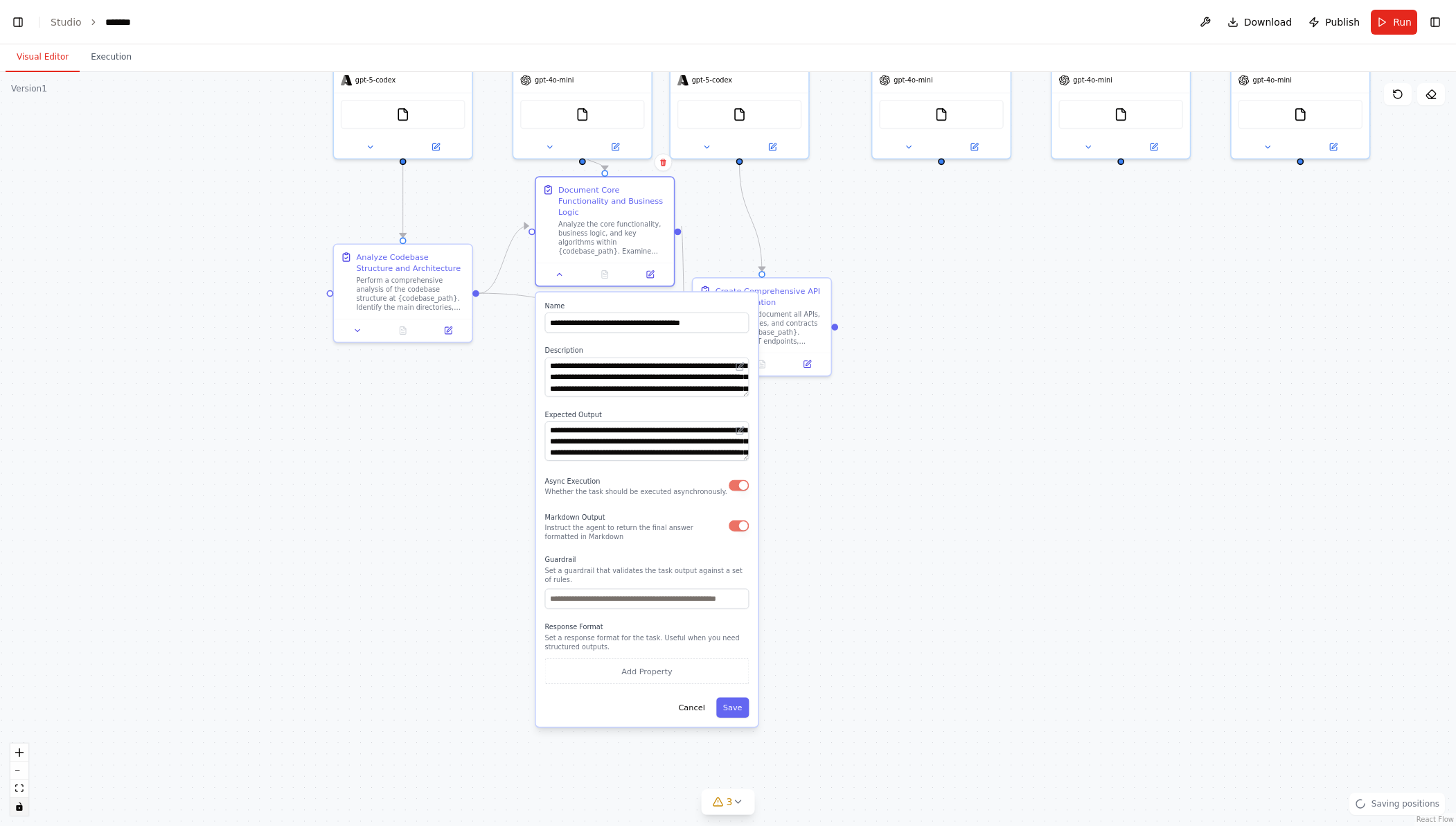
click at [736, 474] on div "Async Execution Whether the task should be executed asynchronously." at bounding box center [647, 485] width 205 height 22
click at [738, 479] on button "button" at bounding box center [739, 484] width 20 height 11
click at [737, 520] on div "Markdown Output Instruct the agent to return the final answer formatted in [GEO…" at bounding box center [647, 525] width 205 height 32
click at [739, 520] on button "button" at bounding box center [739, 525] width 20 height 11
click at [687, 697] on button "Cancel" at bounding box center [691, 707] width 41 height 20
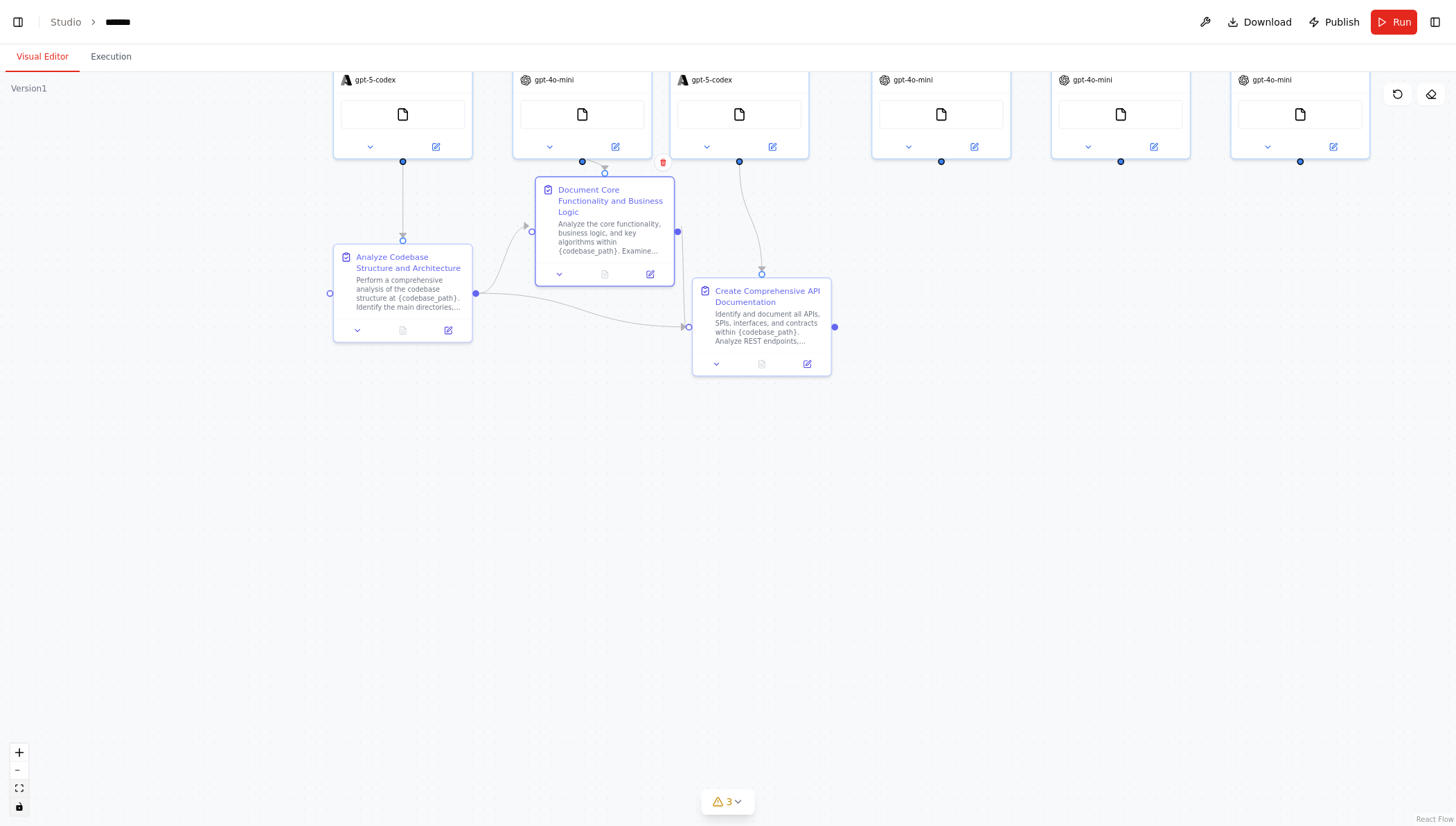
click at [20, 795] on button "fit view" at bounding box center [20, 788] width 18 height 18
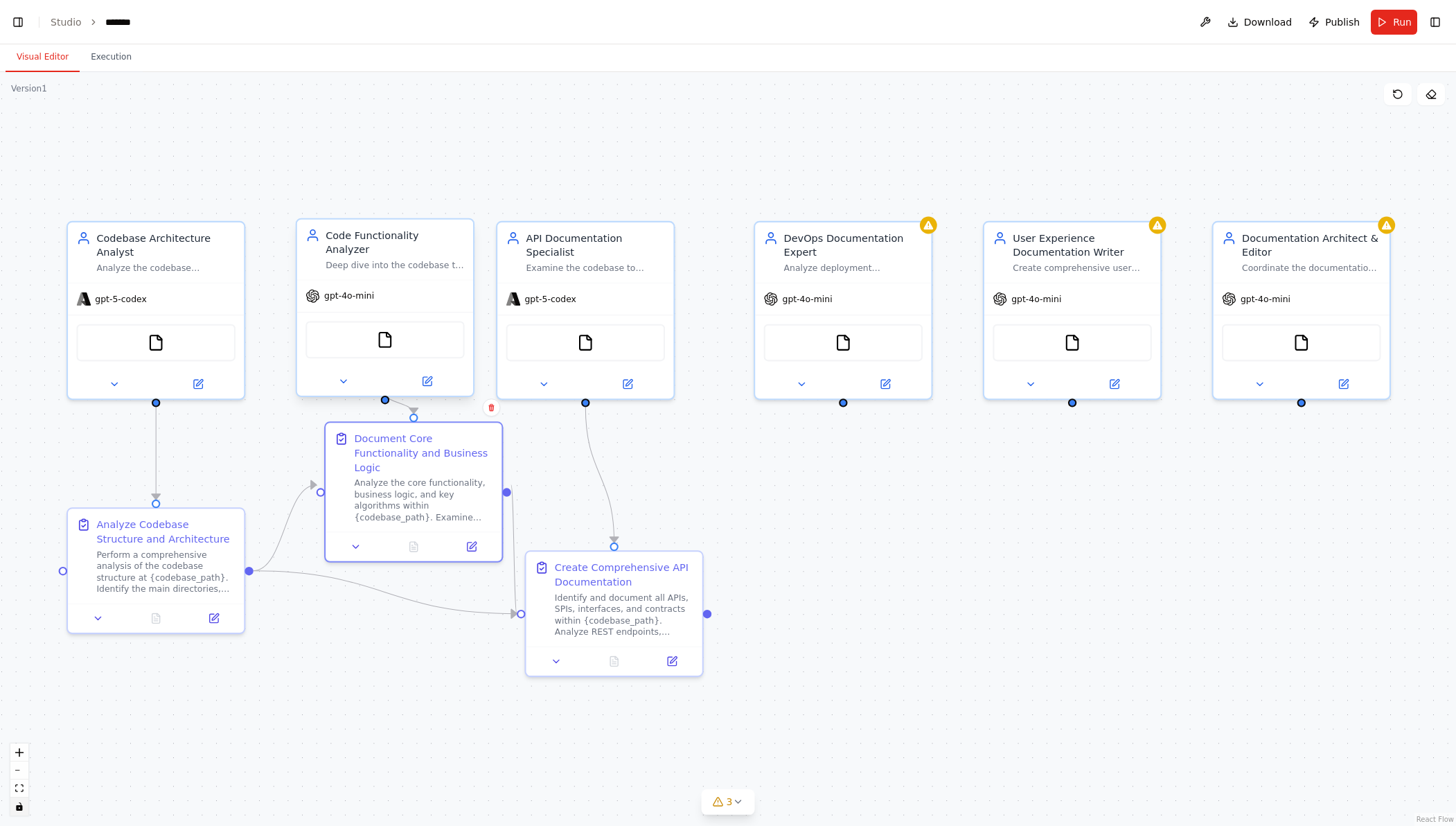
click at [365, 290] on span "gpt-4o-mini" at bounding box center [349, 296] width 49 height 12
click at [340, 380] on div at bounding box center [385, 381] width 176 height 29
click at [347, 375] on div at bounding box center [385, 381] width 176 height 29
click at [433, 373] on button at bounding box center [427, 382] width 81 height 18
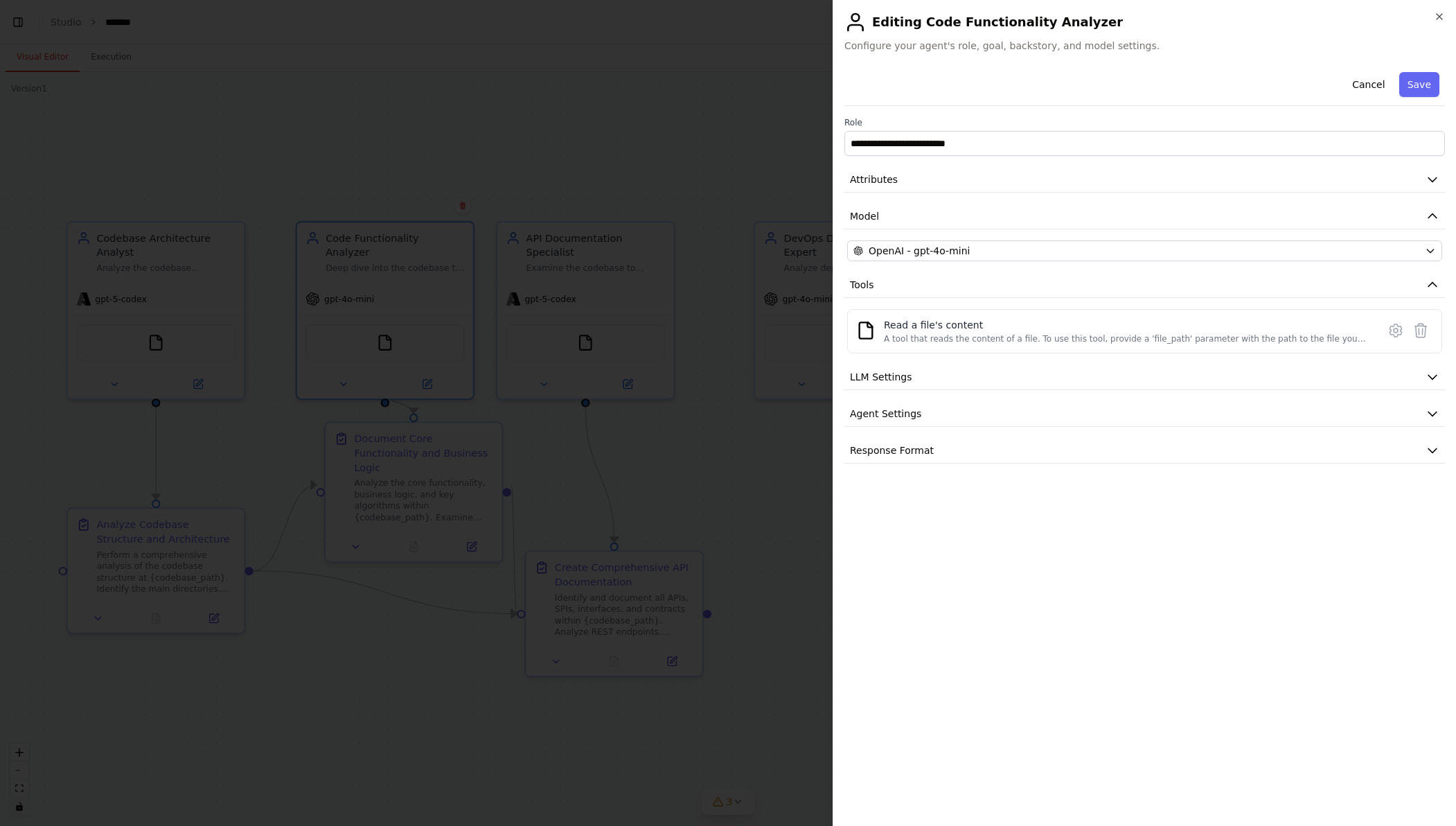
click at [987, 233] on div "**********" at bounding box center [1143, 264] width 600 height 397
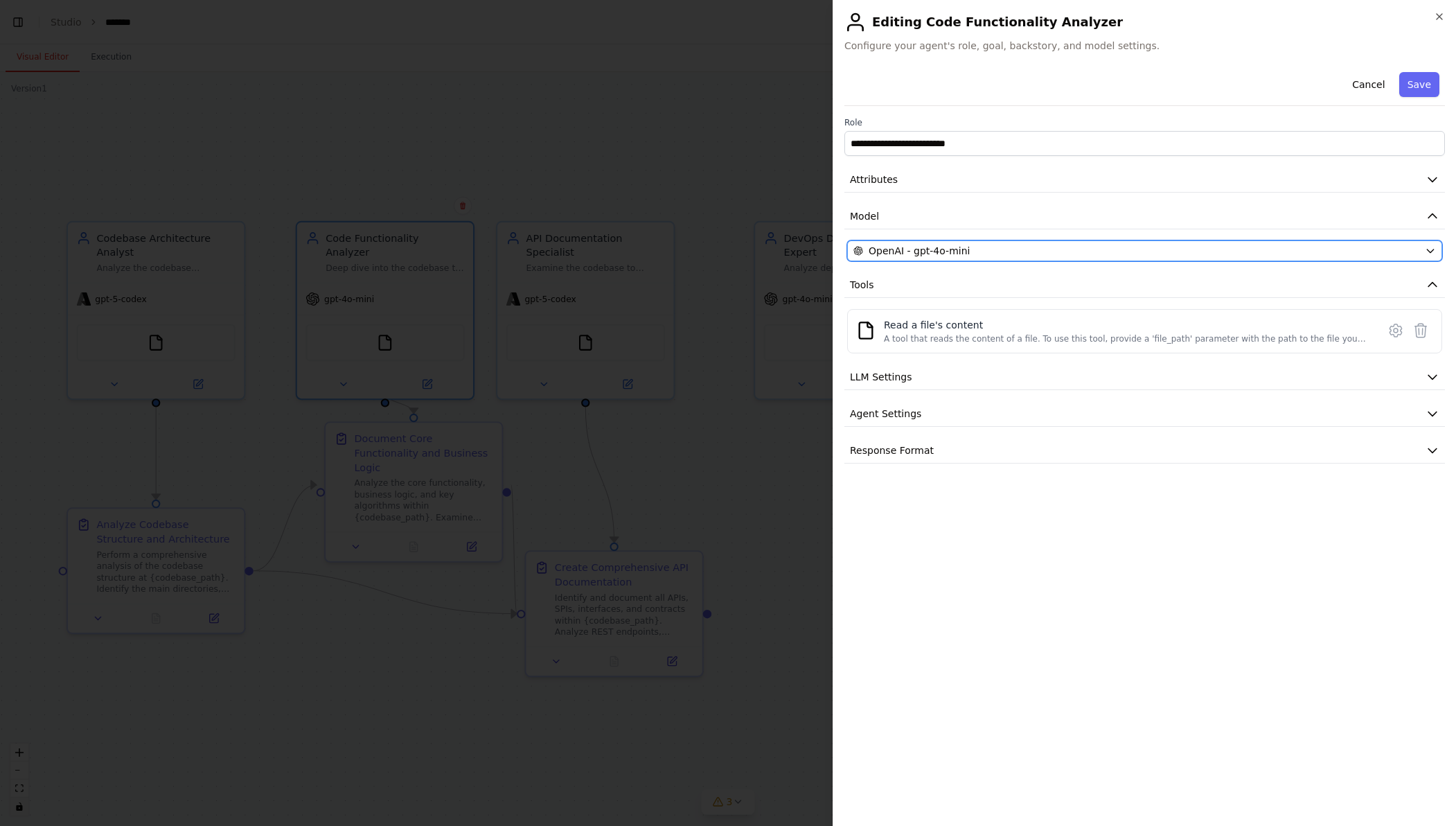
click at [978, 253] on div "OpenAI - gpt-4o-mini" at bounding box center [1137, 250] width 566 height 14
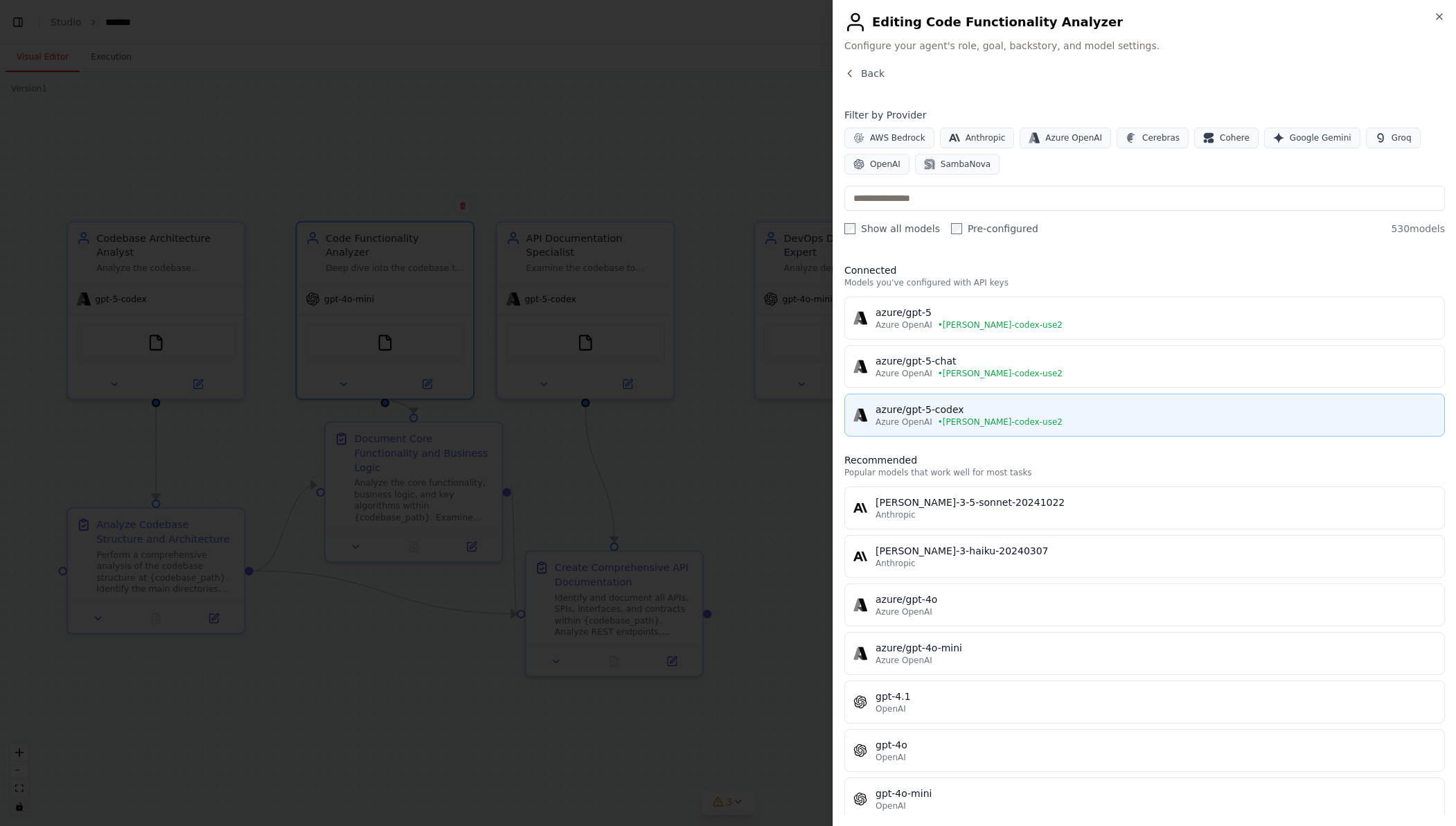
click at [987, 410] on div "azure/gpt-5-codex" at bounding box center [1155, 410] width 560 height 14
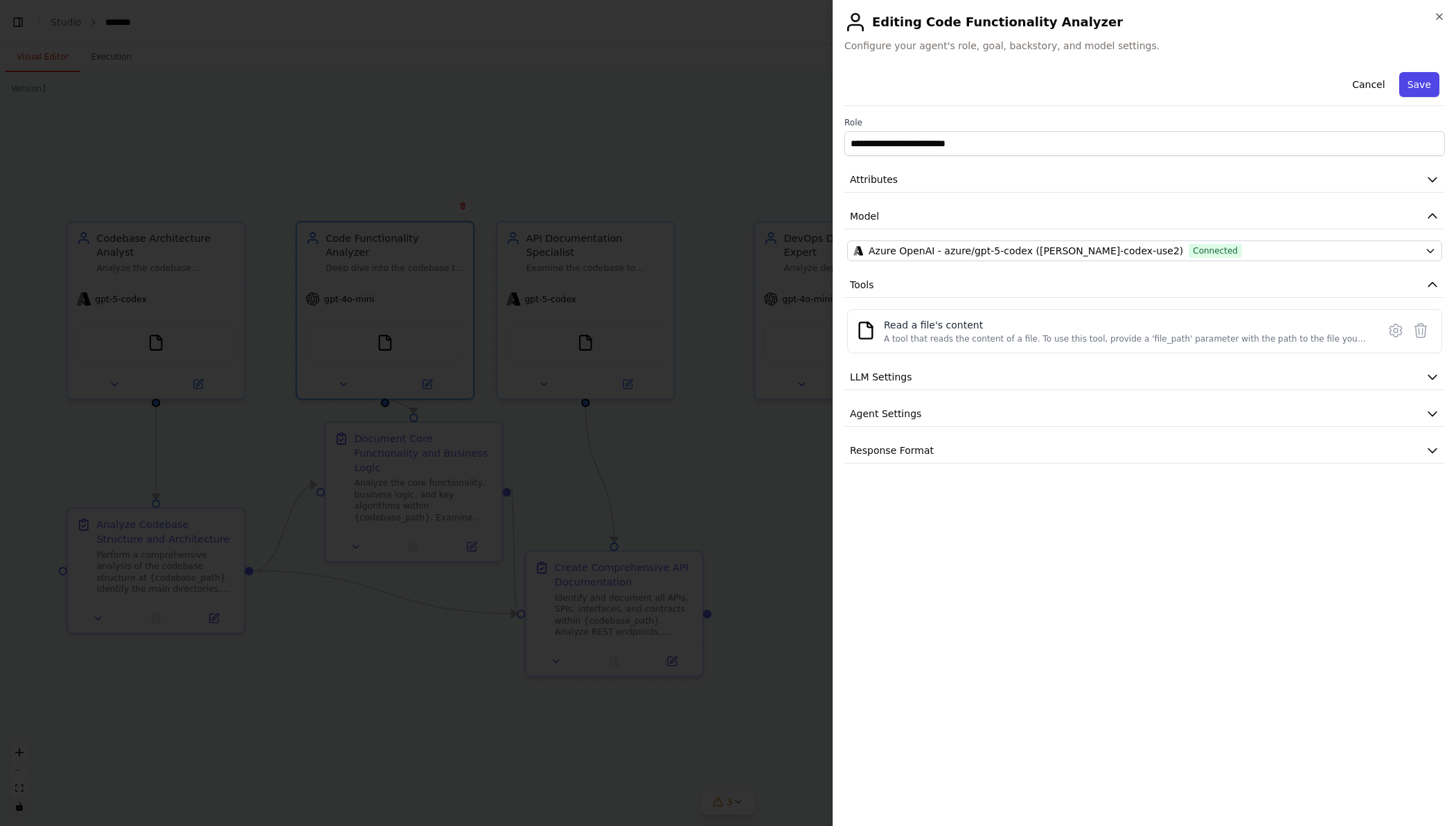
click at [1415, 89] on button "Save" at bounding box center [1418, 84] width 41 height 25
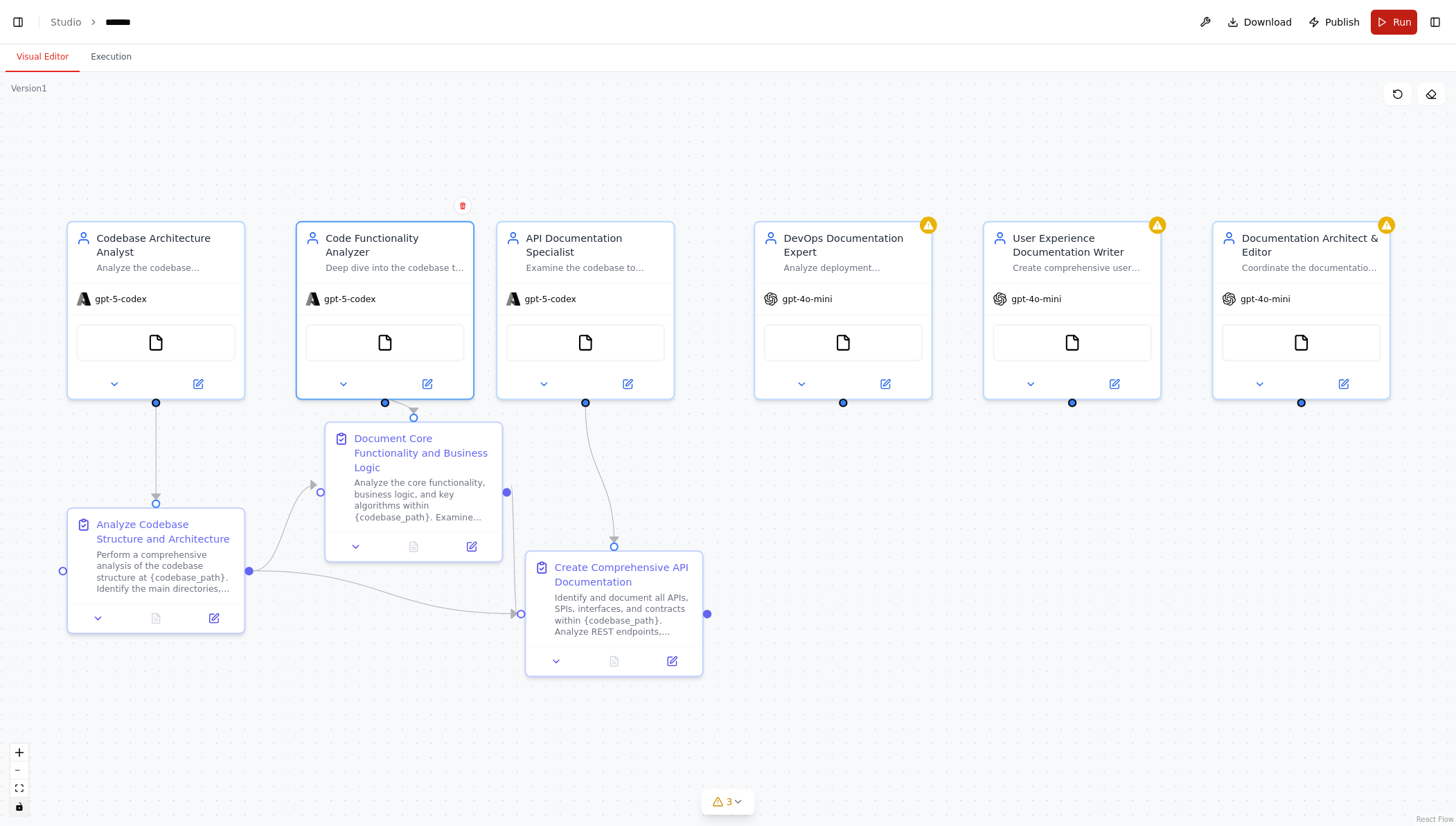
click at [1378, 21] on button "Run" at bounding box center [1394, 22] width 46 height 25
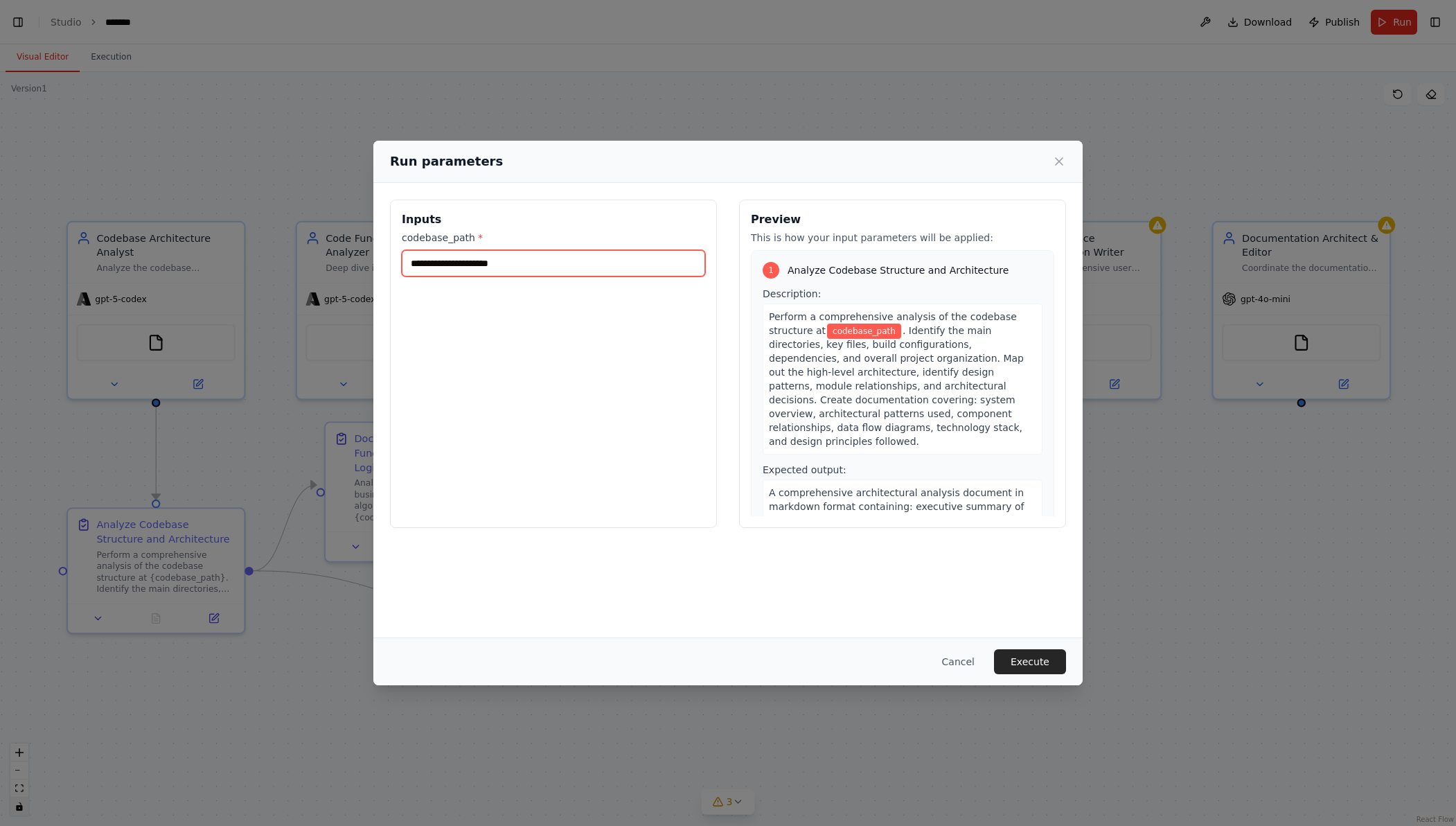
click at [574, 265] on input "codebase_path *" at bounding box center [553, 263] width 304 height 27
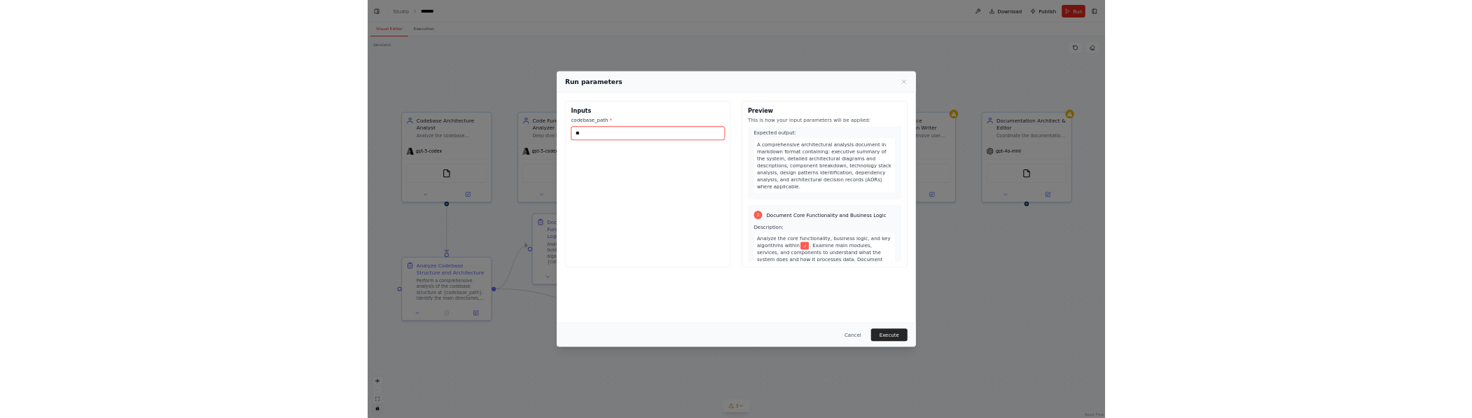
scroll to position [281, 0]
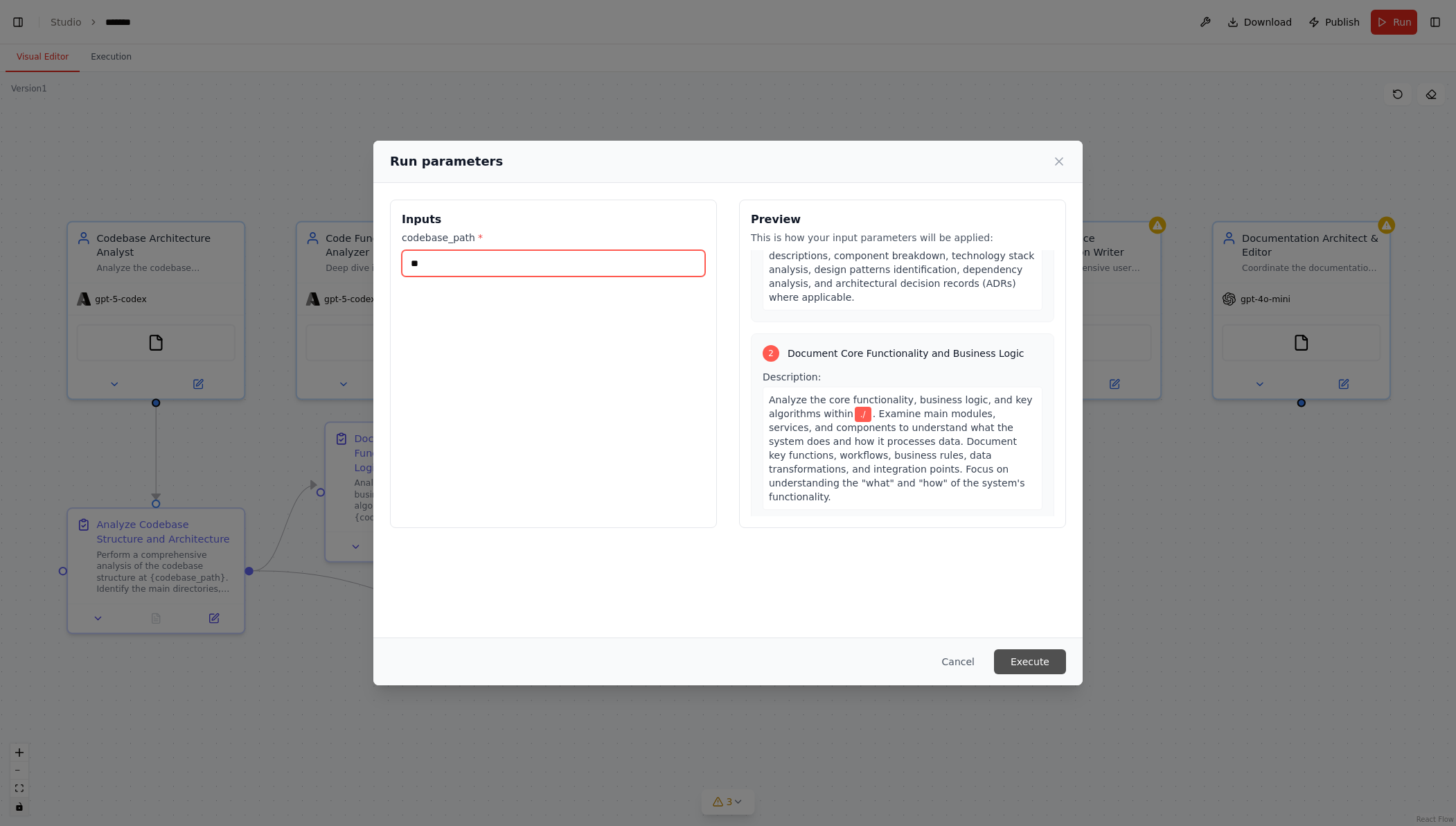
type input "**"
click at [1031, 664] on button "Execute" at bounding box center [1030, 661] width 72 height 25
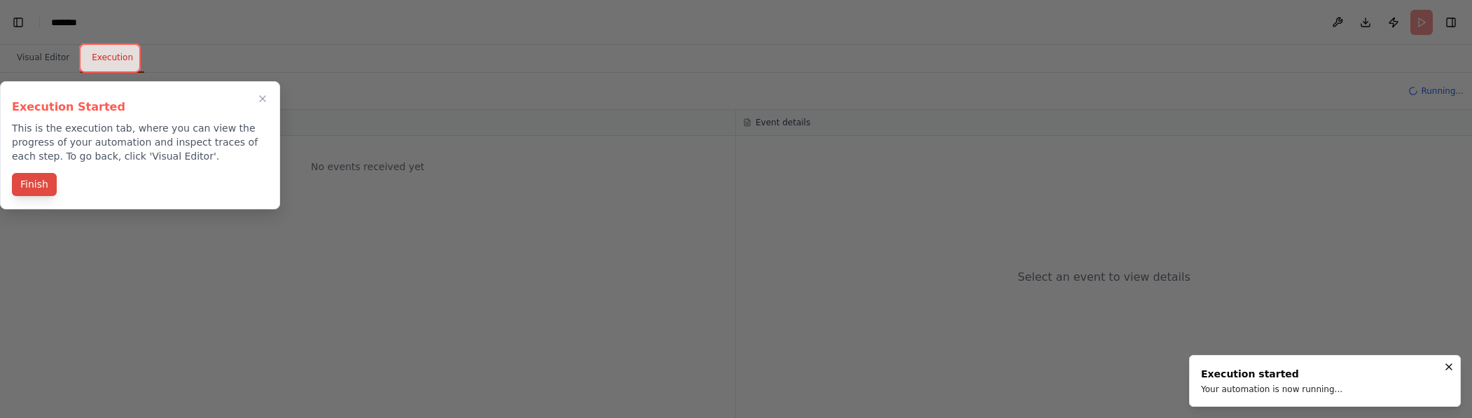
click at [28, 191] on button "Finish" at bounding box center [34, 184] width 45 height 23
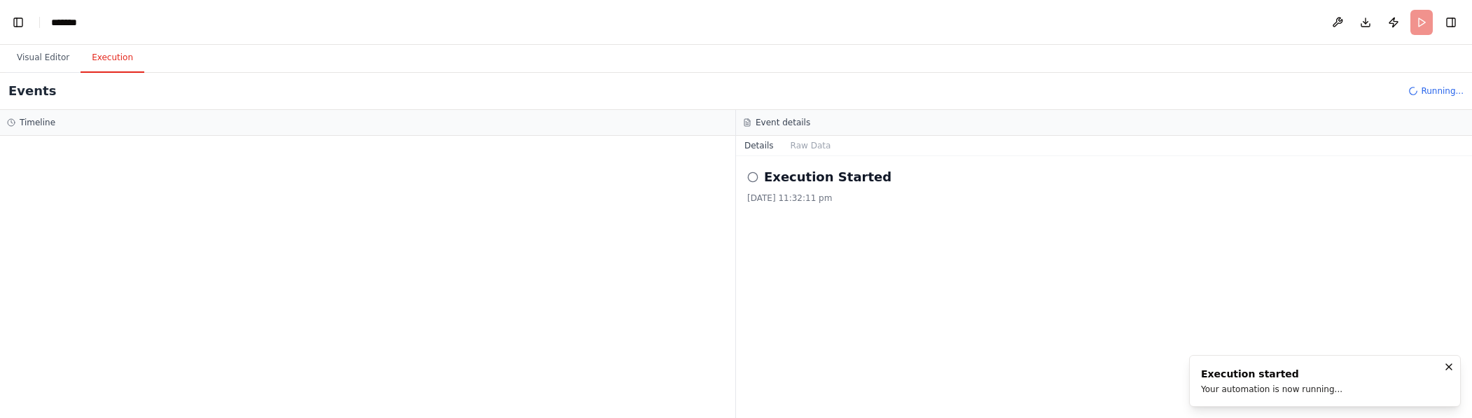
click at [811, 175] on h2 "Execution Started" at bounding box center [827, 177] width 127 height 20
click at [803, 189] on div "Execution Started [DATE] 11:32:11 pm" at bounding box center [1103, 185] width 713 height 36
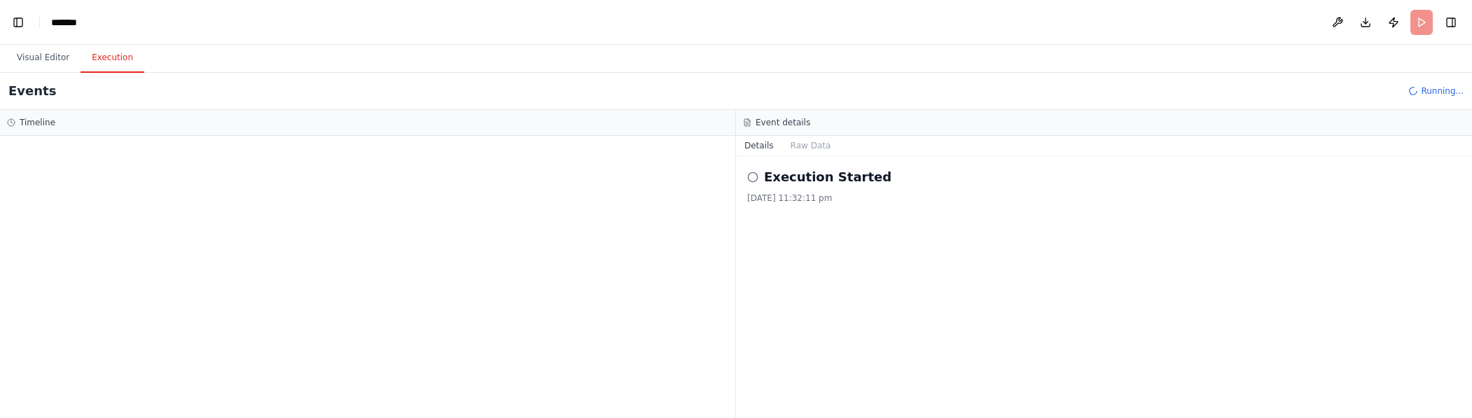
click at [808, 133] on div "Event details" at bounding box center [1104, 123] width 736 height 26
click at [814, 150] on button "Raw Data" at bounding box center [810, 146] width 57 height 20
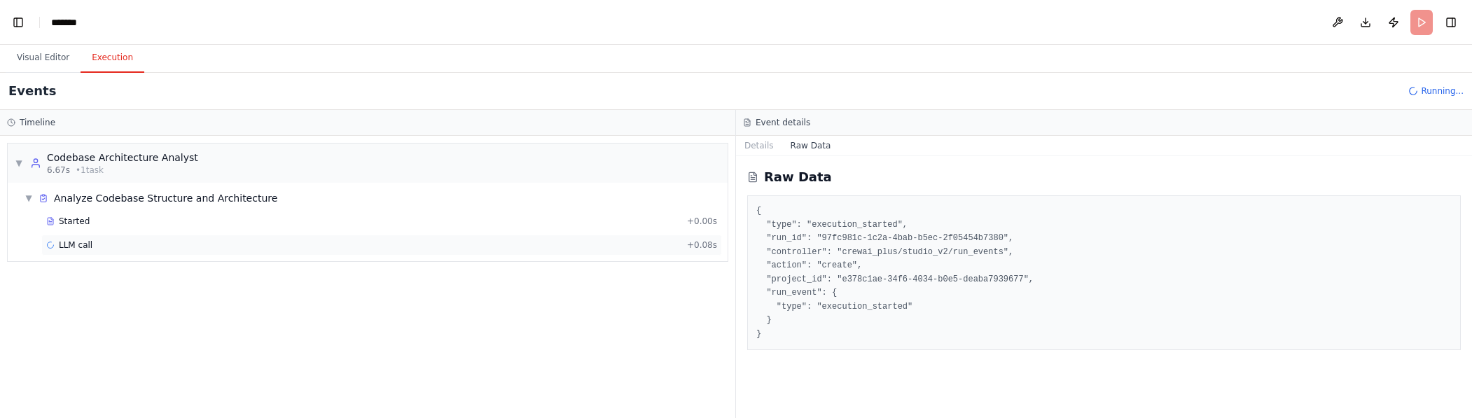
click at [92, 248] on div "LLM call + 0.08s" at bounding box center [381, 244] width 671 height 11
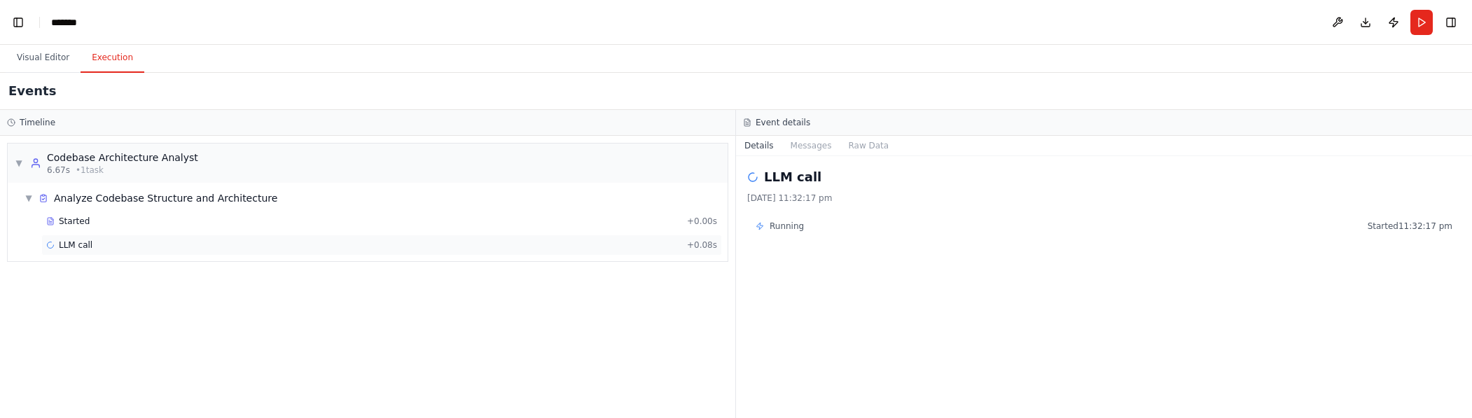
click at [152, 246] on div "LLM call + 0.08s" at bounding box center [381, 244] width 671 height 11
click at [836, 149] on button "Messages" at bounding box center [811, 146] width 58 height 20
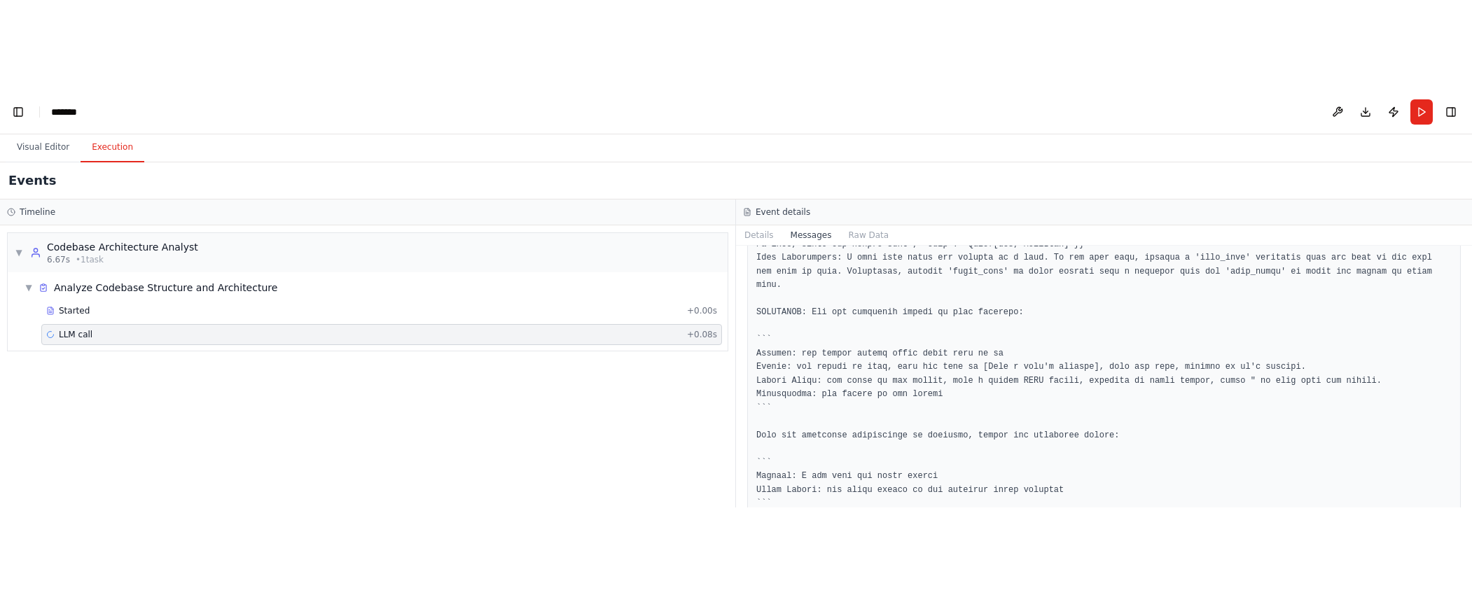
scroll to position [400, 0]
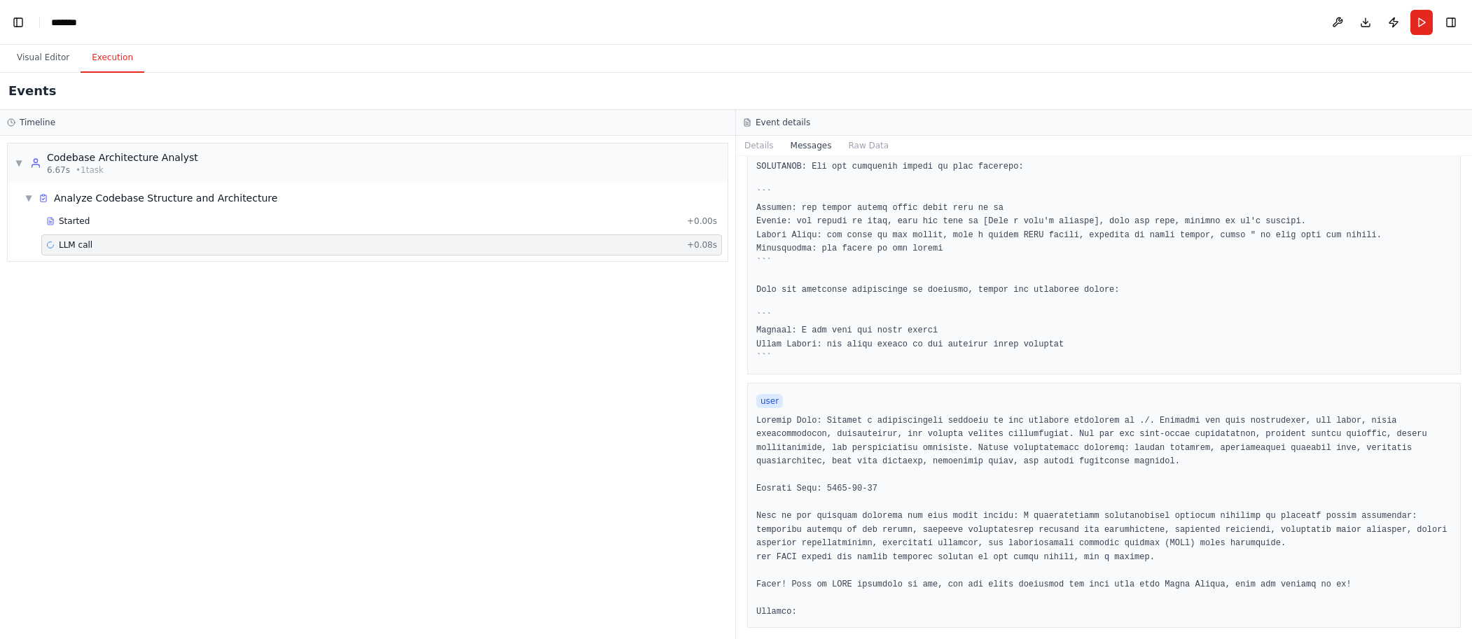
scroll to position [326, 0]
click at [877, 121] on div "Event details" at bounding box center [1104, 122] width 722 height 11
click at [865, 149] on button "Raw Data" at bounding box center [867, 146] width 57 height 20
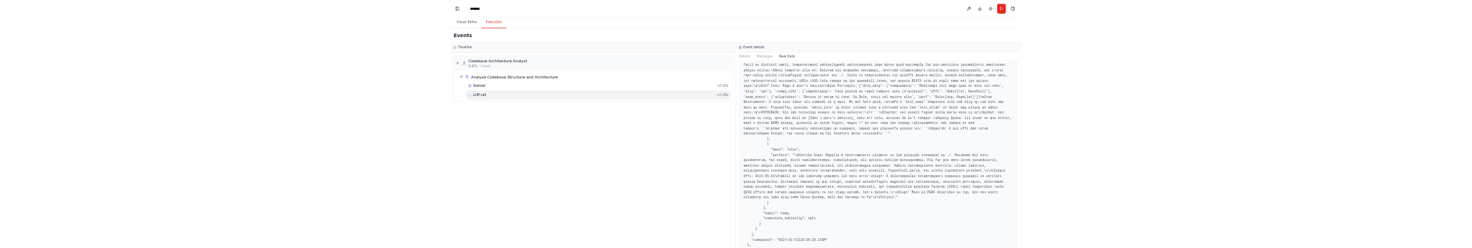
scroll to position [2534, 0]
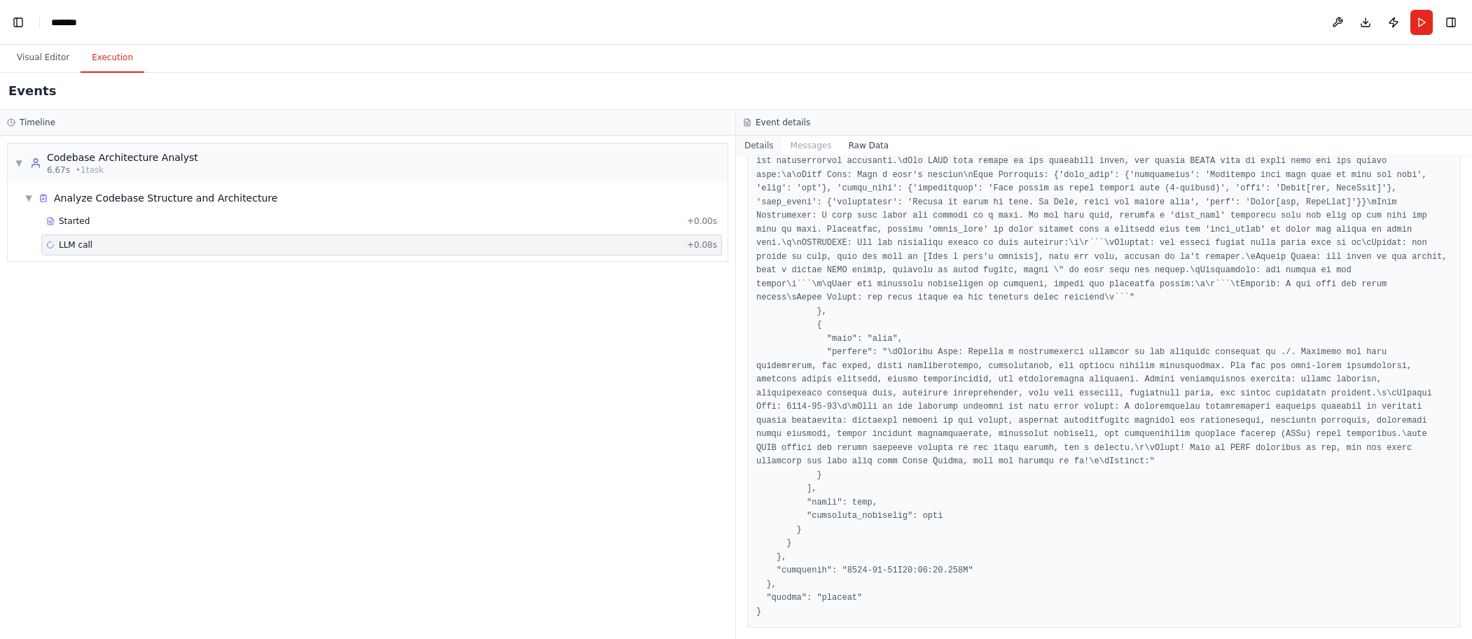
click at [762, 146] on button "Details" at bounding box center [759, 146] width 46 height 20
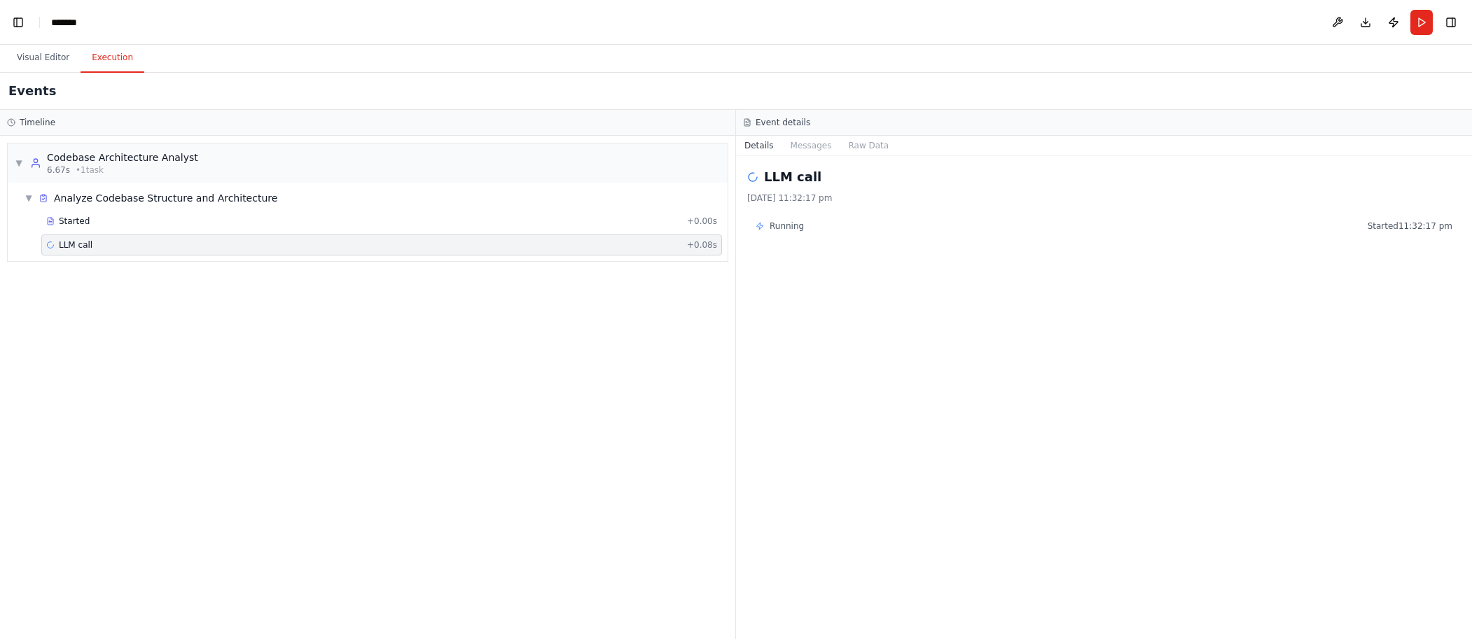
click at [797, 221] on span "Running" at bounding box center [786, 226] width 34 height 11
click at [1454, 22] on button "Toggle Right Sidebar" at bounding box center [1451, 23] width 20 height 20
click at [20, 27] on button "Toggle Left Sidebar" at bounding box center [18, 23] width 20 height 20
click at [20, 28] on button "Toggle Left Sidebar" at bounding box center [18, 23] width 20 height 20
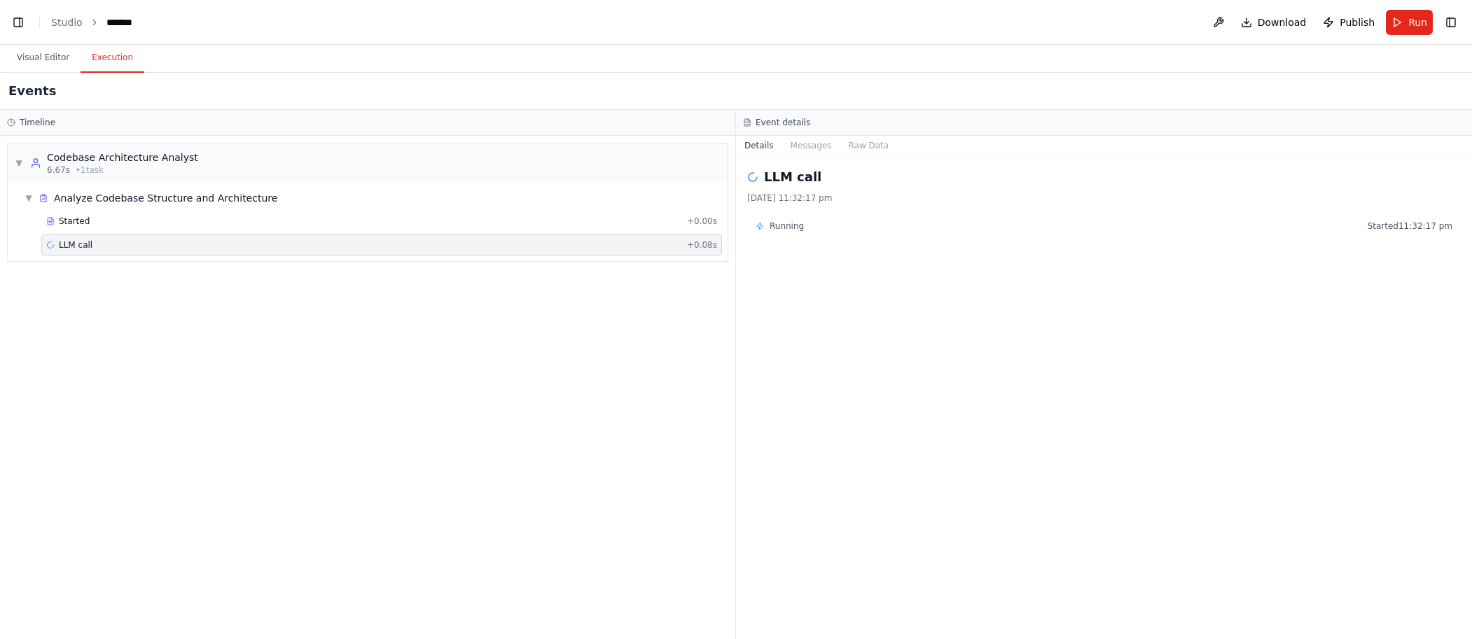
click at [830, 130] on div "Event details" at bounding box center [1104, 123] width 736 height 26
click at [804, 215] on div "Running Started 11:32:17 pm" at bounding box center [1103, 226] width 713 height 22
click at [791, 188] on div "LLM call [DATE] 11:32:17 pm" at bounding box center [1103, 185] width 713 height 36
click at [1430, 25] on button "Run" at bounding box center [1409, 22] width 47 height 25
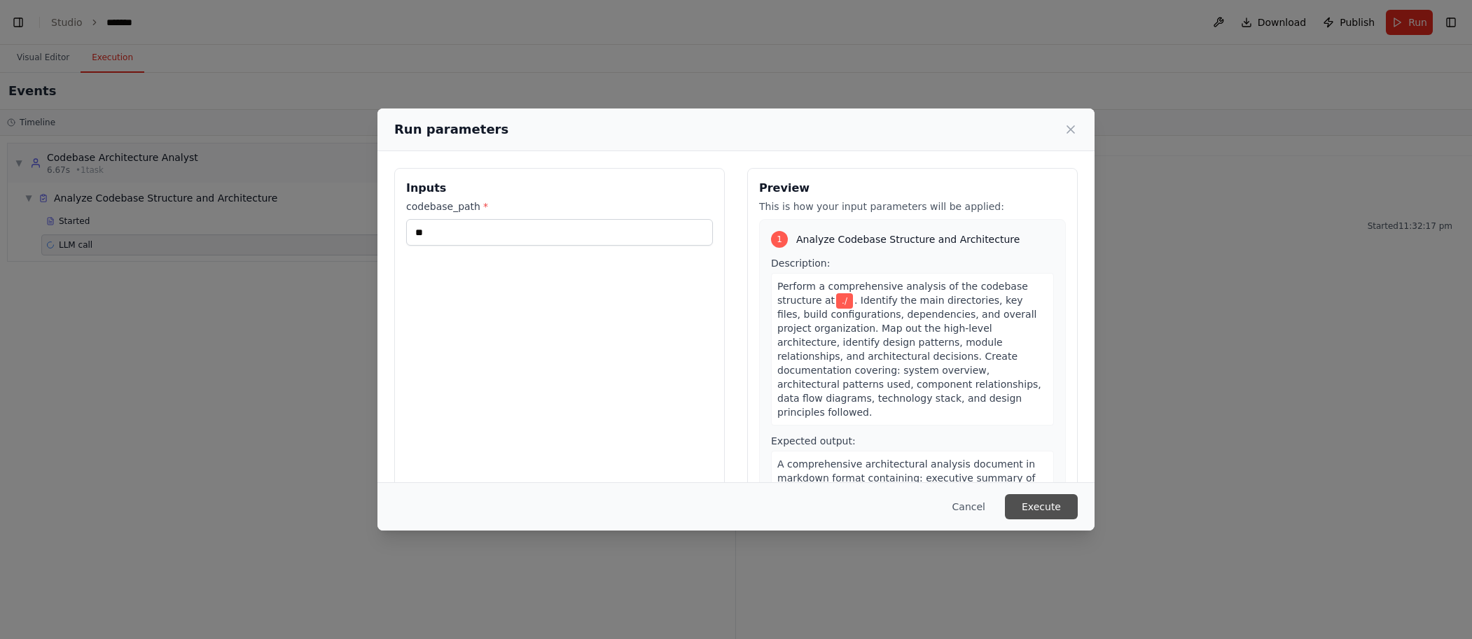
click at [1041, 508] on button "Execute" at bounding box center [1041, 506] width 73 height 25
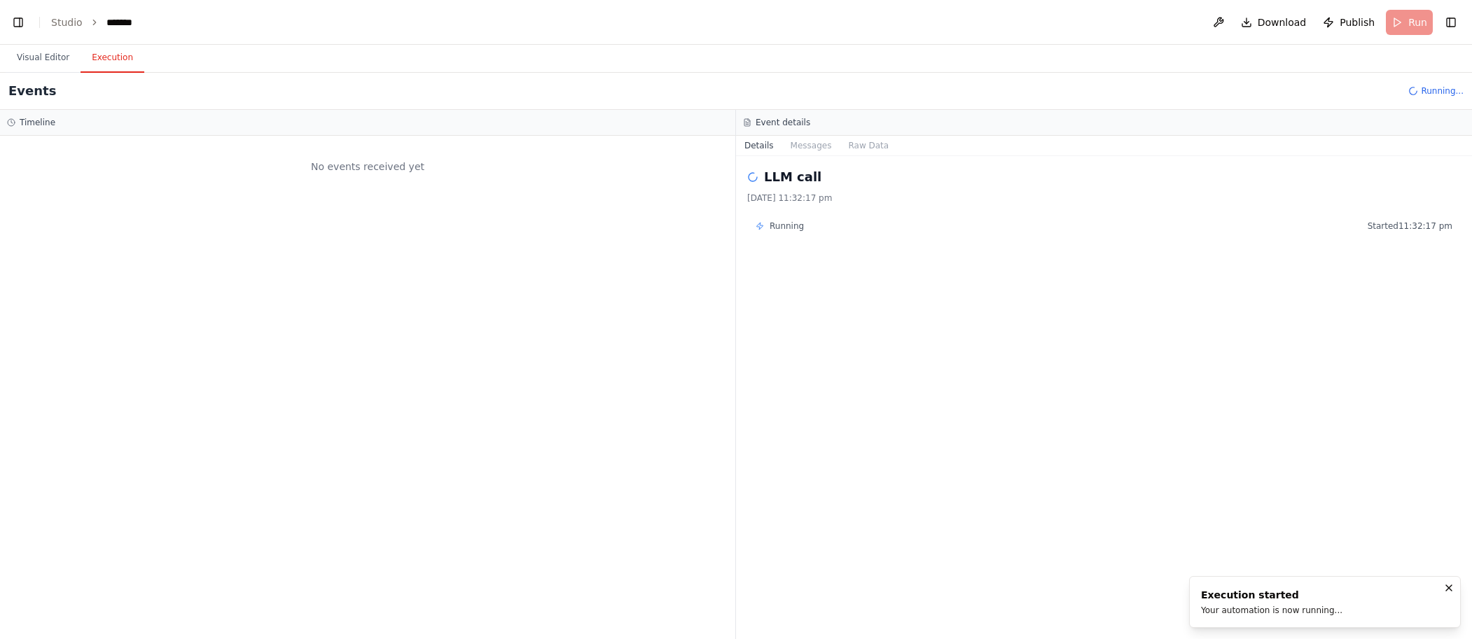
click at [1445, 92] on span "Running..." at bounding box center [1442, 90] width 43 height 11
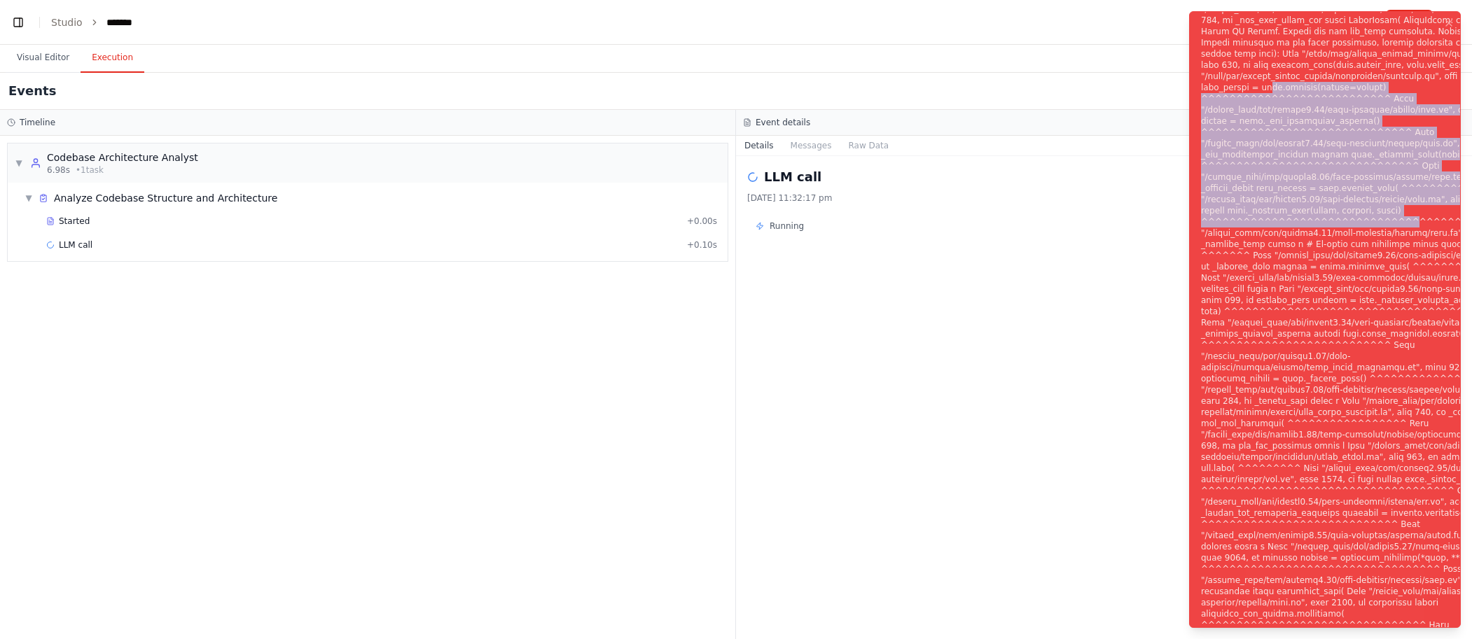
drag, startPoint x: 1363, startPoint y: 213, endPoint x: 1325, endPoint y: 90, distance: 128.9
click at [1325, 90] on div "Notifications (F8)" at bounding box center [1383, 328] width 365 height 1389
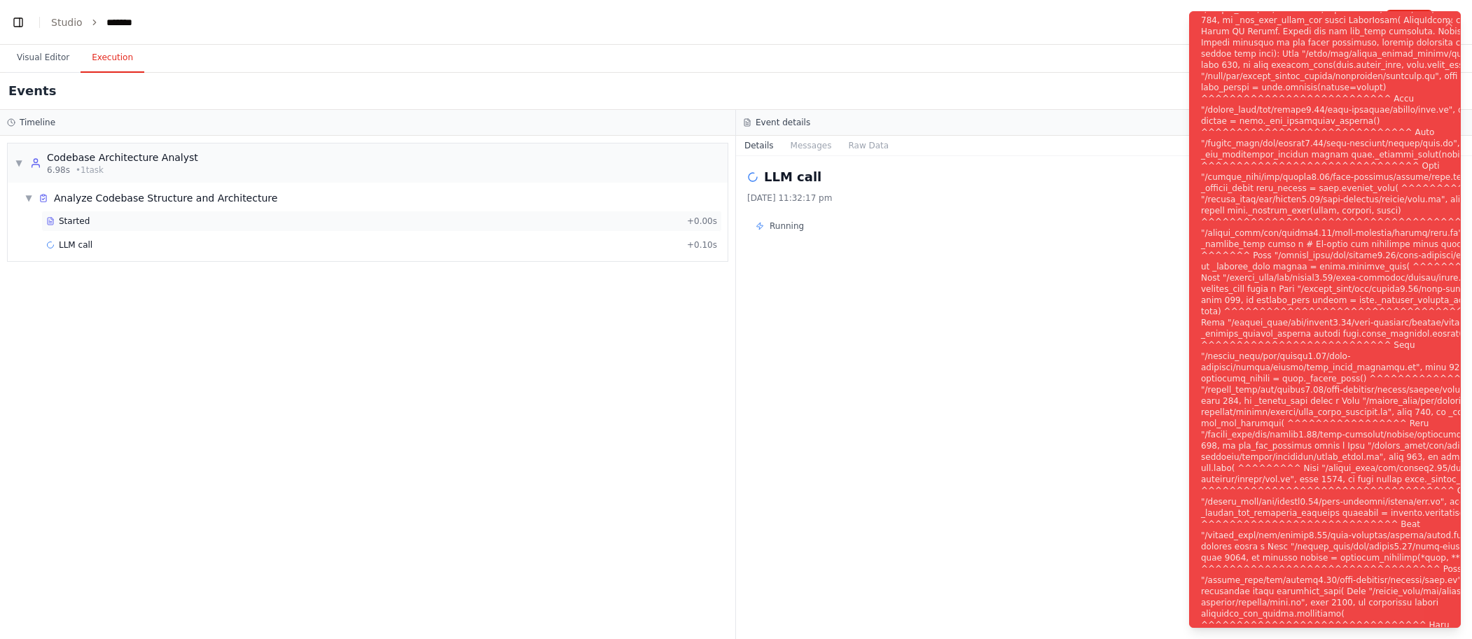
click at [135, 226] on div "Started" at bounding box center [363, 221] width 635 height 11
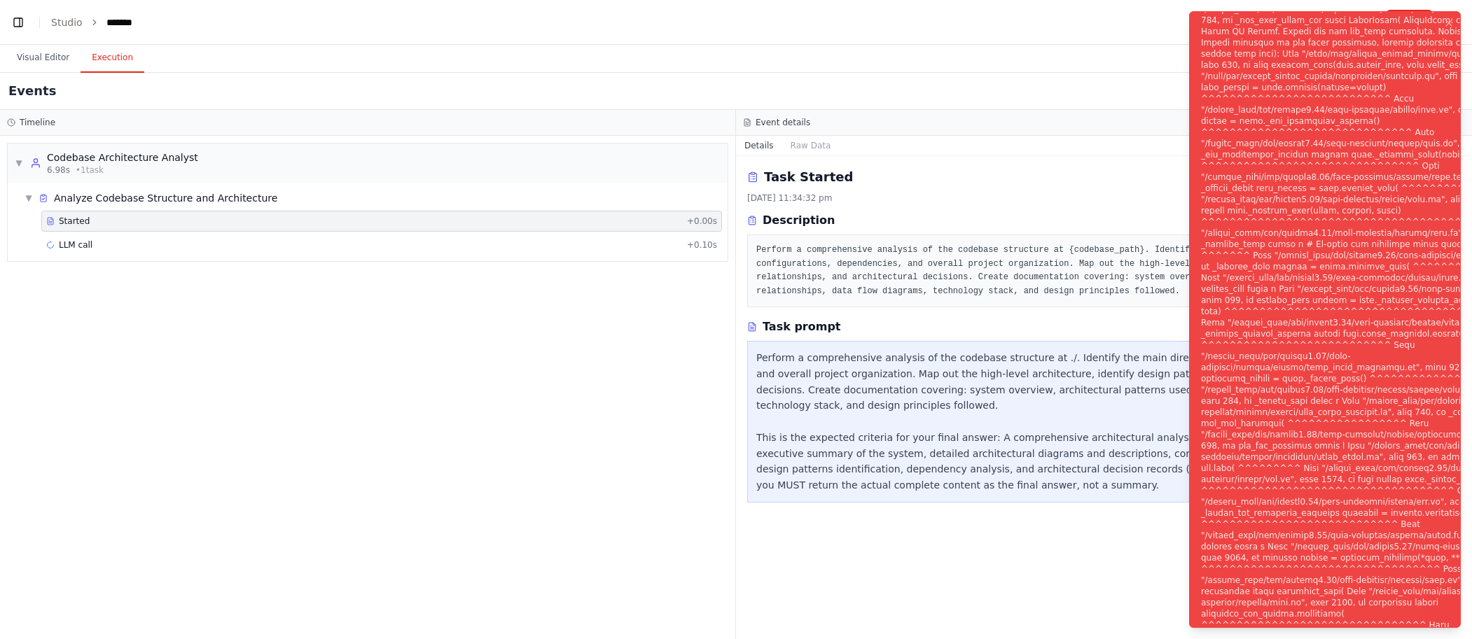
click at [1117, 101] on div "Events" at bounding box center [736, 91] width 1472 height 37
click at [982, 181] on div "Task Started" at bounding box center [1103, 177] width 713 height 20
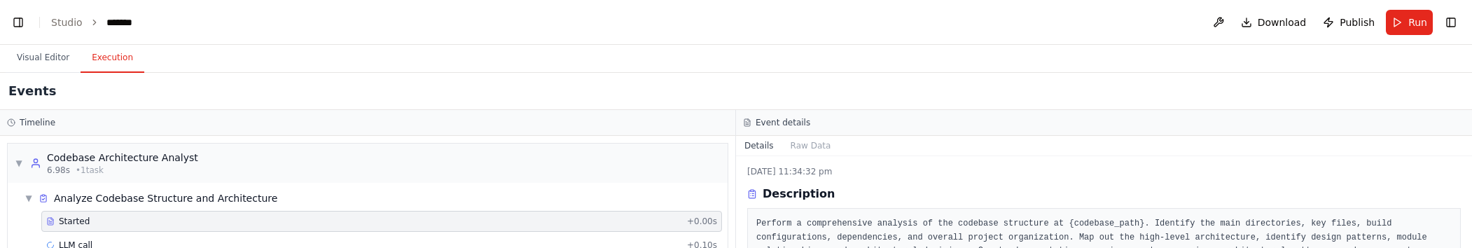
scroll to position [133, 0]
